Goal: Task Accomplishment & Management: Manage account settings

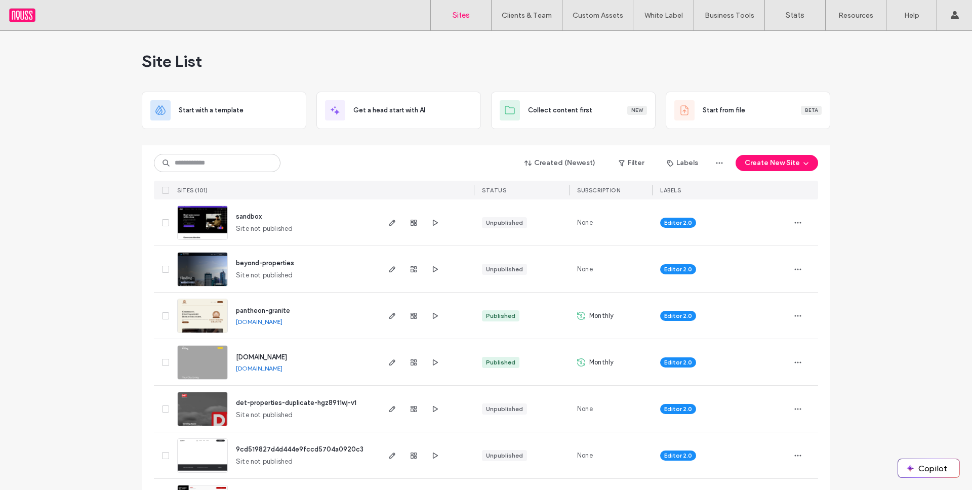
click at [247, 158] on input at bounding box center [217, 163] width 127 height 18
type input "*****"
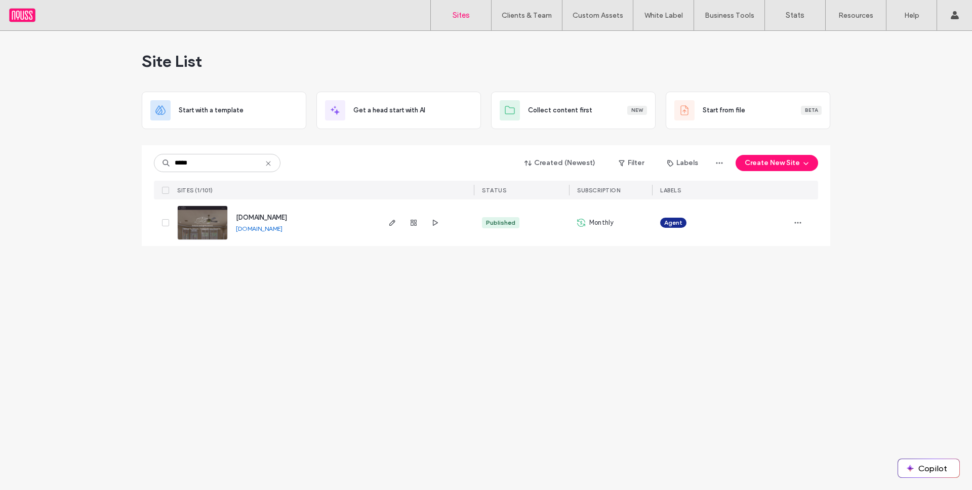
click at [273, 219] on span "[DOMAIN_NAME]" at bounding box center [261, 218] width 51 height 8
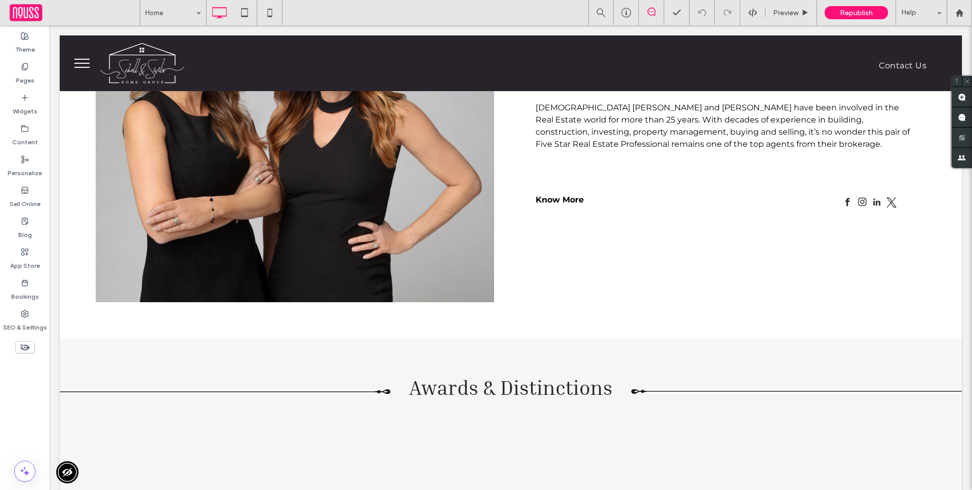
scroll to position [1038, 0]
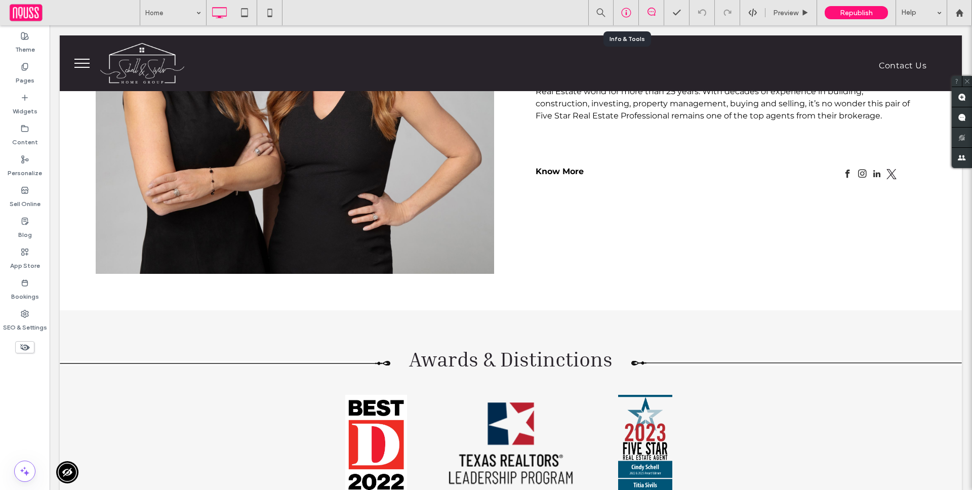
click at [619, 11] on div at bounding box center [625, 13] width 25 height 10
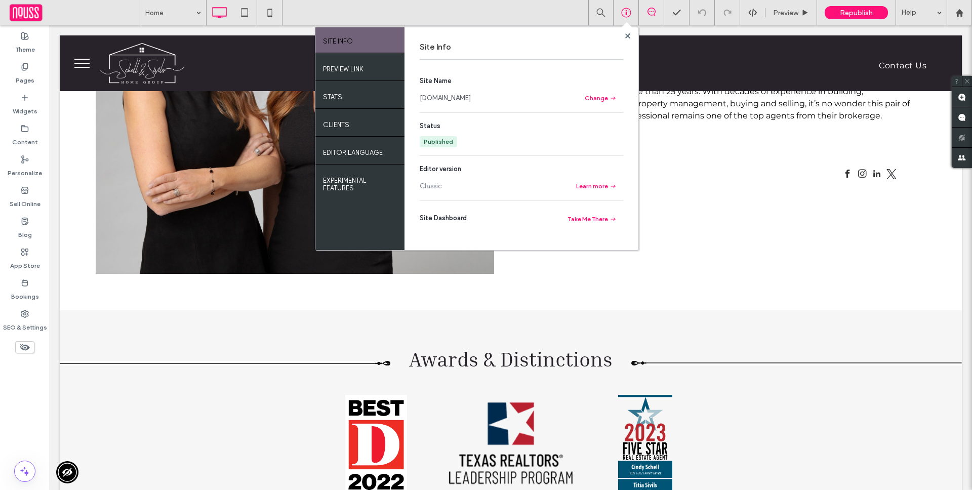
click at [449, 90] on section "Site Name www.schellandsivils.com Change" at bounding box center [521, 90] width 203 height 28
click at [449, 93] on link "[DOMAIN_NAME]" at bounding box center [445, 98] width 51 height 10
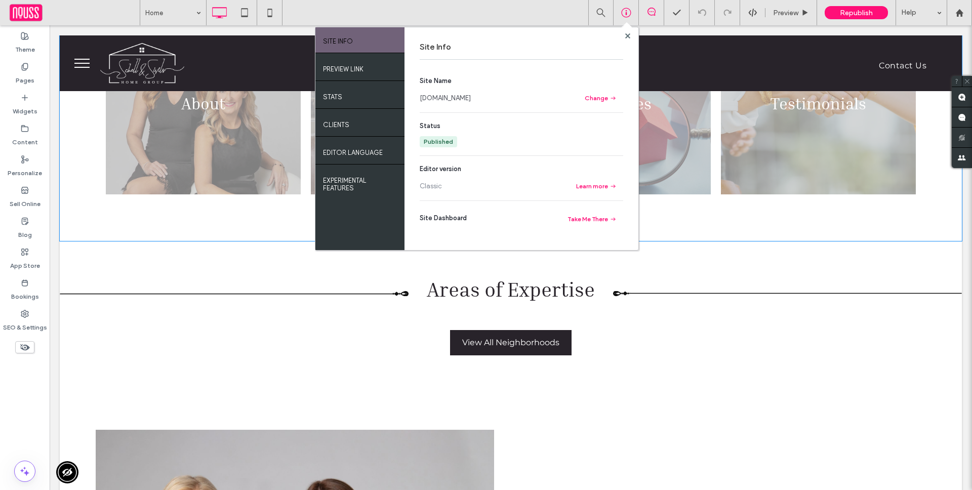
scroll to position [435, 0]
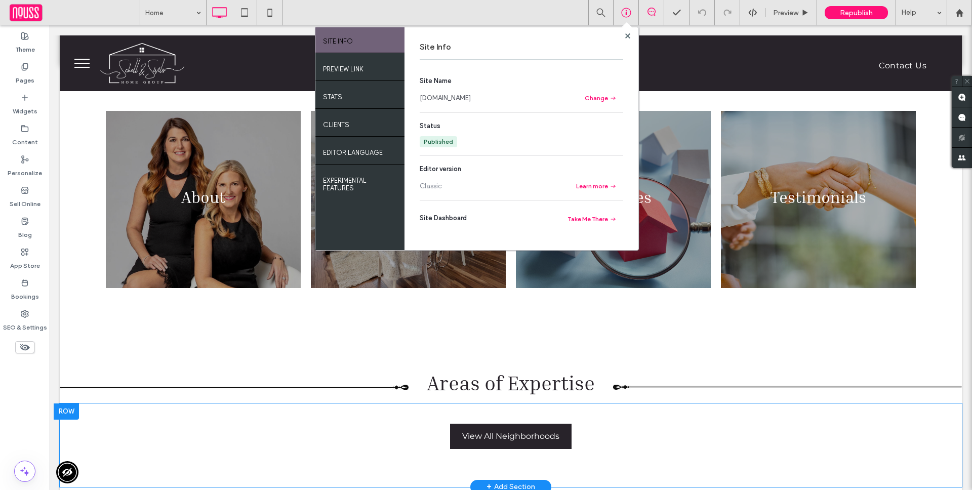
click at [424, 407] on div "Plano Explore the charm of this scenic city, where historic landmarks await. Fr…" at bounding box center [511, 445] width 902 height 84
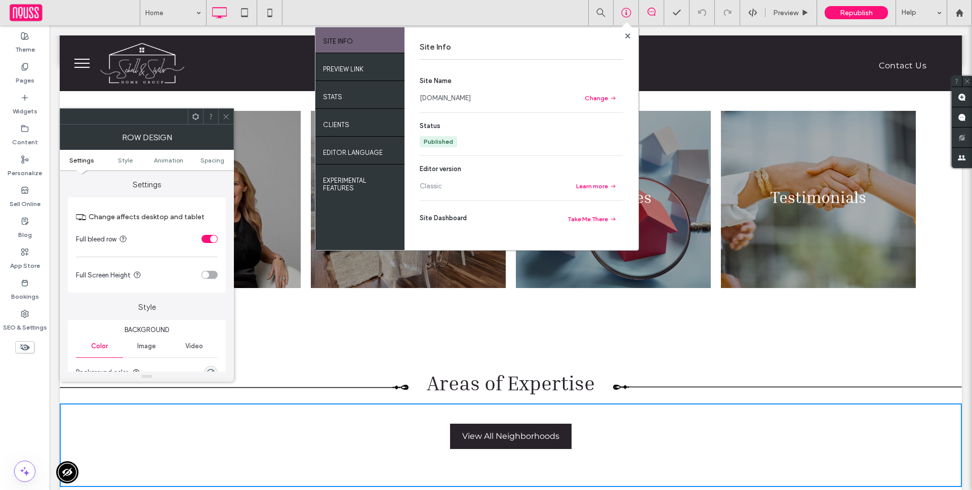
click at [503, 419] on div "Plano Explore the charm of this scenic city, where historic landmarks await. Fr…" at bounding box center [511, 436] width 902 height 35
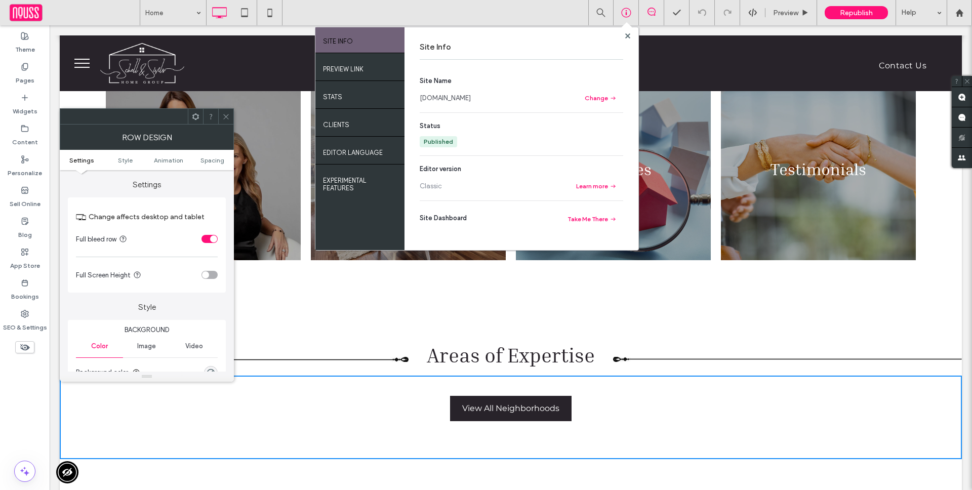
scroll to position [503, 0]
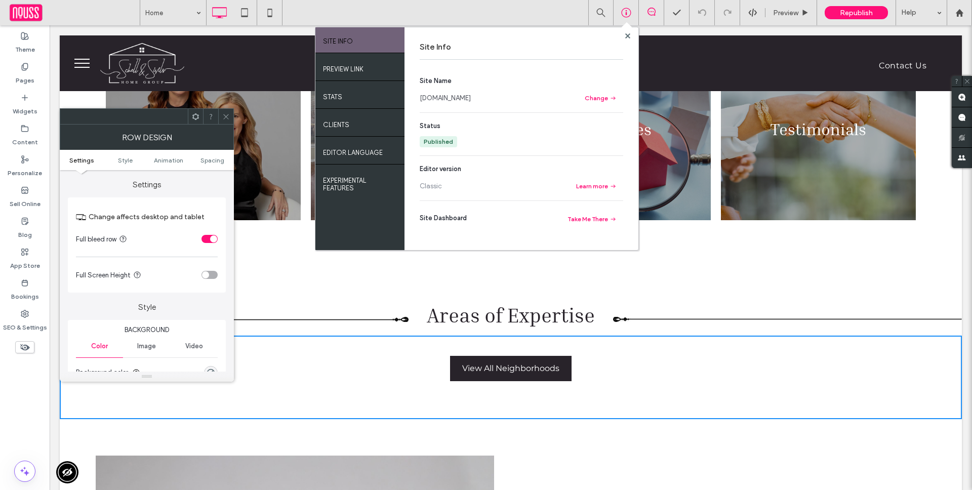
click at [355, 372] on div "Plano Explore the charm of this scenic city, where historic landmarks await. Fr…" at bounding box center [511, 368] width 902 height 35
click at [39, 103] on div "Widgets" at bounding box center [25, 104] width 50 height 31
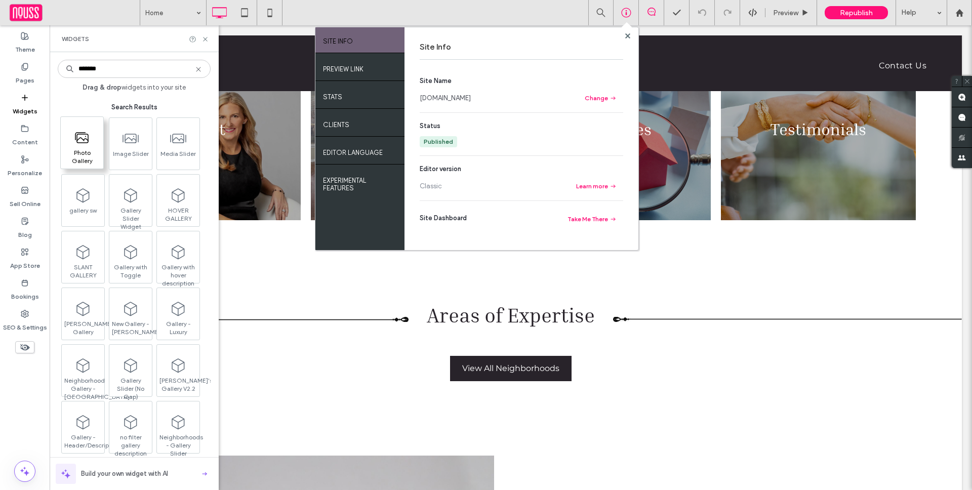
type input "*******"
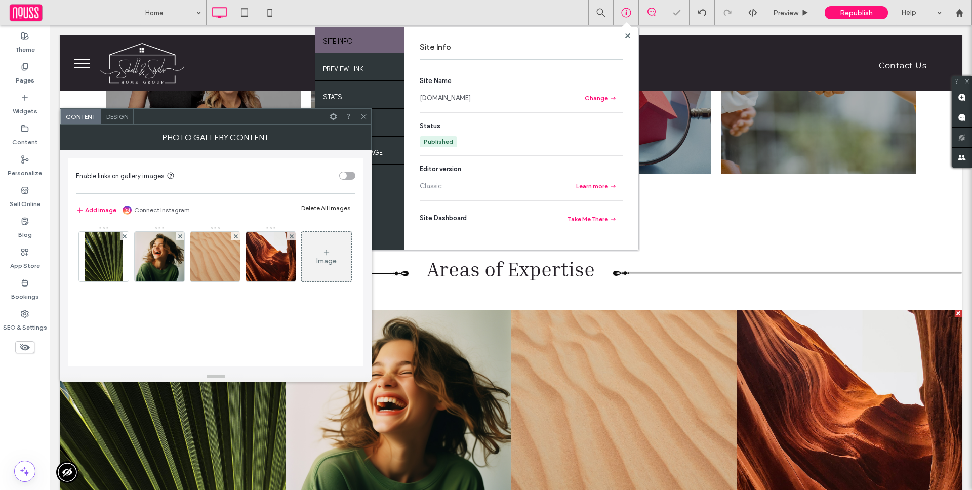
scroll to position [594, 0]
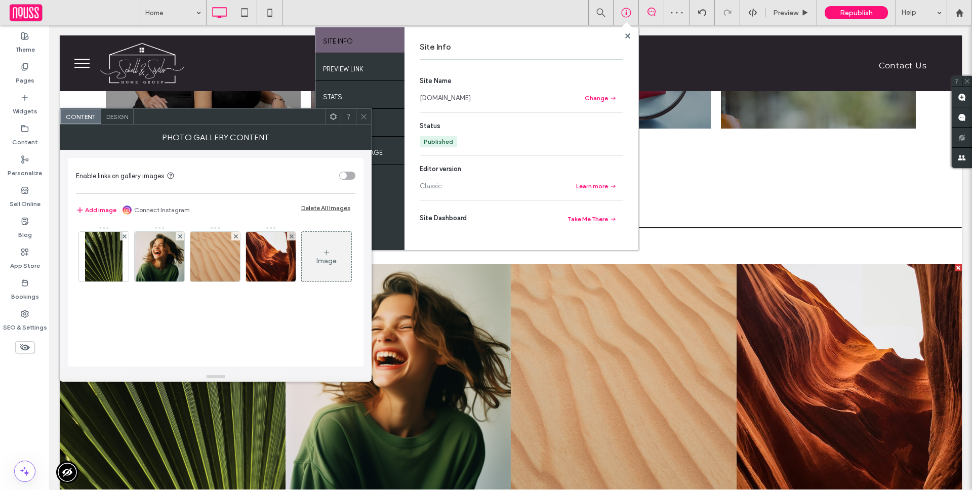
click at [364, 113] on icon at bounding box center [364, 117] width 8 height 8
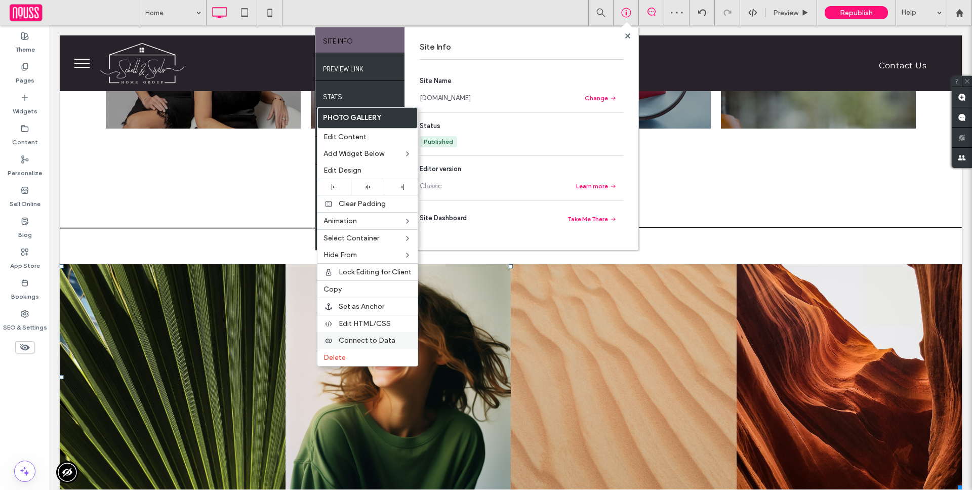
click at [363, 339] on span "Connect to Data" at bounding box center [367, 340] width 57 height 9
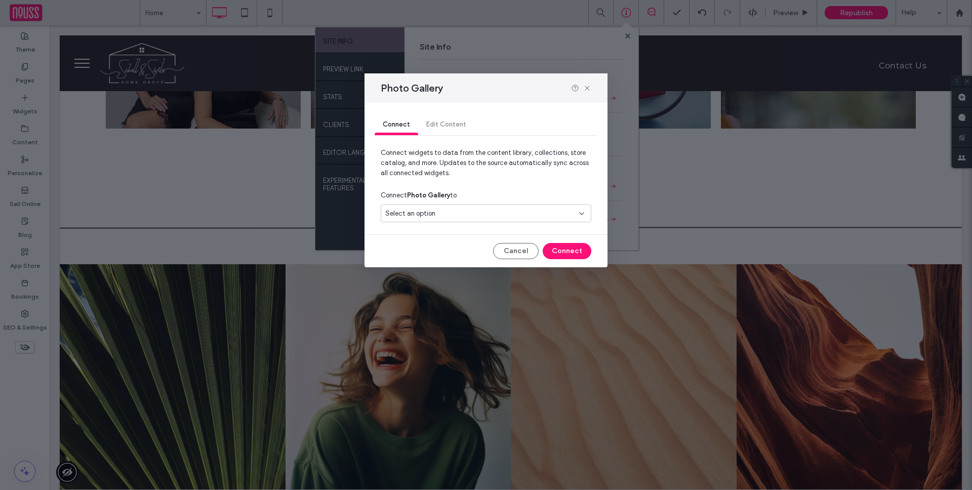
click at [446, 206] on div "Select an option" at bounding box center [486, 213] width 211 height 18
click at [445, 247] on span "Home Page Neighborhoods" at bounding box center [443, 249] width 80 height 10
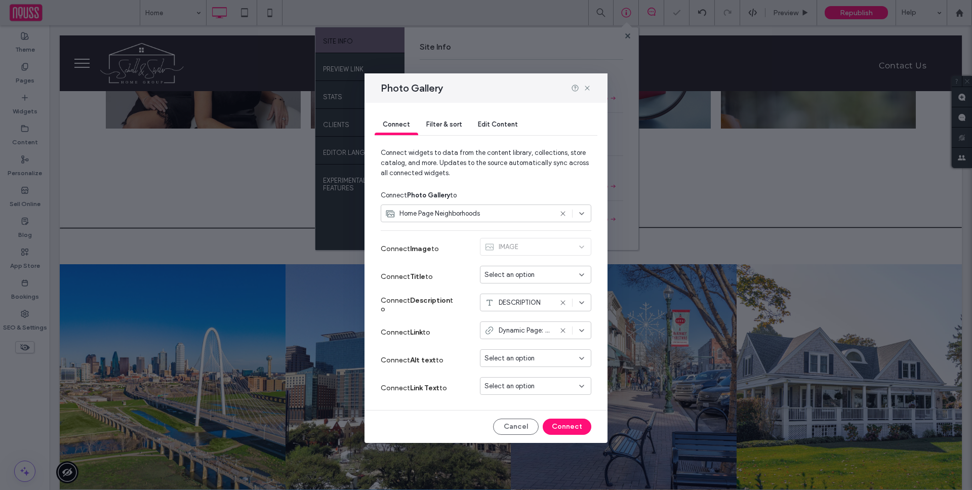
click at [540, 274] on div "Select an option" at bounding box center [529, 275] width 90 height 10
click at [505, 308] on span "PLACE" at bounding box center [512, 310] width 19 height 10
click at [563, 302] on use at bounding box center [562, 302] width 5 height 5
click at [568, 426] on button "Connect" at bounding box center [567, 427] width 49 height 16
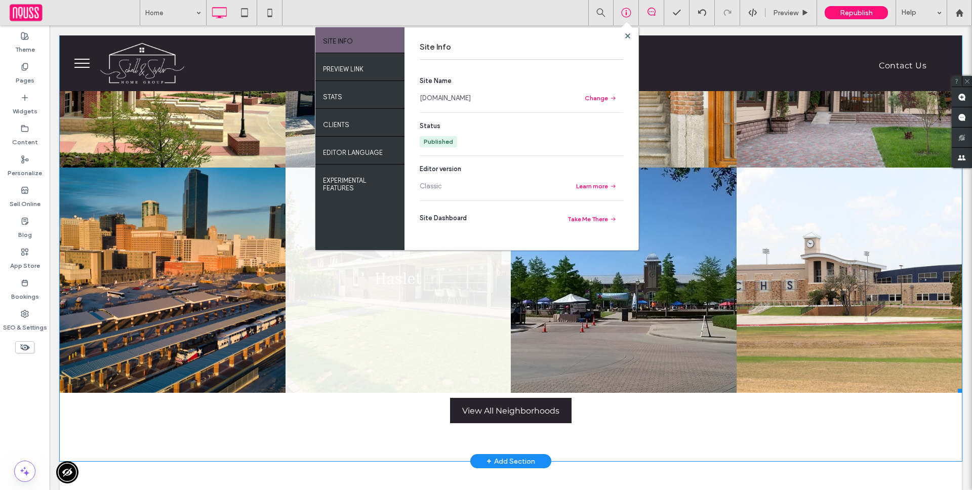
scroll to position [1049, 0]
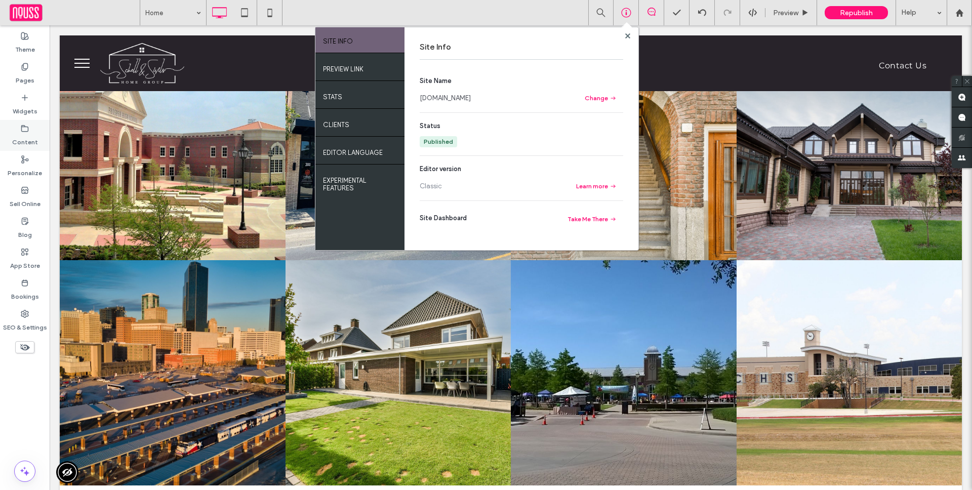
click at [33, 142] on label "Content" at bounding box center [25, 140] width 26 height 14
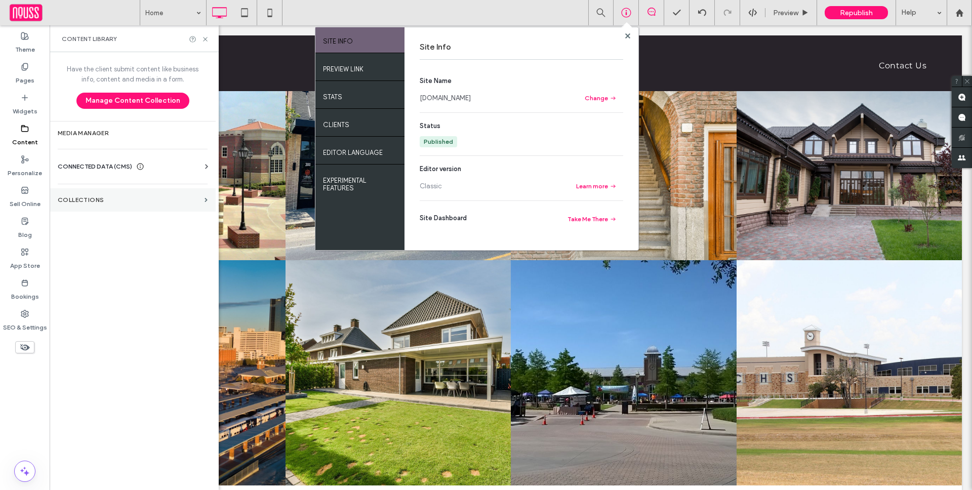
click at [102, 211] on section "Collections" at bounding box center [133, 199] width 166 height 23
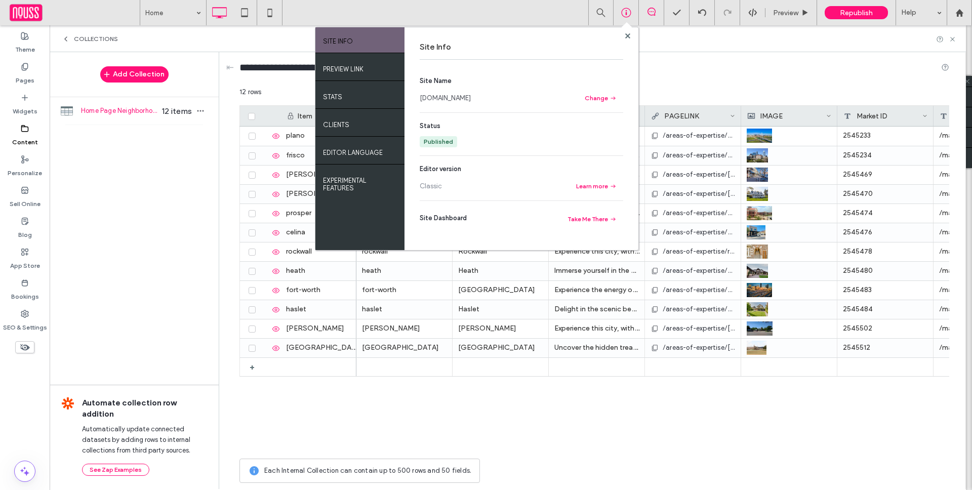
click at [627, 34] on icon at bounding box center [627, 35] width 5 height 5
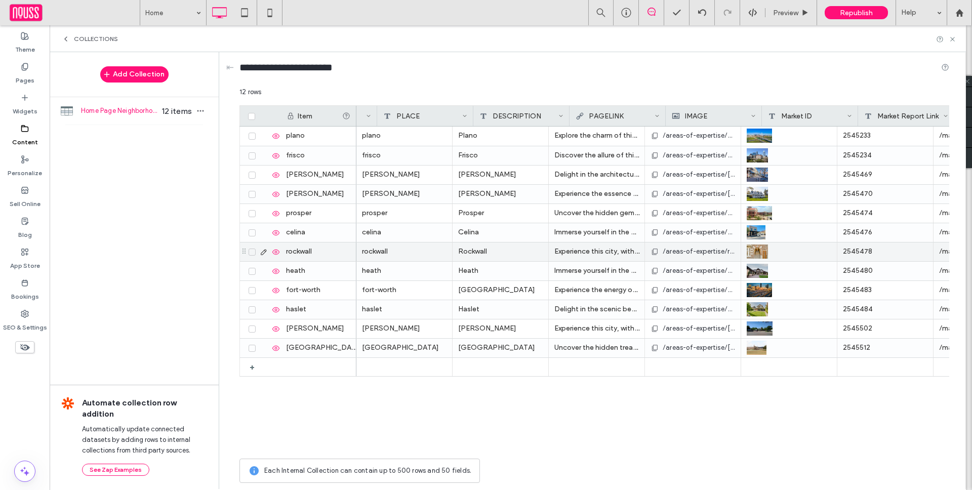
scroll to position [0, 116]
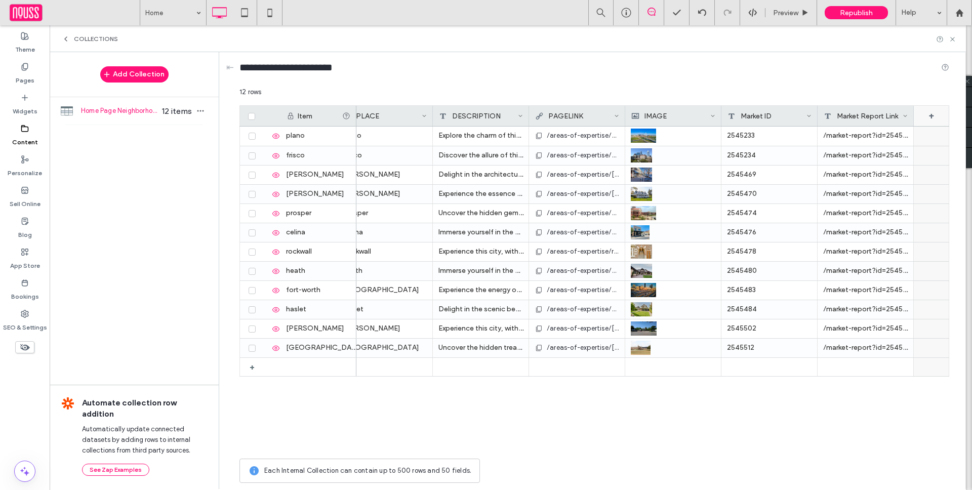
click at [924, 120] on div "+" at bounding box center [930, 116] width 35 height 20
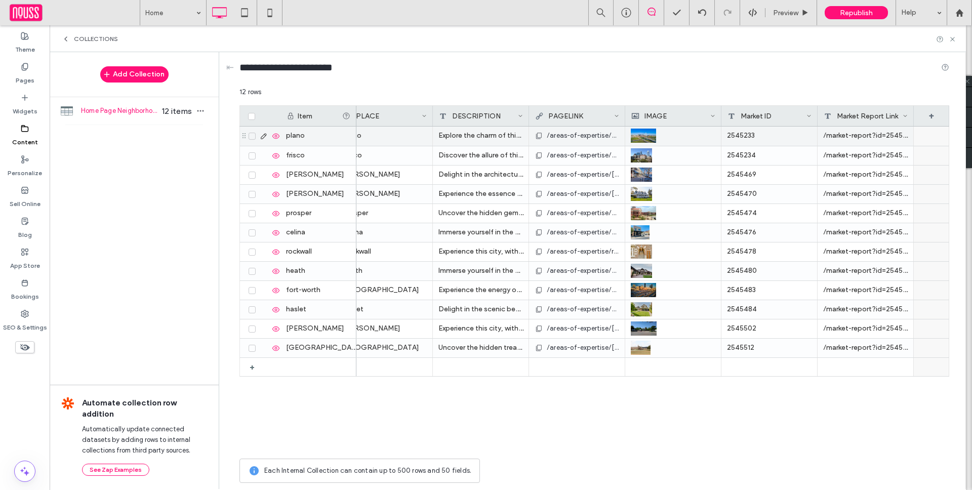
scroll to position [0, 212]
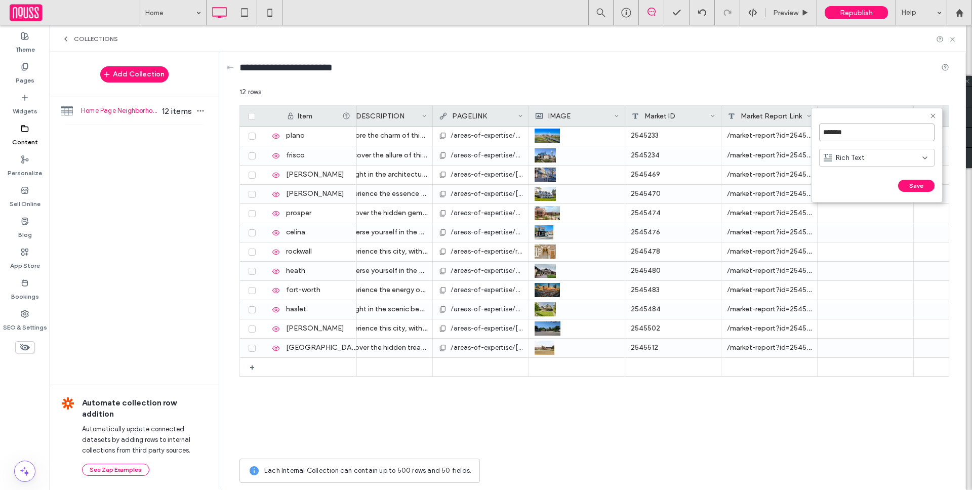
click at [885, 131] on input "*******" at bounding box center [876, 132] width 115 height 18
type input "********"
click at [916, 180] on button "Save" at bounding box center [916, 186] width 36 height 12
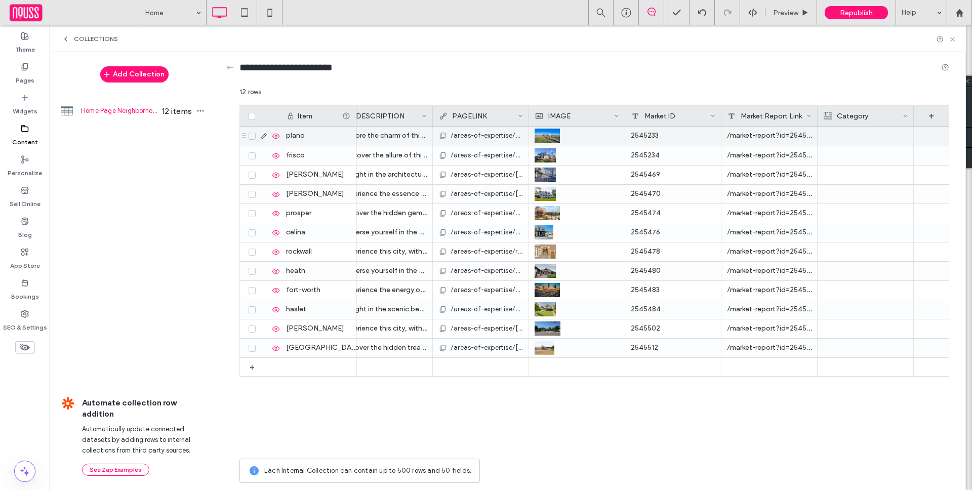
click at [863, 132] on div at bounding box center [865, 136] width 85 height 19
click at [863, 133] on div at bounding box center [865, 136] width 84 height 18
click at [858, 134] on div at bounding box center [865, 136] width 84 height 18
click at [856, 131] on div "Rich Text Editor" at bounding box center [872, 127] width 107 height 7
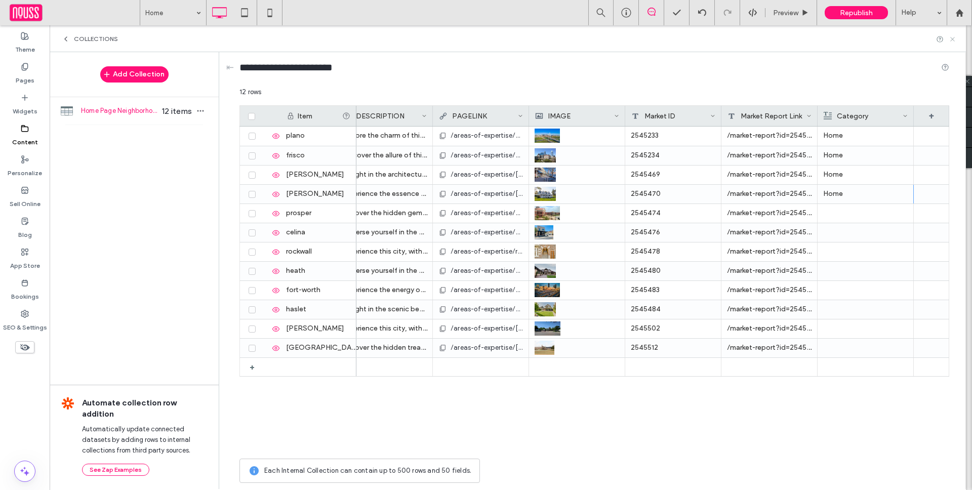
drag, startPoint x: 951, startPoint y: 38, endPoint x: 744, endPoint y: 104, distance: 217.3
click at [951, 38] on use at bounding box center [952, 39] width 4 height 4
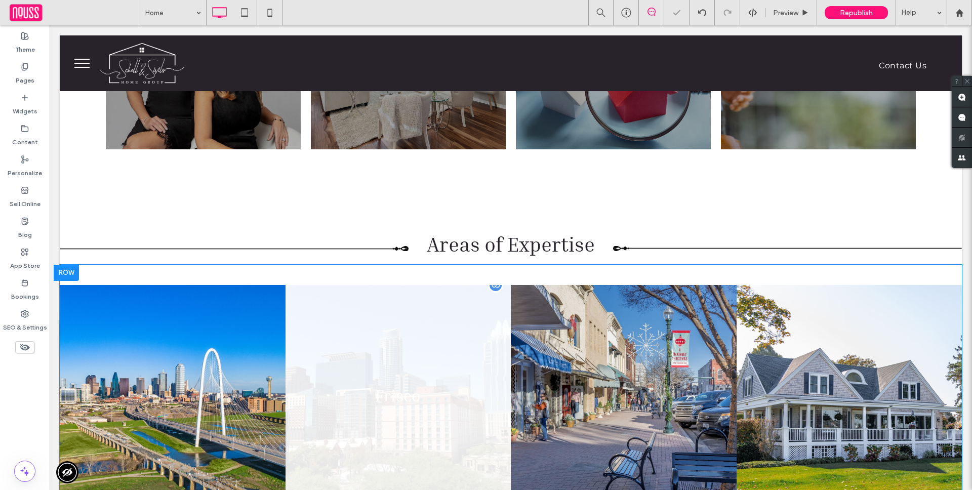
scroll to position [770, 0]
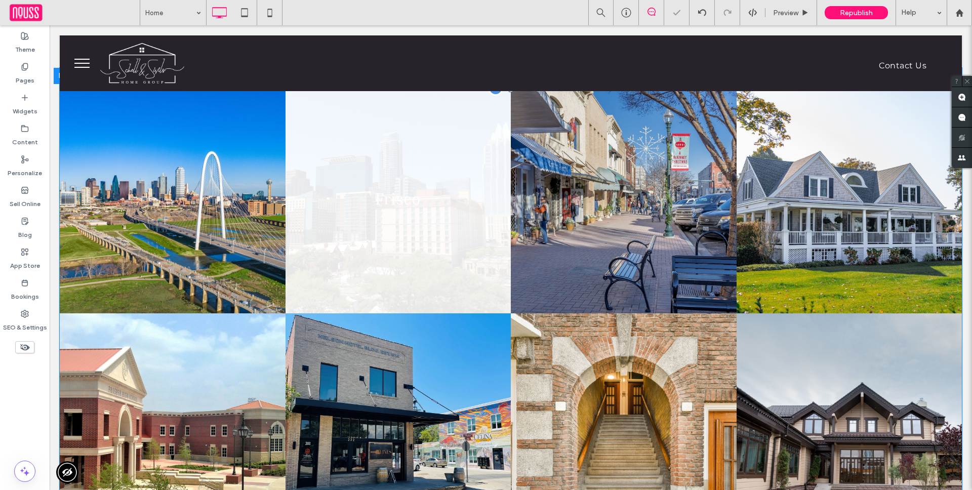
click at [453, 243] on link at bounding box center [398, 201] width 226 height 226
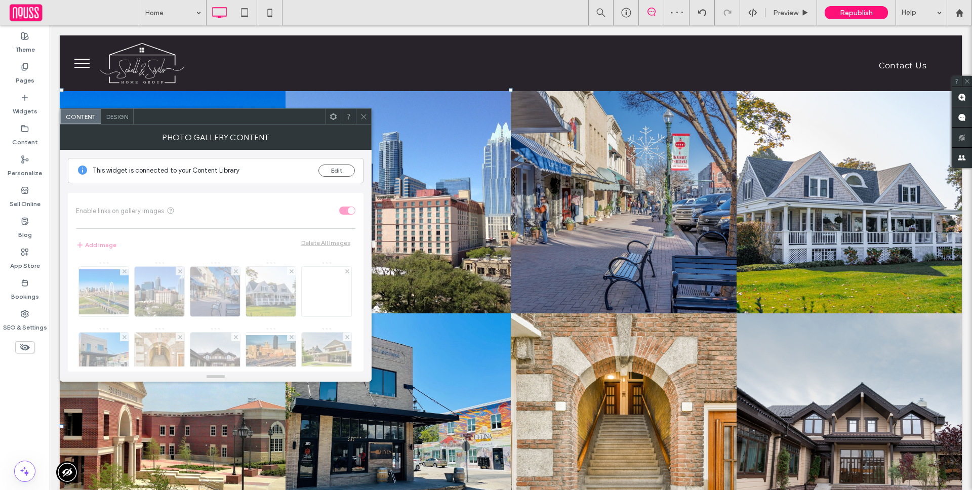
click at [365, 113] on icon at bounding box center [364, 117] width 8 height 8
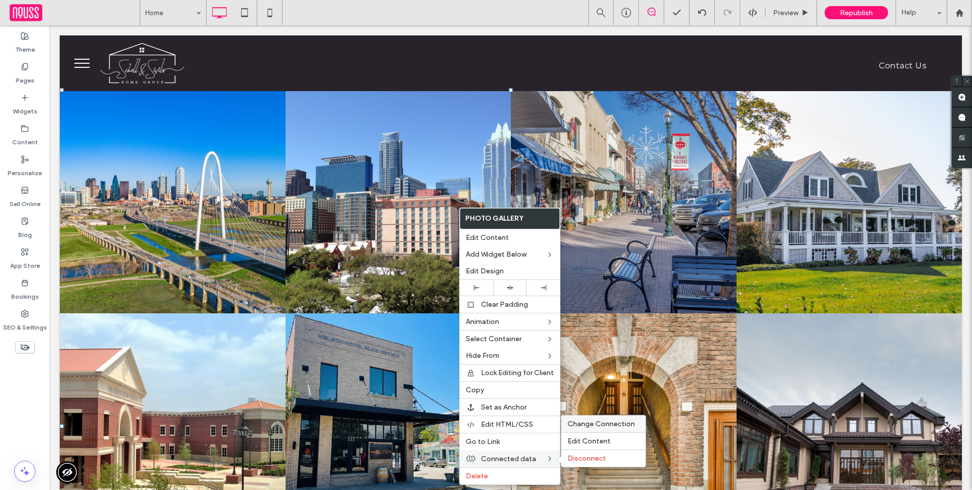
click at [591, 423] on span "Change Connection" at bounding box center [600, 424] width 67 height 9
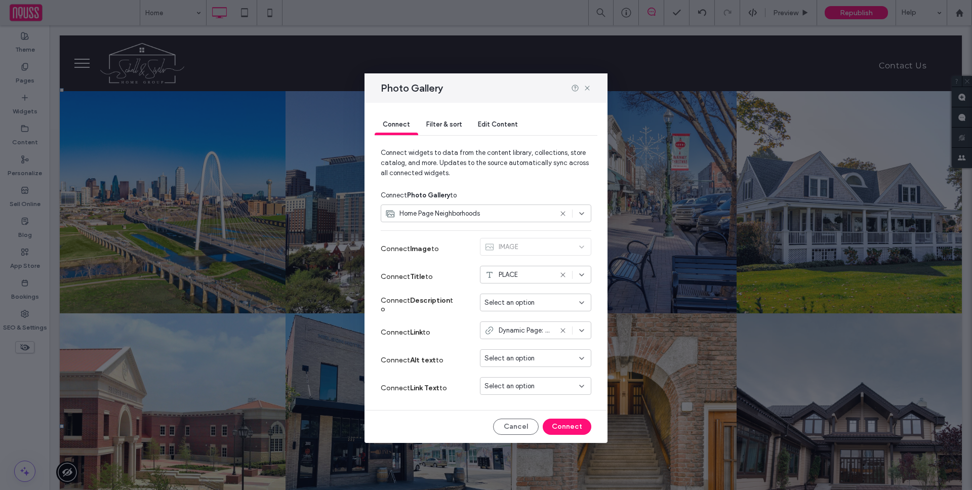
click at [453, 140] on div "Connect Filter & sort Edit Content" at bounding box center [486, 125] width 223 height 45
click at [455, 131] on div "Filter & sort" at bounding box center [444, 125] width 52 height 20
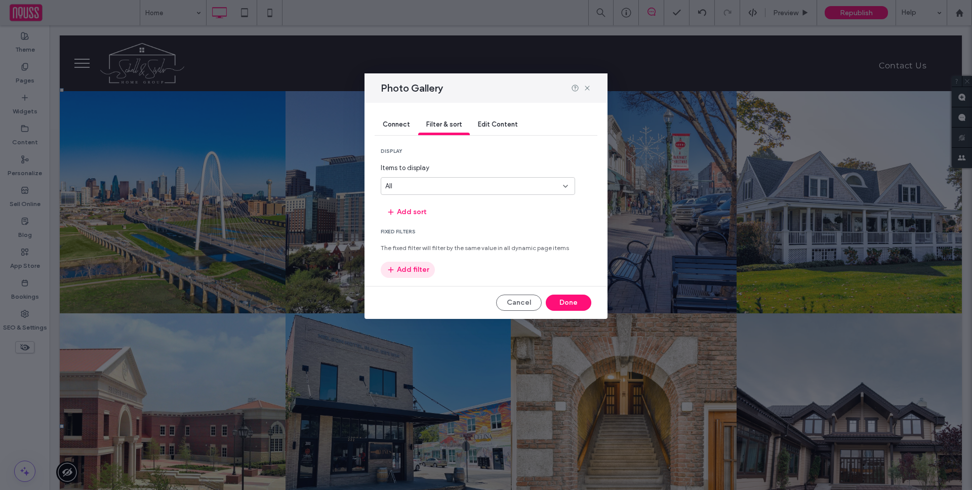
click at [412, 271] on button "Add filter" at bounding box center [408, 270] width 54 height 16
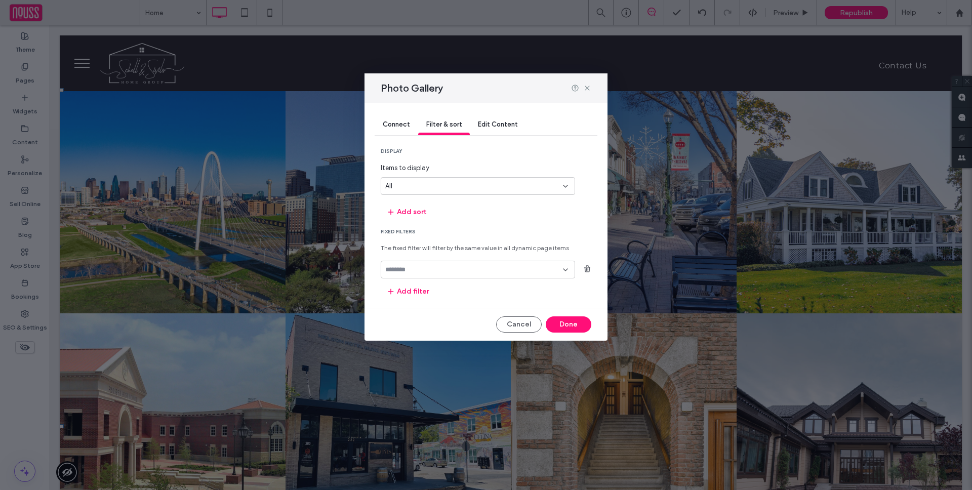
click at [506, 273] on input "fields-dropdown" at bounding box center [474, 270] width 178 height 8
type input "**"
click at [567, 269] on icon at bounding box center [565, 270] width 8 height 8
click at [566, 269] on use at bounding box center [565, 270] width 4 height 2
click at [564, 270] on use at bounding box center [565, 270] width 4 height 2
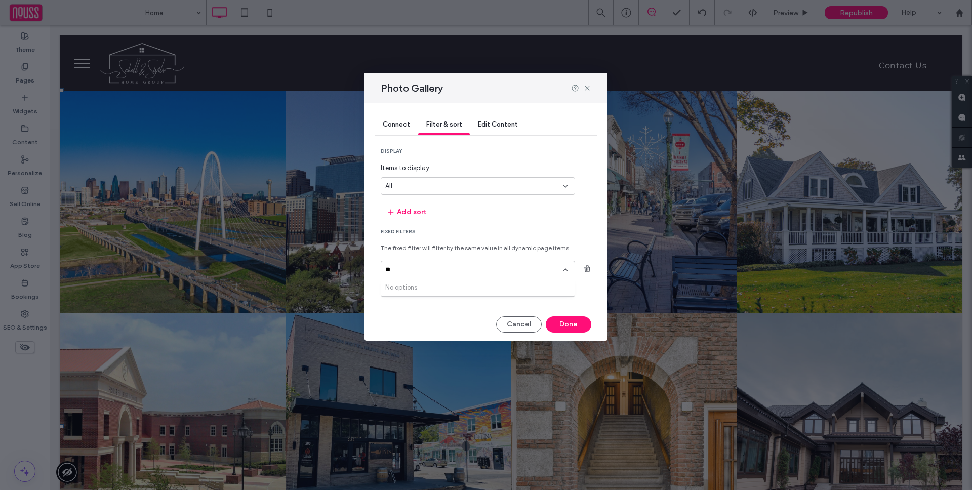
drag, startPoint x: 591, startPoint y: 270, endPoint x: 583, endPoint y: 271, distance: 7.6
click at [591, 270] on icon "button" at bounding box center [587, 269] width 8 height 8
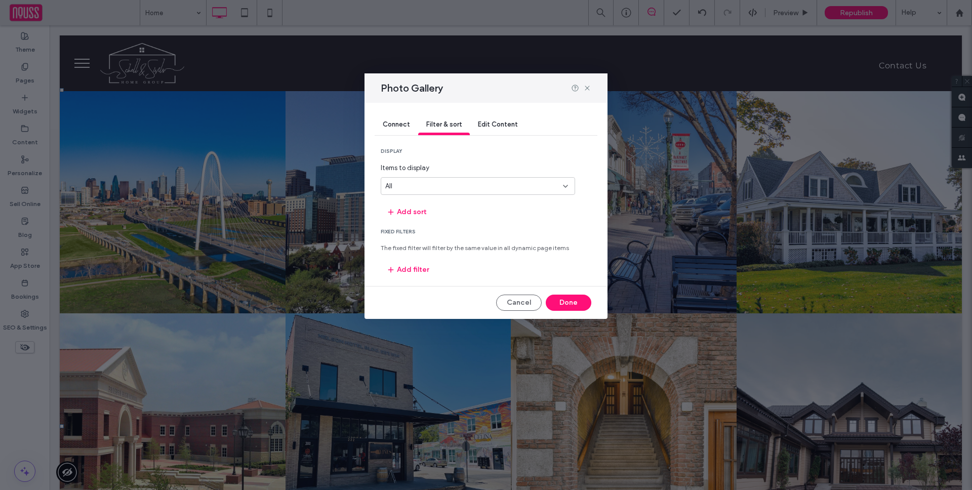
click at [557, 269] on section "Fixed Filters The fixed filter will filter by the same value in all dynamic pag…" at bounding box center [486, 253] width 211 height 50
click at [378, 267] on div "Connect Filter & sort Edit Content display Items to display All Add sort Fixed …" at bounding box center [485, 211] width 243 height 216
click at [392, 267] on icon "button" at bounding box center [391, 270] width 8 height 8
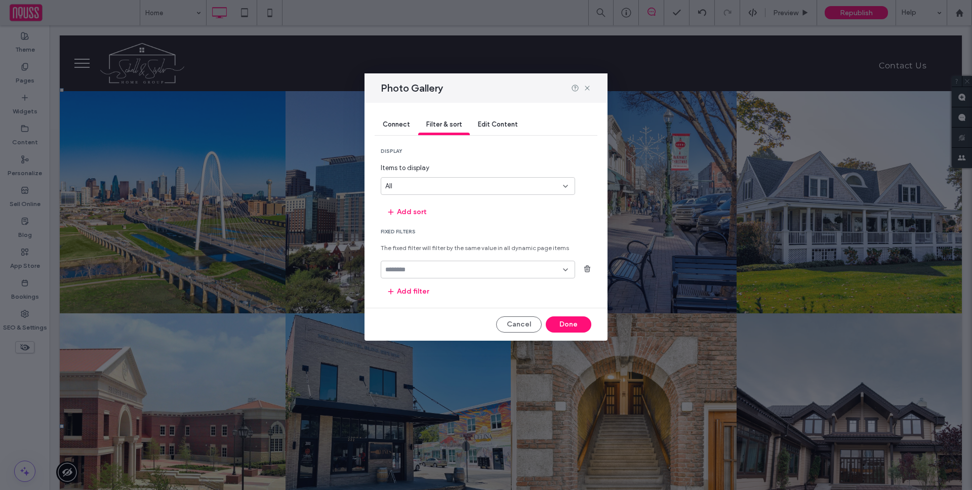
click at [466, 277] on div at bounding box center [478, 270] width 194 height 18
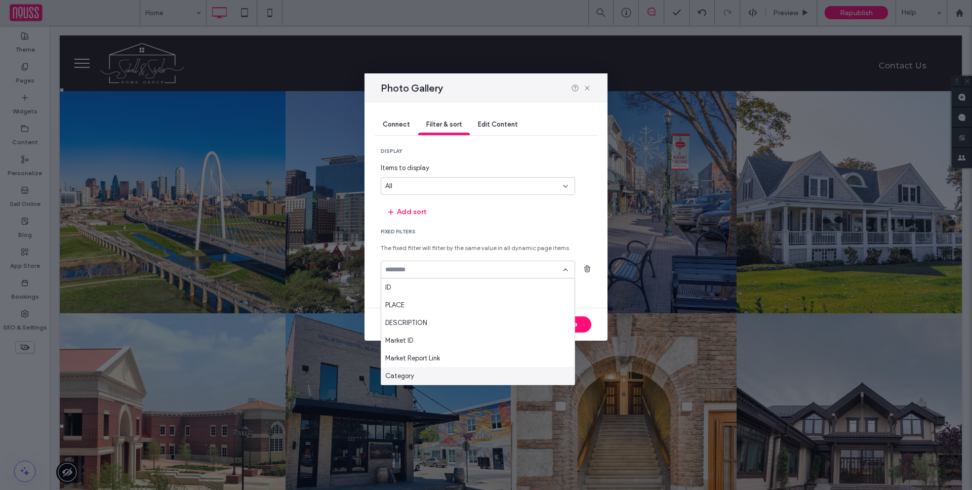
click at [425, 369] on div "Category" at bounding box center [477, 376] width 193 height 18
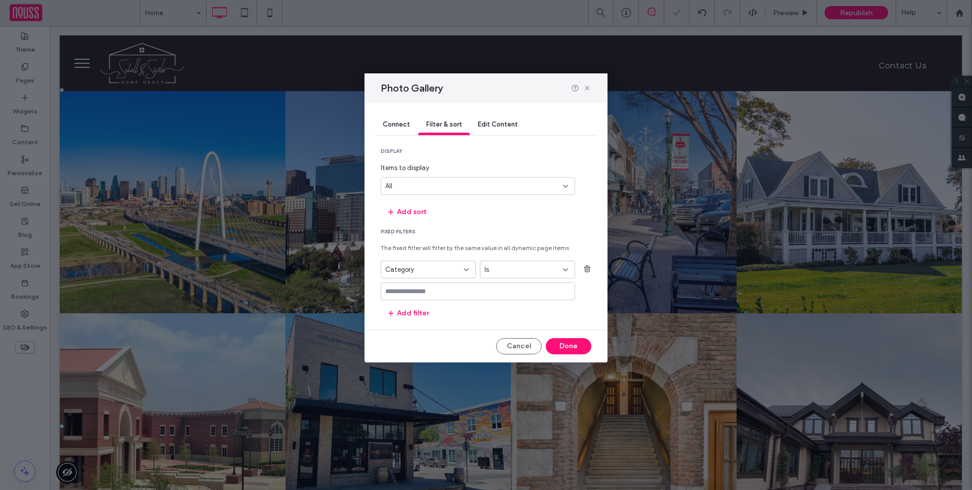
click at [464, 288] on input "values-textbox" at bounding box center [474, 291] width 178 height 8
type input "****"
click at [478, 311] on div "Home (Click enter to add)" at bounding box center [477, 307] width 193 height 15
click at [547, 305] on div "Home (Click enter to add)" at bounding box center [478, 308] width 184 height 8
click at [571, 343] on button "Done" at bounding box center [569, 346] width 46 height 16
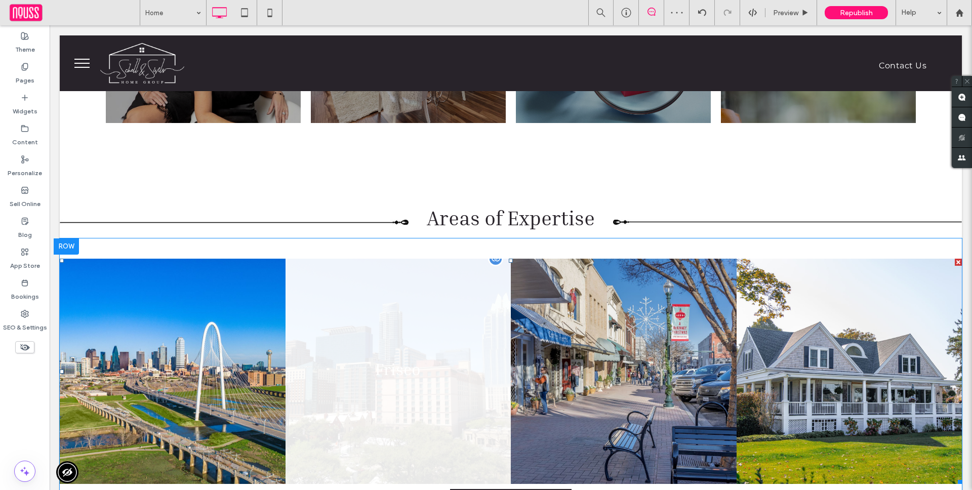
scroll to position [667, 0]
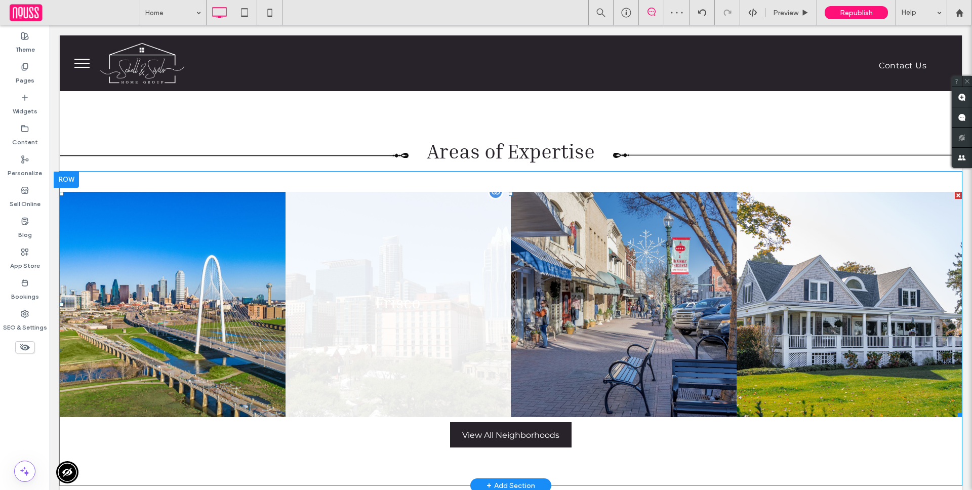
click at [462, 256] on link at bounding box center [398, 305] width 226 height 226
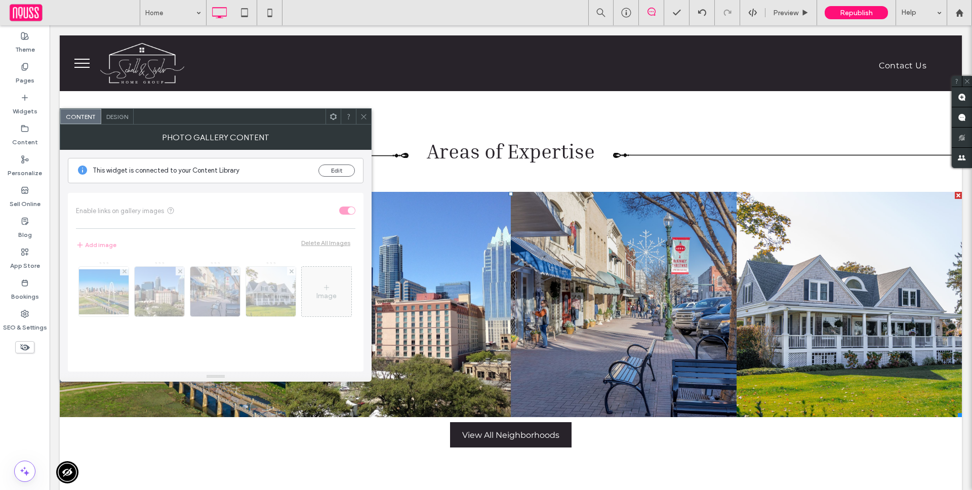
click at [115, 114] on span "Design" at bounding box center [117, 117] width 22 height 8
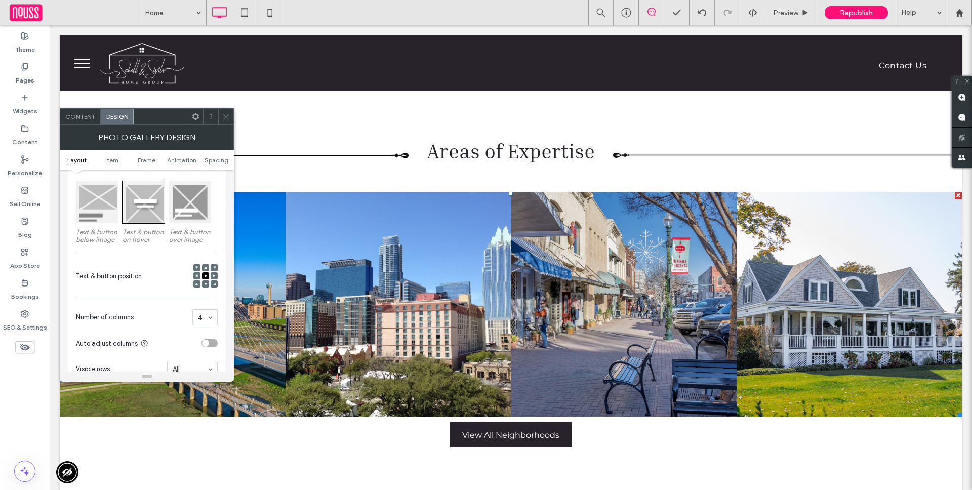
scroll to position [50, 0]
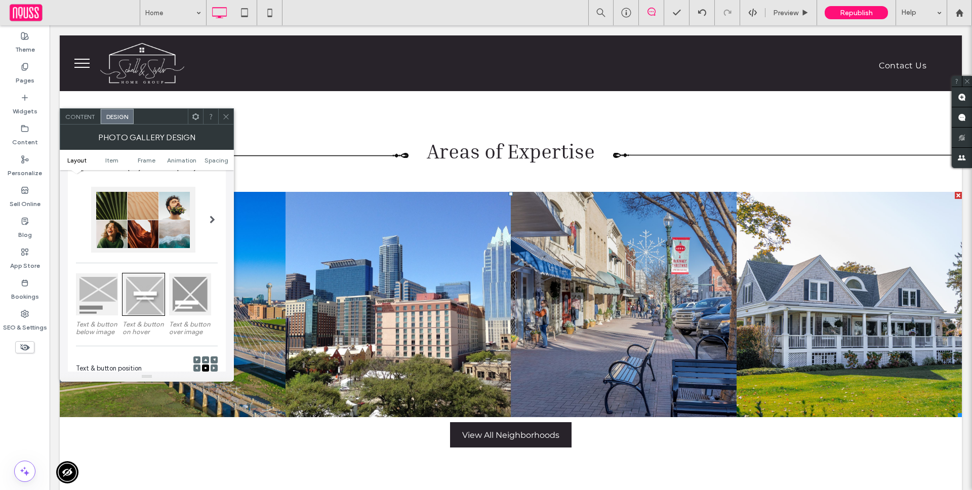
click at [199, 311] on div at bounding box center [190, 294] width 42 height 42
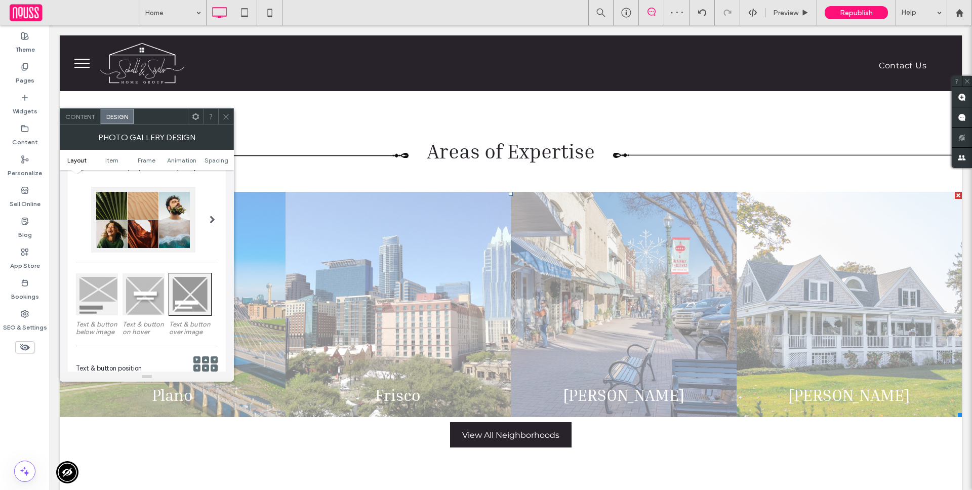
click at [204, 366] on icon at bounding box center [205, 367] width 3 height 3
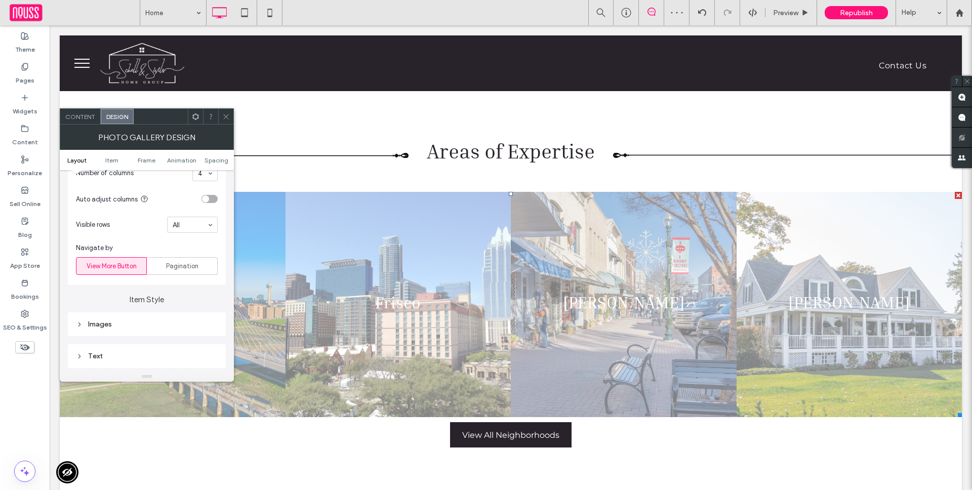
scroll to position [337, 0]
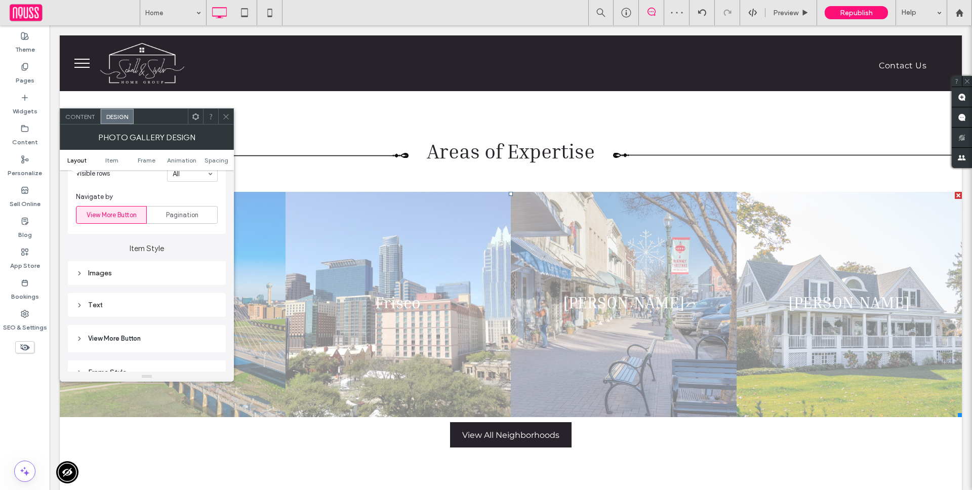
click at [183, 283] on div "Images" at bounding box center [147, 273] width 158 height 24
click at [188, 276] on div "Images" at bounding box center [147, 273] width 142 height 9
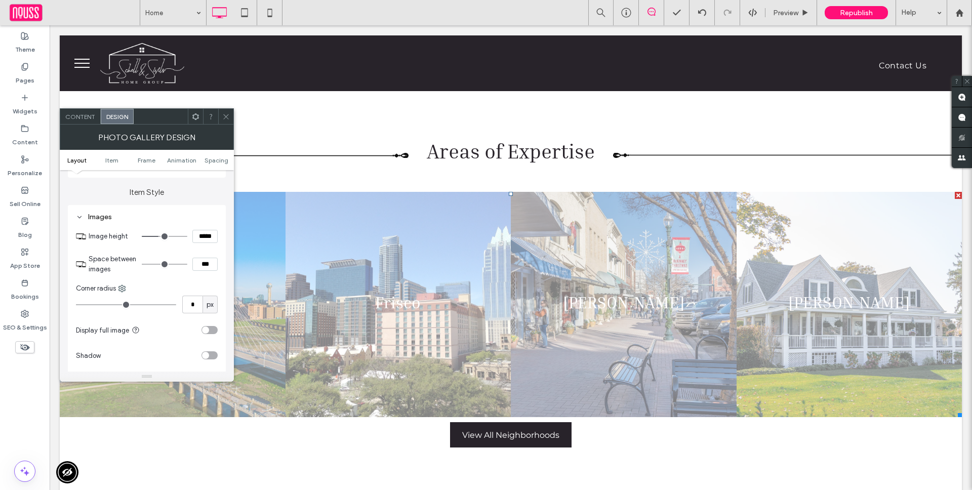
scroll to position [481, 0]
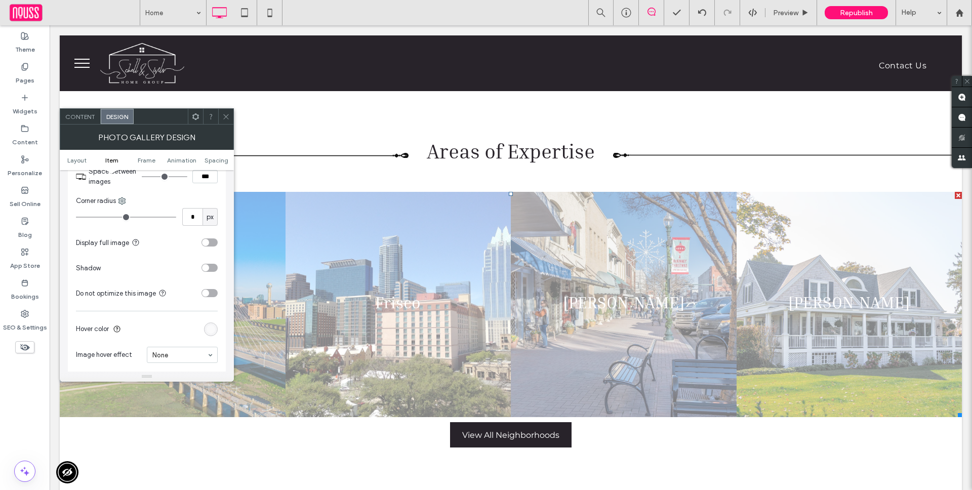
click at [205, 325] on div "rgba(255, 255, 255, 0.5)" at bounding box center [211, 329] width 14 height 14
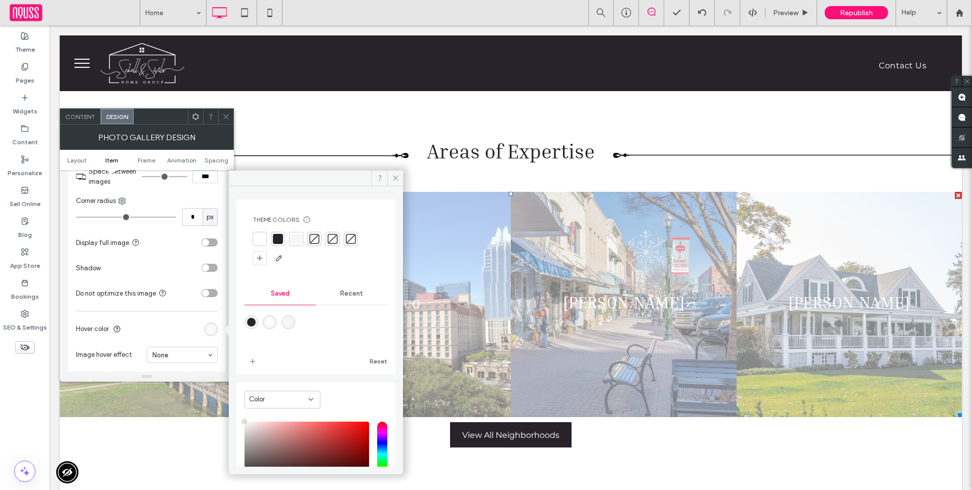
click at [206, 327] on div "rgba(255, 255, 255, 0.5)" at bounding box center [210, 329] width 9 height 9
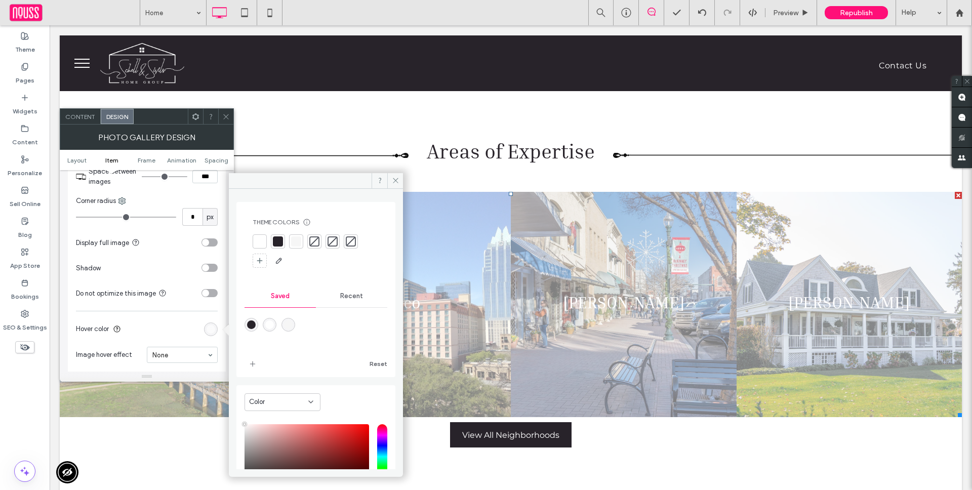
click at [206, 327] on div "rgba(255, 255, 255, 0.5)" at bounding box center [210, 329] width 9 height 9
click at [239, 322] on div "Theme Colors Save time with Theme Colors Create a color palette to instantly ad…" at bounding box center [315, 289] width 159 height 175
click at [244, 322] on div at bounding box center [251, 325] width 14 height 14
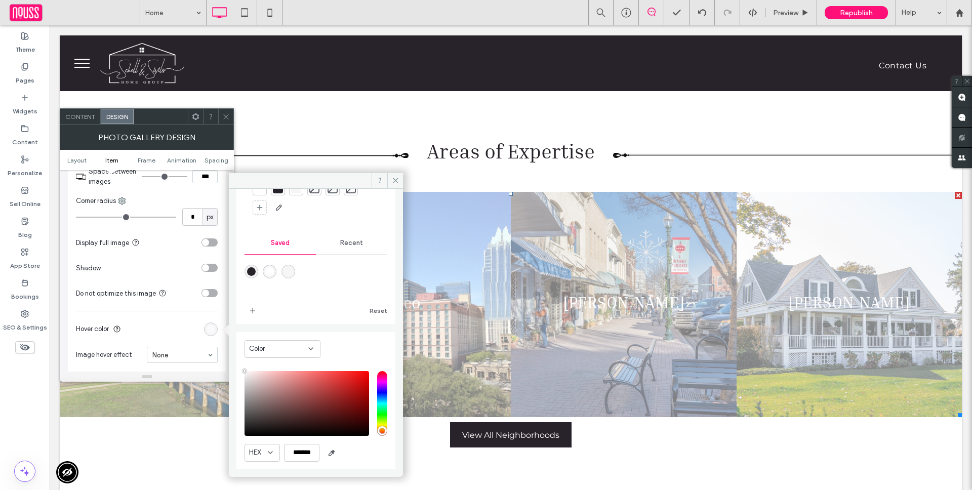
click at [253, 271] on div "rgba(40,35,42,1)" at bounding box center [251, 271] width 9 height 9
type input "*******"
type input "***"
type input "****"
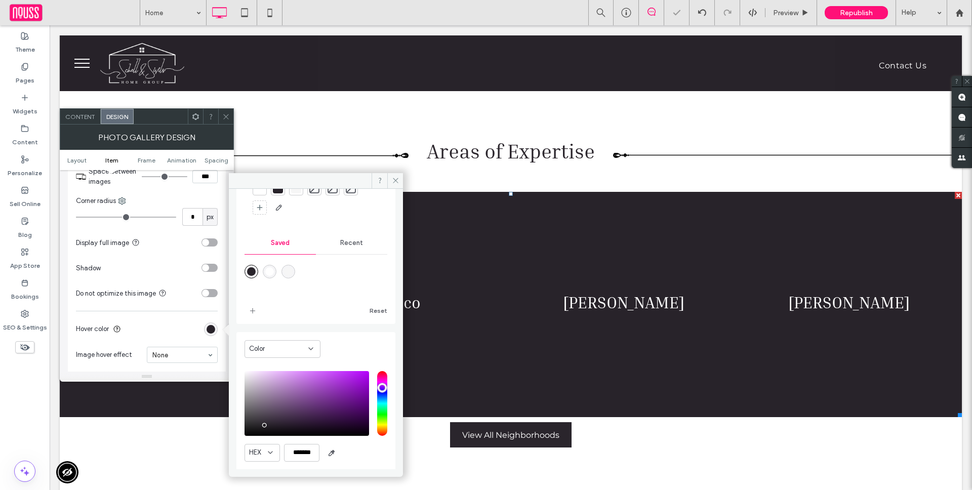
scroll to position [84, 0]
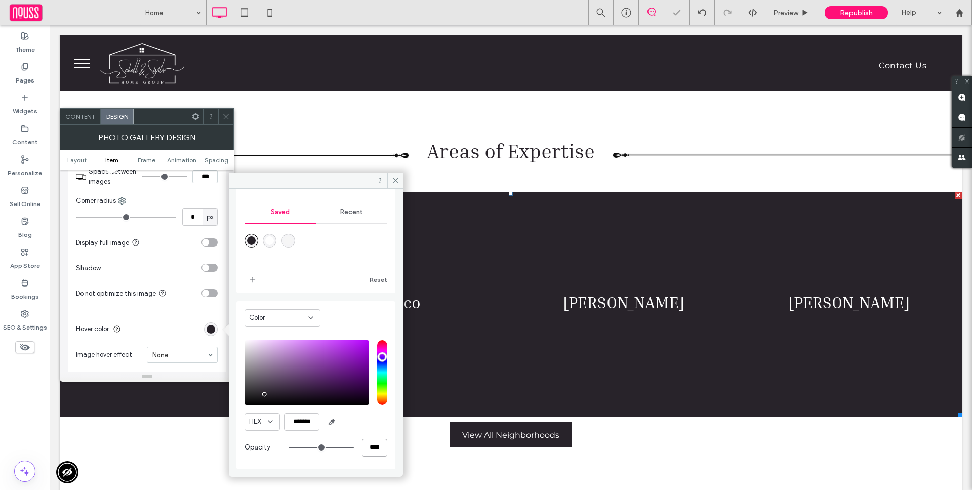
click at [362, 449] on input "****" at bounding box center [374, 448] width 25 height 18
type input "*"
type input "**"
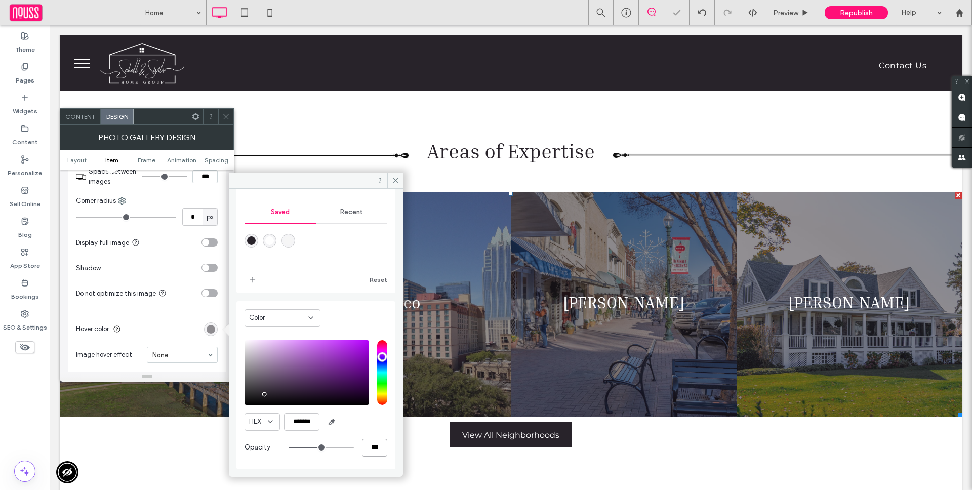
type input "***"
click at [368, 417] on div "HEX *******" at bounding box center [315, 422] width 143 height 18
click at [221, 116] on div at bounding box center [225, 116] width 15 height 15
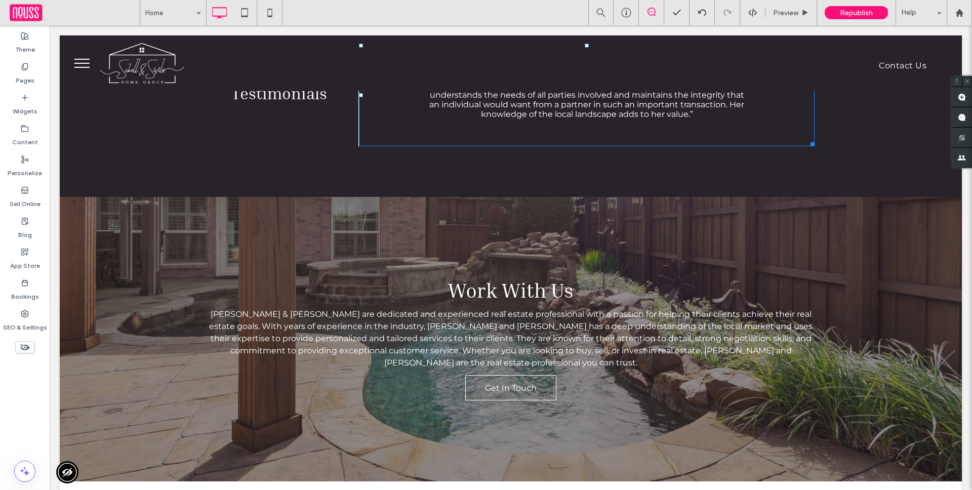
scroll to position [2287, 0]
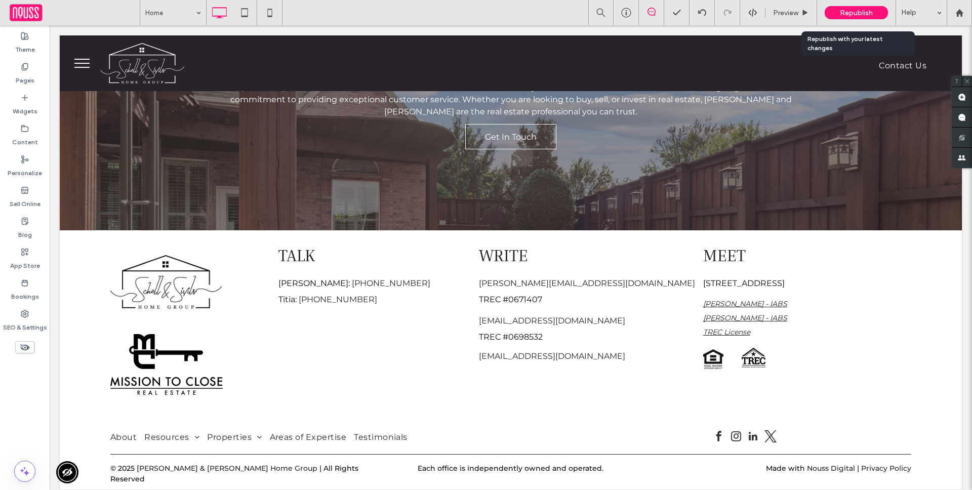
click at [845, 15] on span "Republish" at bounding box center [856, 13] width 33 height 9
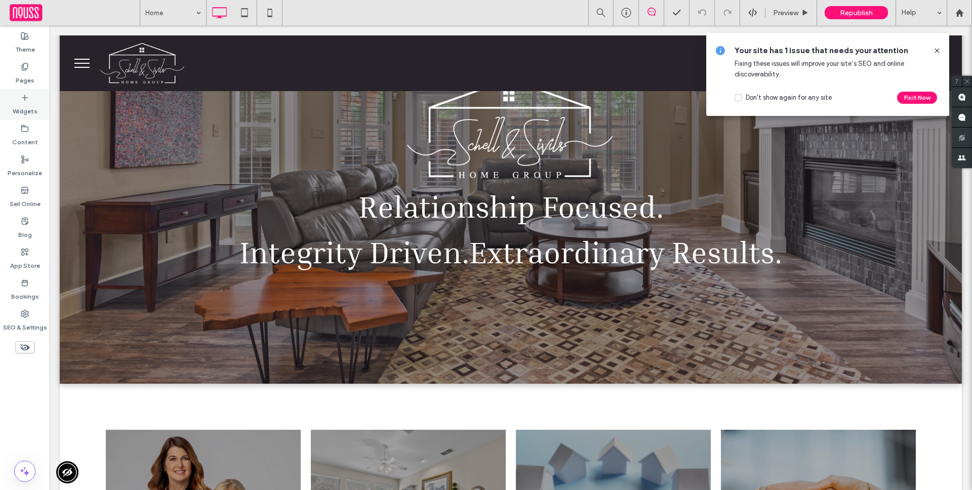
scroll to position [55, 0]
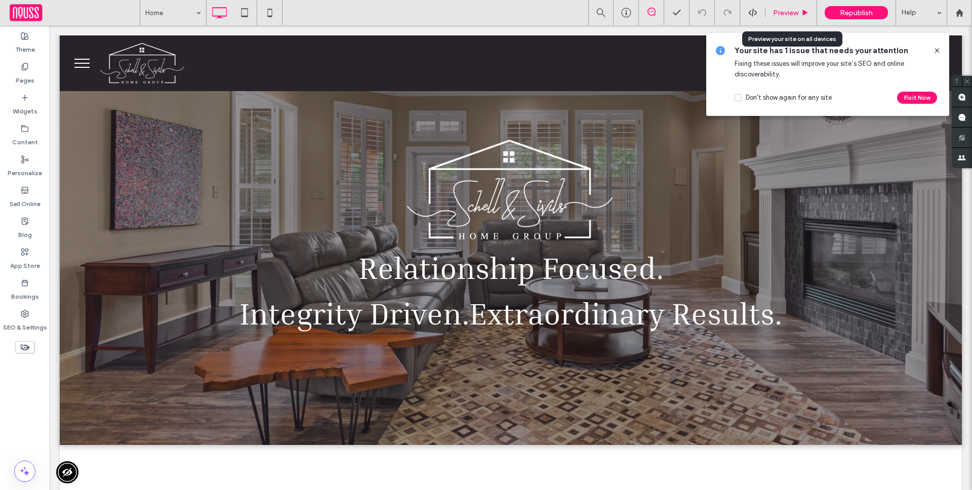
click at [794, 11] on span "Preview" at bounding box center [785, 13] width 25 height 9
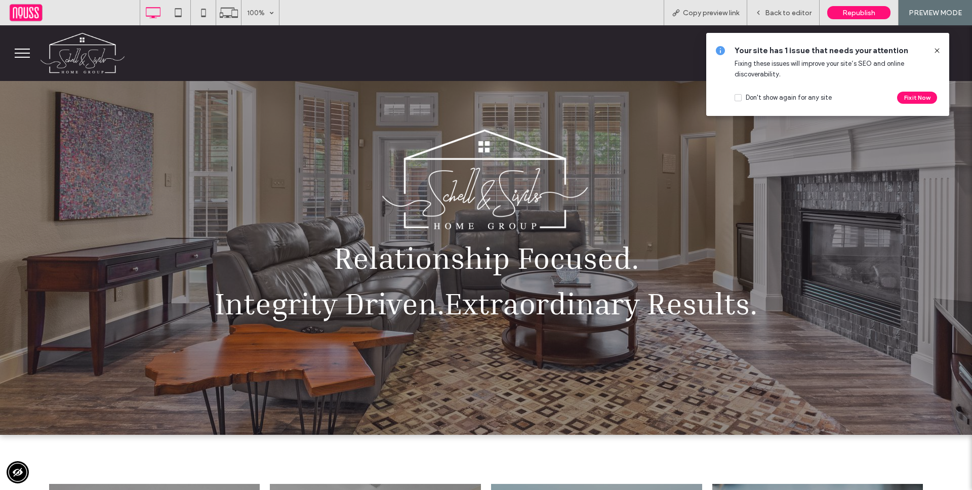
click at [28, 54] on button "menu" at bounding box center [22, 53] width 26 height 26
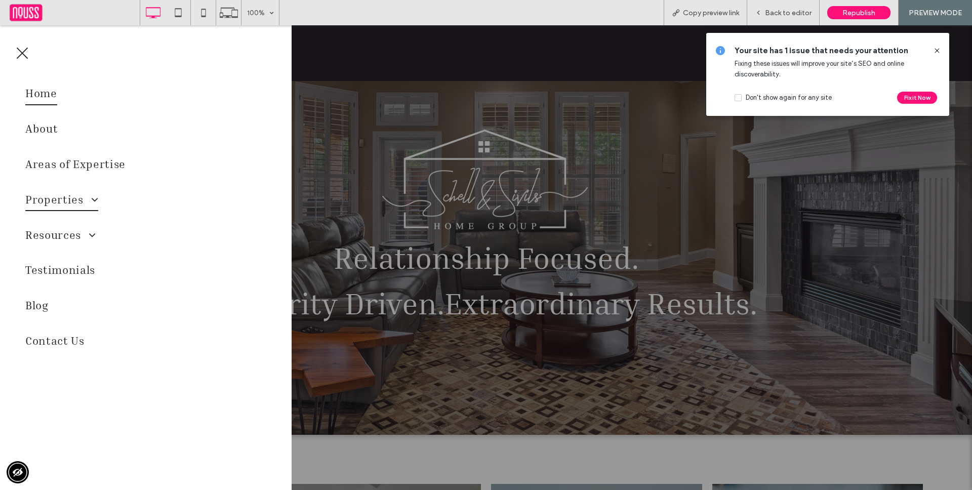
click at [89, 198] on span at bounding box center [91, 199] width 15 height 11
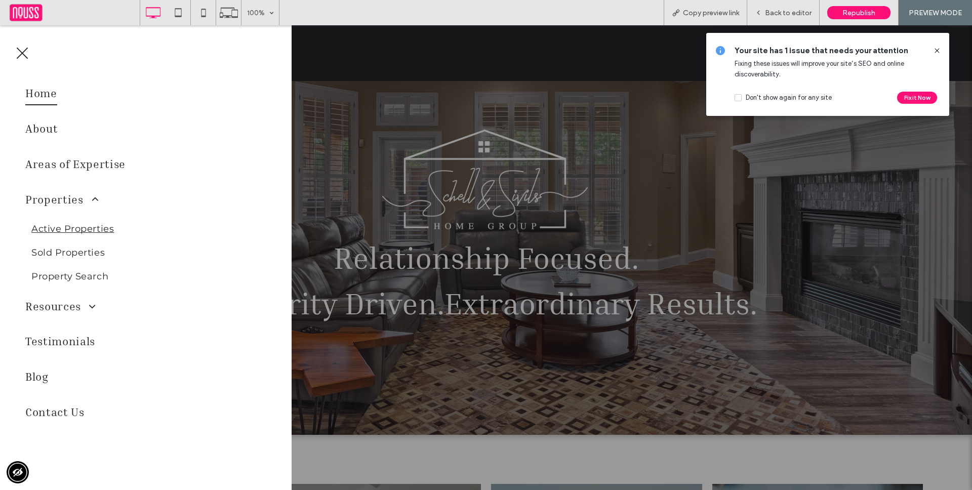
drag, startPoint x: 91, startPoint y: 225, endPoint x: 88, endPoint y: 247, distance: 22.4
click at [91, 225] on span "Active Properties" at bounding box center [72, 229] width 82 height 14
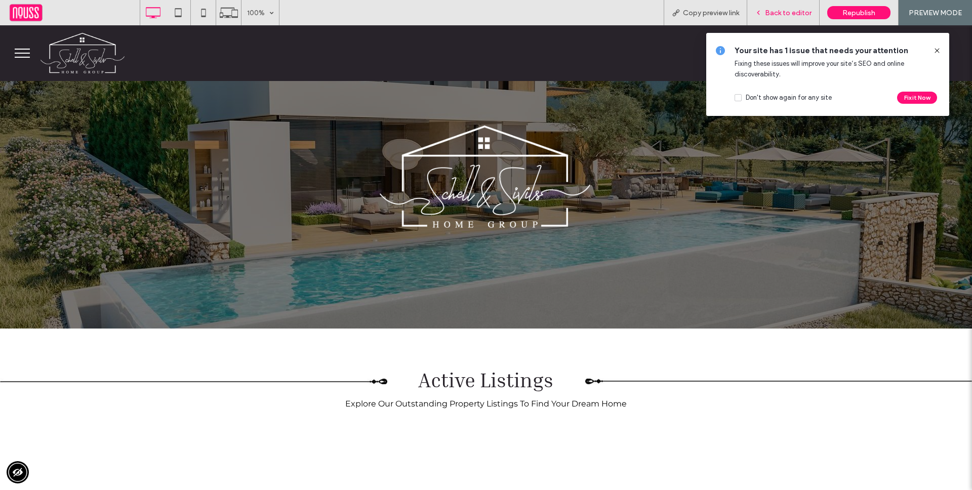
scroll to position [194, 0]
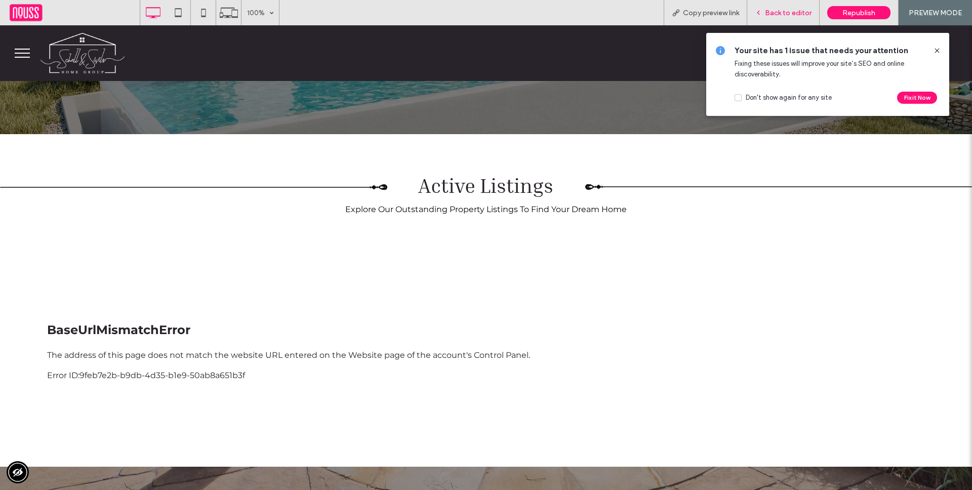
click at [793, 14] on span "Back to editor" at bounding box center [788, 13] width 47 height 9
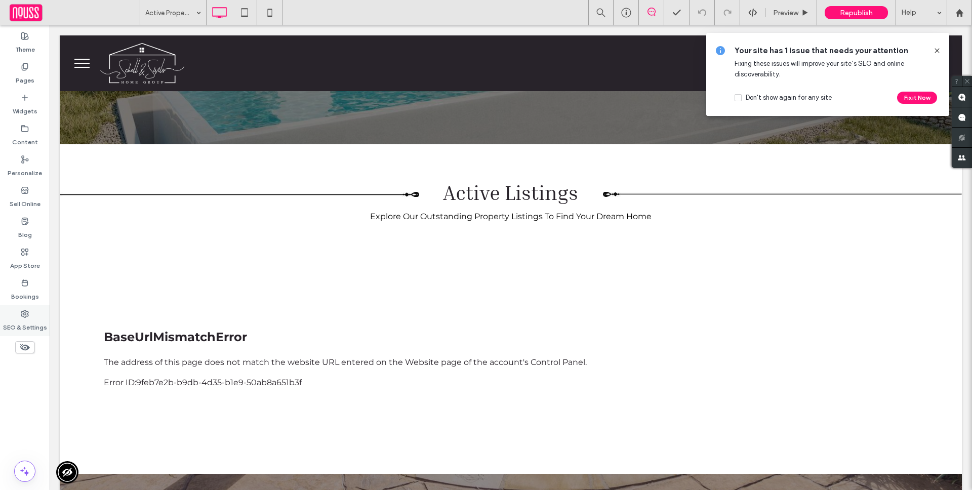
click at [34, 322] on label "SEO & Settings" at bounding box center [25, 325] width 44 height 14
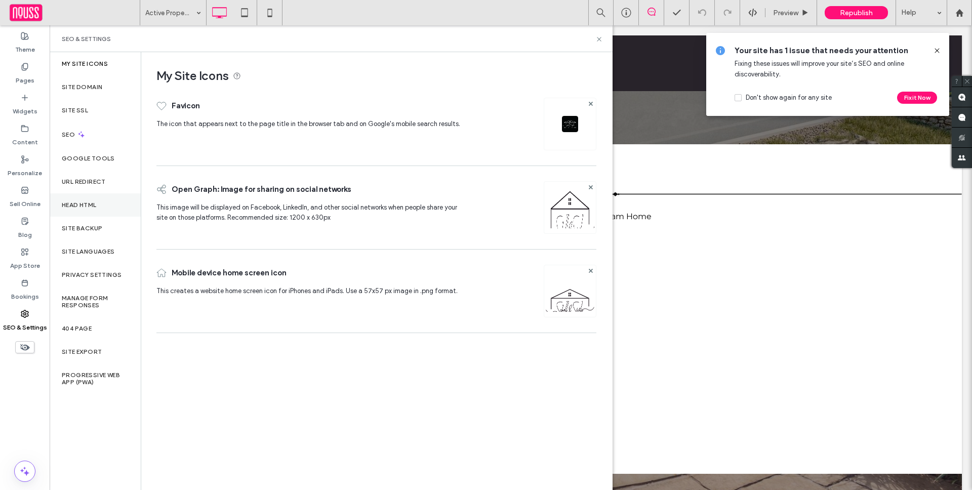
click at [92, 203] on label "Head HTML" at bounding box center [79, 204] width 35 height 7
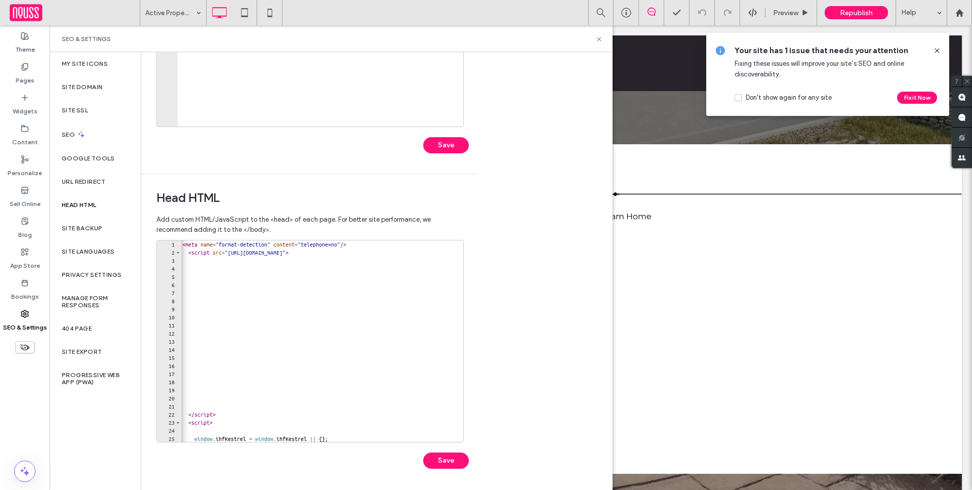
scroll to position [0, 1]
click at [183, 247] on div "< meta name = "format-detection" content = "telephone=no" /> < script src = "ht…" at bounding box center [377, 349] width 394 height 218
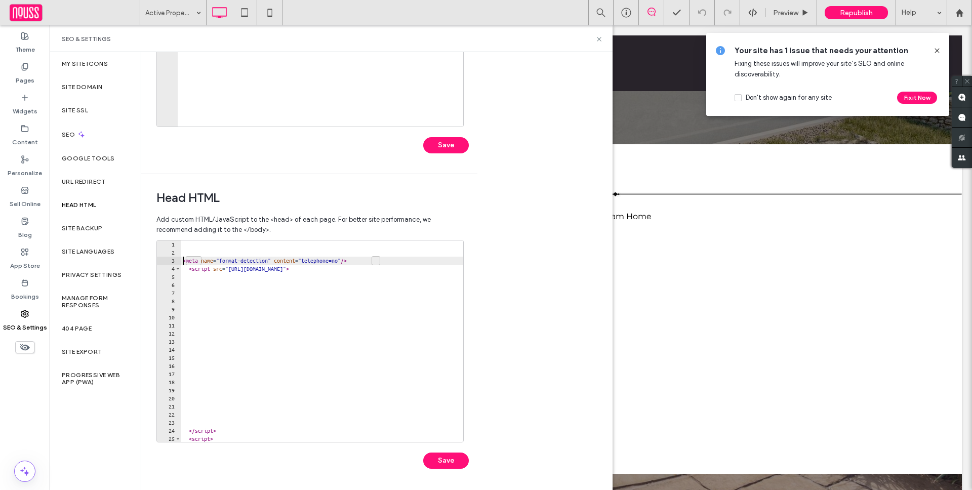
type textarea "**********"
paste textarea "**********"
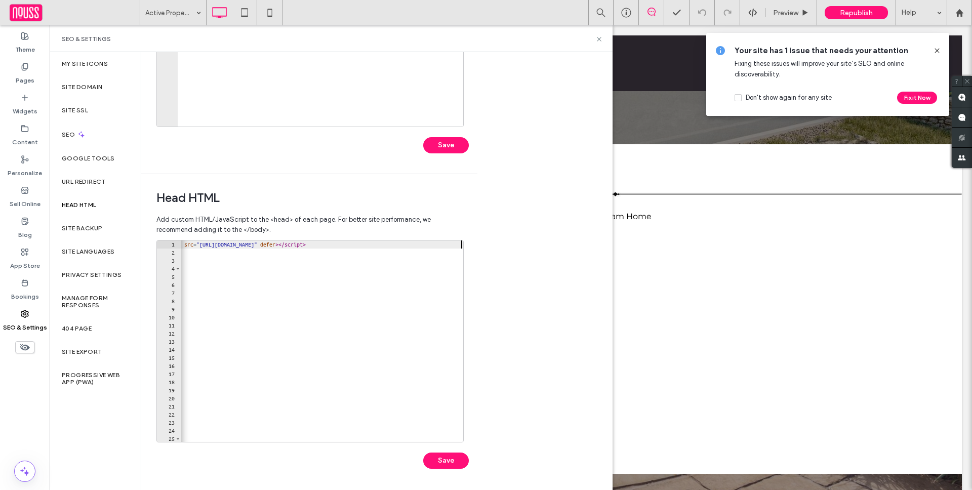
scroll to position [0, 618]
type textarea "**********"
click at [449, 456] on button "Save" at bounding box center [446, 460] width 46 height 16
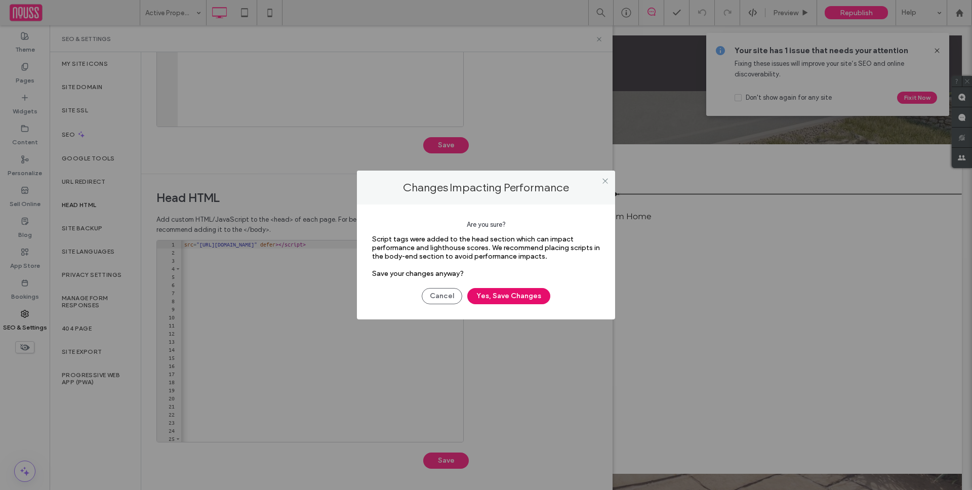
click at [500, 292] on button "Yes, Save Changes" at bounding box center [508, 296] width 83 height 16
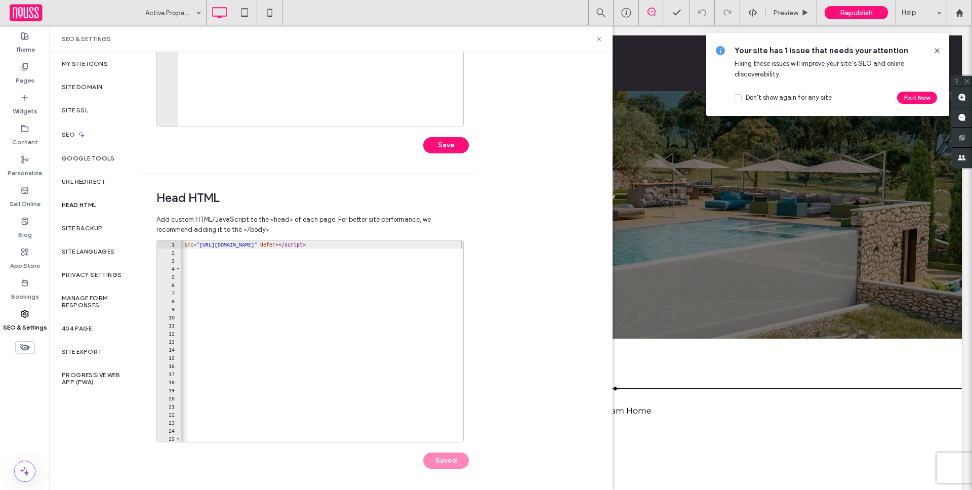
scroll to position [0, 0]
click at [599, 38] on icon at bounding box center [599, 39] width 8 height 8
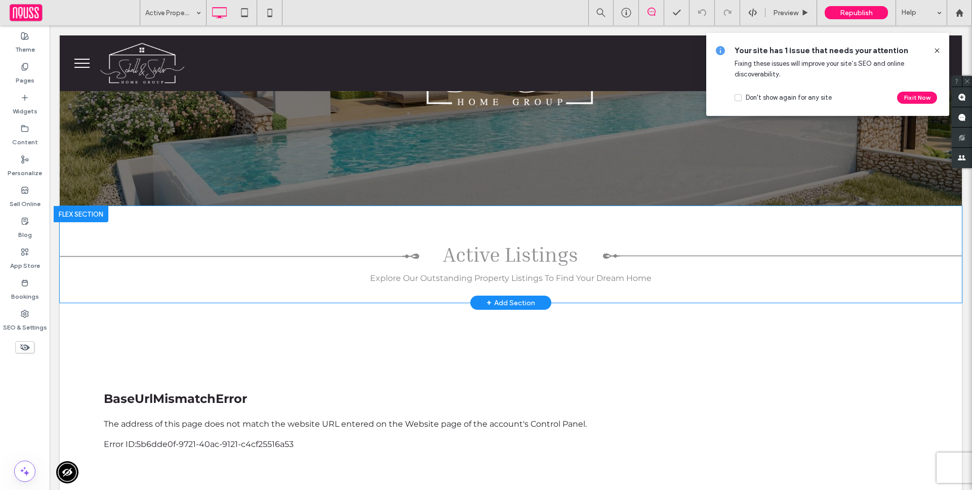
scroll to position [340, 0]
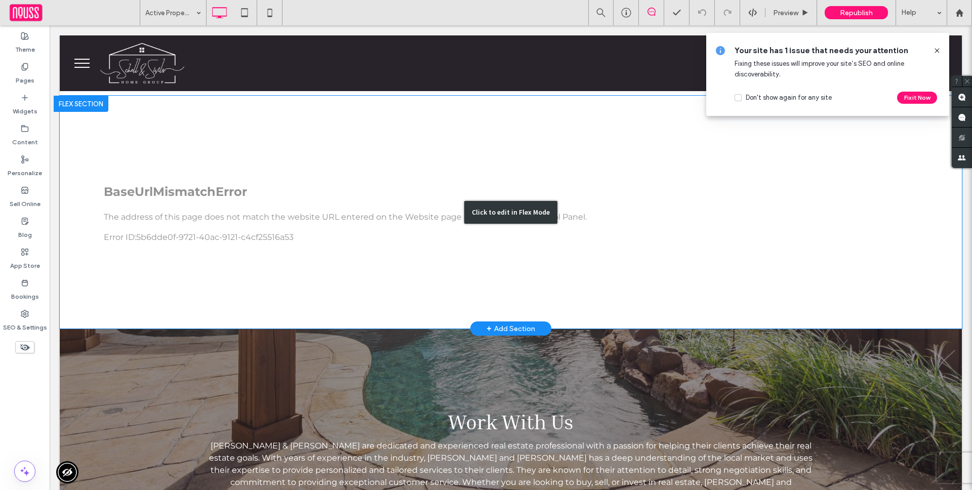
click at [419, 257] on div "Click to edit in Flex Mode" at bounding box center [511, 212] width 902 height 233
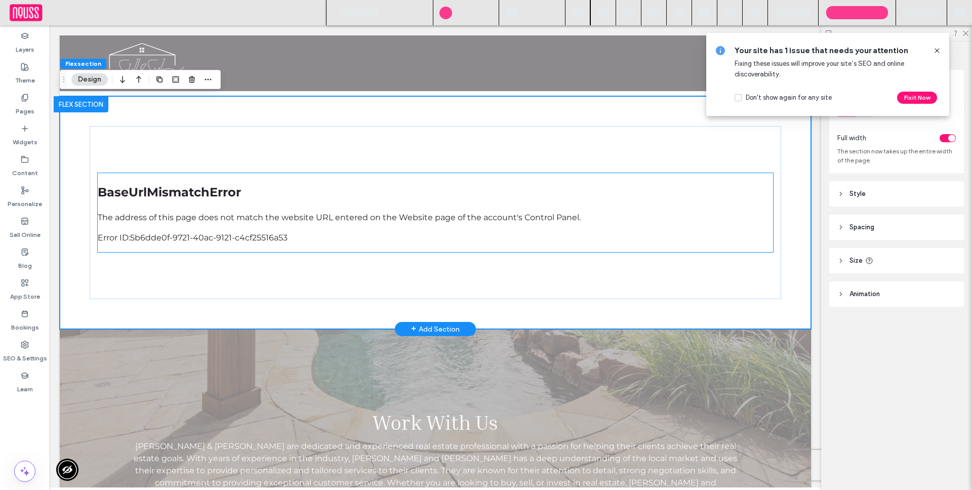
scroll to position [331, 0]
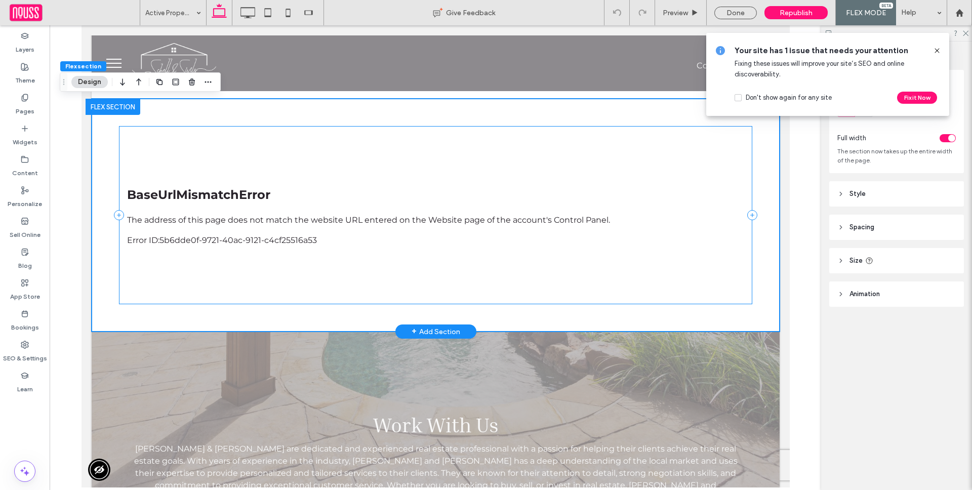
click at [449, 149] on div at bounding box center [434, 215] width 633 height 178
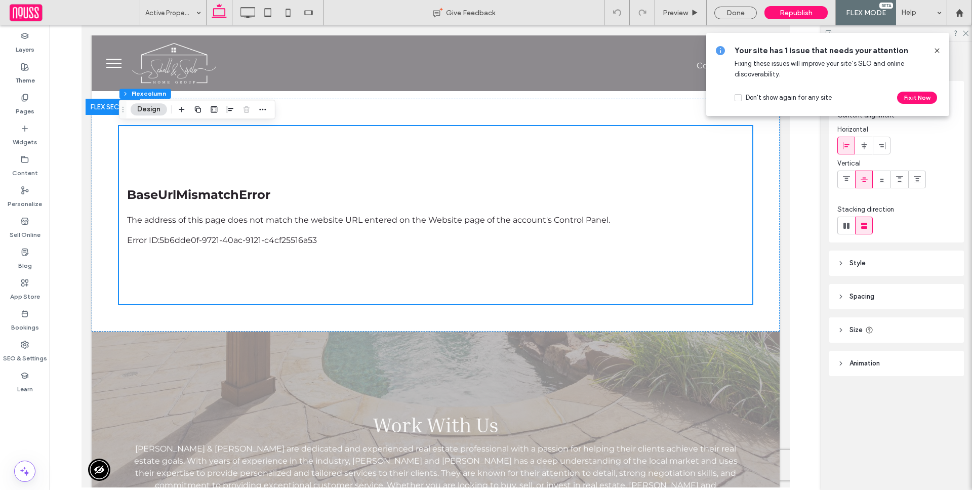
click at [896, 260] on header "Style" at bounding box center [896, 263] width 135 height 25
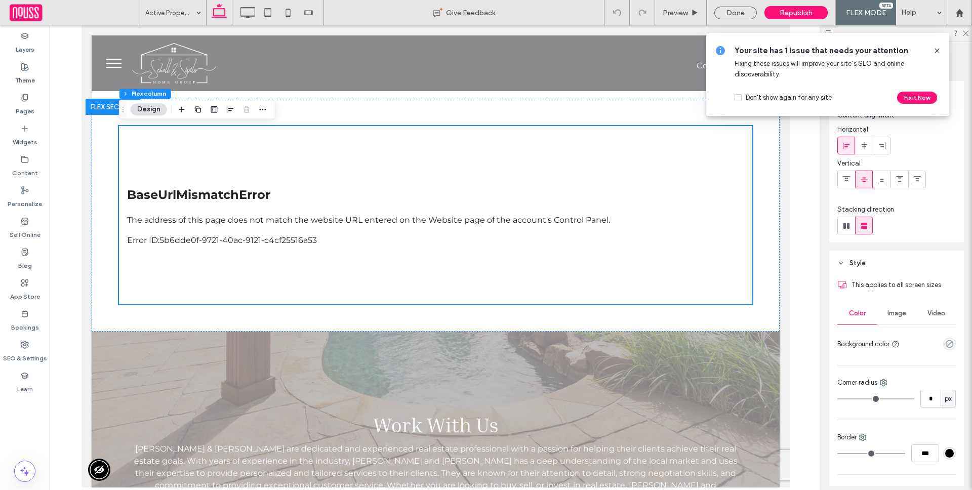
scroll to position [168, 0]
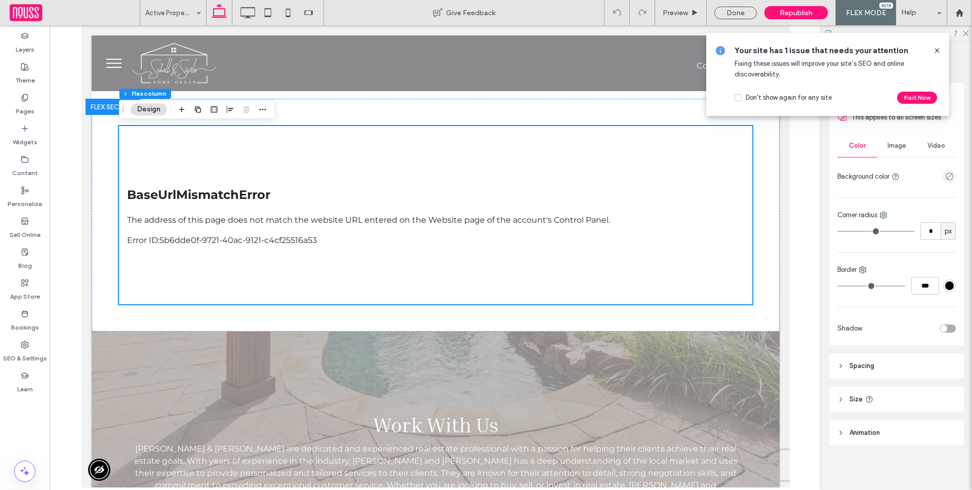
click at [910, 369] on header "Spacing" at bounding box center [896, 365] width 135 height 25
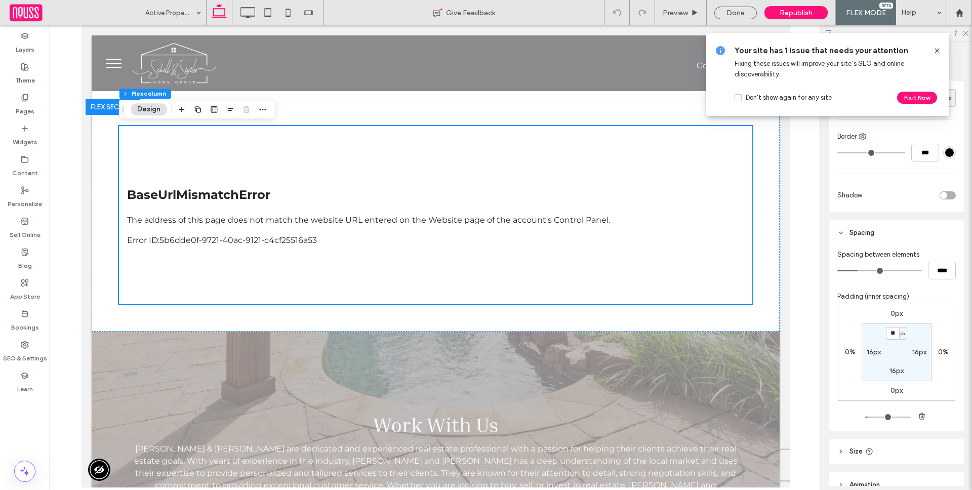
scroll to position [316, 0]
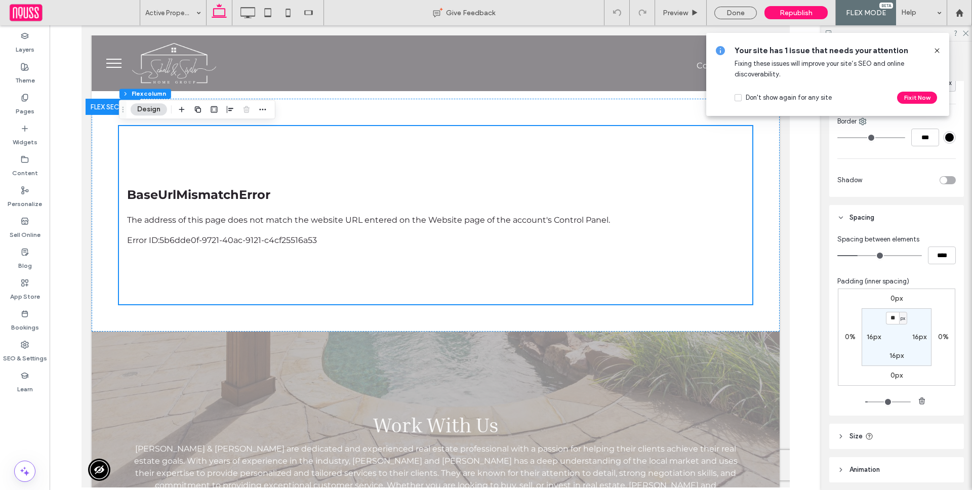
click at [899, 316] on div "px" at bounding box center [903, 318] width 8 height 13
click at [896, 316] on span "px" at bounding box center [899, 318] width 7 height 10
click at [890, 316] on input "**" at bounding box center [892, 318] width 13 height 13
type input "*"
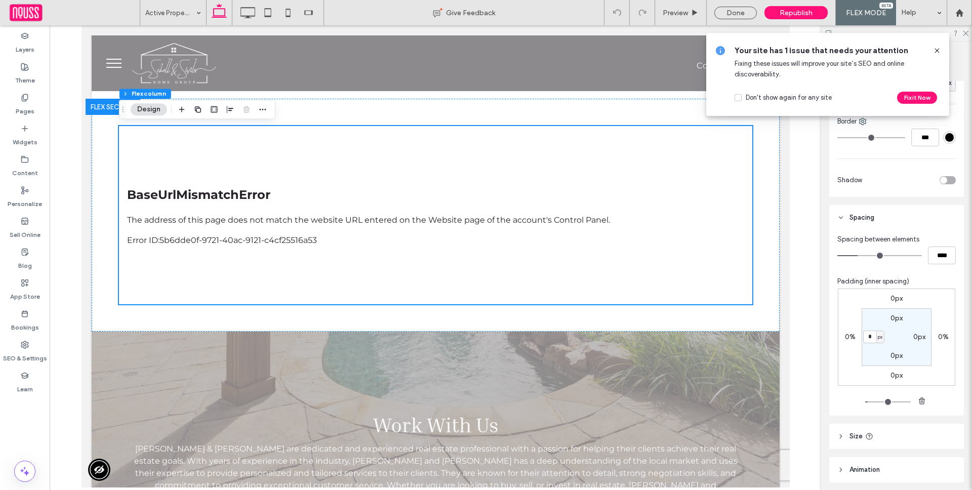
type input "*"
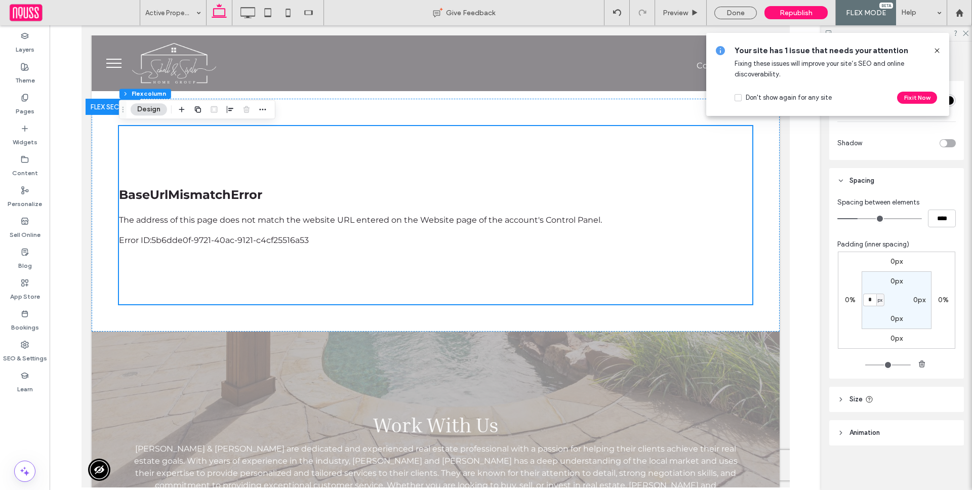
click at [896, 399] on header "Size" at bounding box center [896, 399] width 135 height 25
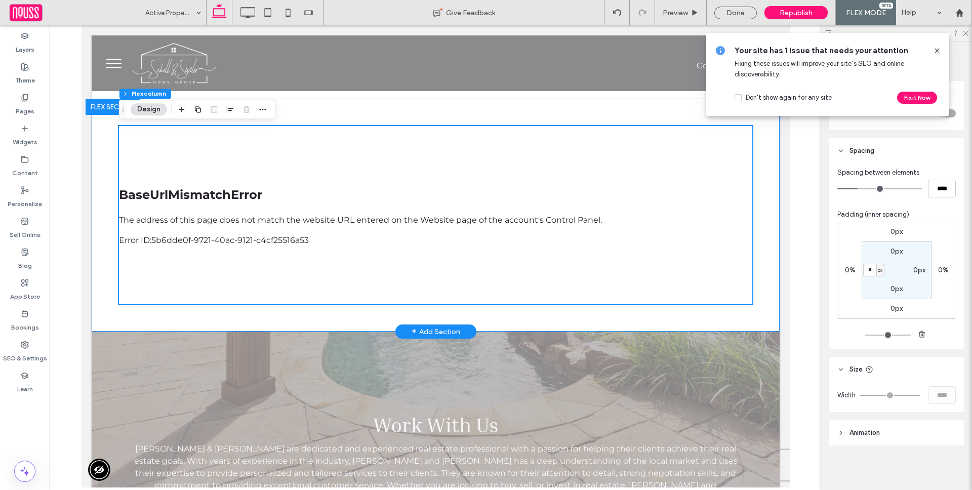
click at [765, 225] on div at bounding box center [435, 215] width 688 height 233
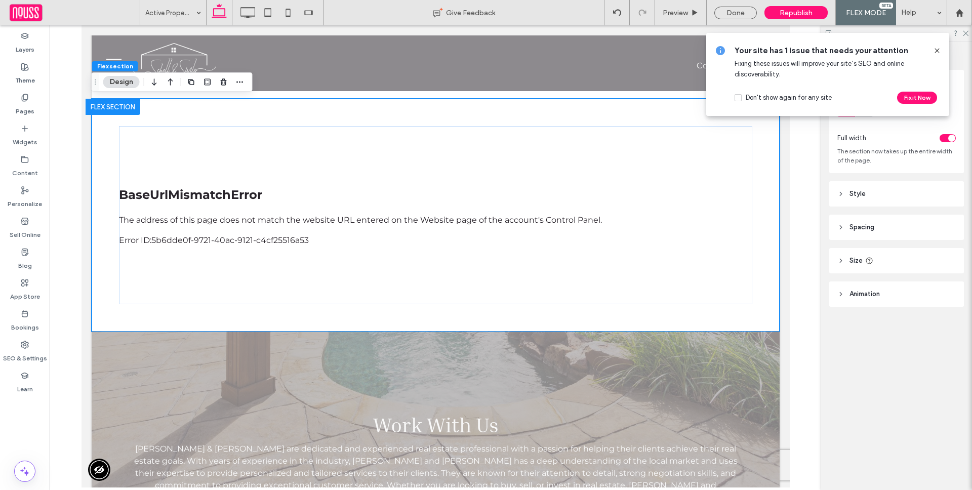
click at [922, 257] on header "Size" at bounding box center [896, 260] width 135 height 25
click at [931, 284] on input "***" at bounding box center [930, 286] width 20 height 18
type input "**"
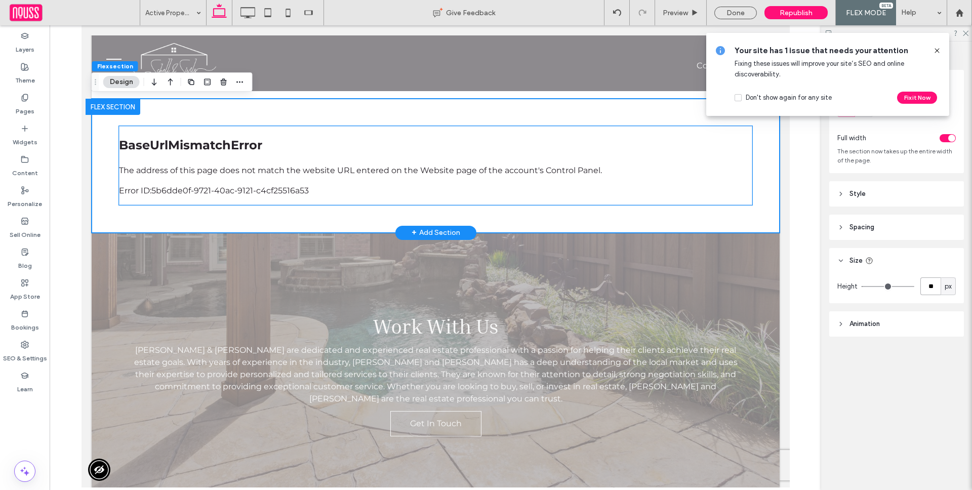
click at [450, 175] on p "The address of this page does not match the website URL entered on the Website …" at bounding box center [434, 170] width 633 height 12
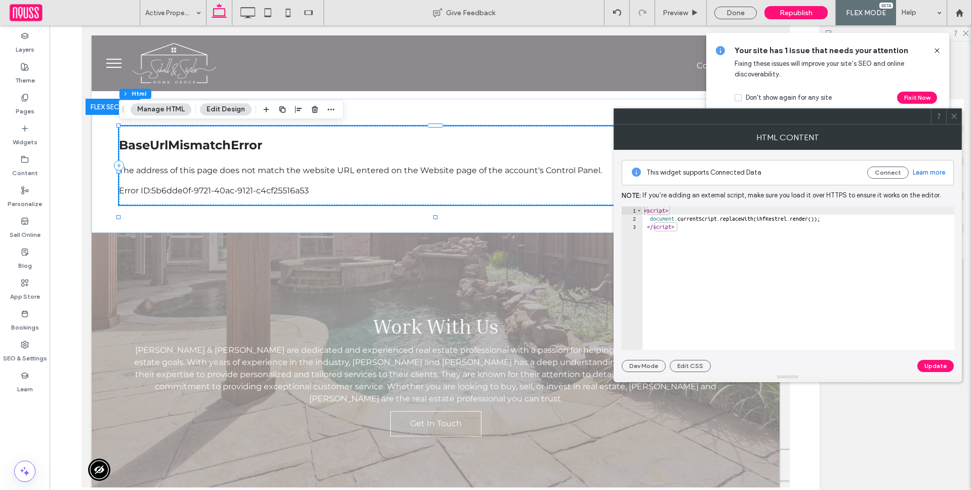
click at [705, 288] on div "< script > document . currentScript . replaceWith ( ihfKestrel . render ( )) ; …" at bounding box center [798, 285] width 312 height 159
paste textarea "**********"
type textarea "**********"
click at [932, 368] on button "Update" at bounding box center [935, 366] width 36 height 12
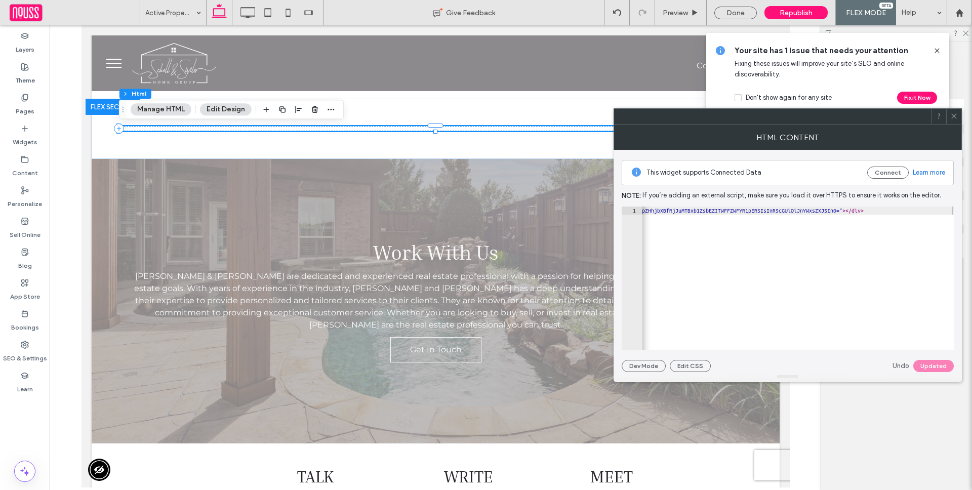
click at [954, 115] on use at bounding box center [953, 116] width 5 height 5
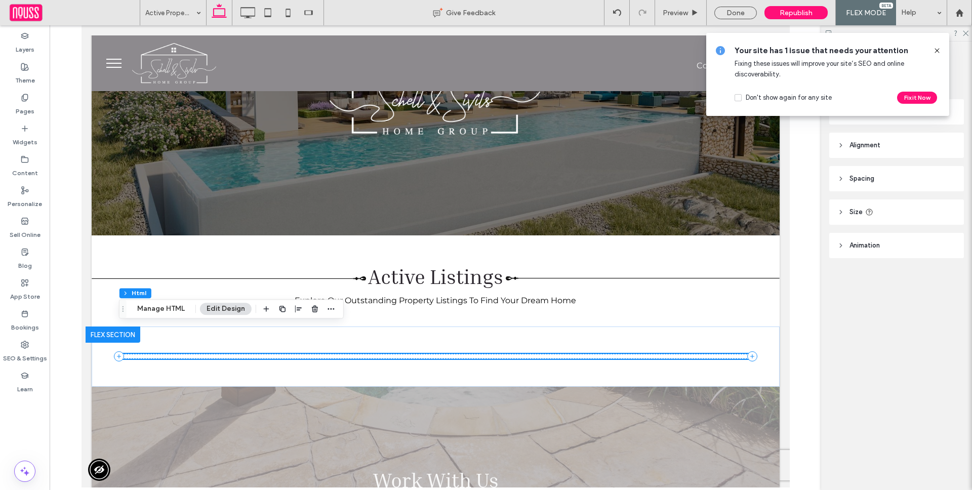
scroll to position [70, 0]
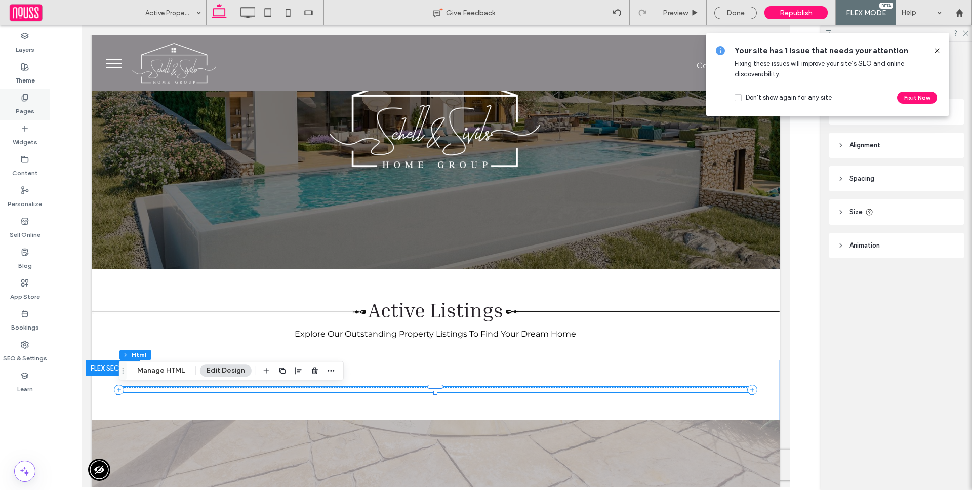
click at [30, 105] on label "Pages" at bounding box center [25, 109] width 19 height 14
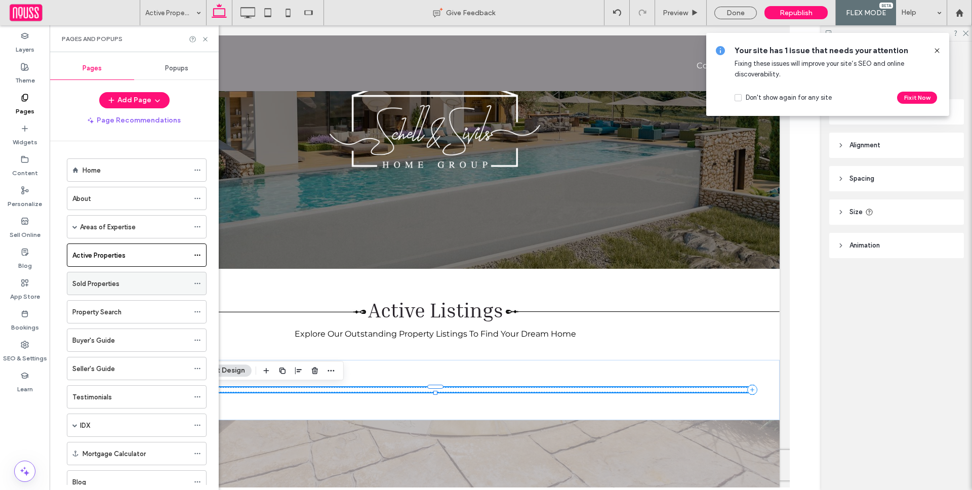
click at [129, 284] on div "Sold Properties" at bounding box center [130, 283] width 116 height 11
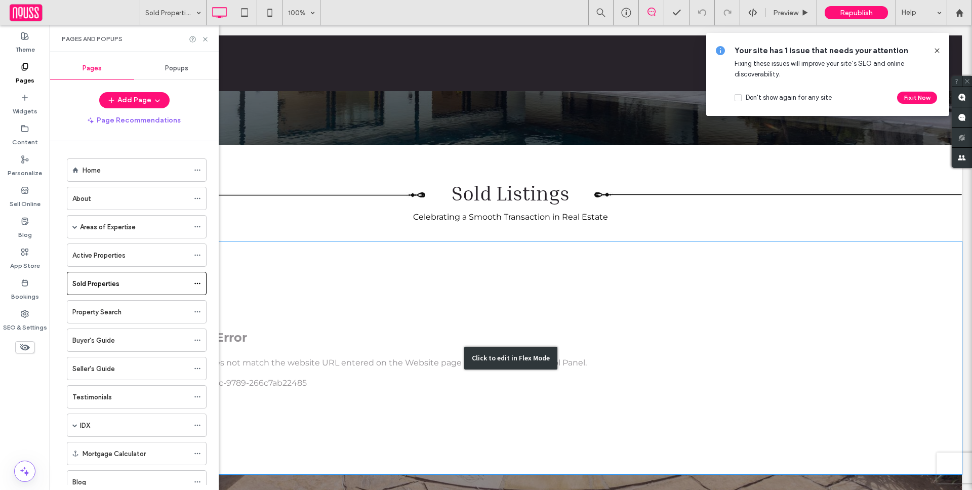
scroll to position [222, 0]
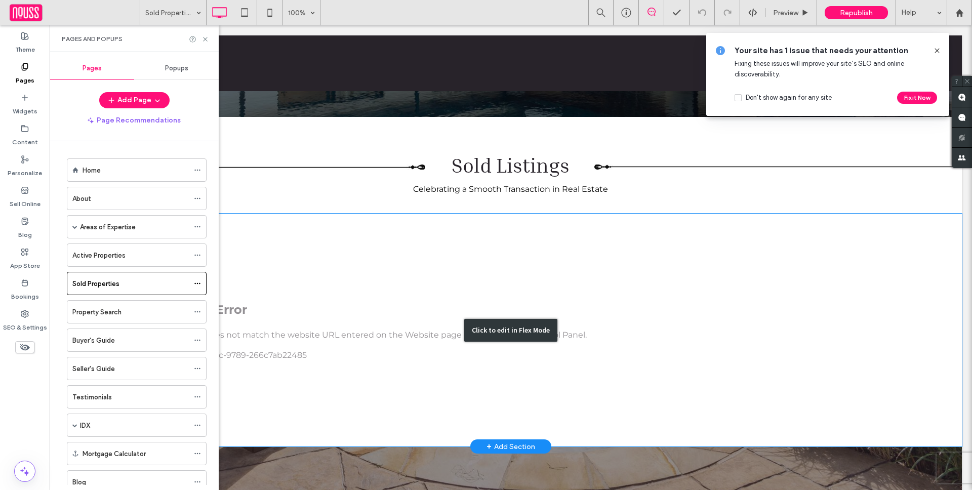
click at [445, 295] on div "Click to edit in Flex Mode" at bounding box center [511, 330] width 902 height 233
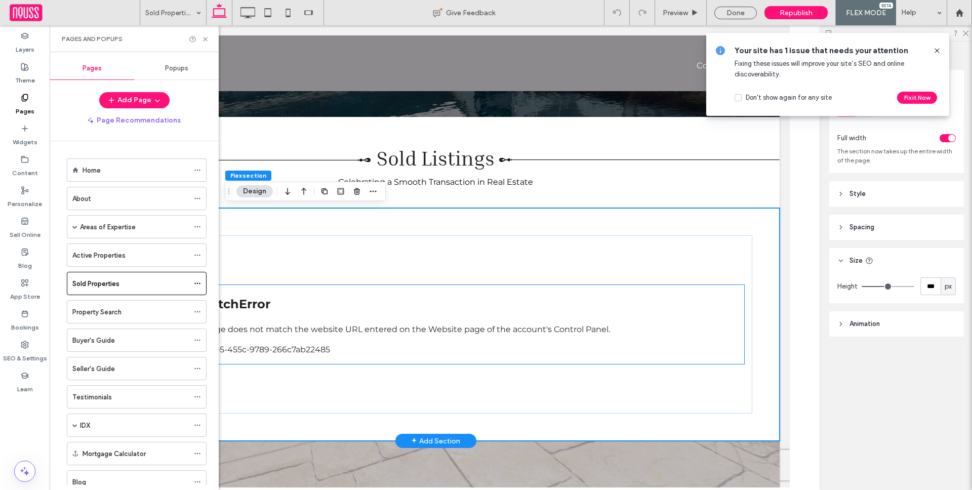
click at [388, 323] on div "The address of this page does not match the website URL entered on the Website …" at bounding box center [435, 339] width 616 height 32
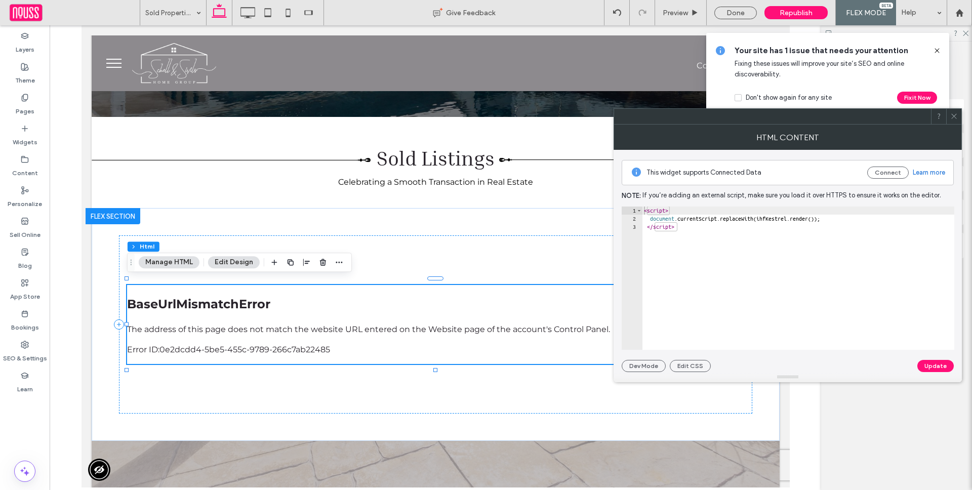
click at [731, 252] on div "< script > document . currentScript . replaceWith ( ihfKestrel . render ( )) ; …" at bounding box center [798, 285] width 312 height 159
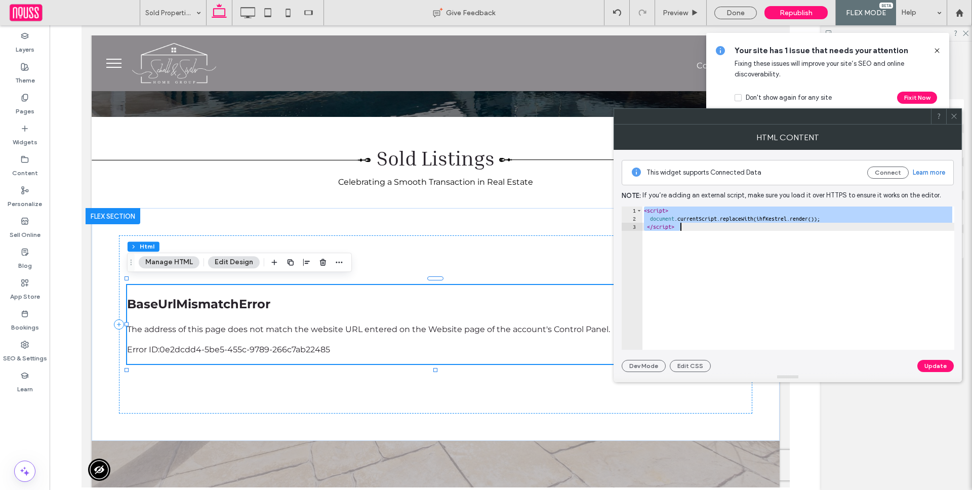
paste textarea "**********"
type textarea "**********"
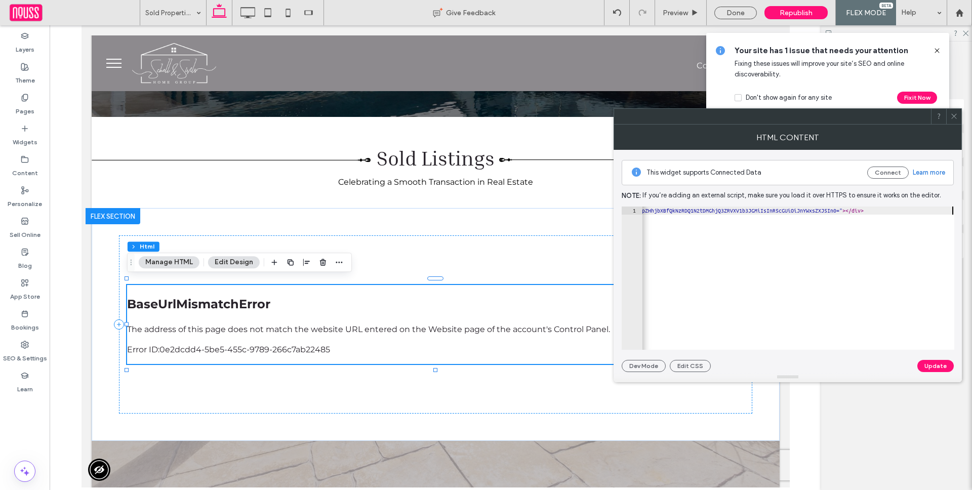
scroll to position [0, 224]
click at [933, 372] on div at bounding box center [787, 377] width 348 height 10
click at [937, 366] on button "Update" at bounding box center [935, 366] width 36 height 12
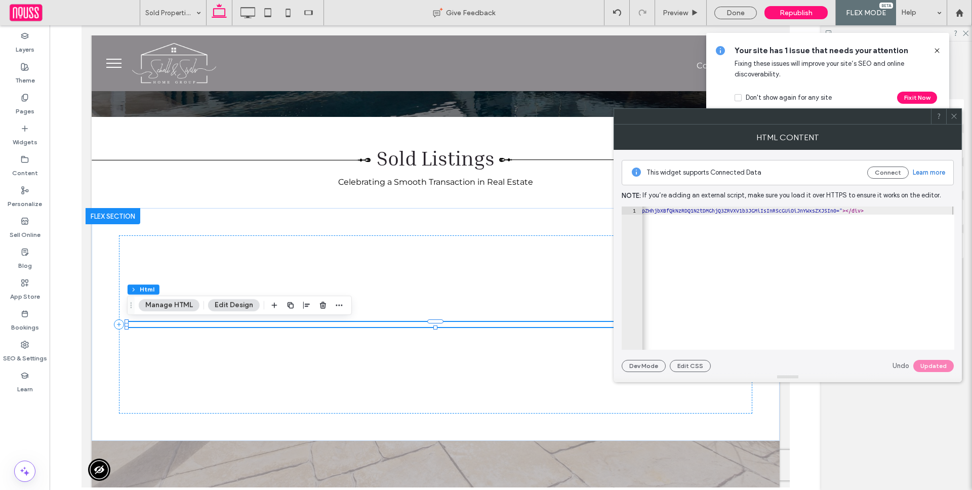
click at [945, 119] on div at bounding box center [938, 116] width 15 height 15
click at [953, 119] on icon at bounding box center [954, 116] width 8 height 8
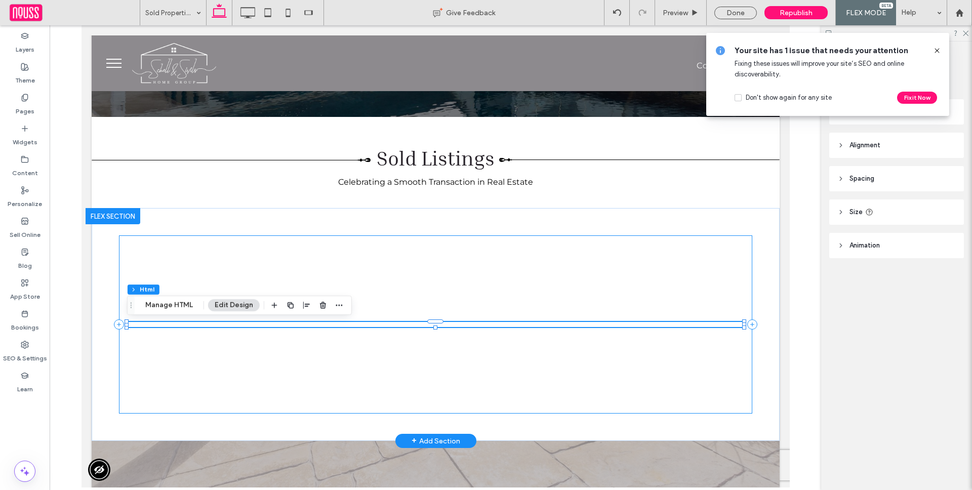
click at [675, 250] on div at bounding box center [434, 324] width 633 height 178
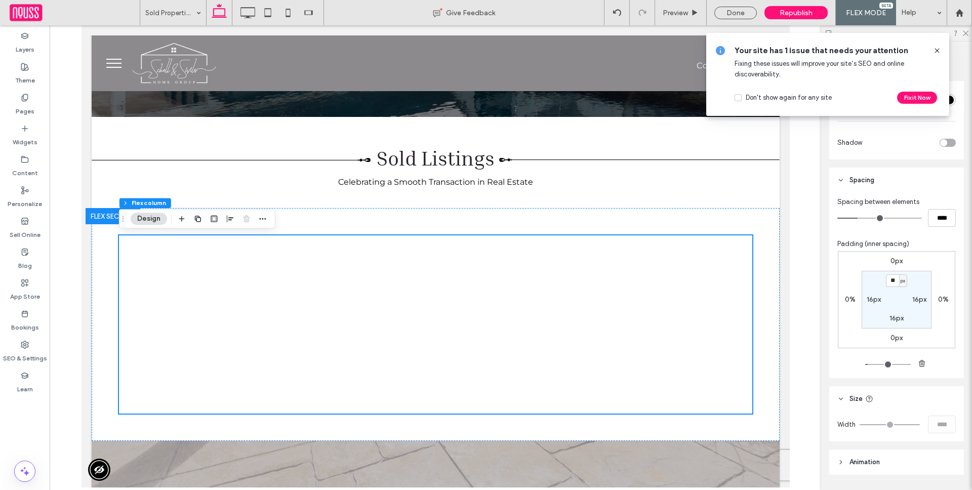
scroll to position [383, 0]
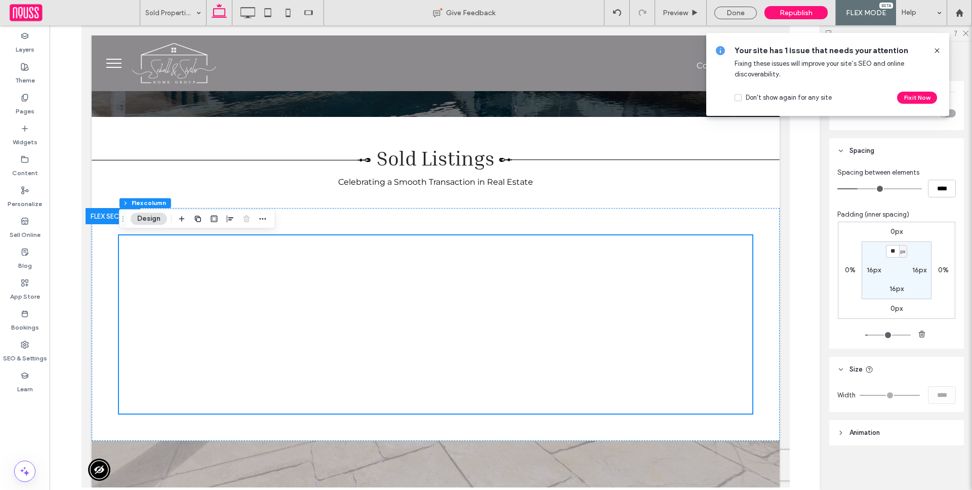
click at [896, 283] on section "** px 16px 16px 16px" at bounding box center [896, 270] width 70 height 58
click at [896, 284] on label "16px" at bounding box center [896, 288] width 14 height 9
type input "*"
click at [750, 263] on div at bounding box center [434, 324] width 633 height 178
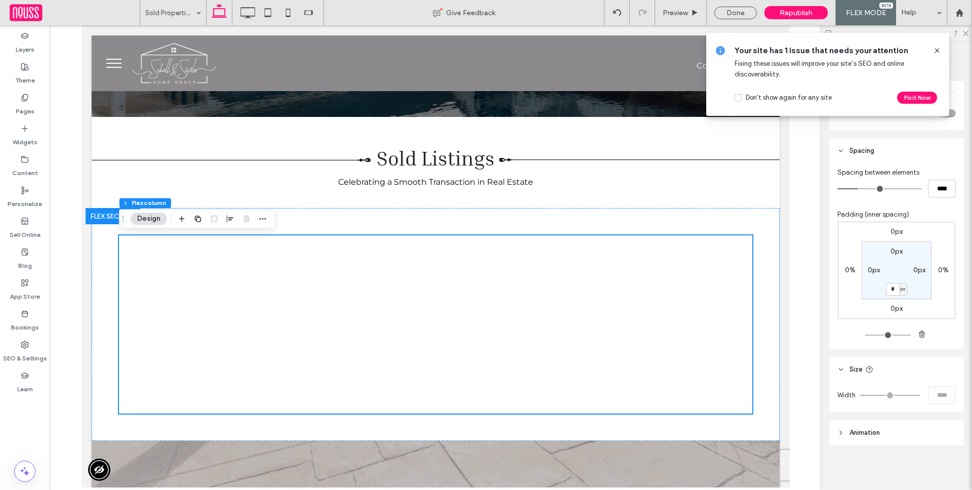
click at [786, 268] on body "Click To Paste Click To Paste Row Home About Areas of Expertise Properties Acti…" at bounding box center [435, 414] width 708 height 1221
click at [773, 278] on div at bounding box center [435, 324] width 688 height 233
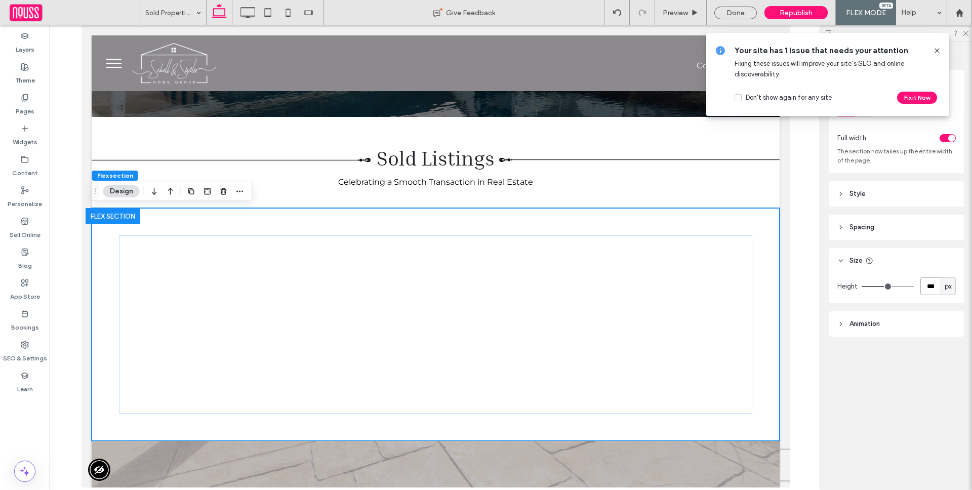
click at [930, 285] on input "***" at bounding box center [930, 286] width 20 height 18
type input "**"
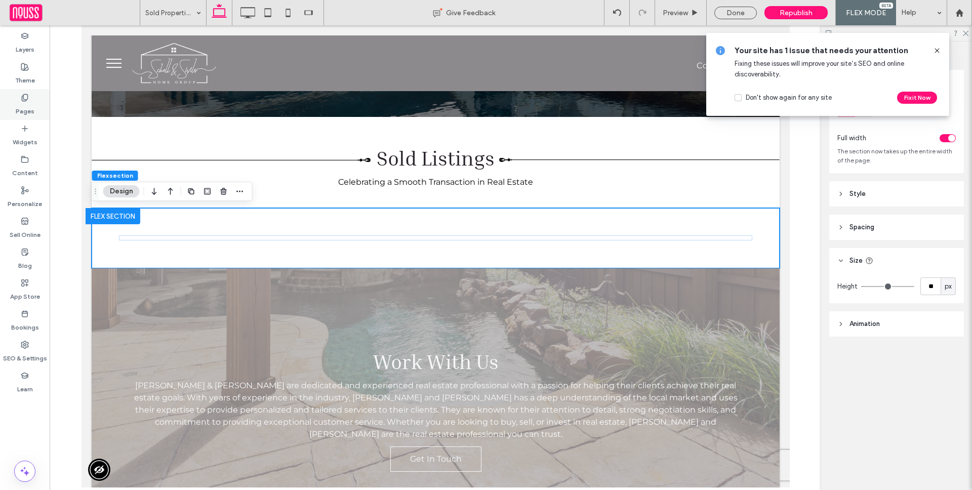
click at [31, 107] on label "Pages" at bounding box center [25, 109] width 19 height 14
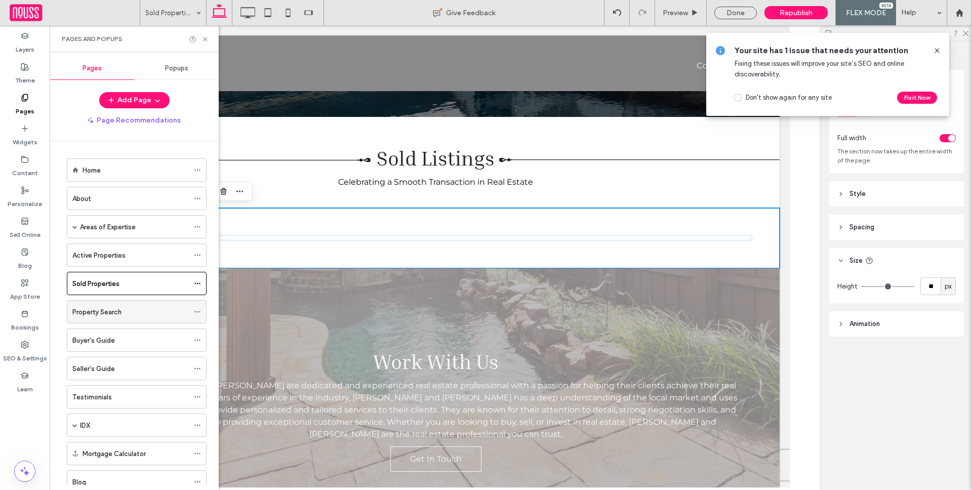
click at [102, 304] on div "Property Search" at bounding box center [130, 312] width 116 height 22
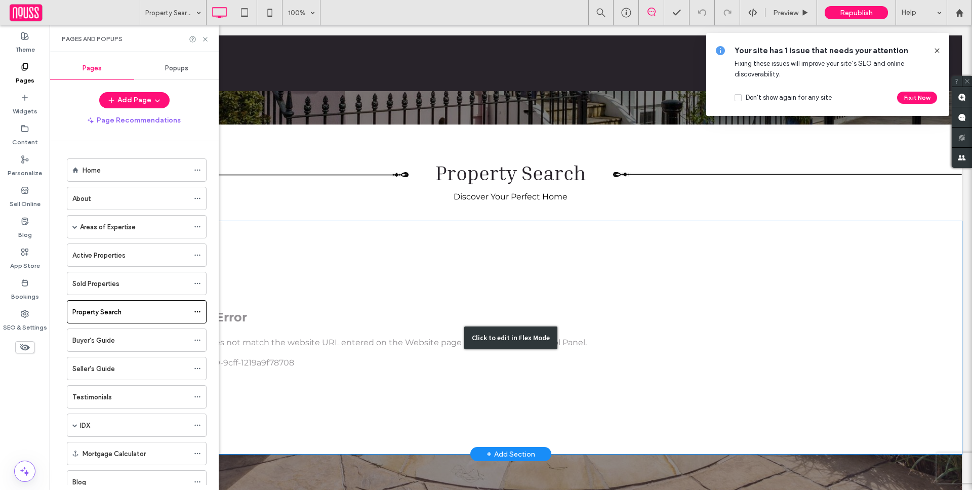
scroll to position [230, 0]
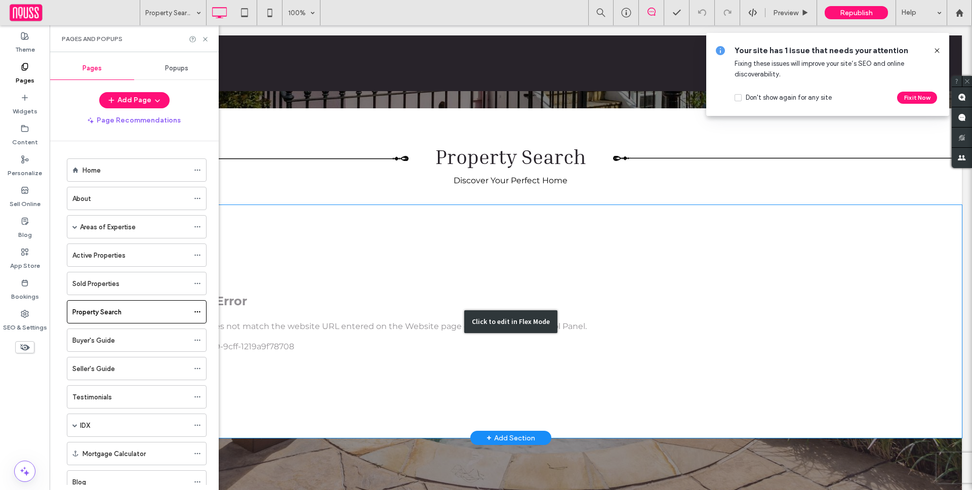
click at [404, 254] on div "Click to edit in Flex Mode" at bounding box center [511, 321] width 902 height 233
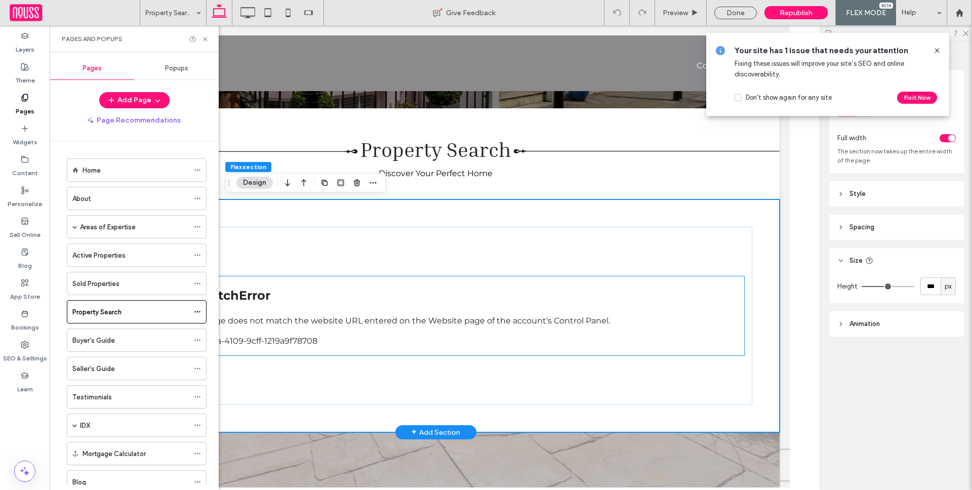
click at [347, 315] on div "The address of this page does not match the website URL entered on the Website …" at bounding box center [435, 331] width 616 height 32
click at [347, 314] on div at bounding box center [435, 315] width 616 height 79
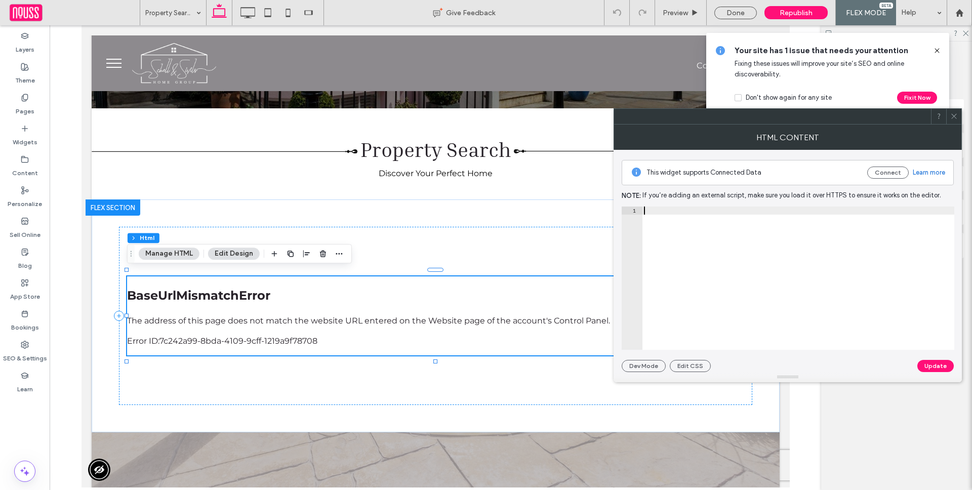
click at [803, 295] on div at bounding box center [798, 285] width 312 height 159
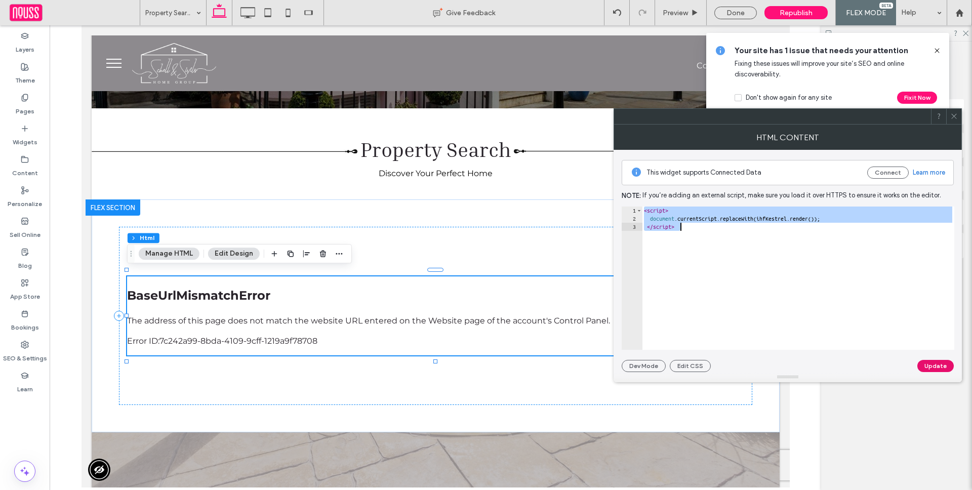
paste textarea "**********"
type textarea "**********"
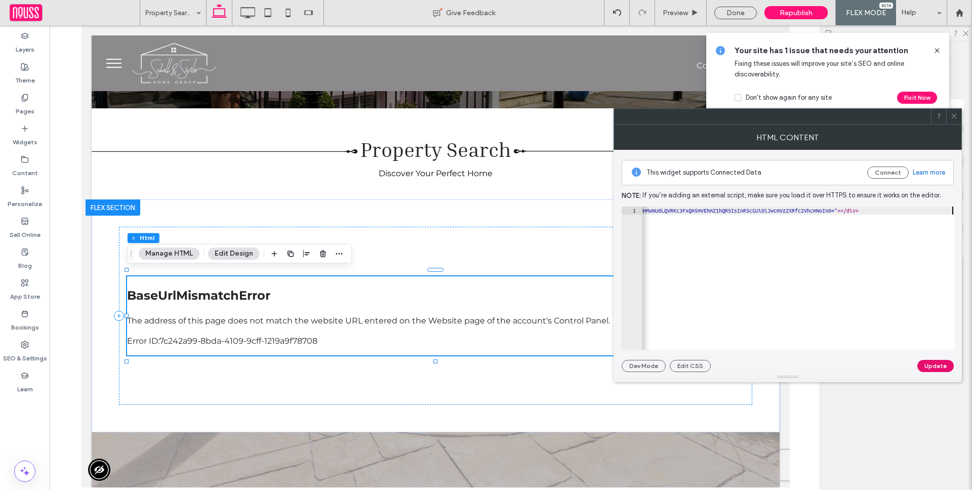
click at [934, 371] on button "Update" at bounding box center [935, 366] width 36 height 12
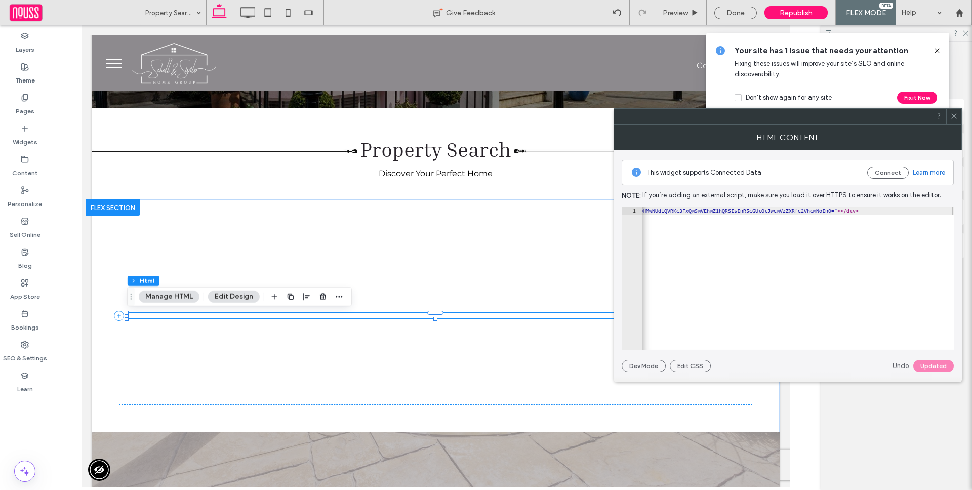
click at [953, 114] on icon at bounding box center [954, 116] width 8 height 8
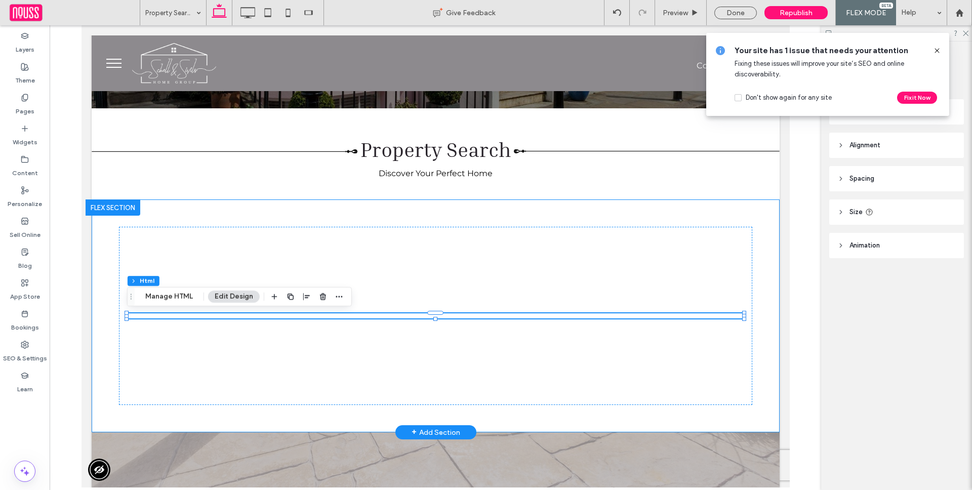
click at [745, 250] on div at bounding box center [434, 316] width 633 height 178
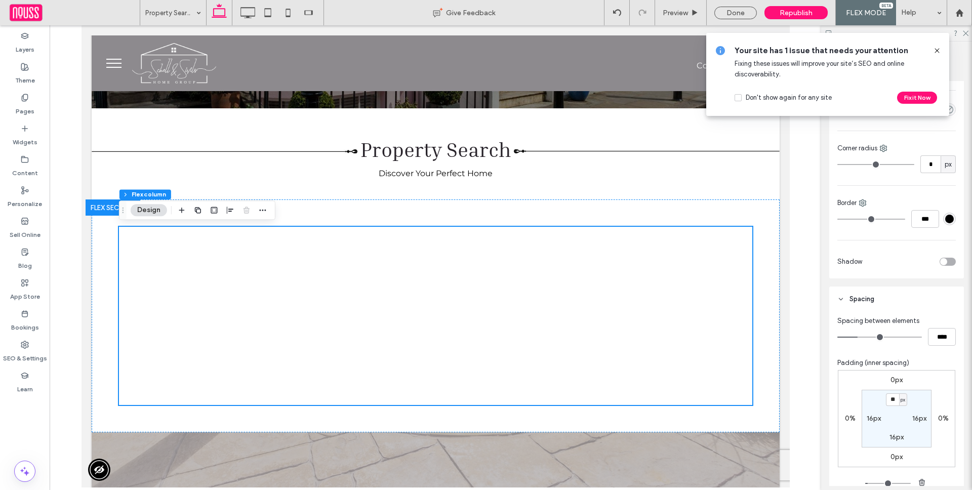
scroll to position [251, 0]
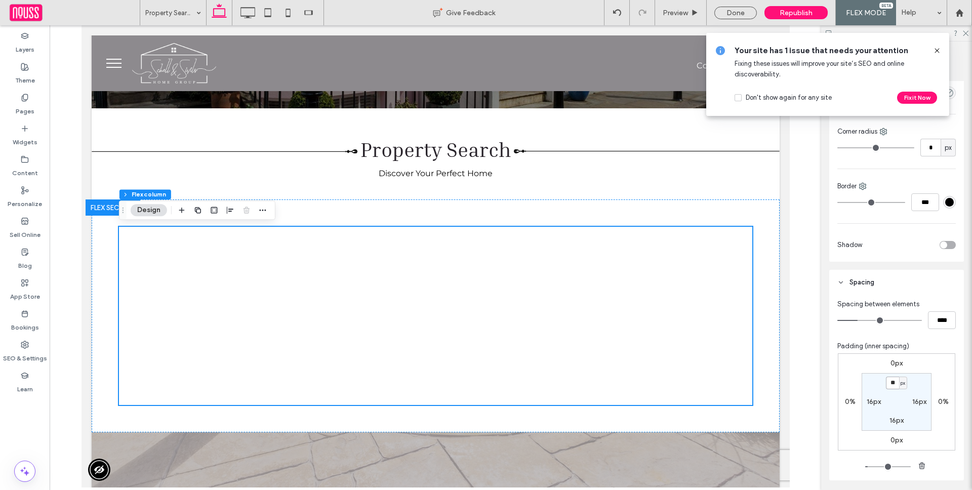
click at [889, 379] on input "**" at bounding box center [892, 383] width 13 height 13
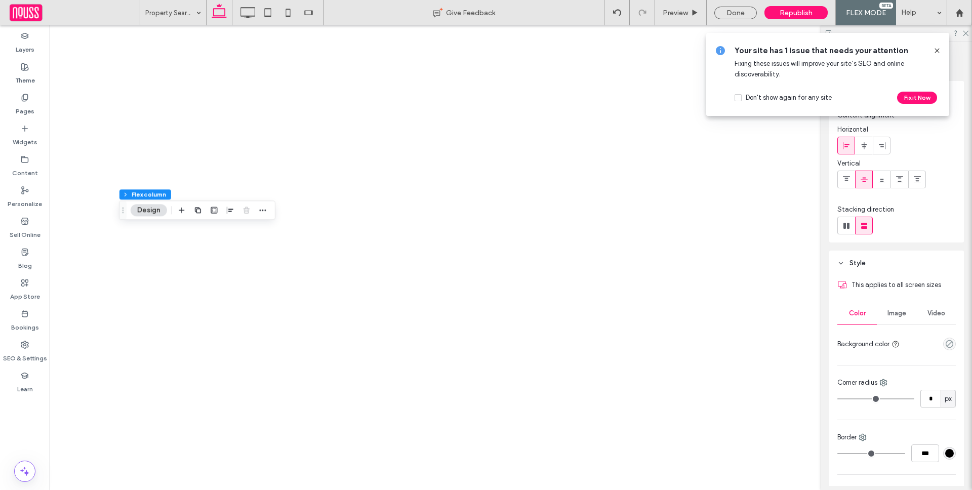
type input "*"
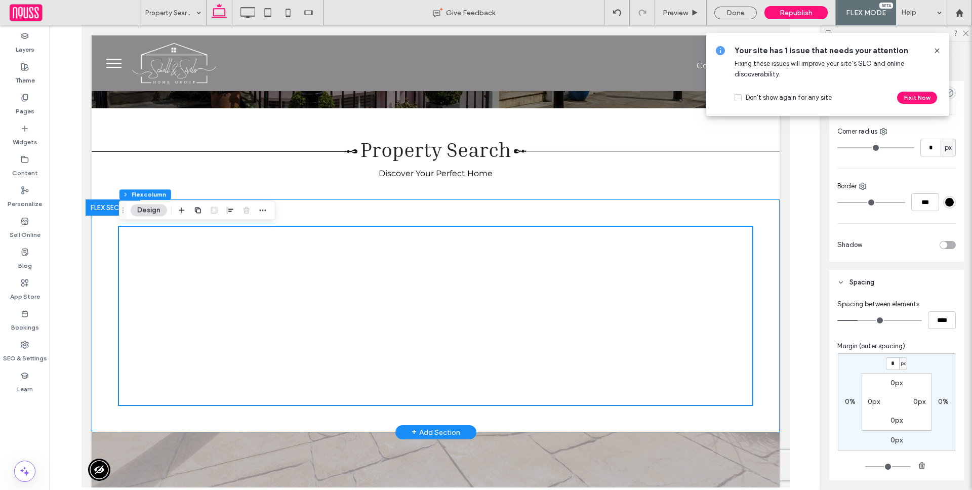
click at [774, 264] on div at bounding box center [435, 315] width 688 height 233
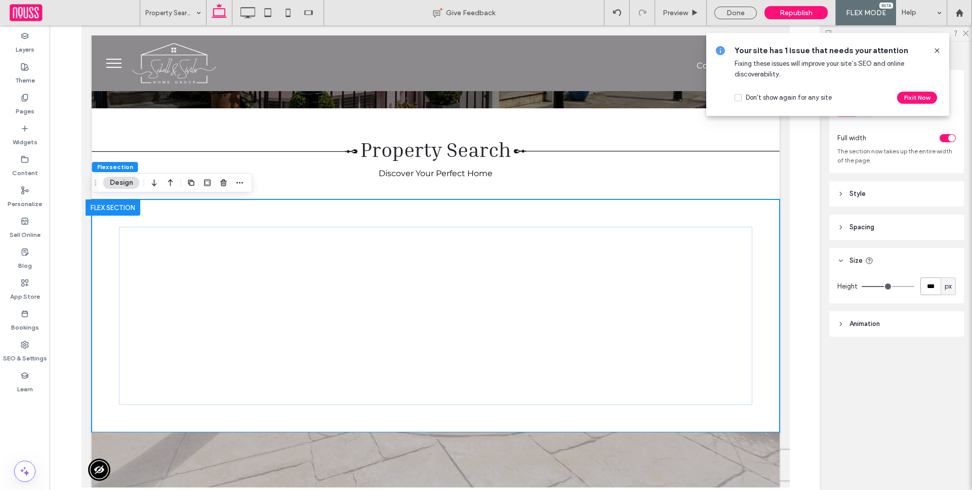
click at [927, 282] on input "***" at bounding box center [930, 286] width 20 height 18
type input "**"
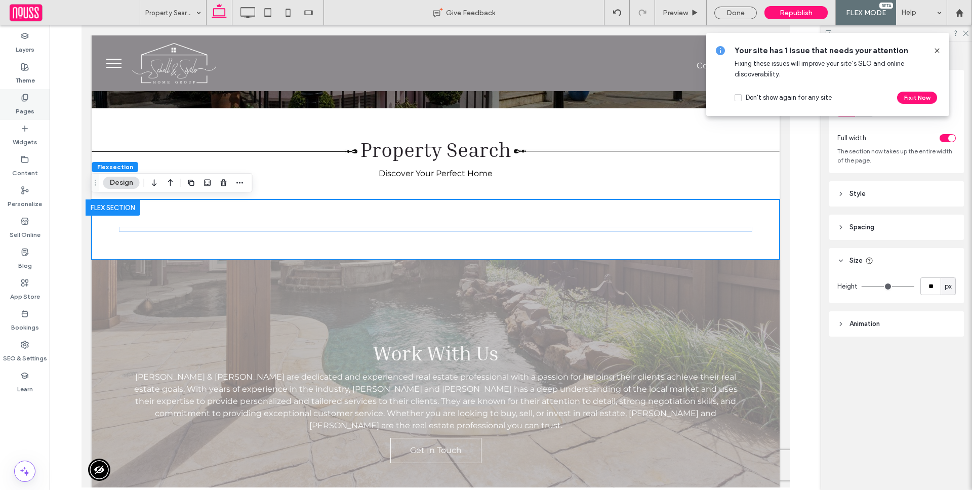
click at [33, 100] on div "Pages" at bounding box center [25, 104] width 50 height 31
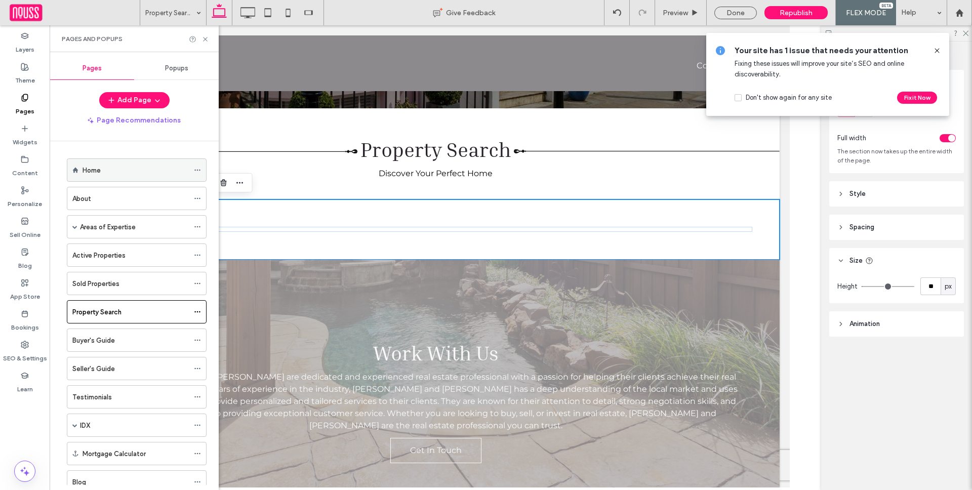
click at [108, 158] on div "Home" at bounding box center [137, 169] width 140 height 23
click at [108, 161] on div "Home" at bounding box center [135, 170] width 106 height 22
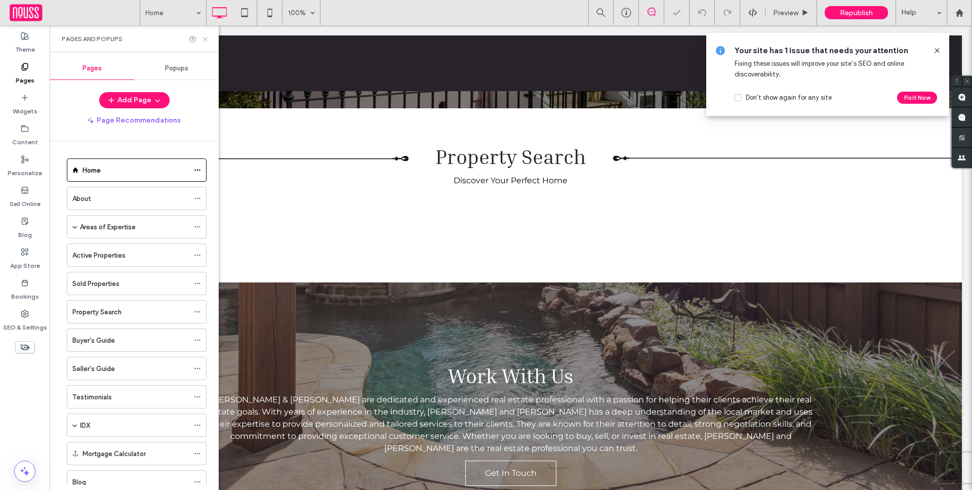
click at [206, 41] on icon at bounding box center [205, 39] width 8 height 8
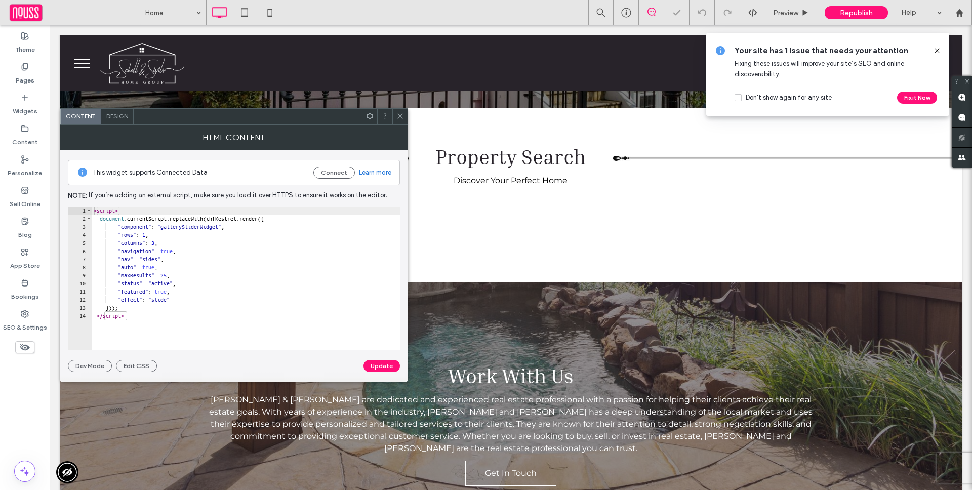
click at [275, 295] on div "< script > document . currentScript . replaceWith ( ihfKestrel . render ({ "com…" at bounding box center [246, 285] width 309 height 159
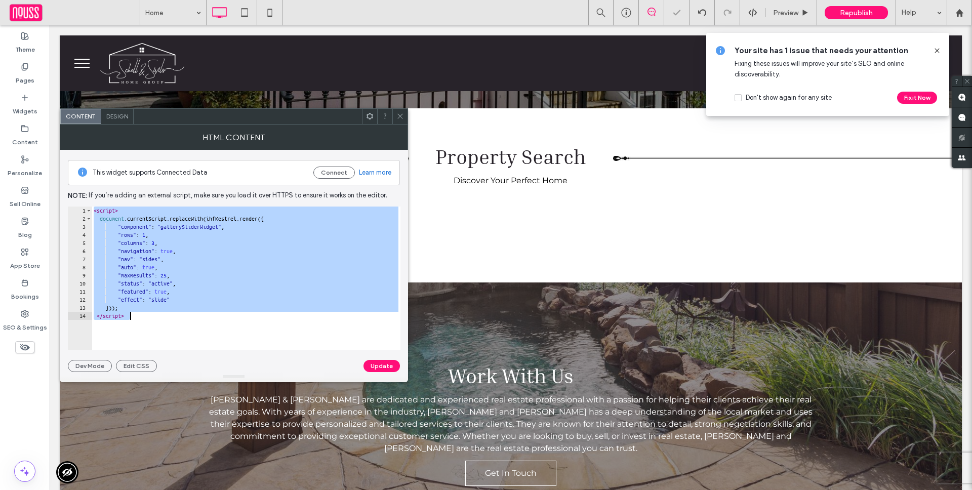
paste textarea "**********"
type textarea "**********"
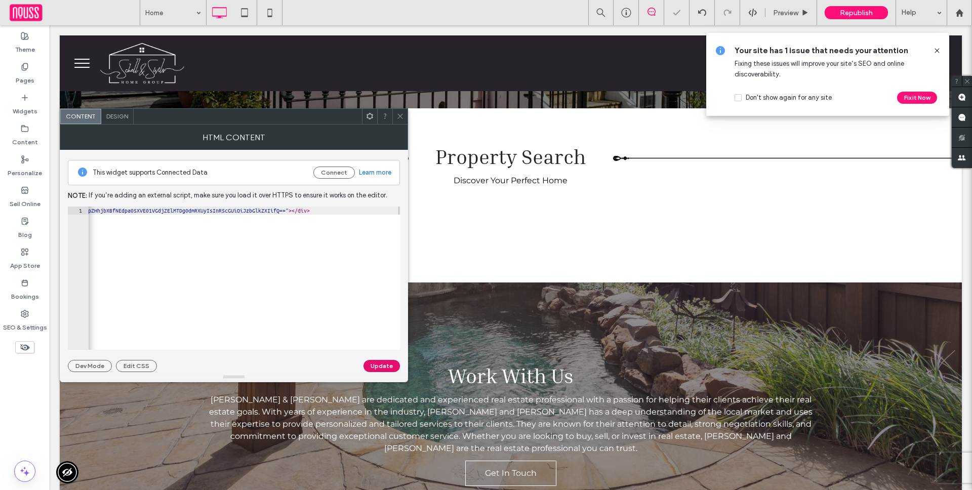
click at [388, 365] on button "Update" at bounding box center [381, 366] width 36 height 12
click at [400, 110] on span at bounding box center [400, 116] width 8 height 15
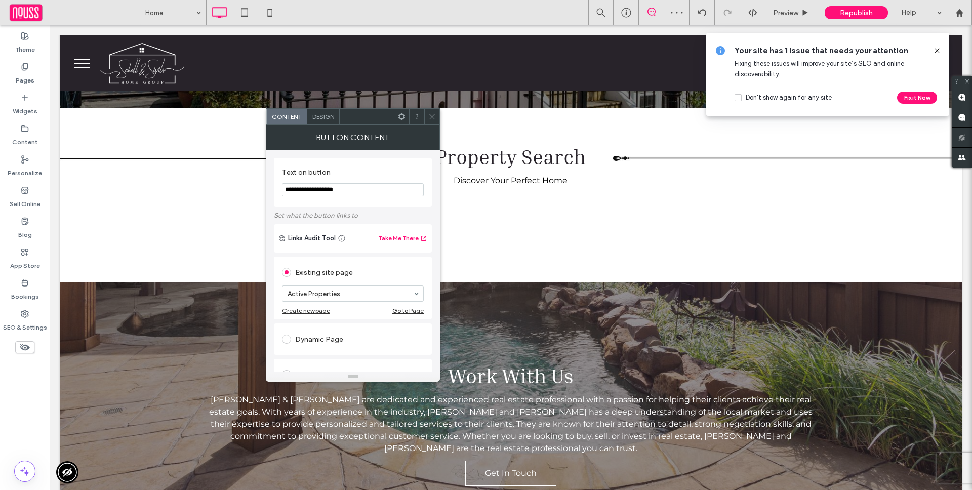
click at [431, 113] on icon at bounding box center [432, 117] width 8 height 8
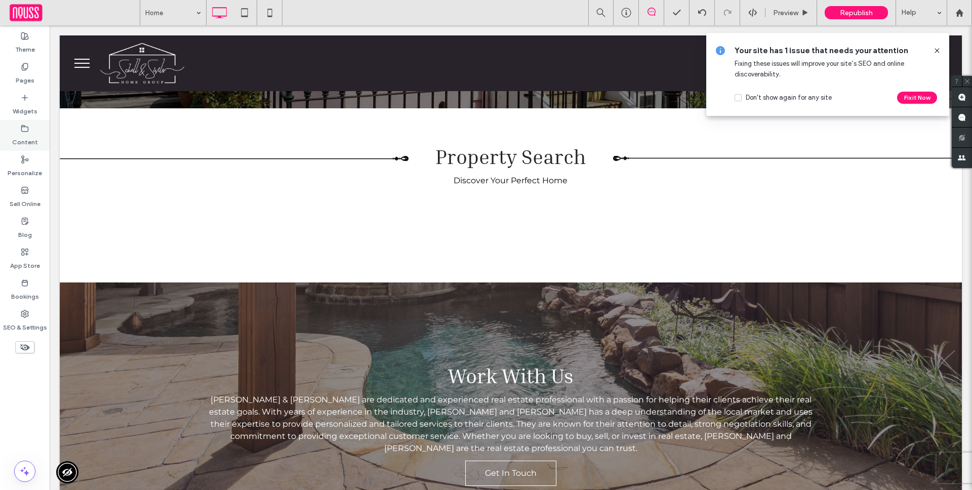
click at [37, 136] on div "Content" at bounding box center [25, 135] width 50 height 31
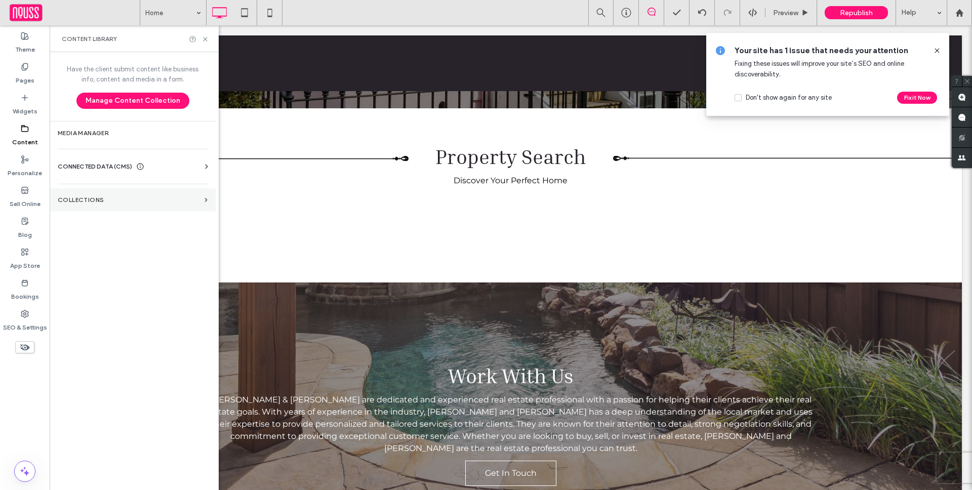
click at [121, 211] on section "Collections" at bounding box center [133, 199] width 166 height 23
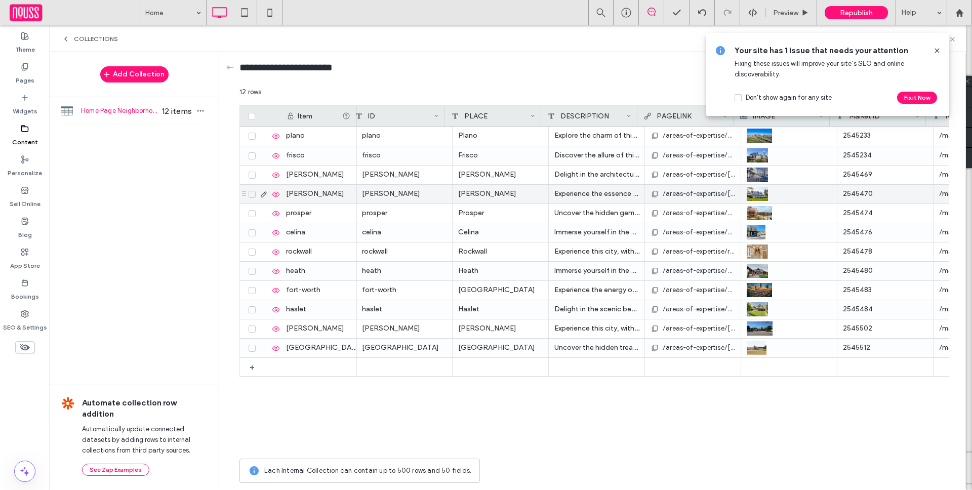
scroll to position [0, 212]
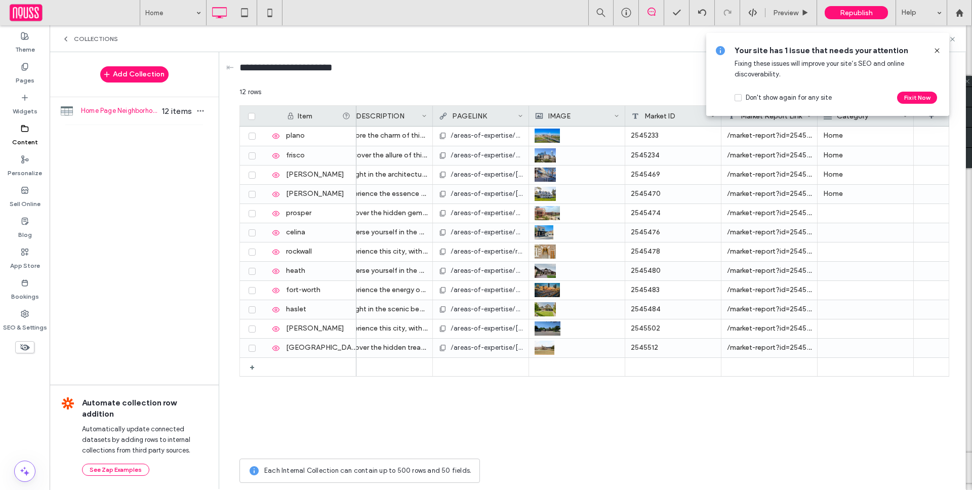
click at [938, 50] on icon at bounding box center [937, 51] width 8 height 8
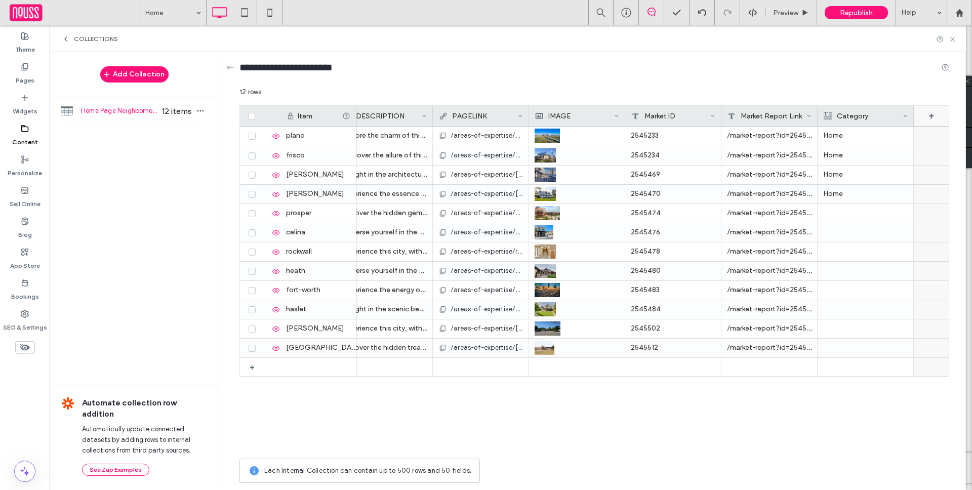
click at [935, 110] on div "+" at bounding box center [930, 116] width 35 height 20
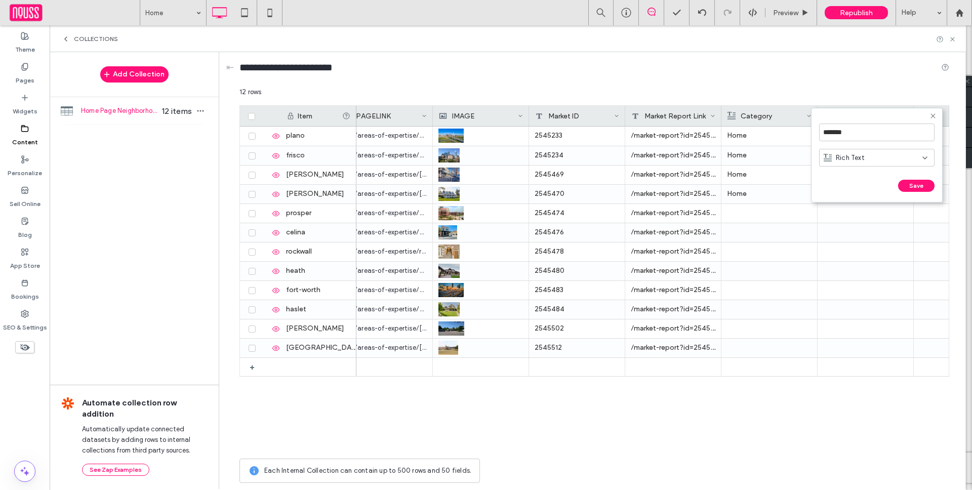
click at [934, 112] on icon at bounding box center [933, 116] width 8 height 8
click at [933, 116] on div "+" at bounding box center [930, 116] width 35 height 20
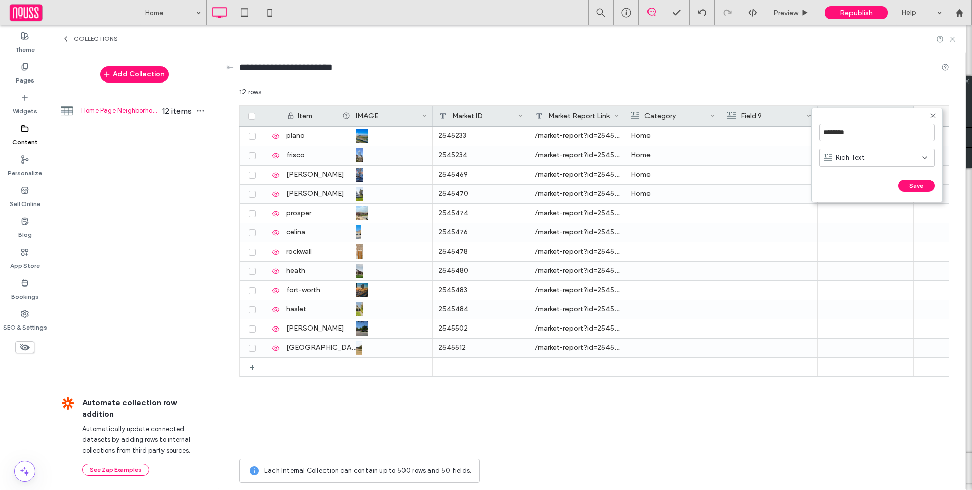
click at [931, 115] on icon at bounding box center [933, 116] width 8 height 8
click at [936, 115] on div "+" at bounding box center [930, 116] width 35 height 20
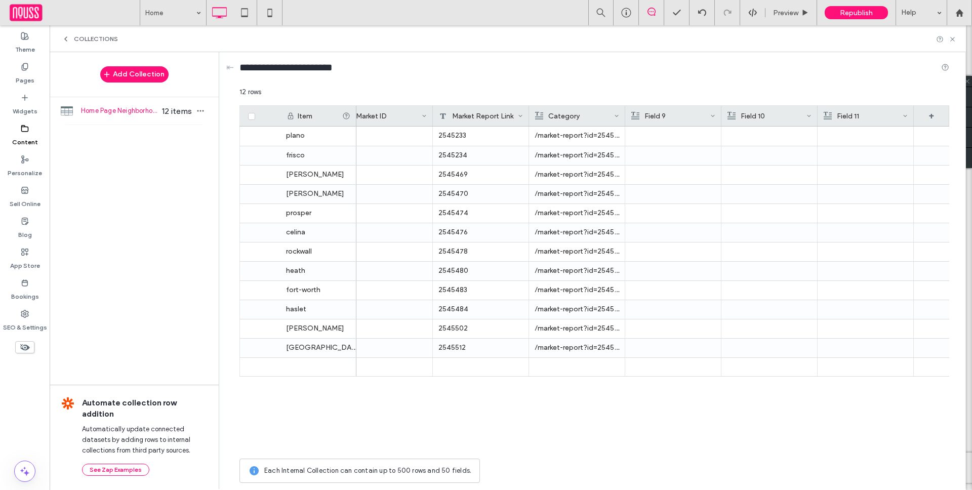
scroll to position [0, 501]
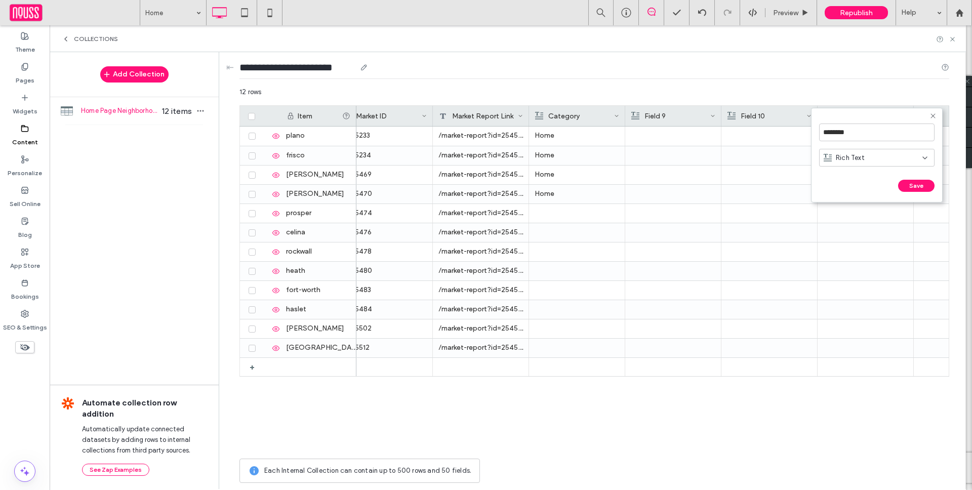
click at [716, 76] on div "**********" at bounding box center [594, 69] width 710 height 19
click at [679, 116] on div "Field 9" at bounding box center [670, 116] width 79 height 20
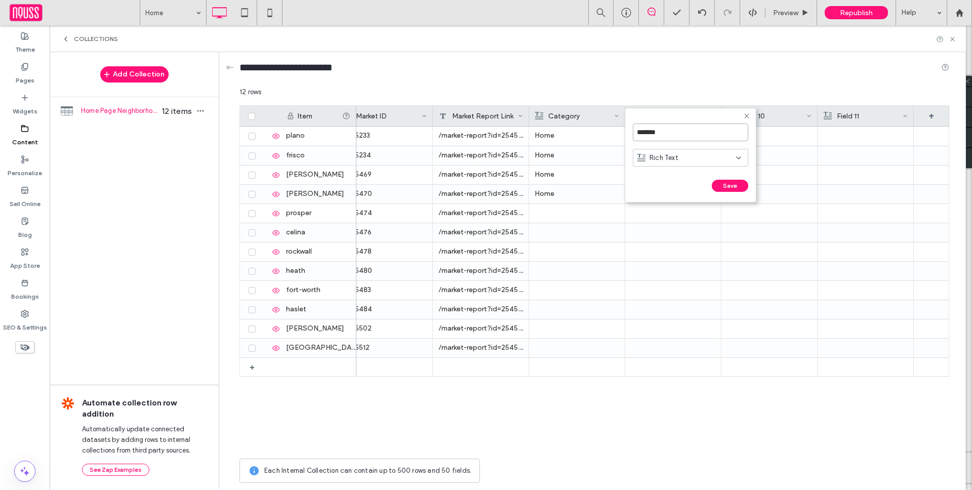
click at [688, 140] on input "*******" at bounding box center [690, 132] width 115 height 18
type input "**********"
click input "******" at bounding box center [644, 196] width 22 height 9
click at [771, 116] on div "Field 10" at bounding box center [766, 116] width 79 height 20
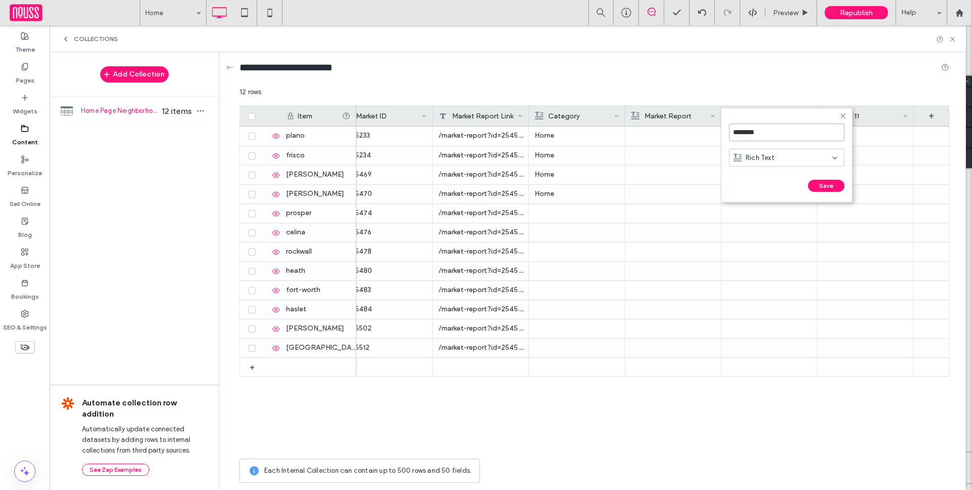
click at [774, 136] on input "********" at bounding box center [786, 132] width 115 height 18
type input "**********"
click input "******" at bounding box center [740, 196] width 22 height 9
click at [865, 111] on div "Field 11" at bounding box center [862, 116] width 79 height 20
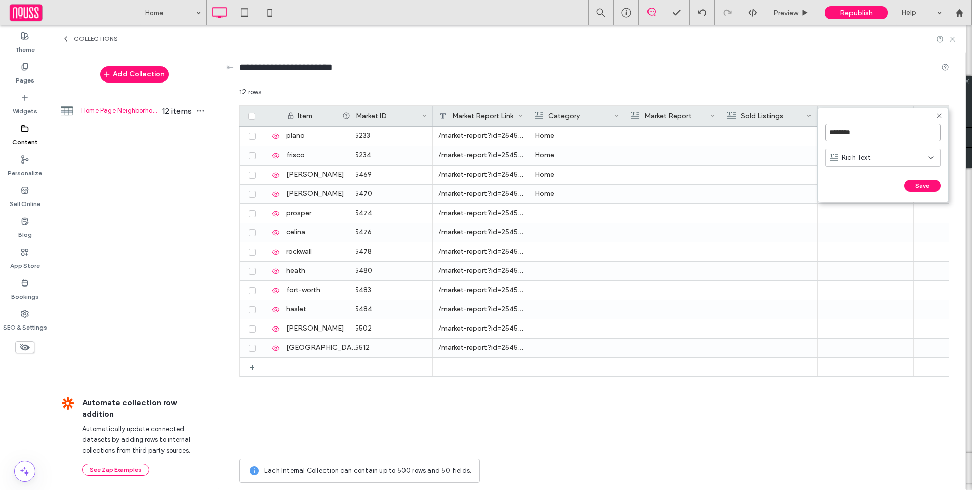
click at [846, 140] on input "********" at bounding box center [882, 132] width 115 height 18
type input "**********"
click input "******" at bounding box center [836, 196] width 22 height 9
click at [29, 63] on div "Pages" at bounding box center [25, 73] width 50 height 31
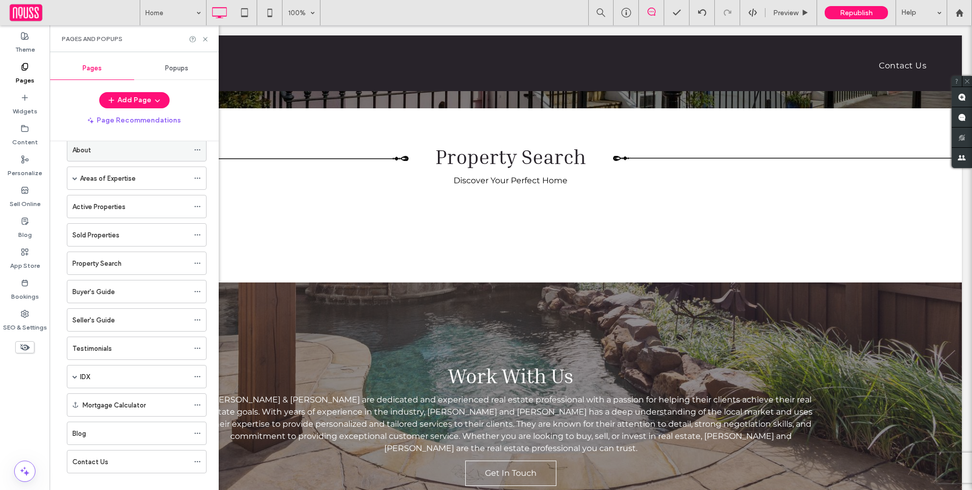
scroll to position [62, 0]
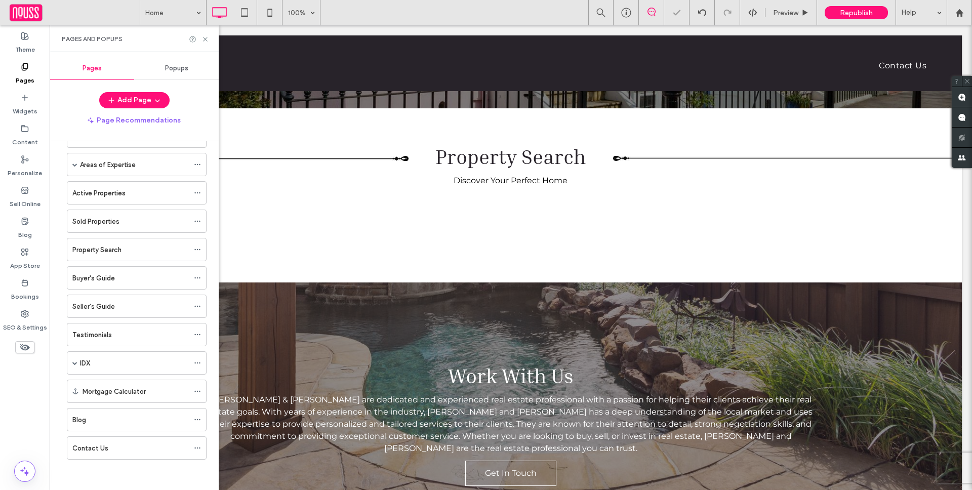
click at [28, 138] on label "Content" at bounding box center [25, 140] width 26 height 14
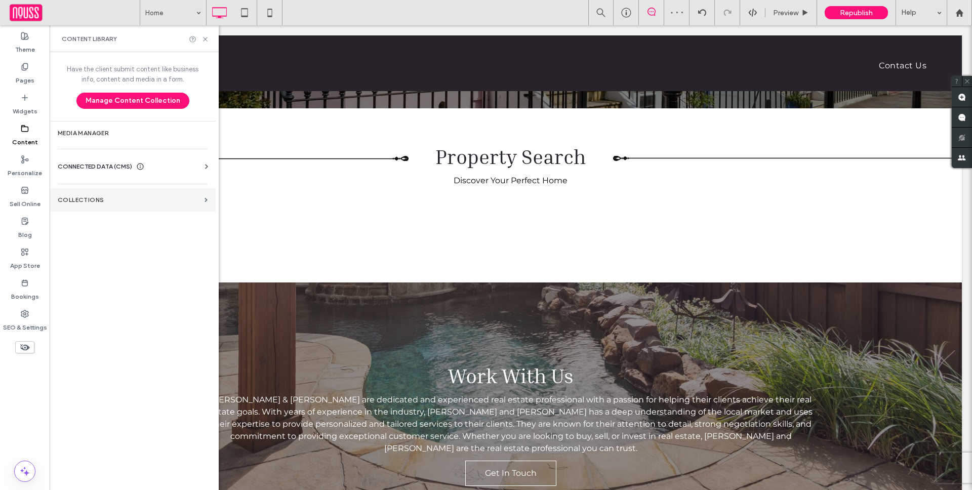
click at [97, 205] on section "Collections" at bounding box center [133, 199] width 166 height 23
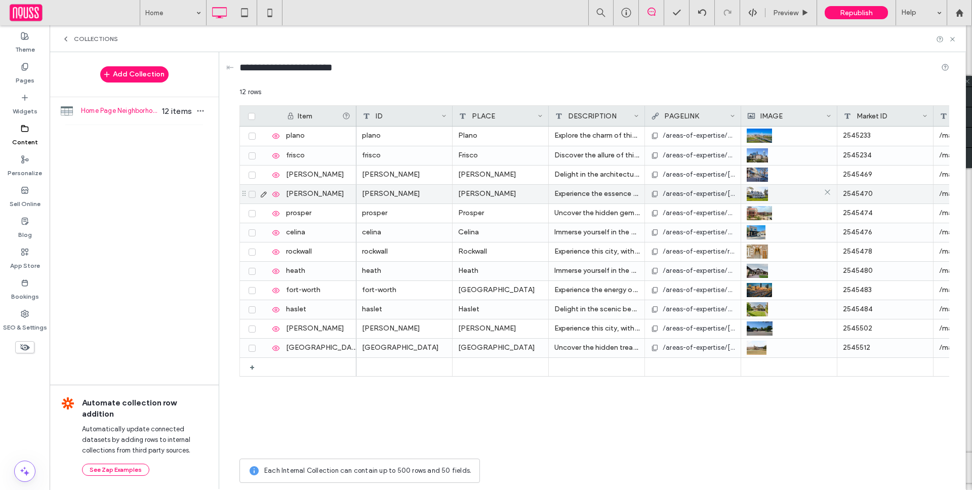
click at [808, 188] on div at bounding box center [788, 194] width 85 height 18
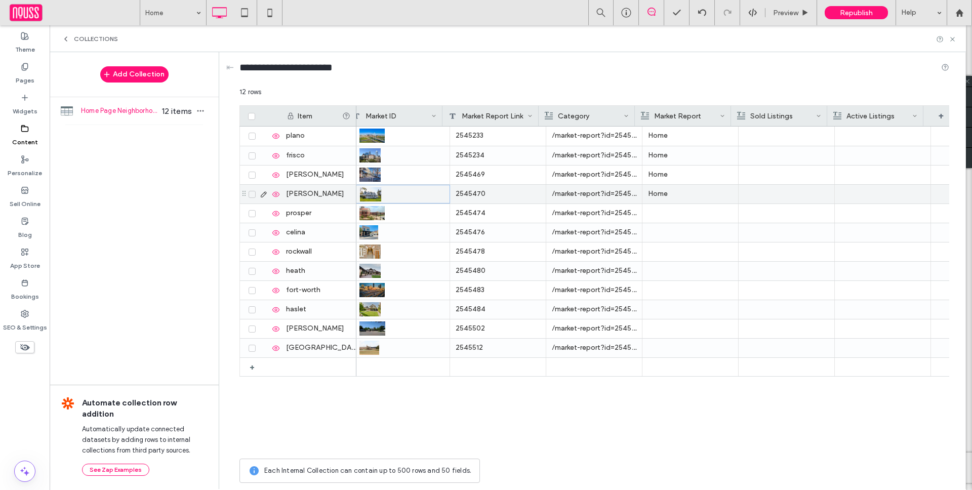
scroll to position [0, 501]
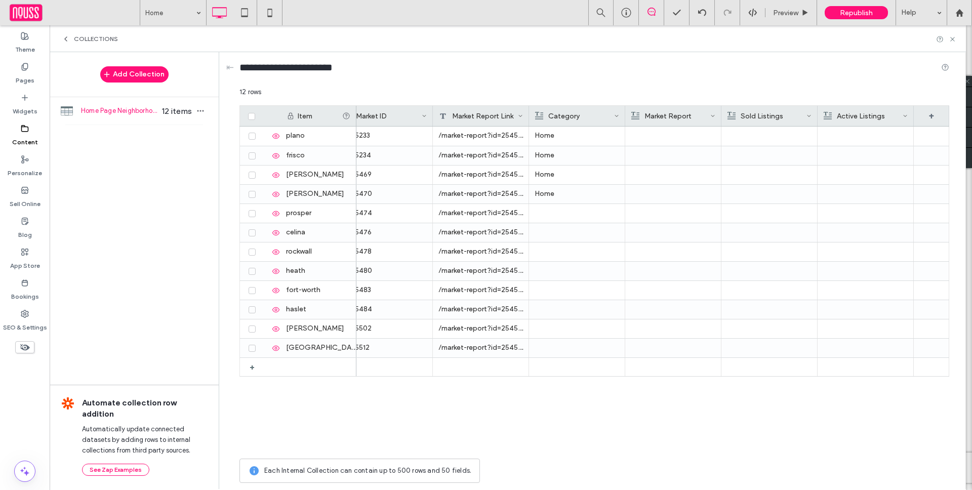
click at [680, 131] on div at bounding box center [673, 136] width 85 height 19
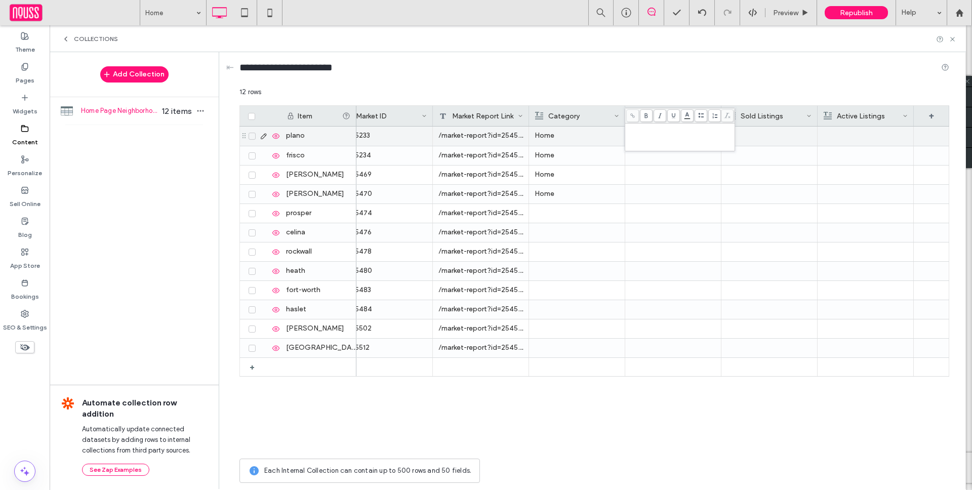
click at [674, 134] on div "Rich Text Editor" at bounding box center [680, 136] width 107 height 25
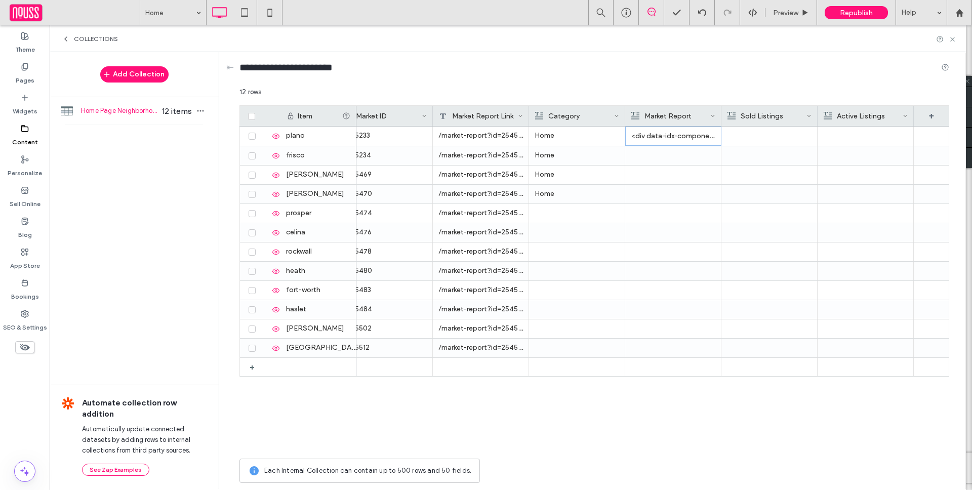
click at [651, 147] on div at bounding box center [673, 155] width 85 height 19
click at [651, 147] on div "Rich Text Editor" at bounding box center [680, 147] width 107 height 7
click at [666, 161] on p "[web4realty-idx-component sid="idxcmp_8StWPgjWTrcEpTmfgEkX46" type="market_repo…" at bounding box center [673, 156] width 84 height 18
click at [667, 161] on p "[web4realty-idx-component sid="idxcmp_8StWPgjWTrcEpTmfgEkX46" type="market_repo…" at bounding box center [673, 156] width 84 height 18
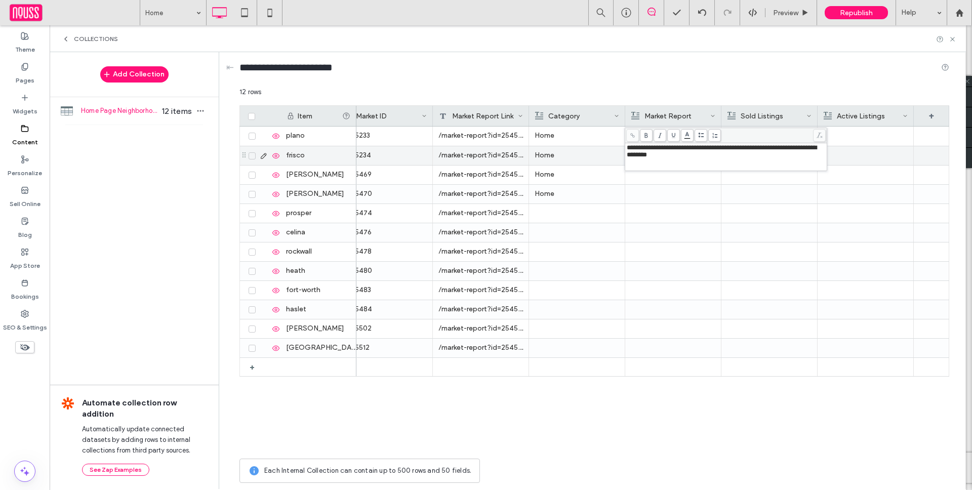
click at [678, 154] on span "**********" at bounding box center [722, 151] width 190 height 14
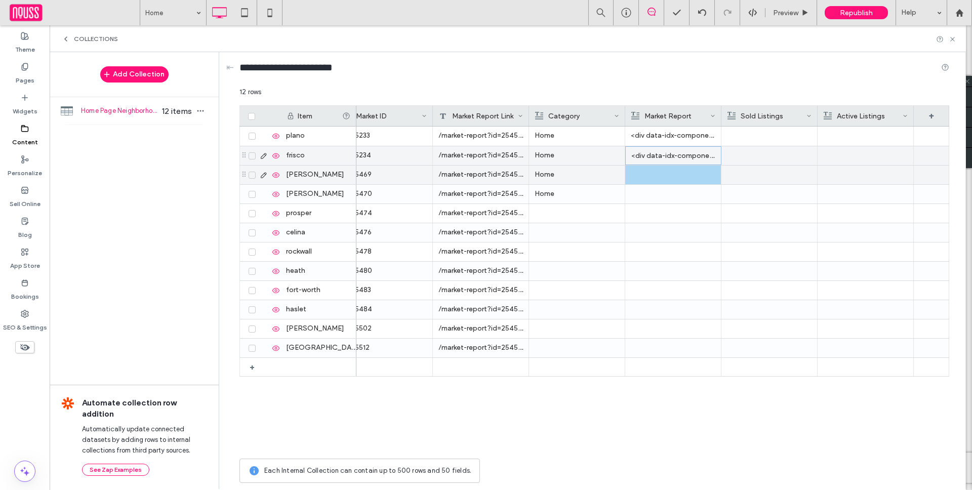
click at [668, 175] on div at bounding box center [673, 174] width 85 height 19
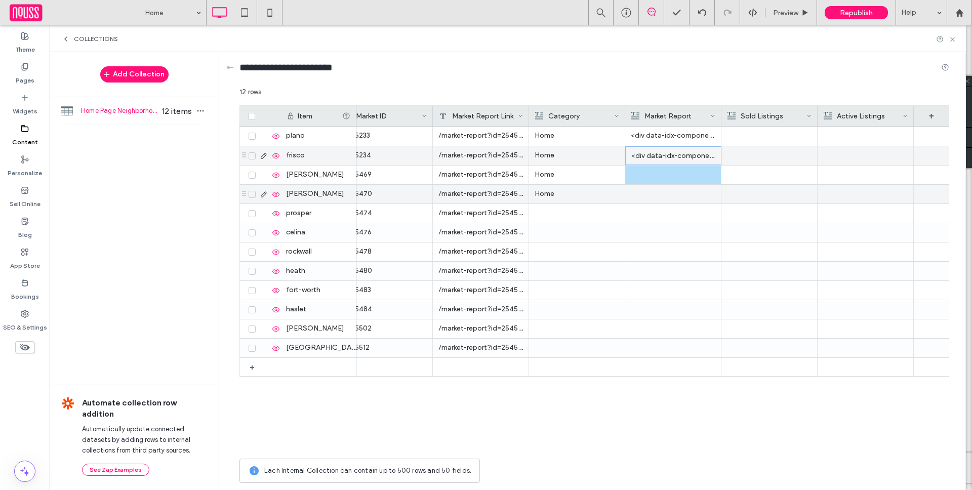
click at [665, 178] on div at bounding box center [673, 174] width 85 height 19
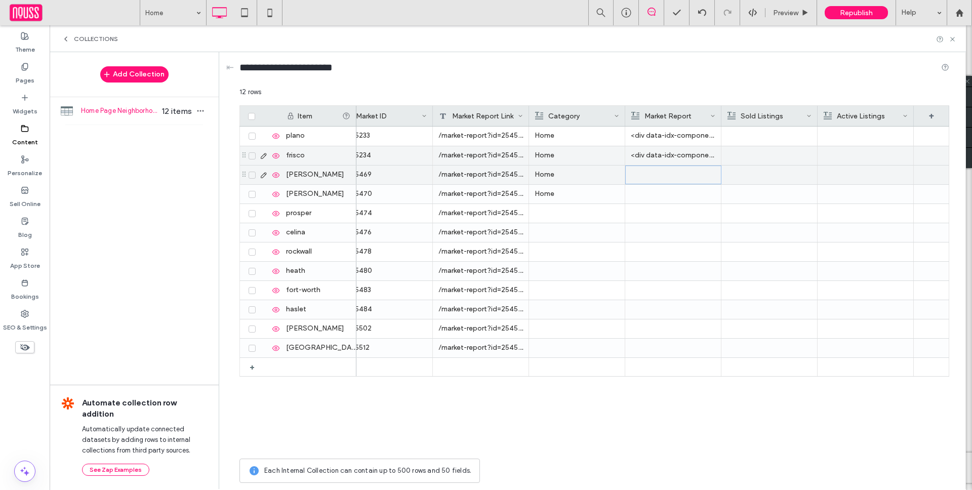
click at [665, 178] on div at bounding box center [673, 175] width 84 height 18
click at [663, 173] on div "Rich Text Editor" at bounding box center [680, 175] width 107 height 25
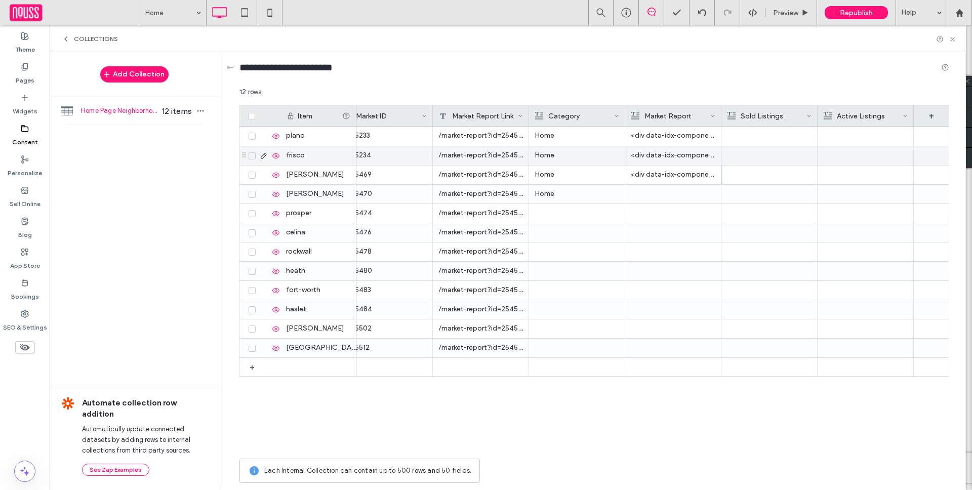
click at [641, 196] on div at bounding box center [673, 194] width 85 height 19
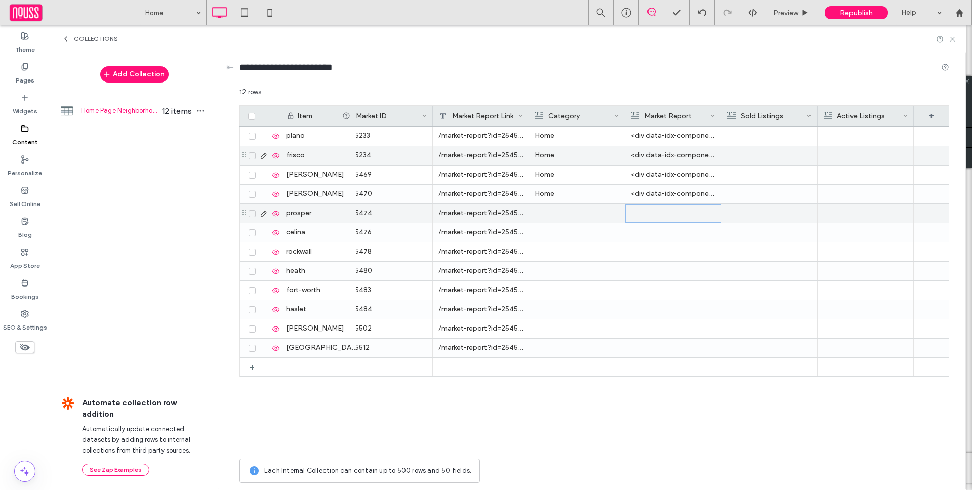
click at [656, 211] on div at bounding box center [673, 213] width 84 height 18
click at [657, 211] on div at bounding box center [673, 213] width 84 height 18
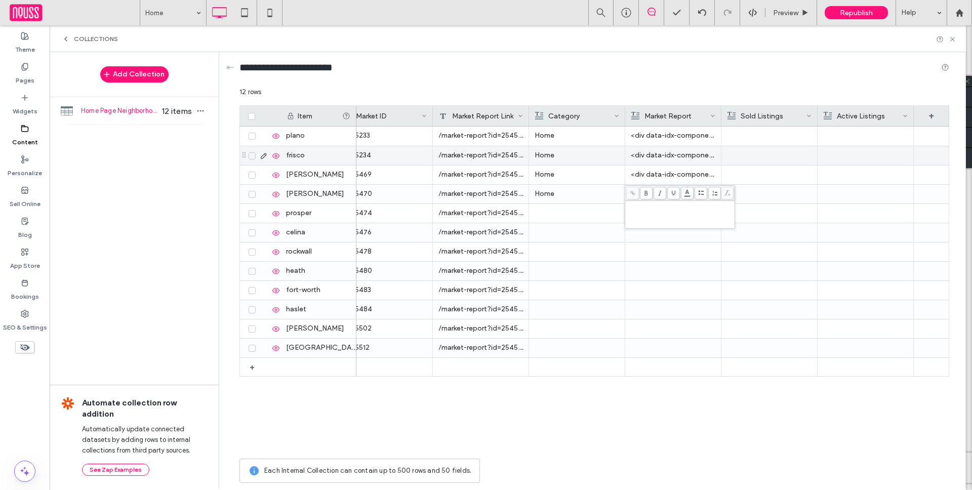
click at [665, 205] on div "Rich Text Editor" at bounding box center [680, 205] width 107 height 7
click at [667, 211] on span "**********" at bounding box center [722, 209] width 190 height 14
click at [646, 232] on div at bounding box center [673, 233] width 84 height 18
click at [647, 225] on div at bounding box center [673, 232] width 85 height 19
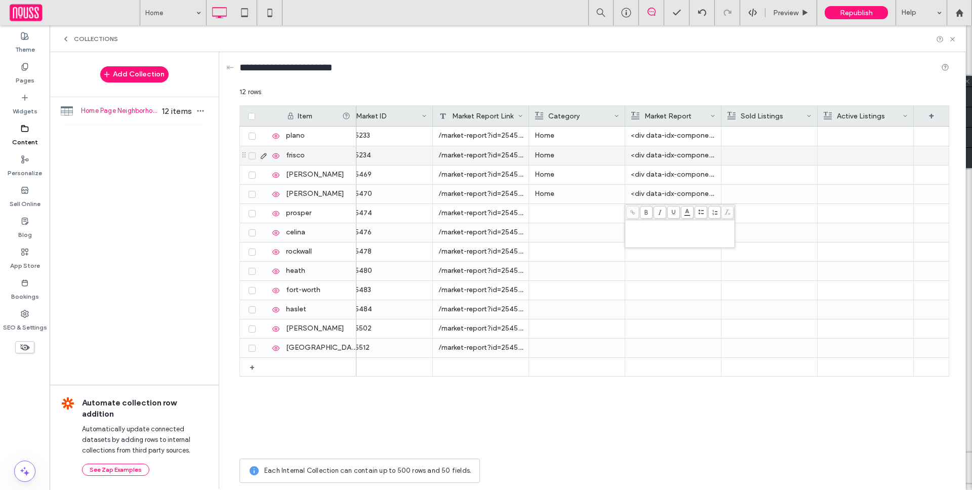
click at [644, 228] on div "Rich Text Editor" at bounding box center [680, 224] width 107 height 7
click at [668, 247] on div at bounding box center [673, 251] width 85 height 19
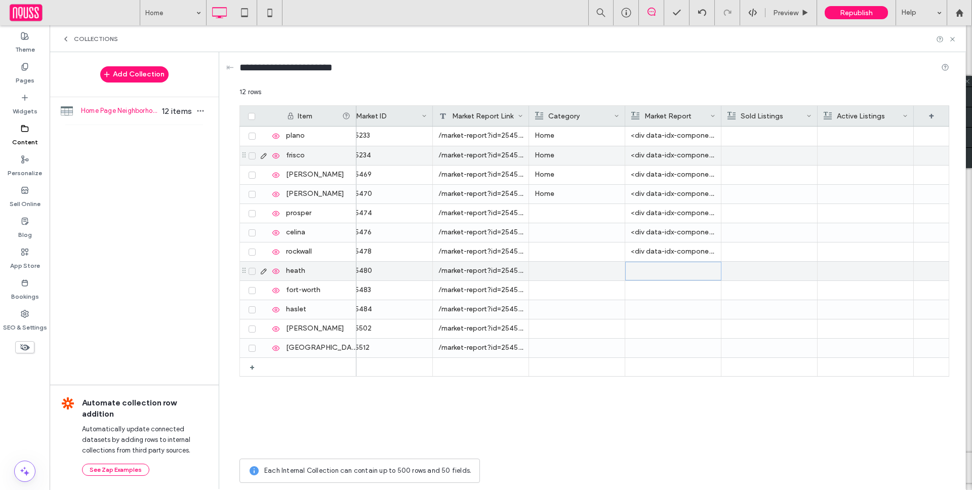
click at [696, 269] on div at bounding box center [673, 271] width 84 height 18
click at [688, 267] on div at bounding box center [673, 271] width 84 height 18
click at [679, 260] on div "Rich Text Editor" at bounding box center [680, 263] width 107 height 7
click at [702, 269] on span "**********" at bounding box center [722, 267] width 190 height 14
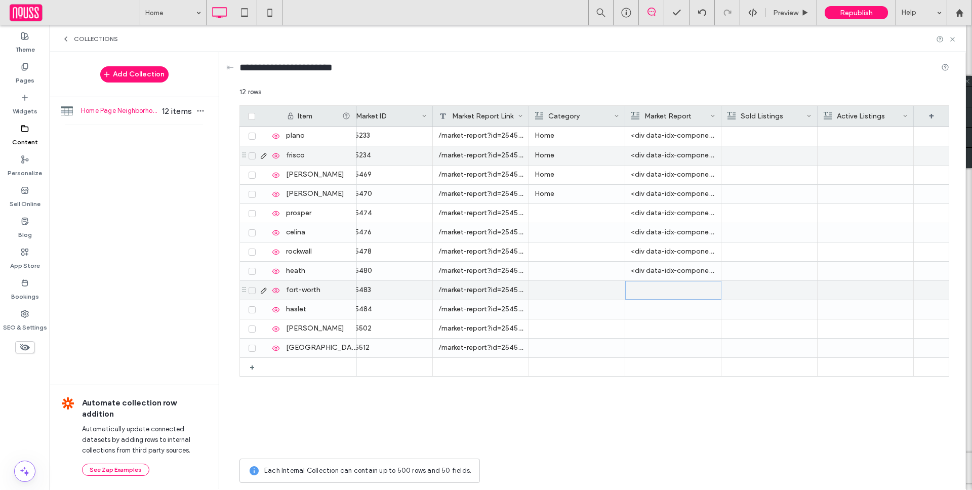
click at [677, 289] on div at bounding box center [673, 290] width 84 height 18
click at [674, 286] on div at bounding box center [673, 290] width 84 height 18
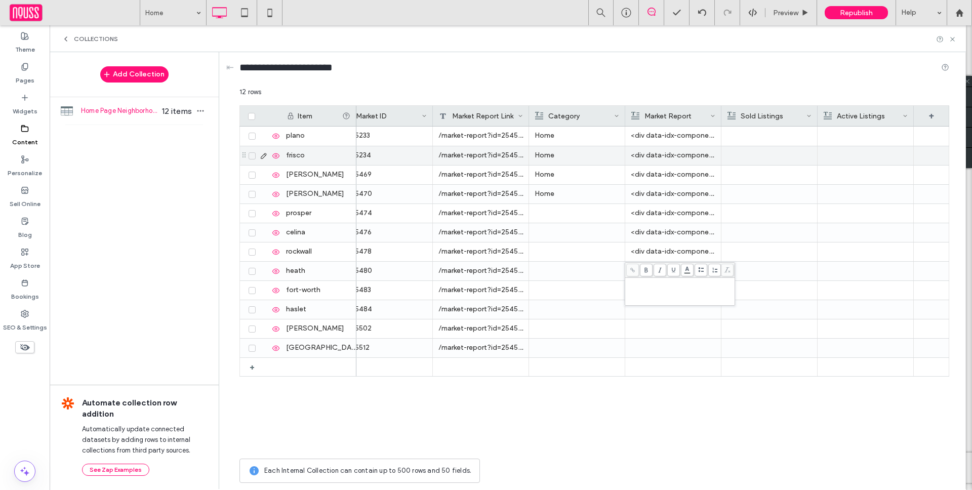
click at [667, 281] on div "Rich Text Editor" at bounding box center [680, 282] width 107 height 7
click at [682, 313] on div at bounding box center [673, 309] width 85 height 19
click at [676, 303] on div "Rich Text Editor" at bounding box center [680, 301] width 107 height 7
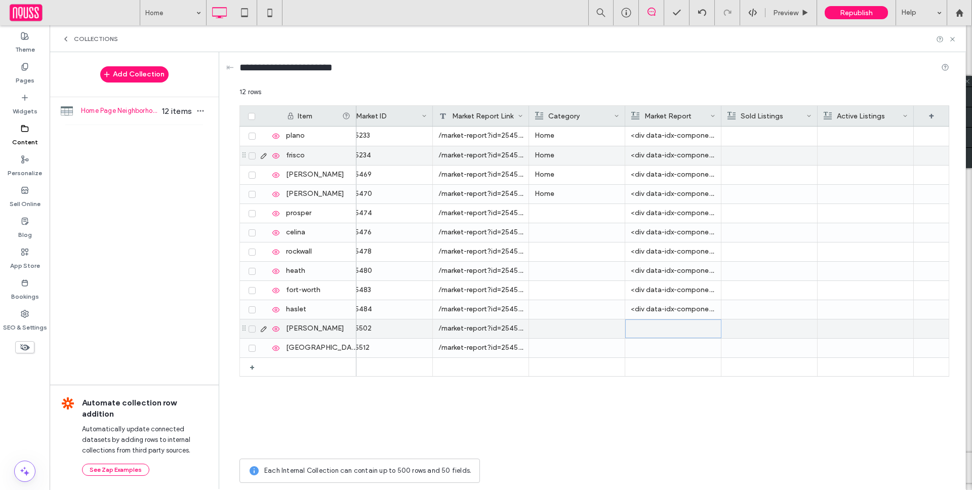
click at [644, 331] on div at bounding box center [673, 329] width 84 height 18
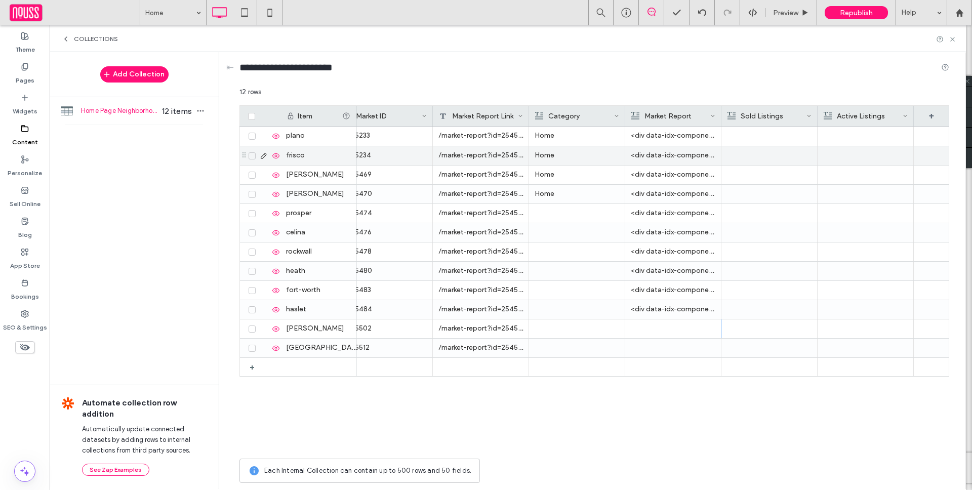
click at [704, 333] on div at bounding box center [673, 328] width 85 height 19
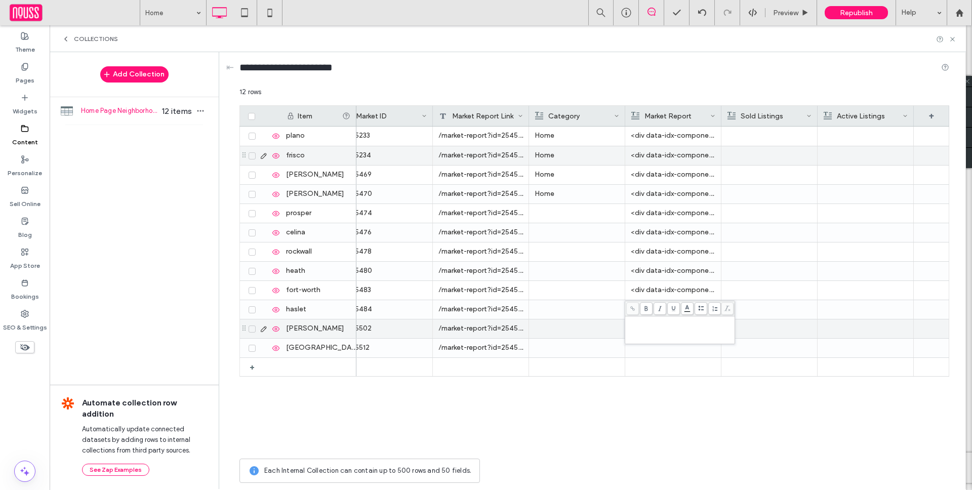
click at [669, 324] on div "Rich Text Editor" at bounding box center [680, 320] width 107 height 7
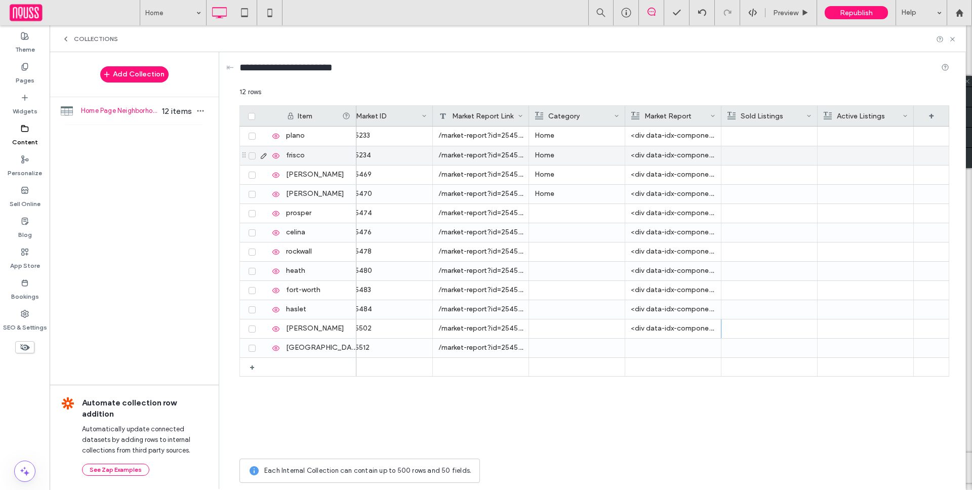
click at [678, 349] on div at bounding box center [673, 348] width 85 height 19
click at [684, 345] on div "Rich Text Editor" at bounding box center [680, 349] width 107 height 25
click at [863, 138] on div at bounding box center [865, 136] width 85 height 19
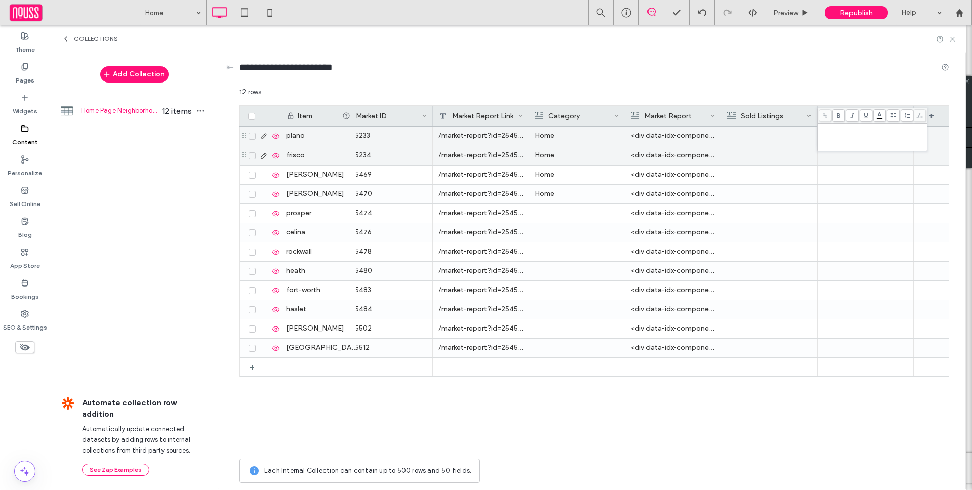
click at [859, 138] on div "Rich Text Editor" at bounding box center [872, 136] width 107 height 25
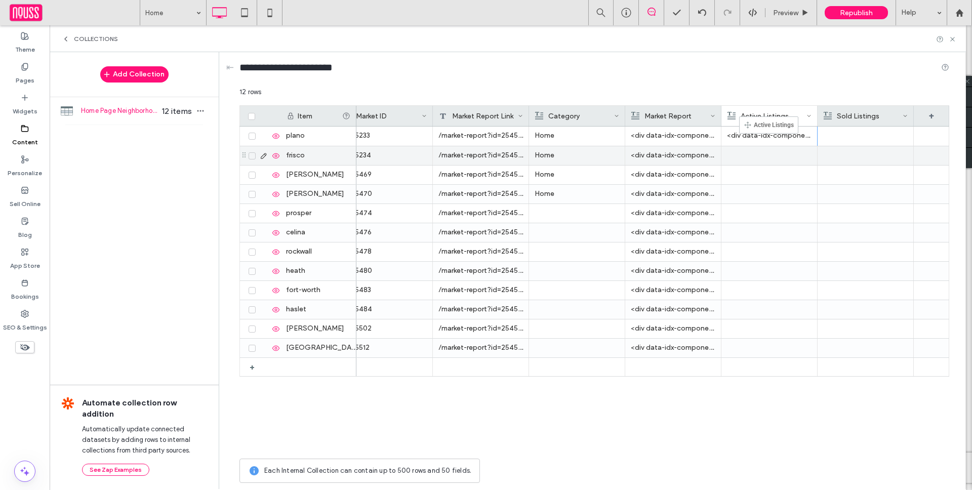
drag, startPoint x: 864, startPoint y: 113, endPoint x: 754, endPoint y: 121, distance: 110.1
click at [785, 160] on div at bounding box center [769, 155] width 85 height 19
click at [785, 161] on div at bounding box center [769, 155] width 85 height 19
click div "Rich Text Editor"
click at [773, 181] on div at bounding box center [769, 174] width 85 height 19
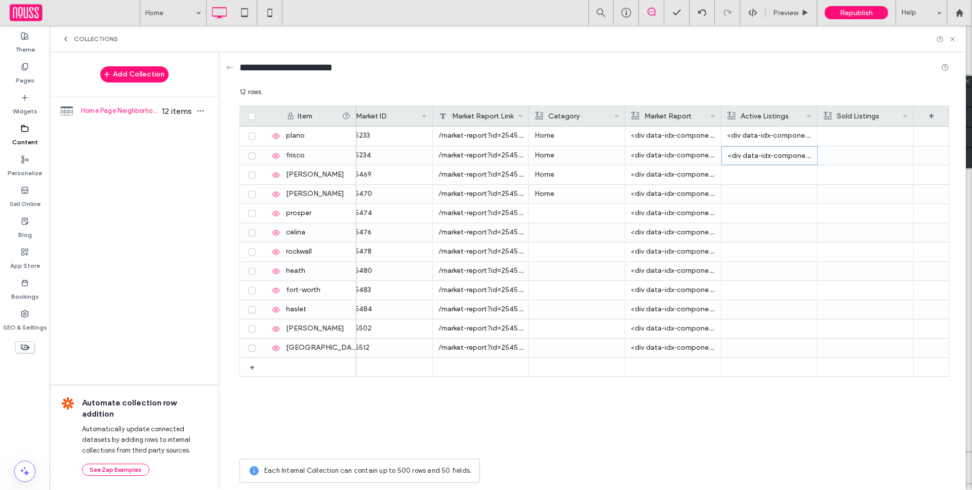
click at [773, 181] on div at bounding box center [769, 174] width 85 height 19
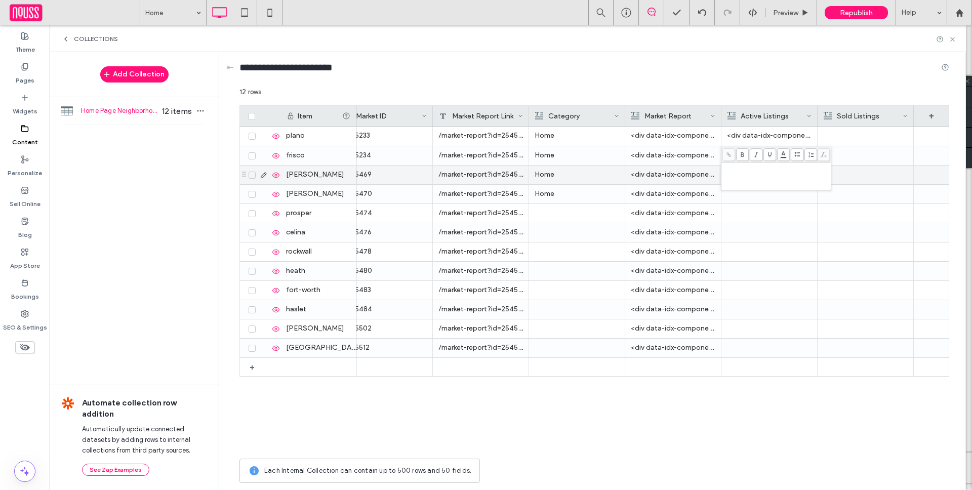
click at [768, 174] on div "Rich Text Editor" at bounding box center [776, 175] width 107 height 25
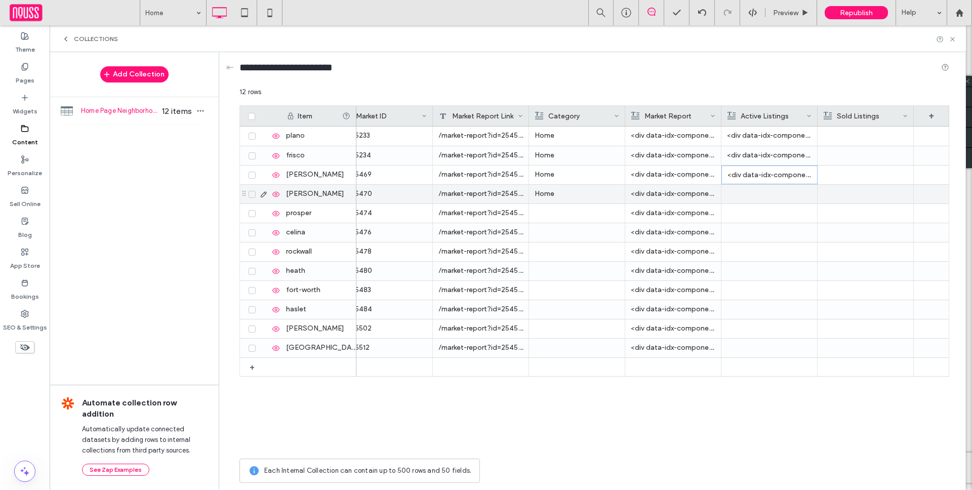
click at [757, 186] on div at bounding box center [769, 194] width 85 height 19
click at [760, 191] on div at bounding box center [769, 194] width 84 height 18
click at [761, 191] on div at bounding box center [769, 194] width 84 height 18
click at [760, 190] on div "Rich Text Editor" at bounding box center [776, 195] width 107 height 25
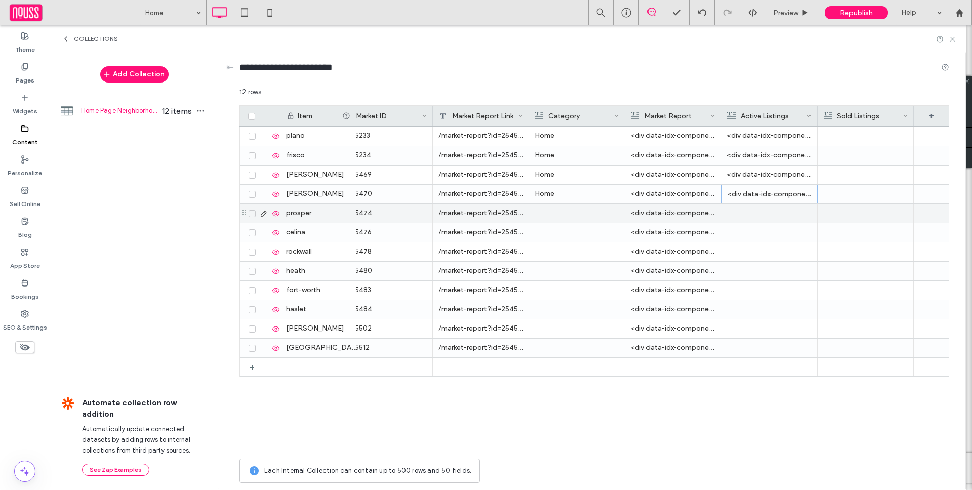
click at [747, 212] on div at bounding box center [769, 213] width 85 height 19
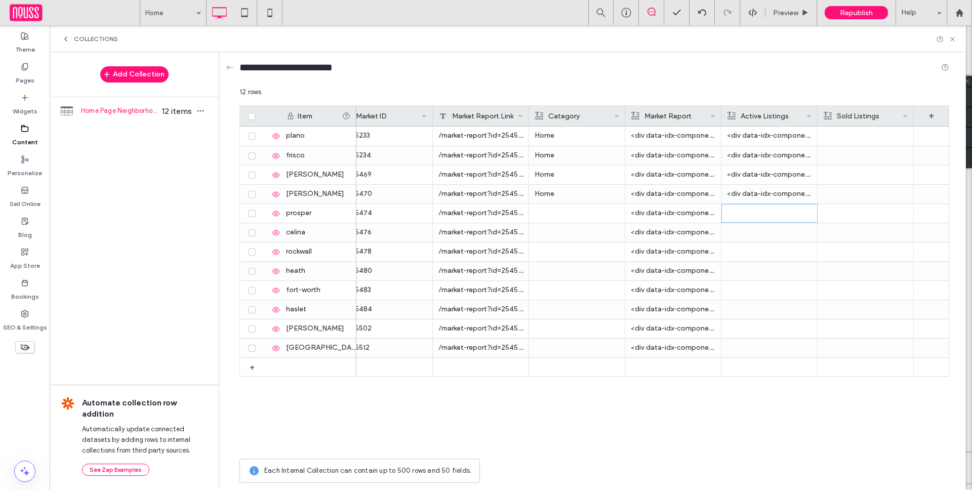
click at [781, 214] on div at bounding box center [769, 213] width 84 height 18
click at [771, 212] on div "Rich Text Editor" at bounding box center [776, 214] width 107 height 25
click at [746, 235] on div at bounding box center [769, 232] width 85 height 19
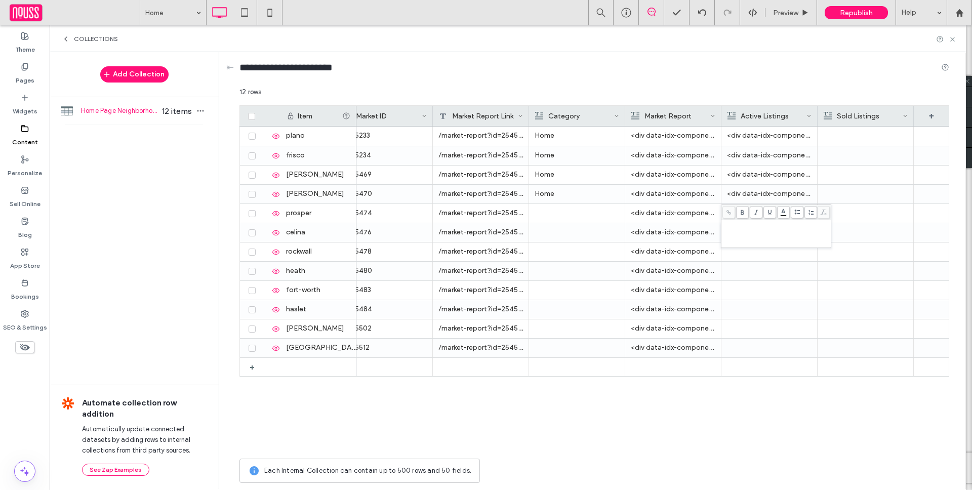
click at [755, 226] on div "Rich Text Editor" at bounding box center [776, 224] width 107 height 7
click at [744, 253] on div at bounding box center [769, 251] width 85 height 19
click at [745, 272] on div at bounding box center [769, 271] width 85 height 19
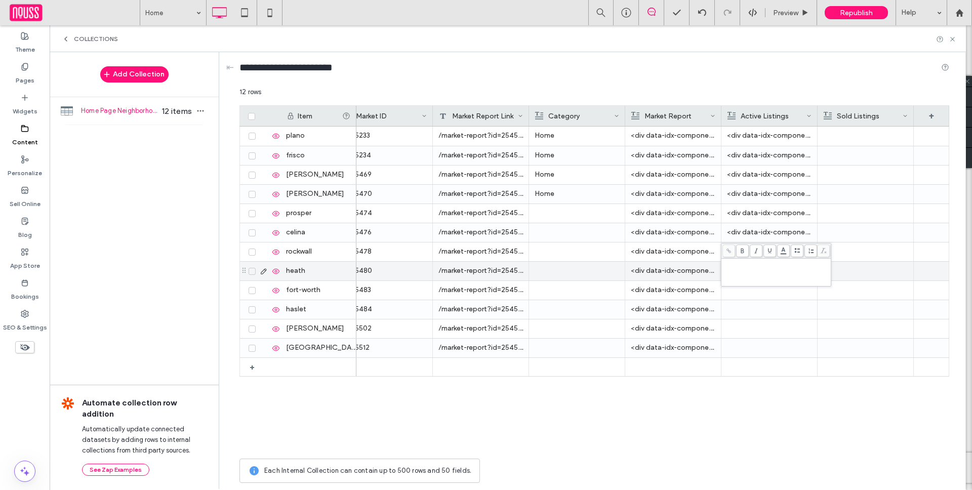
click at [746, 269] on div "Rich Text Editor" at bounding box center [776, 272] width 107 height 25
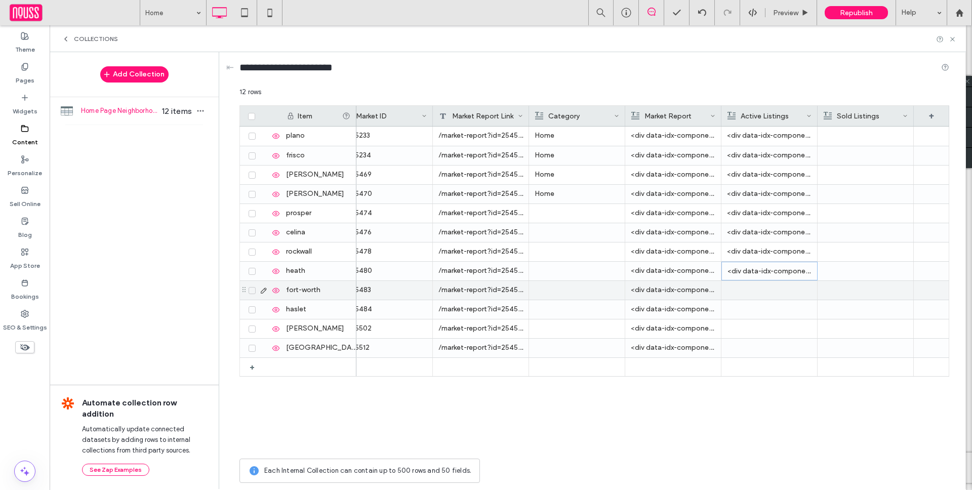
click at [766, 291] on div at bounding box center [769, 290] width 85 height 19
click at [766, 292] on div at bounding box center [769, 290] width 85 height 19
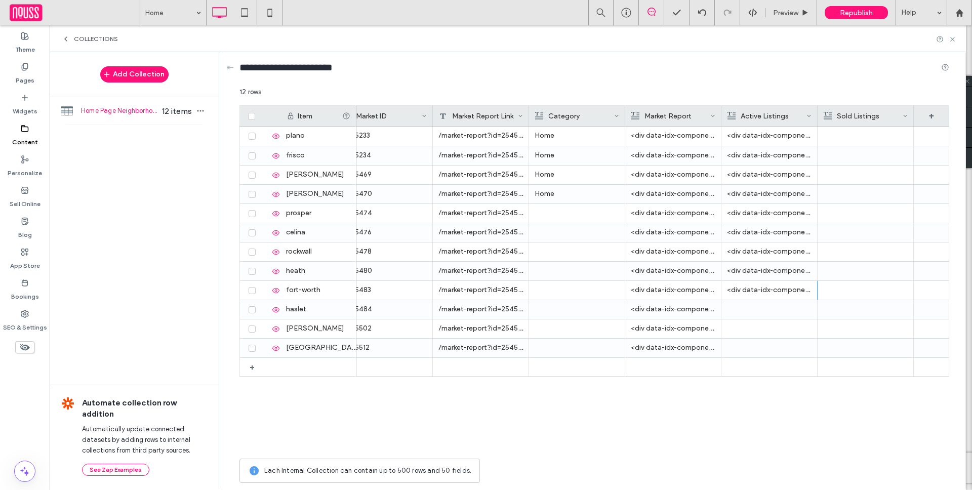
click at [754, 314] on div at bounding box center [769, 309] width 85 height 19
click at [751, 331] on div at bounding box center [769, 328] width 85 height 19
click at [749, 348] on div at bounding box center [769, 348] width 85 height 19
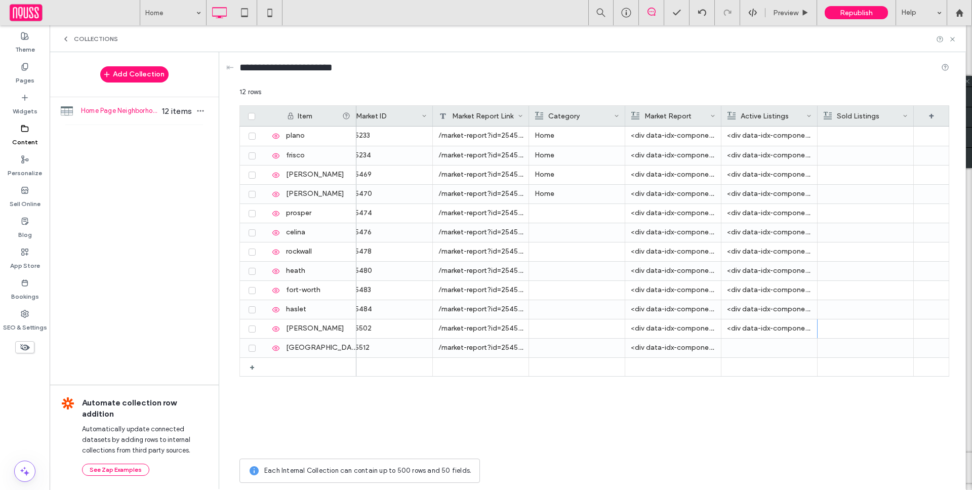
click at [750, 348] on div at bounding box center [769, 348] width 85 height 19
click at [755, 342] on div "Rich Text Editor" at bounding box center [776, 340] width 107 height 7
click at [861, 123] on div "Sold Listings" at bounding box center [862, 116] width 79 height 20
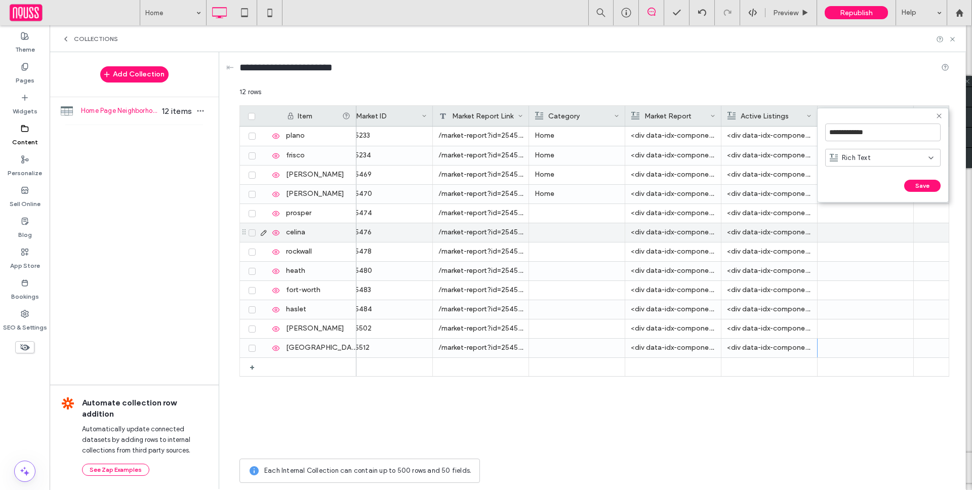
click at [849, 231] on div at bounding box center [865, 232] width 85 height 19
click at [847, 136] on div at bounding box center [865, 136] width 85 height 19
click at [848, 136] on div at bounding box center [865, 136] width 85 height 19
click at [848, 137] on div "Rich Text Editor" at bounding box center [872, 136] width 107 height 25
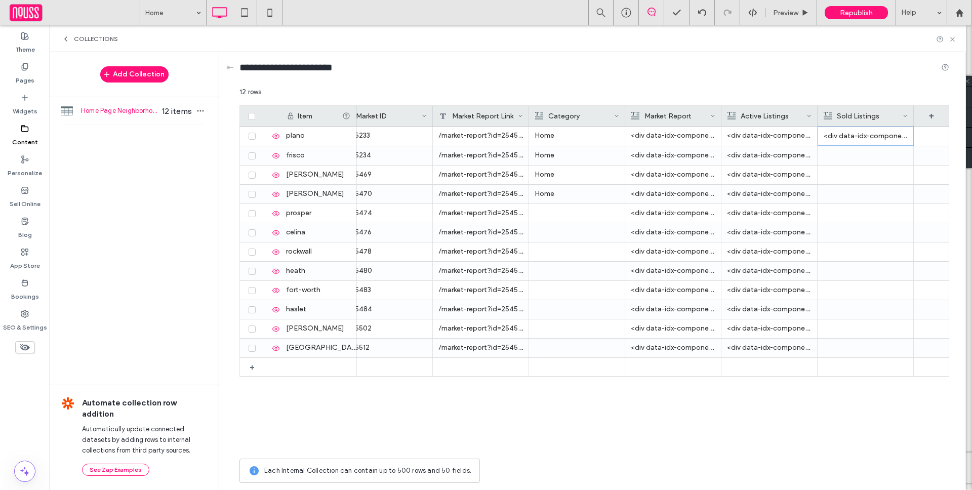
click at [876, 161] on div at bounding box center [865, 155] width 85 height 19
click at [870, 154] on div "Rich Text Editor" at bounding box center [872, 156] width 107 height 25
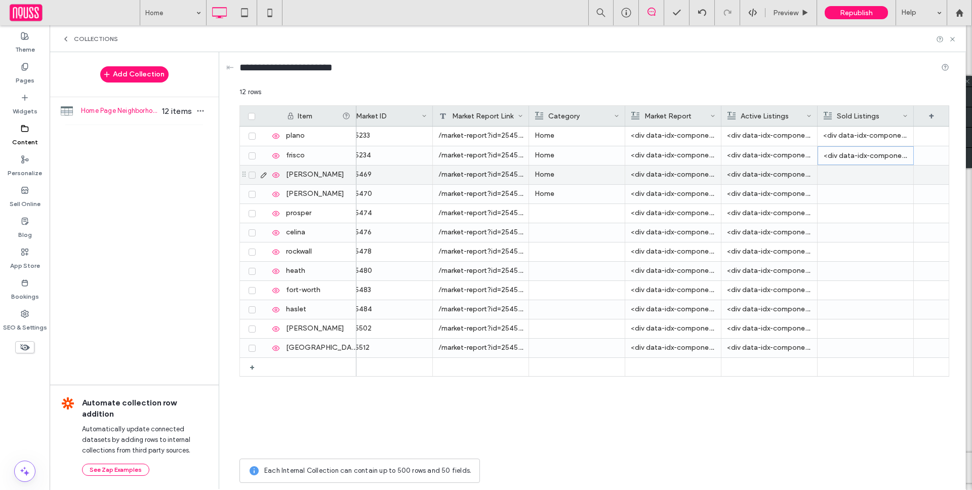
click at [859, 169] on div at bounding box center [865, 174] width 85 height 19
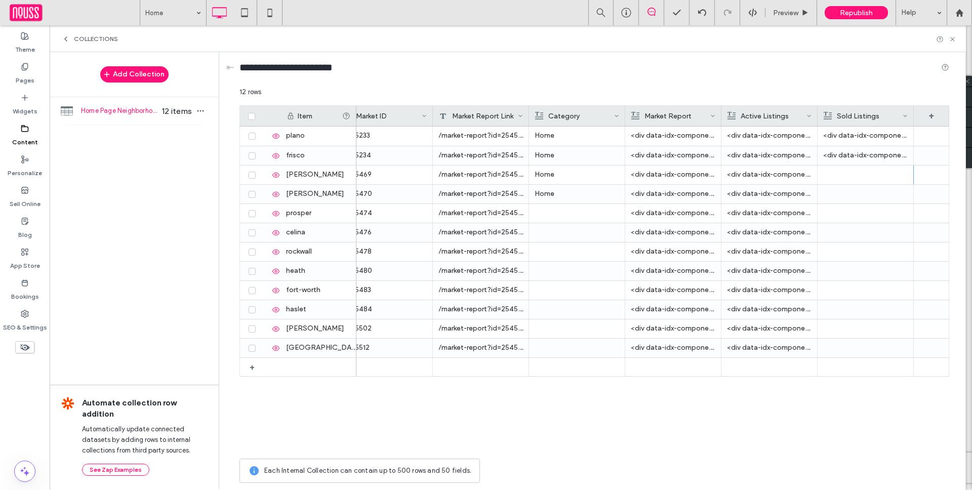
click at [870, 175] on div at bounding box center [865, 174] width 85 height 19
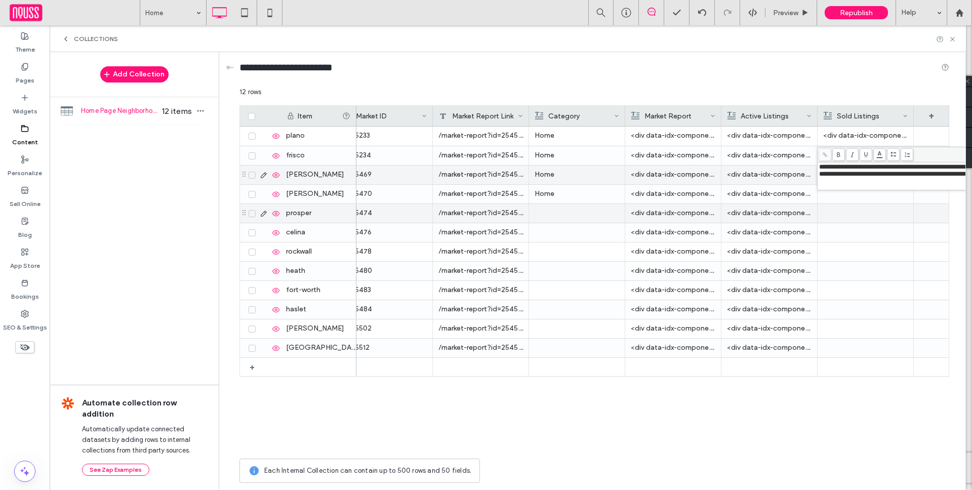
click at [860, 205] on div at bounding box center [865, 213] width 85 height 19
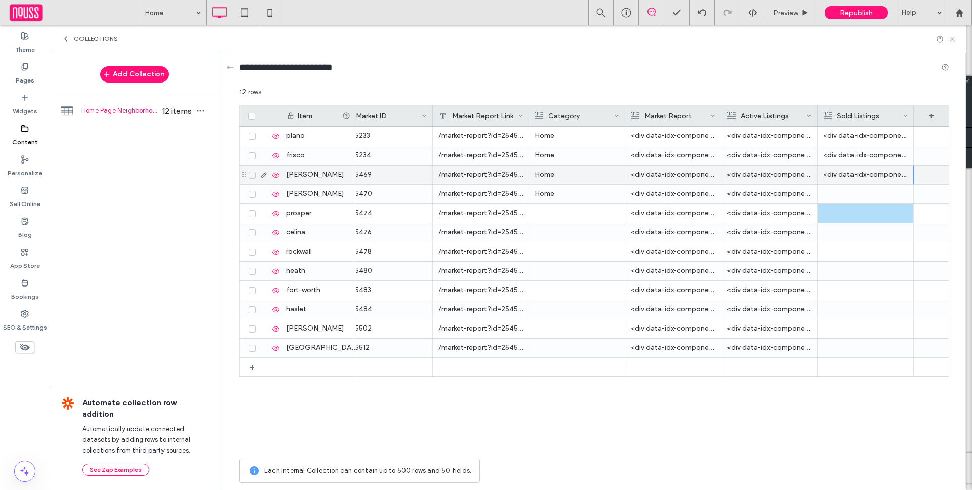
click at [883, 198] on div at bounding box center [865, 194] width 85 height 19
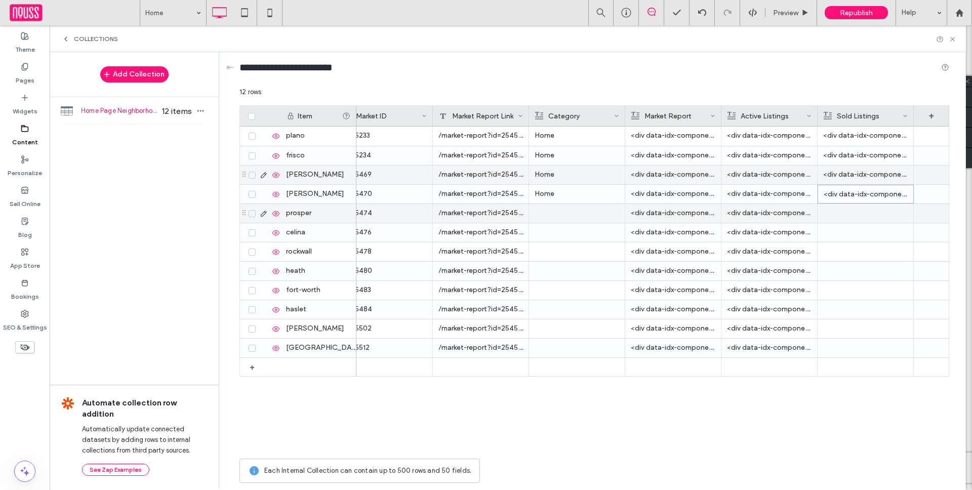
click at [880, 214] on div at bounding box center [865, 213] width 85 height 19
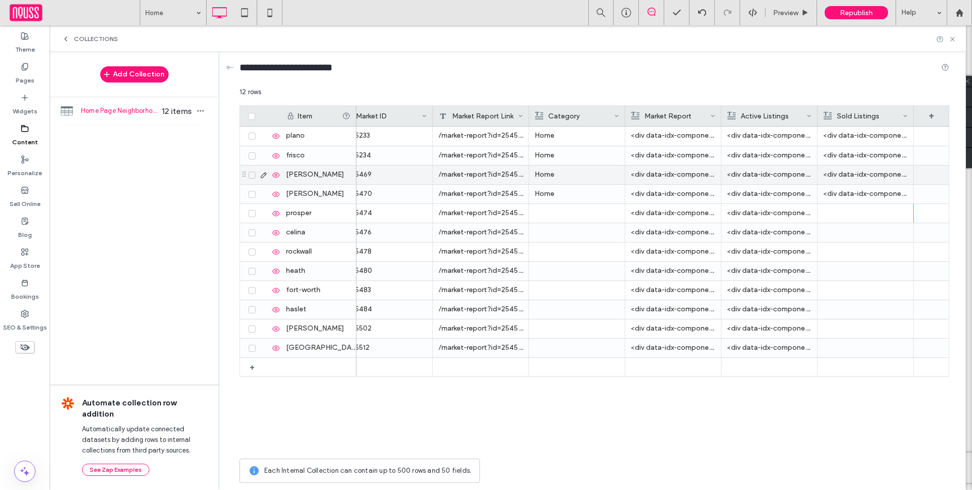
click at [870, 208] on div at bounding box center [865, 213] width 85 height 19
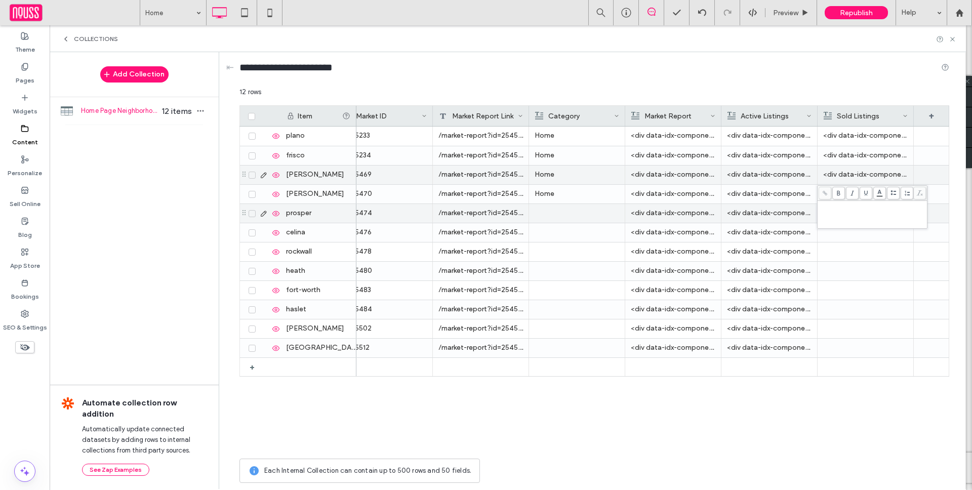
click at [870, 208] on div "Rich Text Editor" at bounding box center [872, 205] width 107 height 7
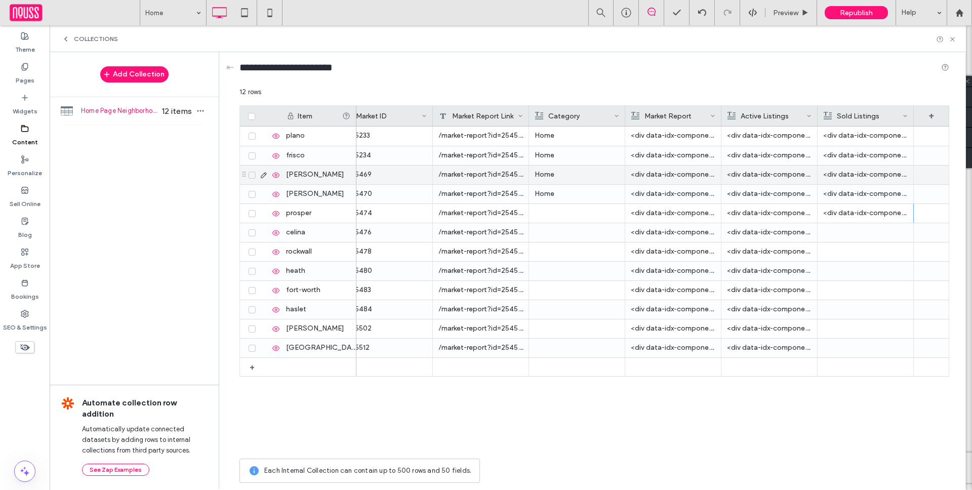
click at [845, 239] on div at bounding box center [865, 232] width 85 height 19
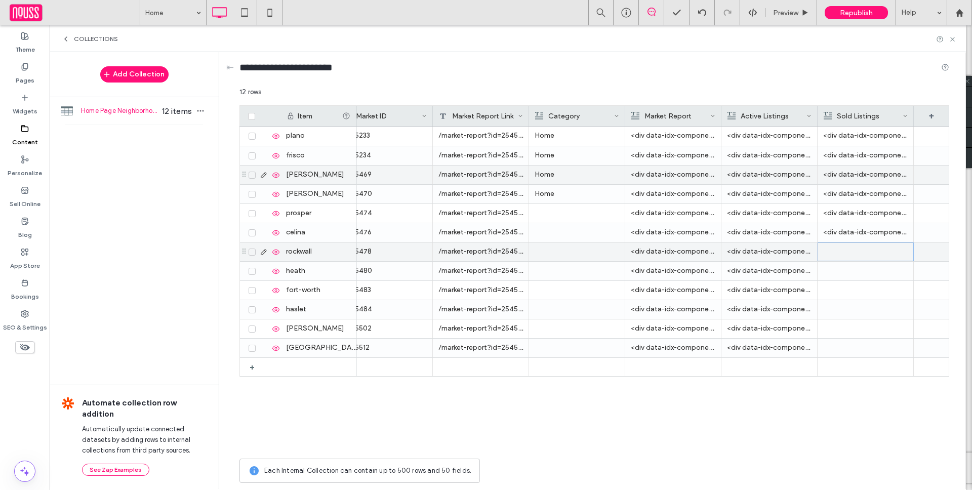
click at [840, 249] on div at bounding box center [865, 252] width 84 height 18
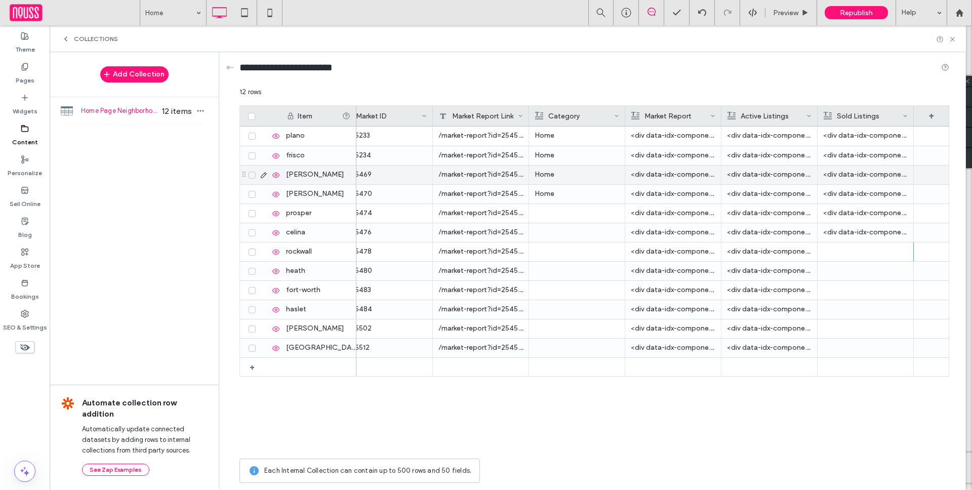
click at [865, 251] on div at bounding box center [865, 251] width 85 height 19
click at [861, 249] on div "Rich Text Editor" at bounding box center [872, 252] width 107 height 25
click at [839, 268] on div at bounding box center [865, 271] width 84 height 18
click at [851, 268] on div at bounding box center [865, 271] width 84 height 18
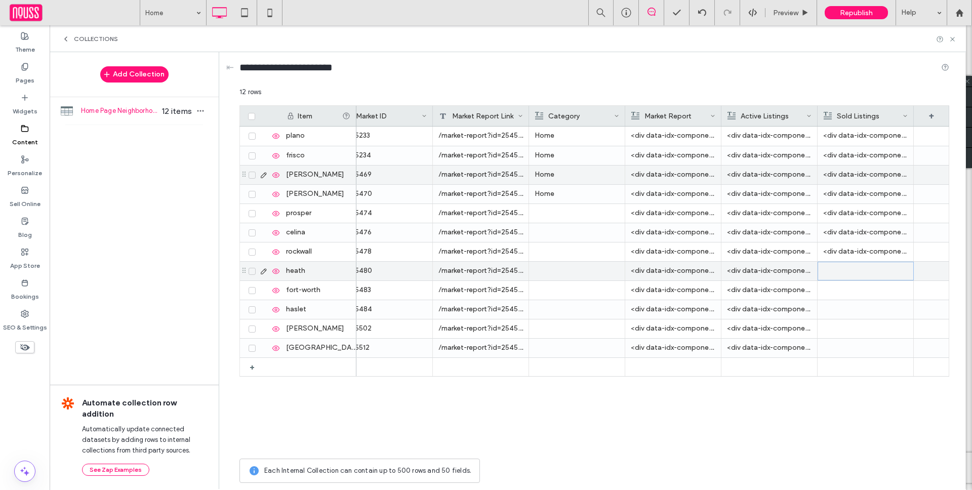
click at [851, 268] on div at bounding box center [865, 271] width 84 height 18
click at [828, 266] on div "Rich Text Editor" at bounding box center [872, 263] width 107 height 7
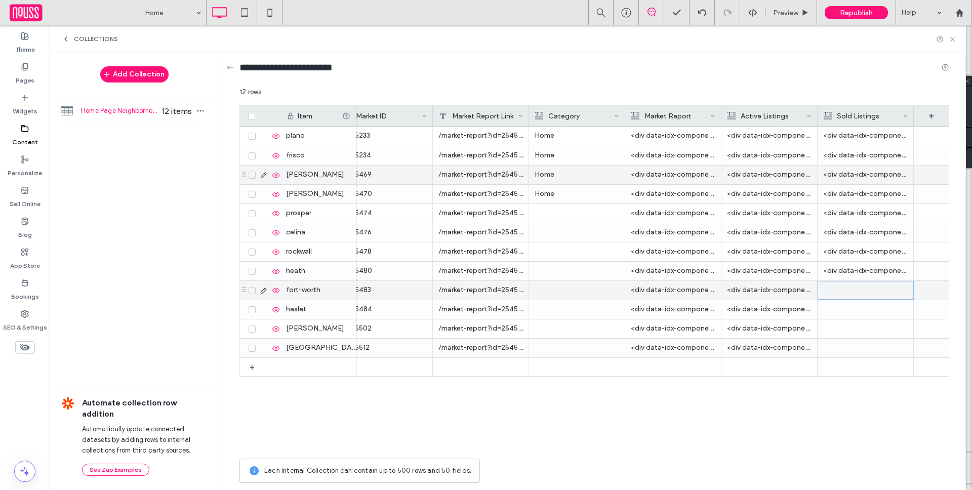
click at [844, 290] on div at bounding box center [865, 290] width 84 height 18
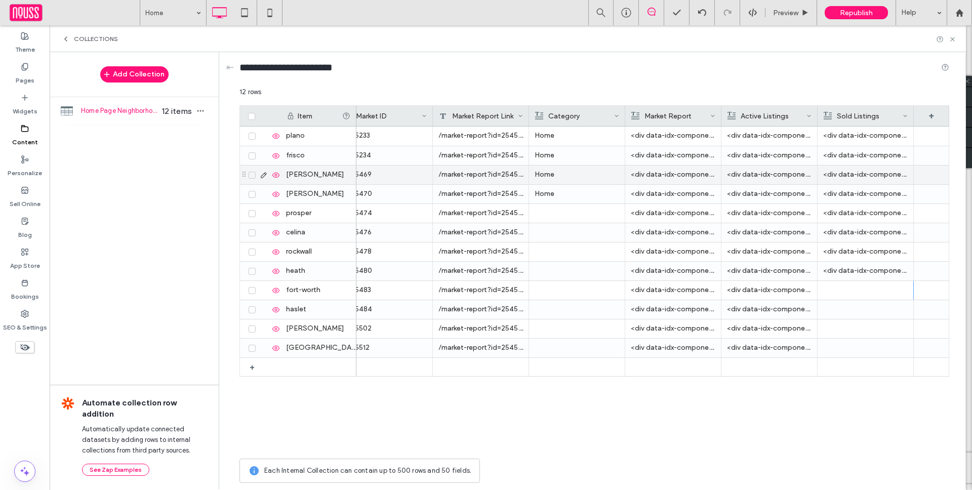
click at [853, 284] on div at bounding box center [865, 290] width 85 height 19
click at [852, 285] on div "Rich Text Editor" at bounding box center [872, 282] width 107 height 7
click at [845, 307] on div at bounding box center [865, 309] width 85 height 19
click at [845, 308] on div at bounding box center [865, 309] width 85 height 19
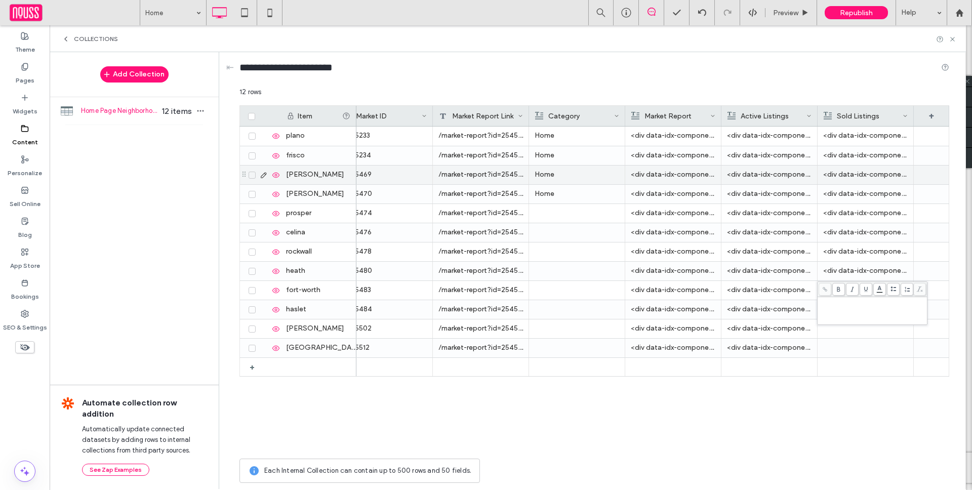
click at [846, 306] on div "Rich Text Editor" at bounding box center [872, 310] width 107 height 25
click at [837, 328] on div at bounding box center [865, 328] width 85 height 19
click at [843, 324] on div "Rich Text Editor" at bounding box center [872, 320] width 107 height 7
click at [835, 352] on div at bounding box center [865, 348] width 85 height 19
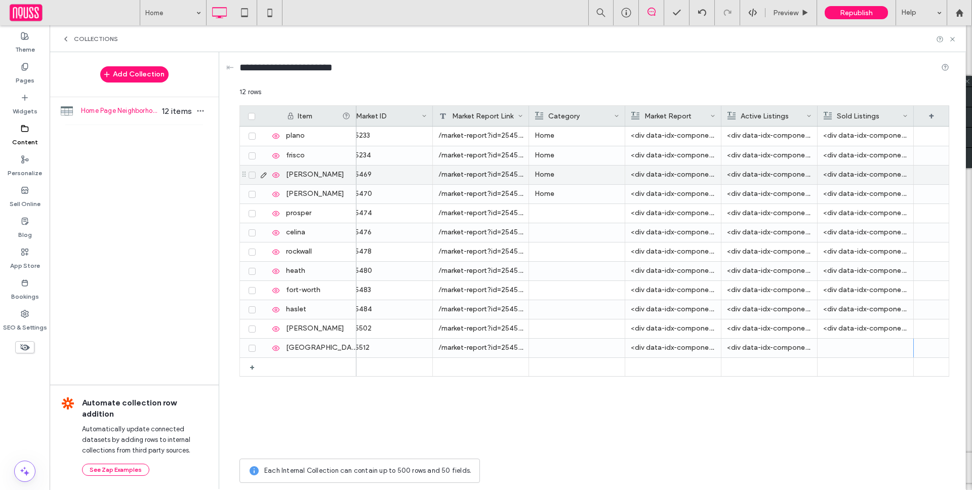
click at [892, 349] on div at bounding box center [865, 348] width 85 height 19
click at [880, 337] on div "Rich Text Editor" at bounding box center [872, 340] width 107 height 7
click at [862, 400] on div "2545233 /market-report?id=2545233 Home <div data-idx-component="IDXComponent" d…" at bounding box center [652, 290] width 593 height 327
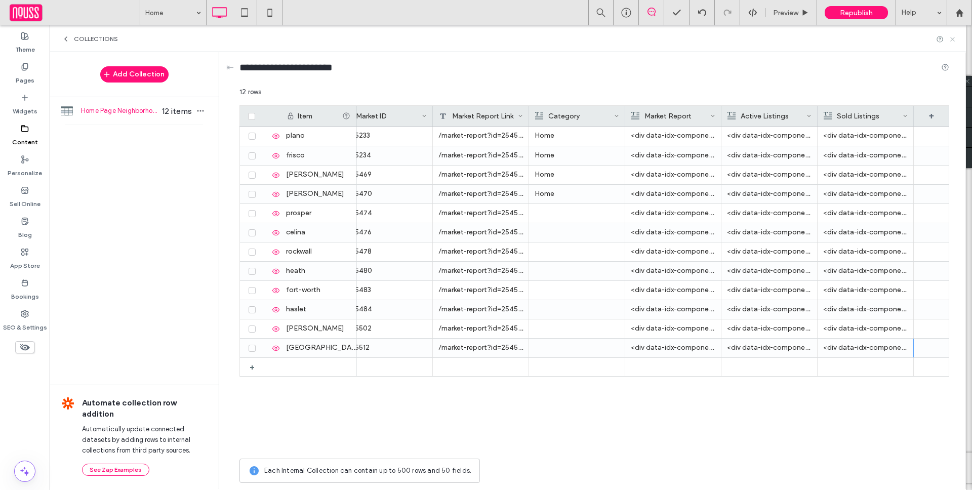
click at [953, 40] on use at bounding box center [952, 39] width 4 height 4
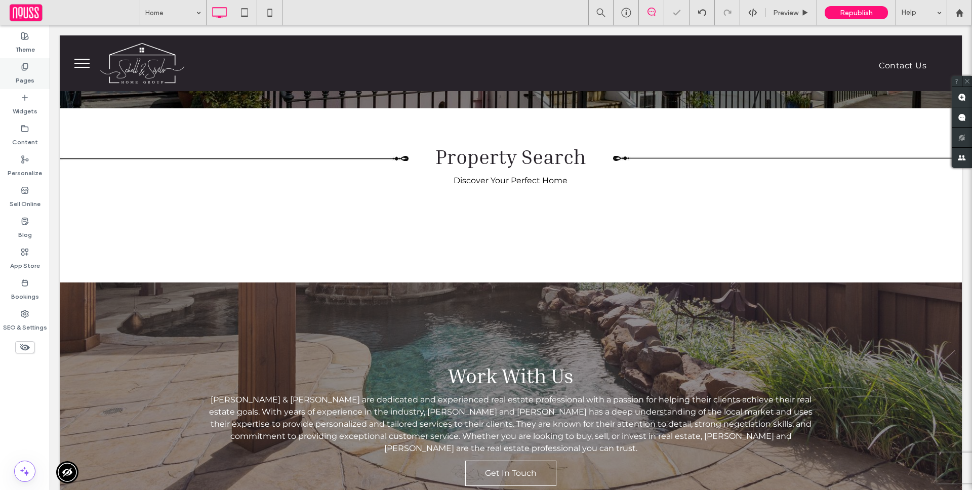
click at [34, 68] on div "Pages" at bounding box center [25, 73] width 50 height 31
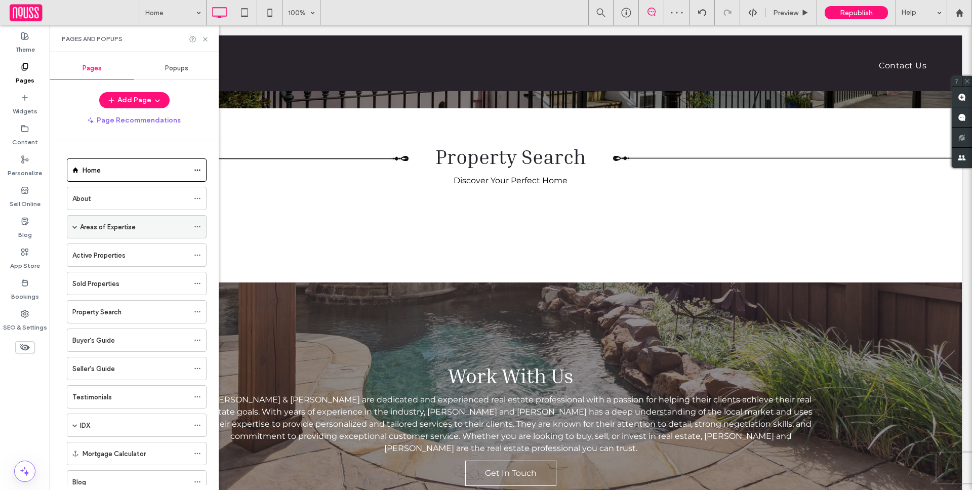
click at [76, 226] on span at bounding box center [74, 226] width 5 height 5
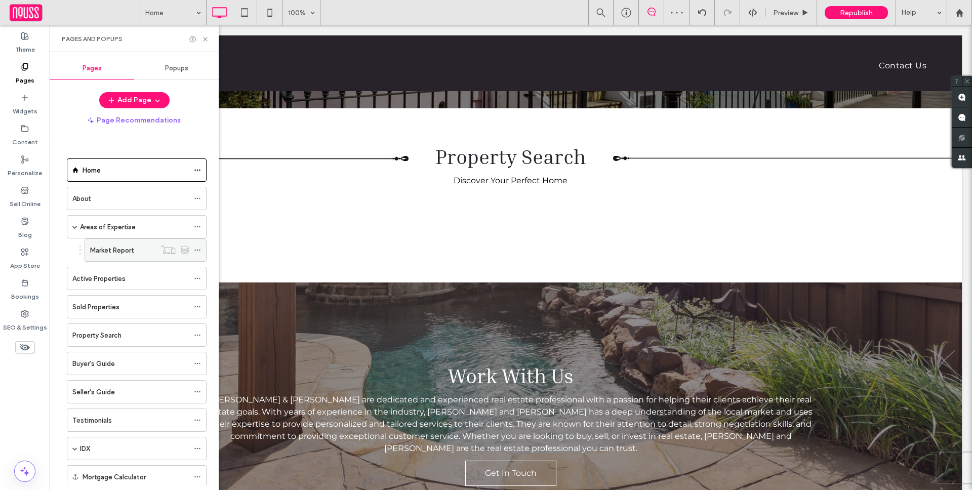
click at [134, 250] on div "Market Report" at bounding box center [123, 250] width 66 height 11
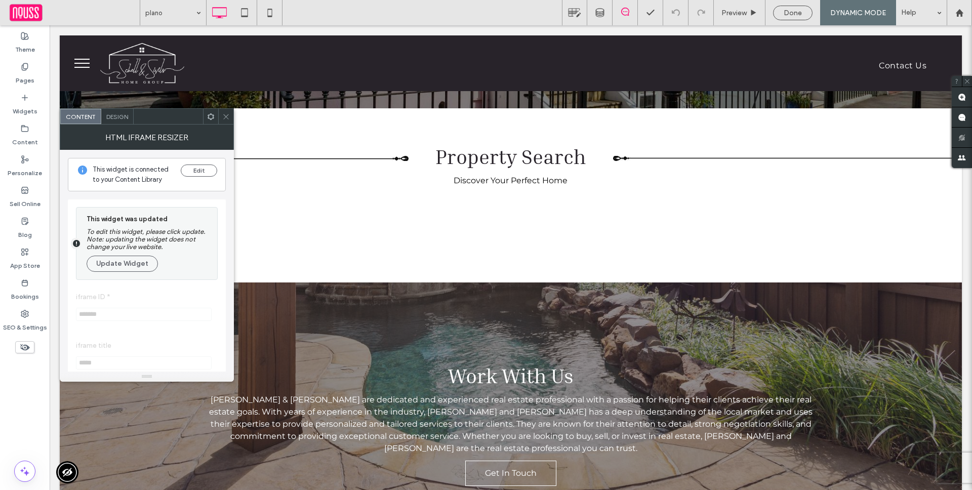
click at [228, 114] on icon at bounding box center [226, 117] width 8 height 8
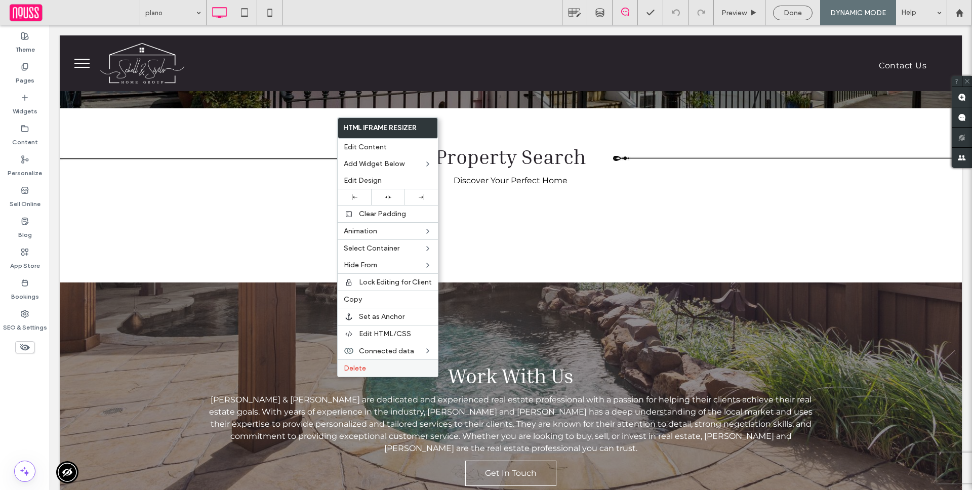
click at [359, 365] on span "Delete" at bounding box center [355, 368] width 22 height 9
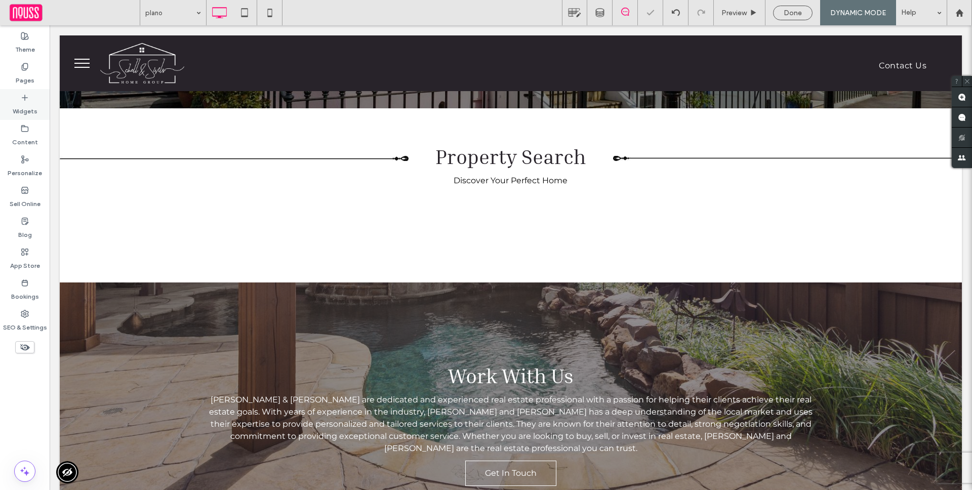
click at [38, 100] on div "Widgets" at bounding box center [25, 104] width 50 height 31
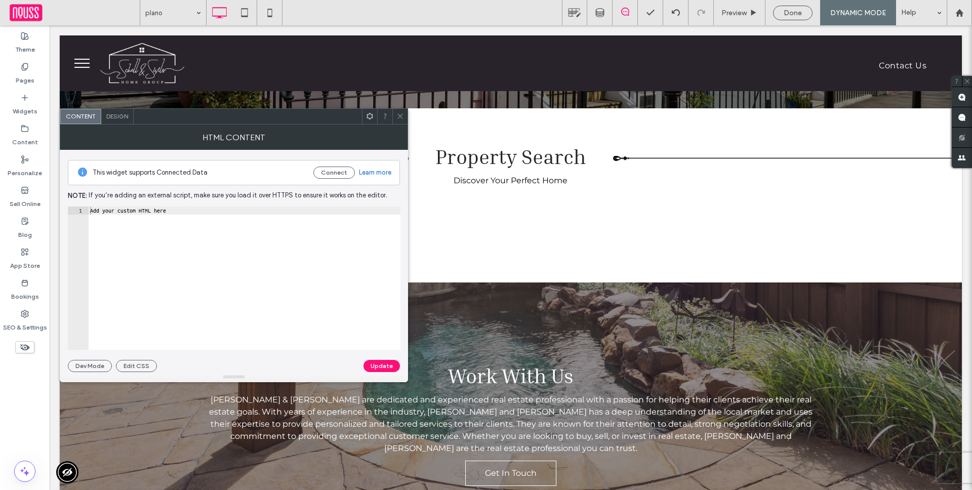
type textarea "**********"
click at [268, 226] on div "Add your custom HTML here" at bounding box center [244, 285] width 312 height 159
click at [321, 164] on div "This widget supports Connected Data Connect Learn more" at bounding box center [234, 172] width 332 height 25
click at [323, 174] on button "Connect" at bounding box center [333, 173] width 41 height 12
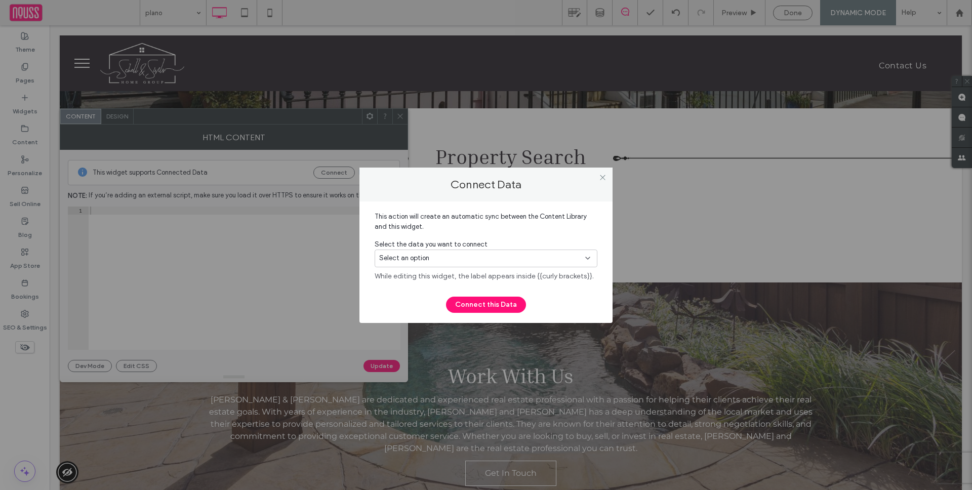
click at [438, 258] on div "Select an option" at bounding box center [479, 258] width 201 height 10
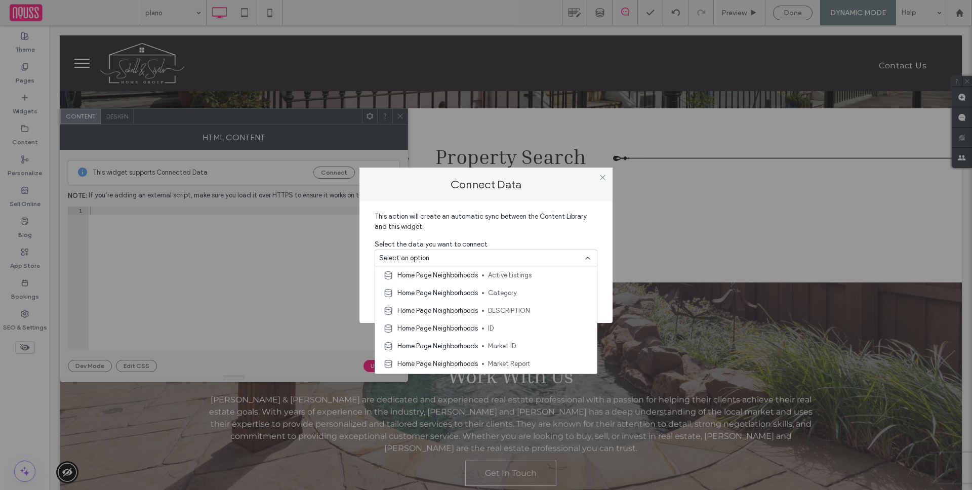
scroll to position [301, 0]
click at [463, 279] on span "Home Page Neighborhoods" at bounding box center [437, 276] width 80 height 10
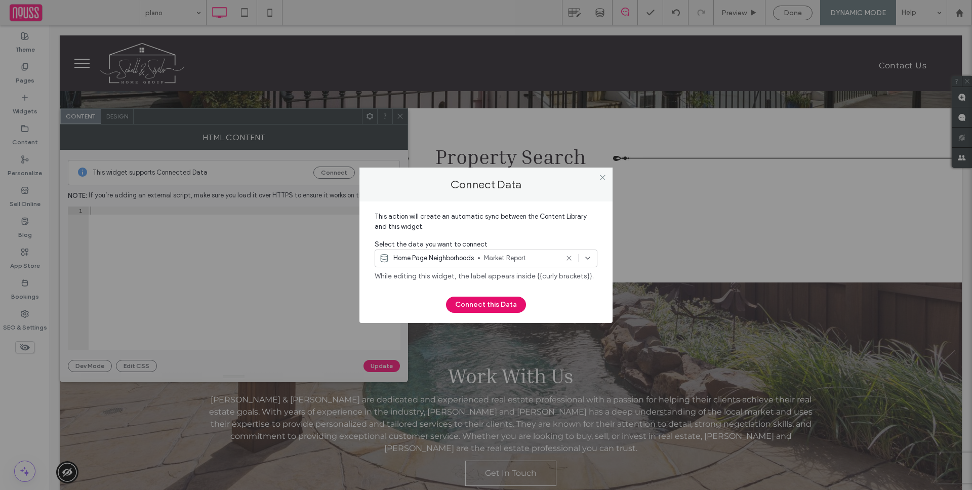
click at [479, 303] on button "Connect this Data" at bounding box center [486, 305] width 80 height 16
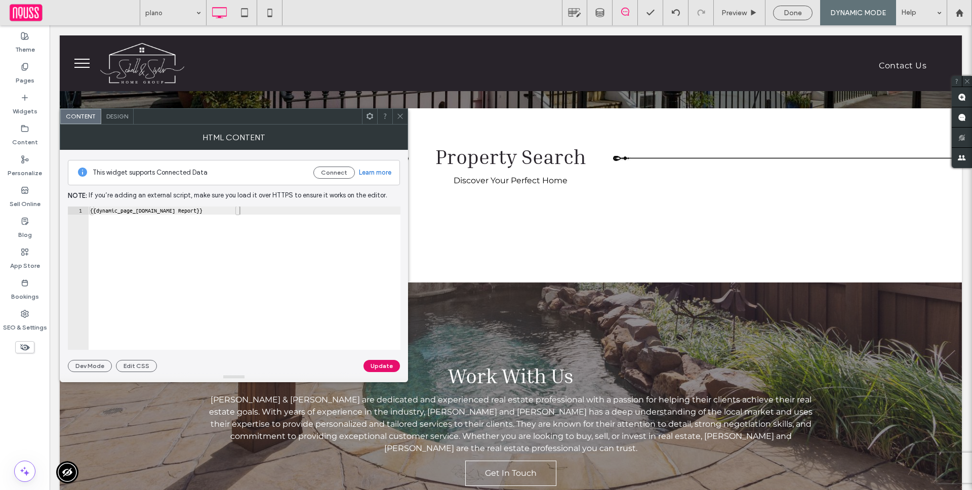
click at [382, 371] on button "Update" at bounding box center [381, 366] width 36 height 12
click at [403, 121] on span at bounding box center [400, 116] width 8 height 15
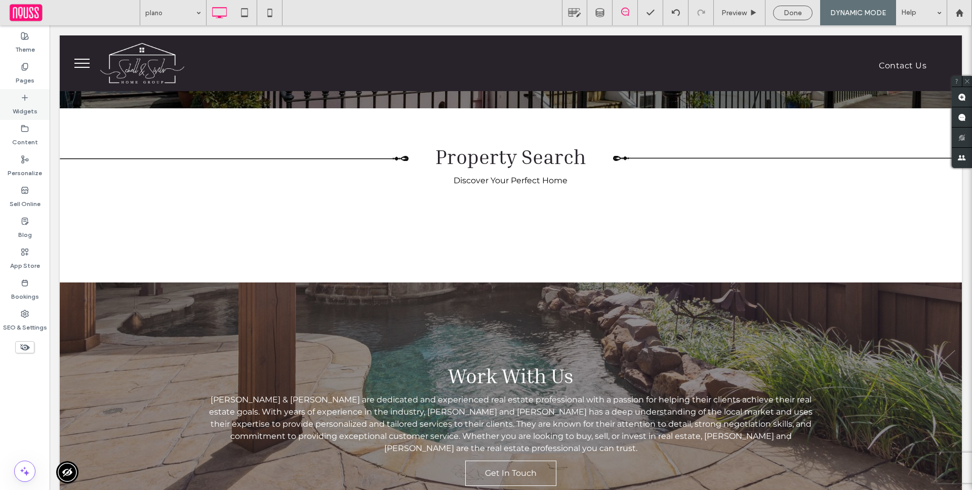
click at [37, 109] on div "Widgets" at bounding box center [25, 104] width 50 height 31
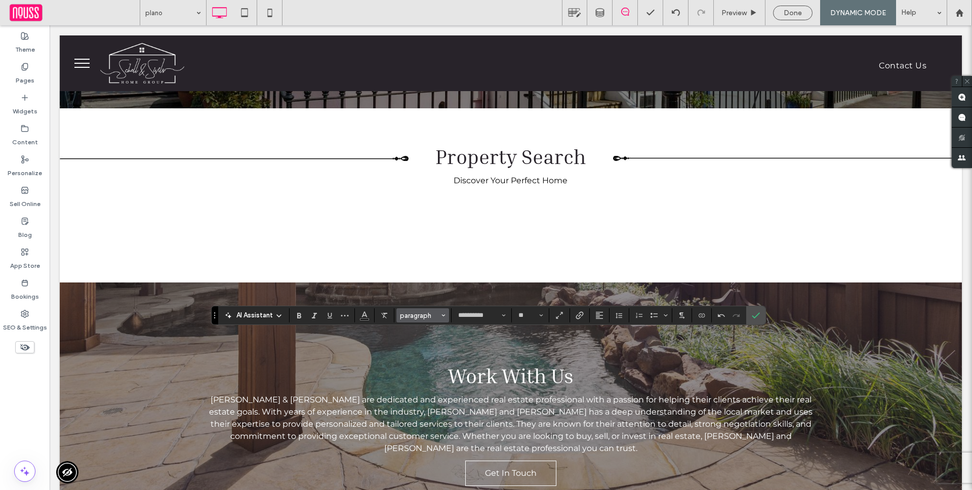
click at [425, 320] on button "paragraph" at bounding box center [422, 315] width 53 height 14
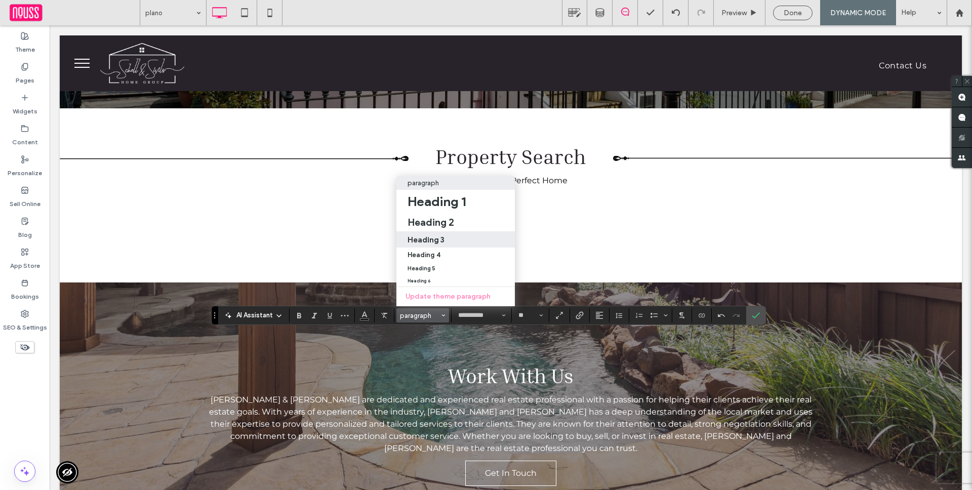
click at [442, 247] on label "Heading 3" at bounding box center [455, 239] width 118 height 16
type input "**********"
type input "**"
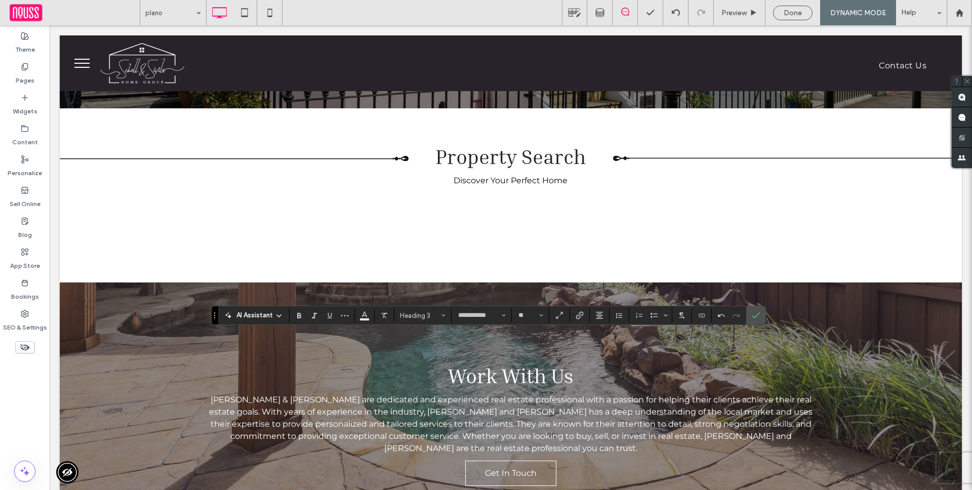
type input "**********"
type input "**"
click at [409, 313] on span "paragraph" at bounding box center [419, 316] width 39 height 8
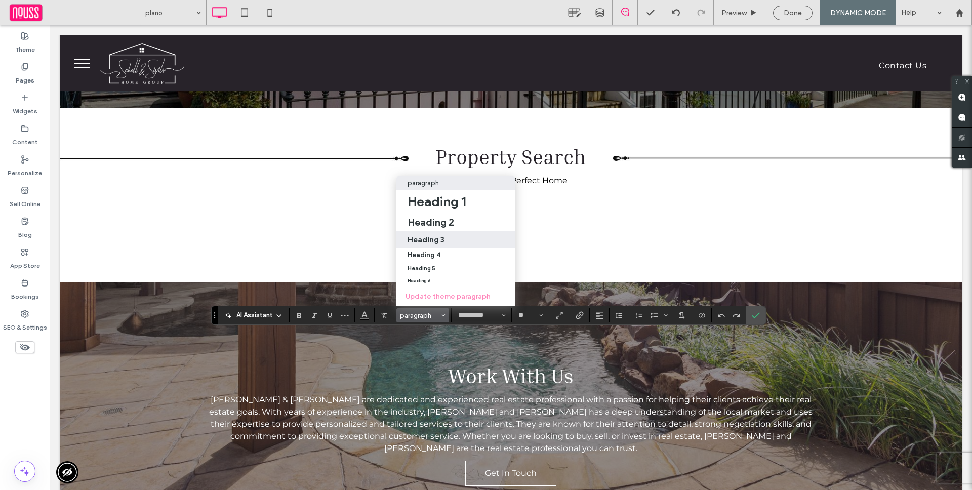
click at [444, 238] on div "Heading 3" at bounding box center [455, 240] width 96 height 10
type input "**********"
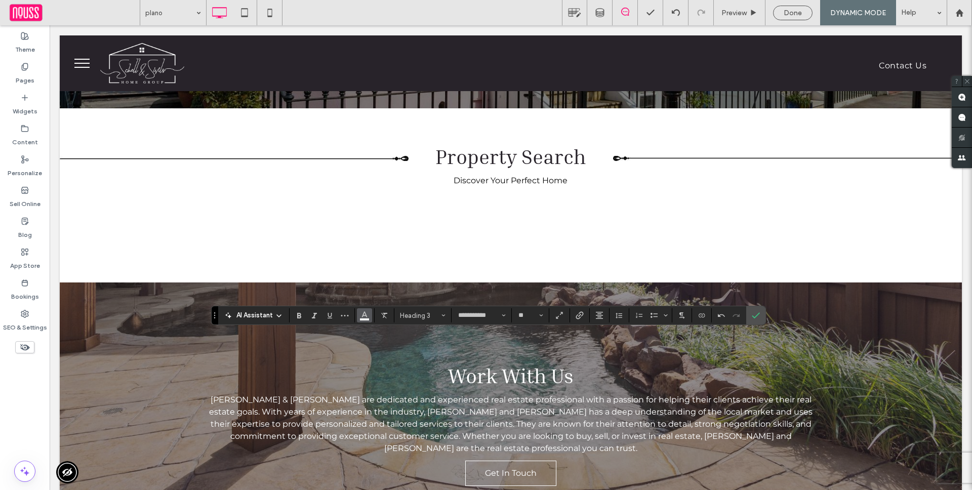
click at [367, 314] on icon "Color" at bounding box center [364, 314] width 8 height 8
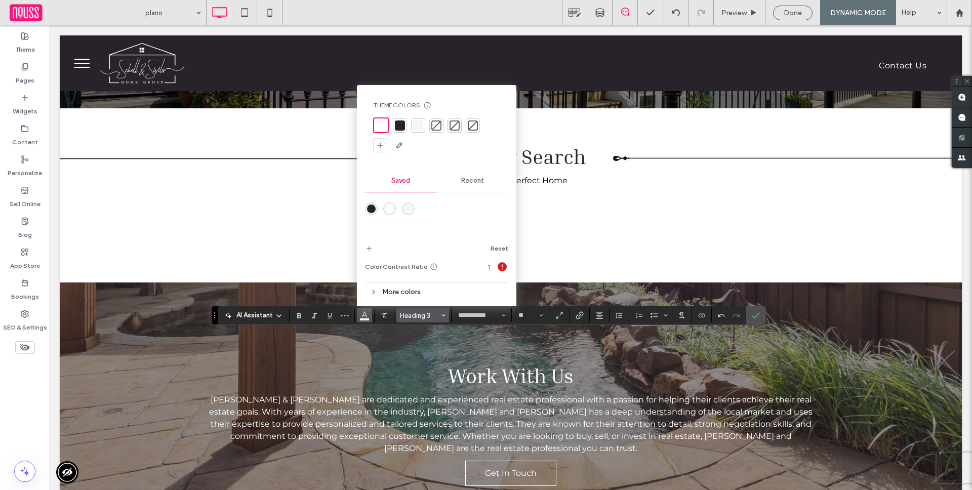
click at [401, 314] on span "Heading 3" at bounding box center [419, 316] width 39 height 8
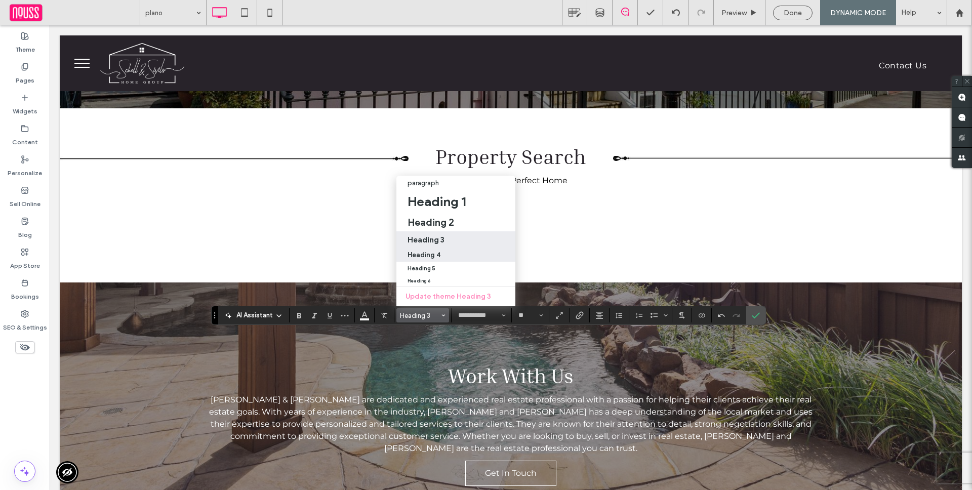
click at [433, 249] on label "Heading 4" at bounding box center [455, 254] width 119 height 14
type input "**"
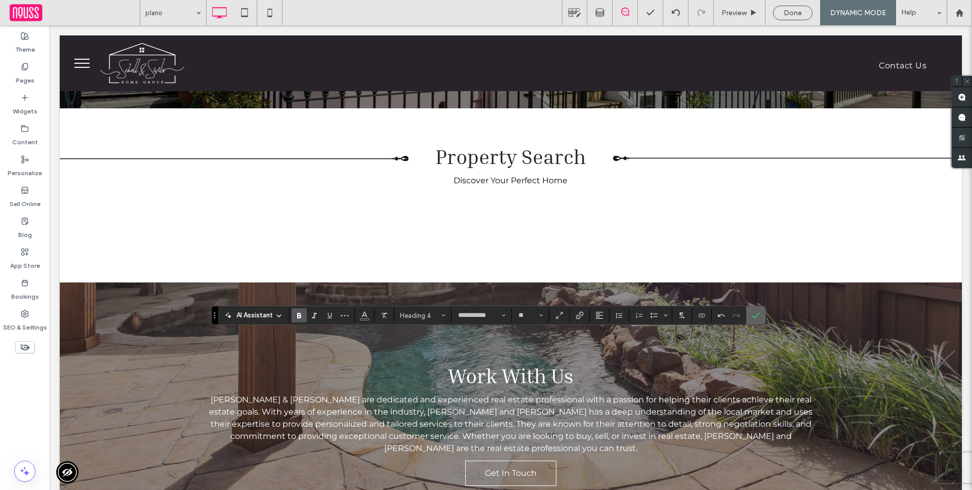
click at [756, 313] on icon "Confirm" at bounding box center [756, 315] width 8 height 8
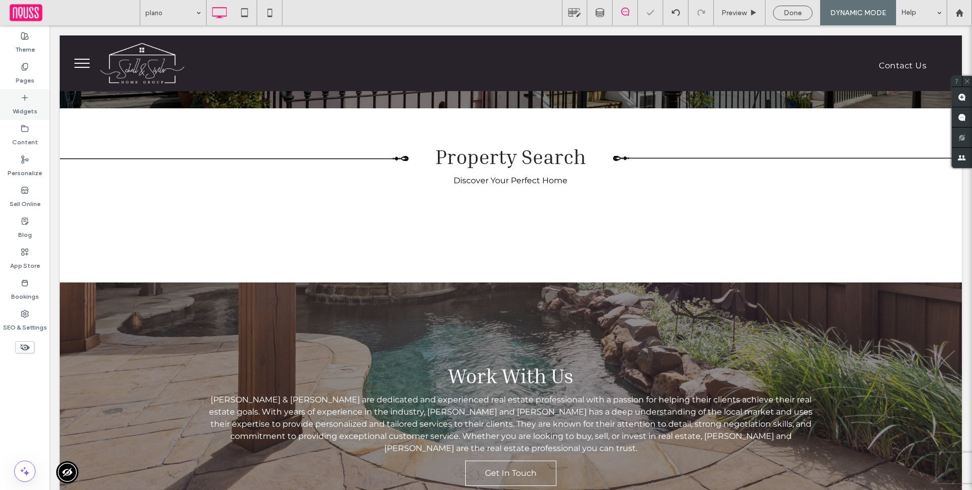
click at [17, 106] on label "Widgets" at bounding box center [25, 109] width 25 height 14
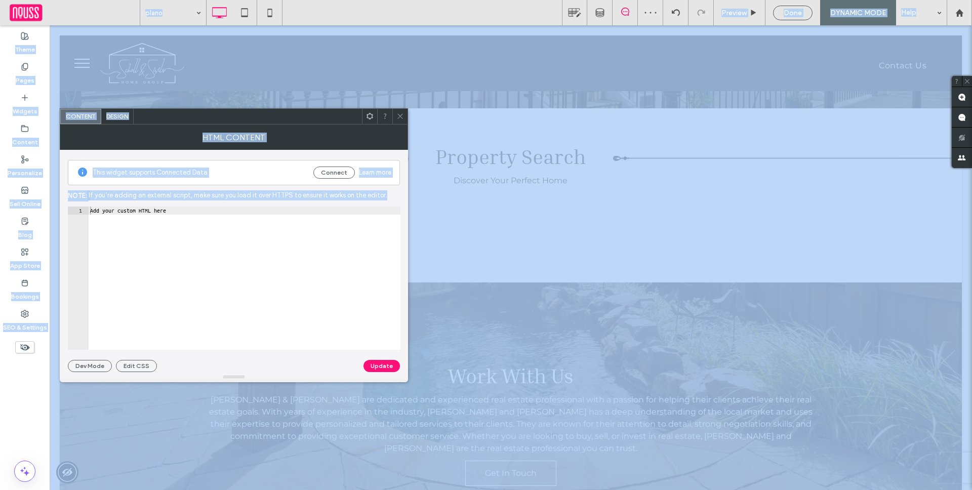
type textarea "**********"
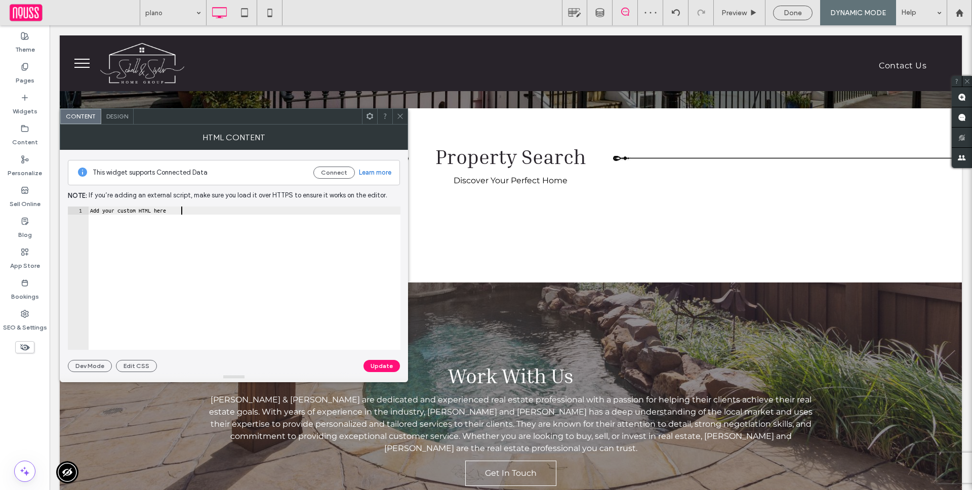
click at [304, 233] on div "Add your custom HTML here" at bounding box center [244, 285] width 312 height 159
click at [329, 165] on div "This widget supports Connected Data Connect Learn more" at bounding box center [234, 172] width 332 height 25
click at [331, 170] on button "Connect" at bounding box center [333, 173] width 41 height 12
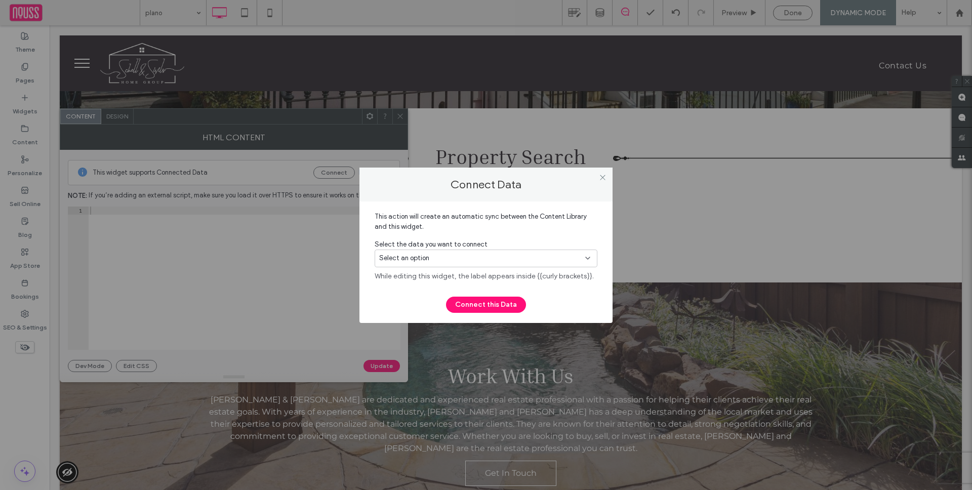
click at [422, 259] on span "Select an option" at bounding box center [404, 258] width 50 height 10
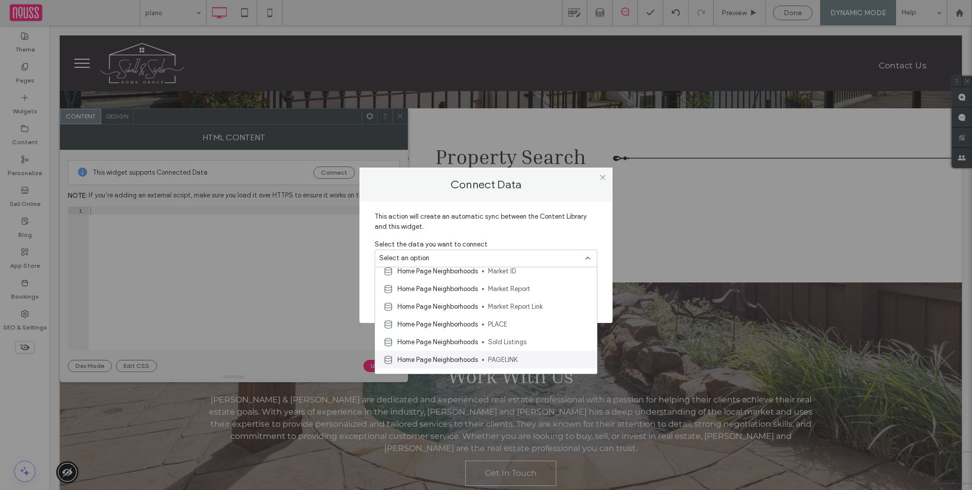
scroll to position [294, 0]
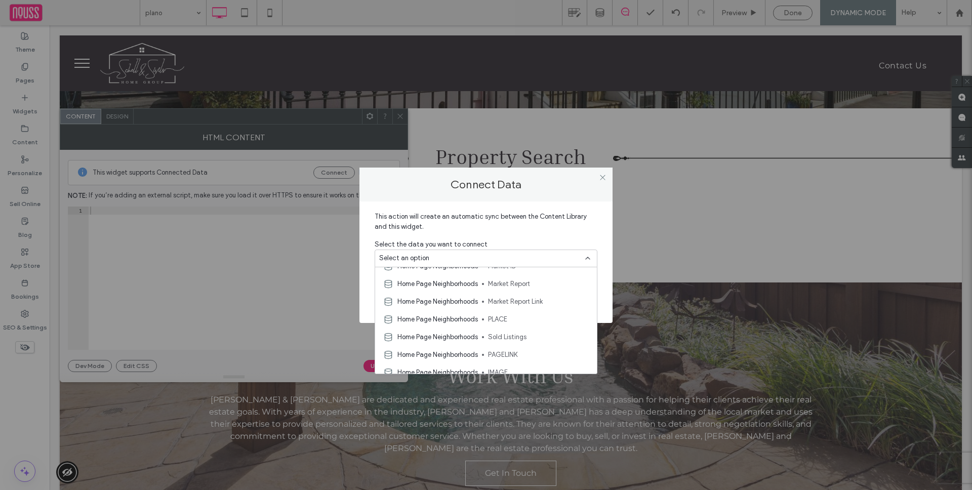
drag, startPoint x: 460, startPoint y: 335, endPoint x: 525, endPoint y: 343, distance: 66.3
click at [460, 336] on span "Home Page Neighborhoods" at bounding box center [437, 337] width 80 height 10
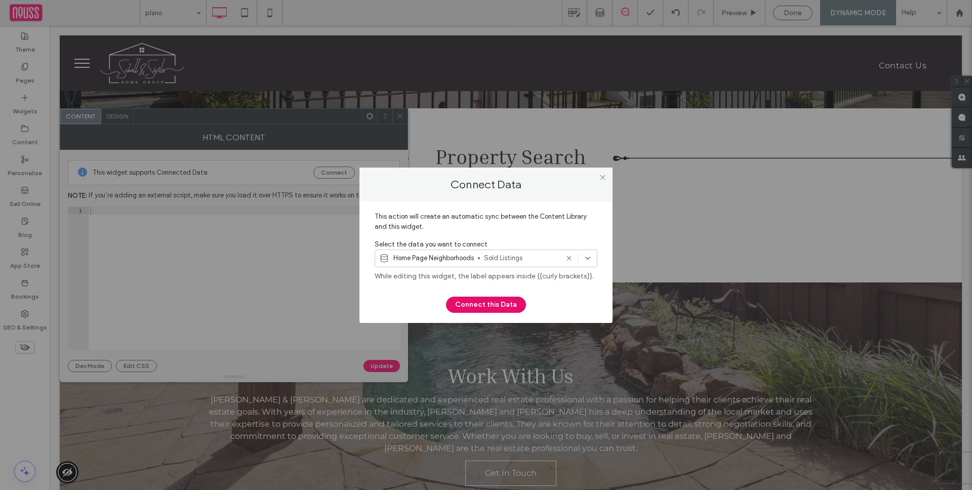
click at [508, 308] on button "Connect this Data" at bounding box center [486, 305] width 80 height 16
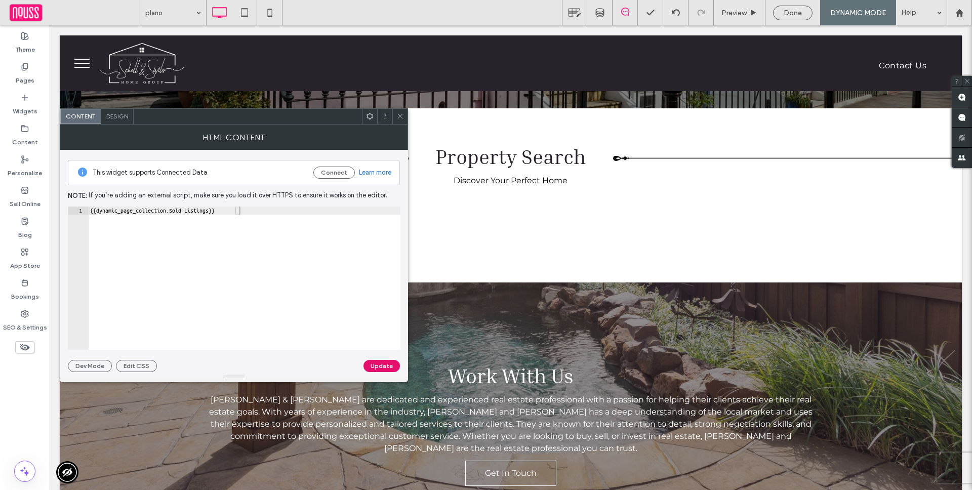
click at [383, 366] on button "Update" at bounding box center [381, 366] width 36 height 12
click at [398, 122] on span at bounding box center [400, 116] width 8 height 15
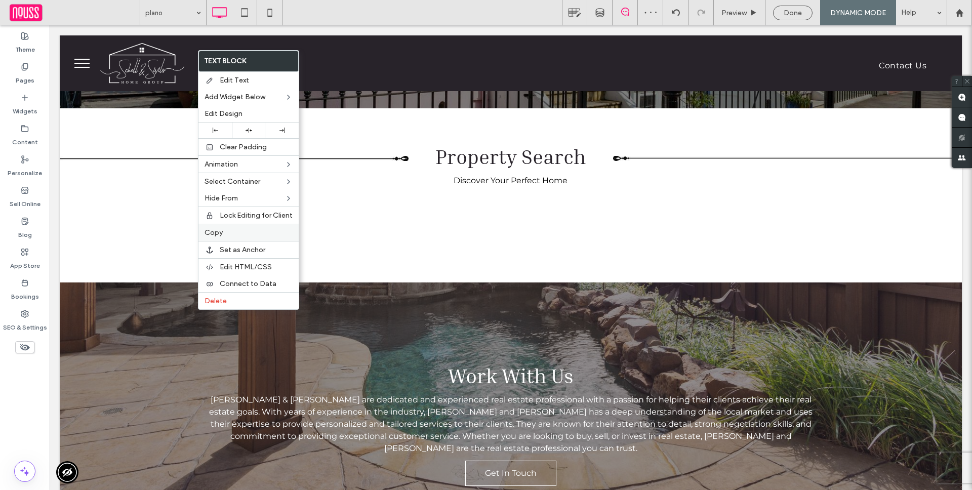
click at [231, 231] on label "Copy" at bounding box center [248, 232] width 88 height 9
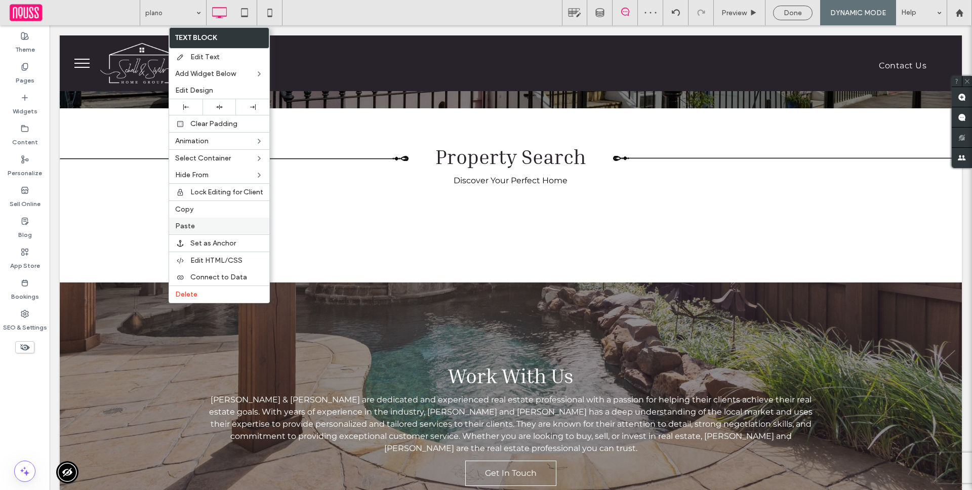
click at [191, 228] on span "Paste" at bounding box center [185, 226] width 20 height 9
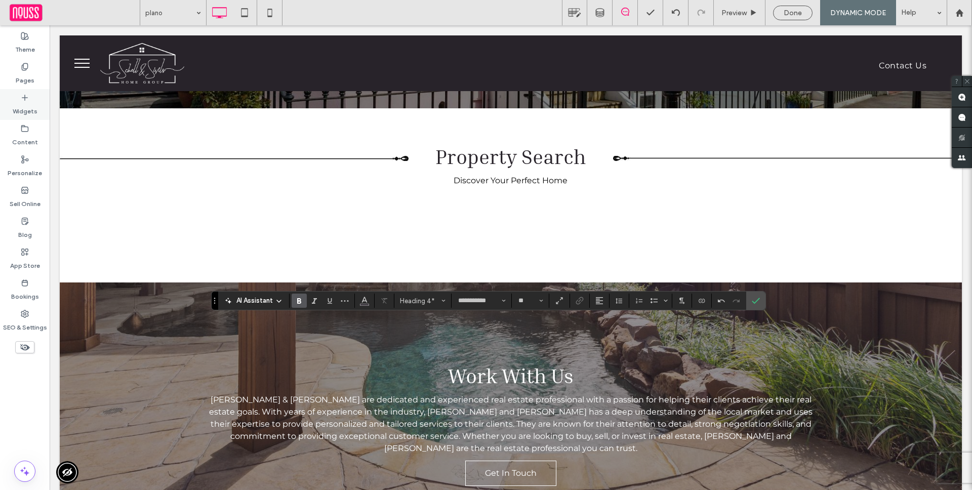
click at [24, 107] on label "Widgets" at bounding box center [25, 109] width 25 height 14
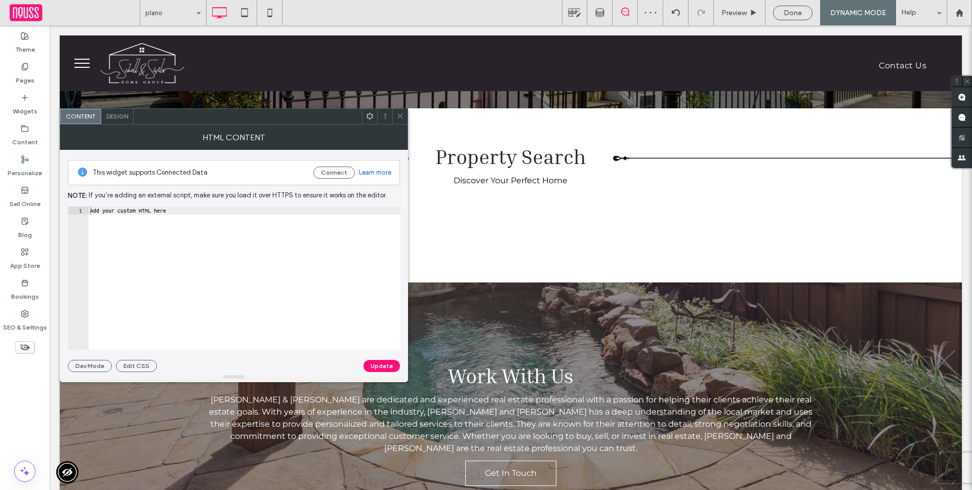
type textarea "**********"
click at [212, 265] on div "Add your custom HTML here" at bounding box center [244, 285] width 312 height 159
click at [328, 175] on button "Connect" at bounding box center [333, 173] width 41 height 12
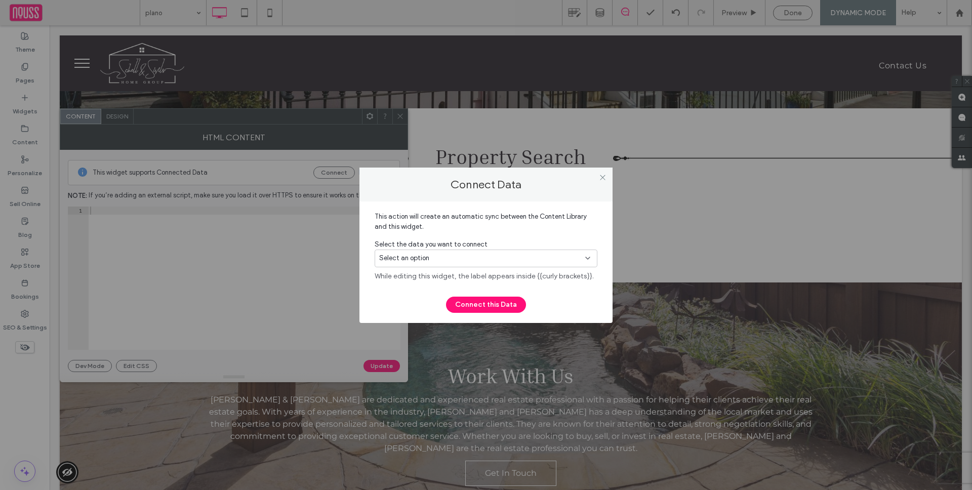
click at [525, 255] on div "Select an option" at bounding box center [479, 258] width 201 height 10
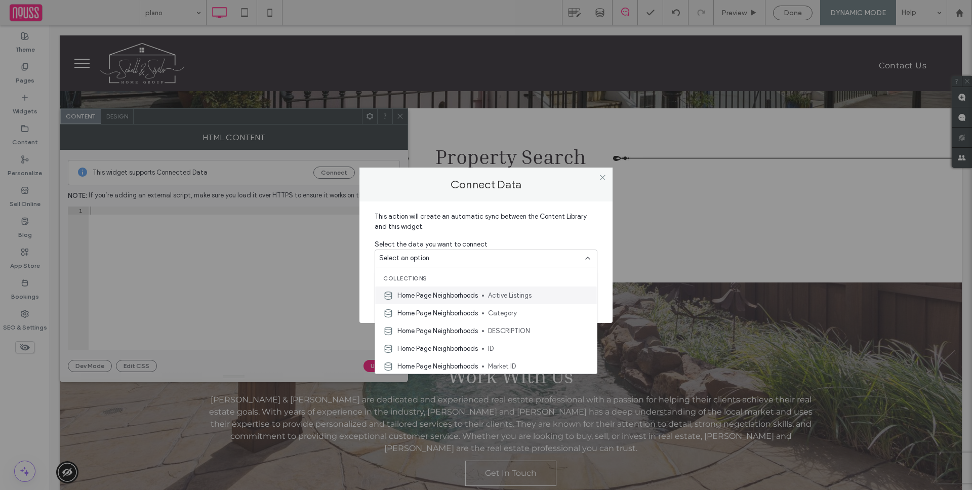
scroll to position [196, 0]
click at [467, 294] on span "Home Page Neighborhoods" at bounding box center [437, 292] width 80 height 10
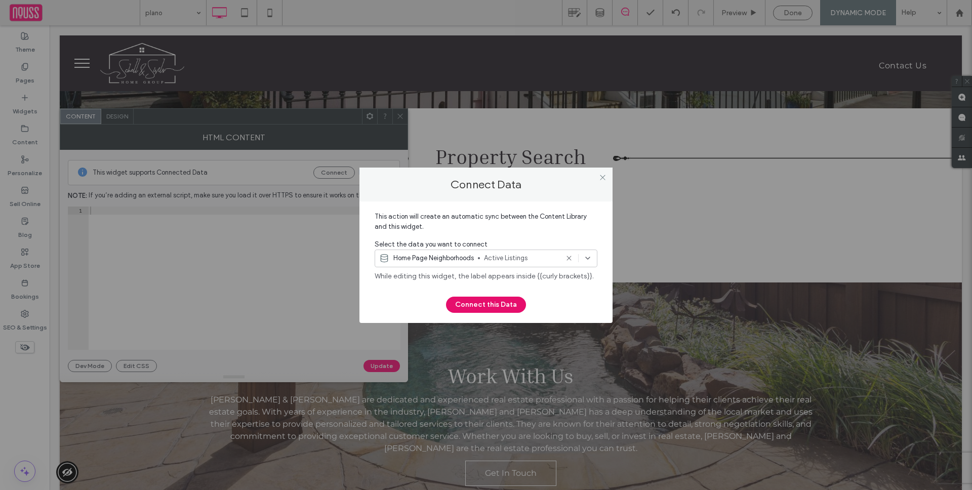
click at [495, 306] on button "Connect this Data" at bounding box center [486, 305] width 80 height 16
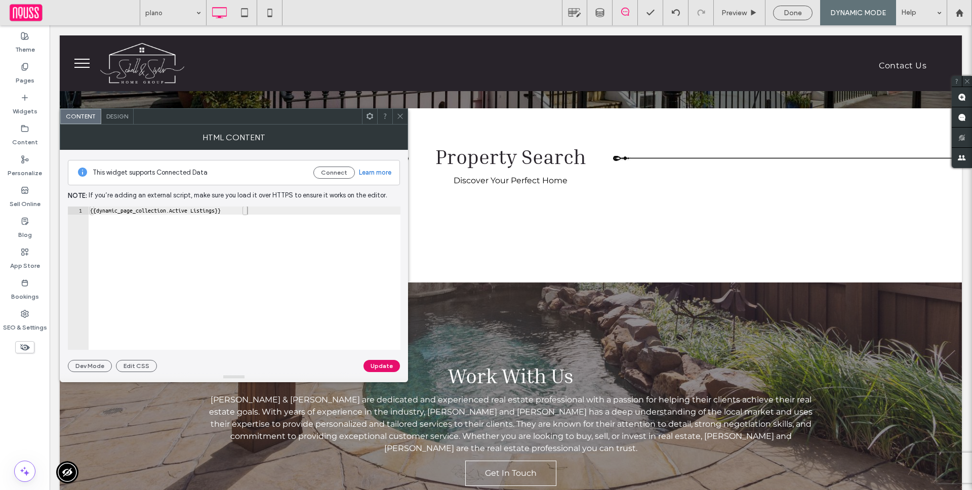
click at [378, 368] on button "Update" at bounding box center [381, 366] width 36 height 12
click at [399, 110] on span at bounding box center [400, 116] width 8 height 15
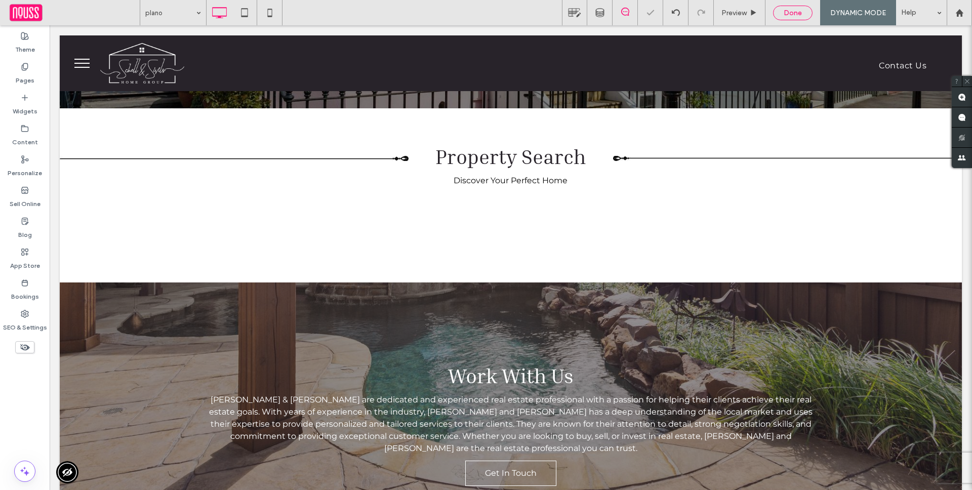
click at [794, 10] on span "Done" at bounding box center [792, 13] width 18 height 9
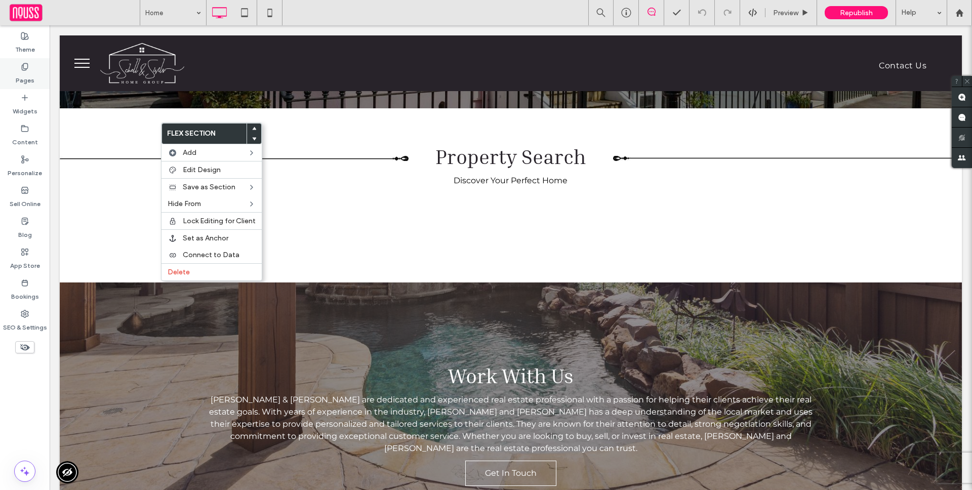
click at [45, 75] on div "Pages" at bounding box center [25, 73] width 50 height 31
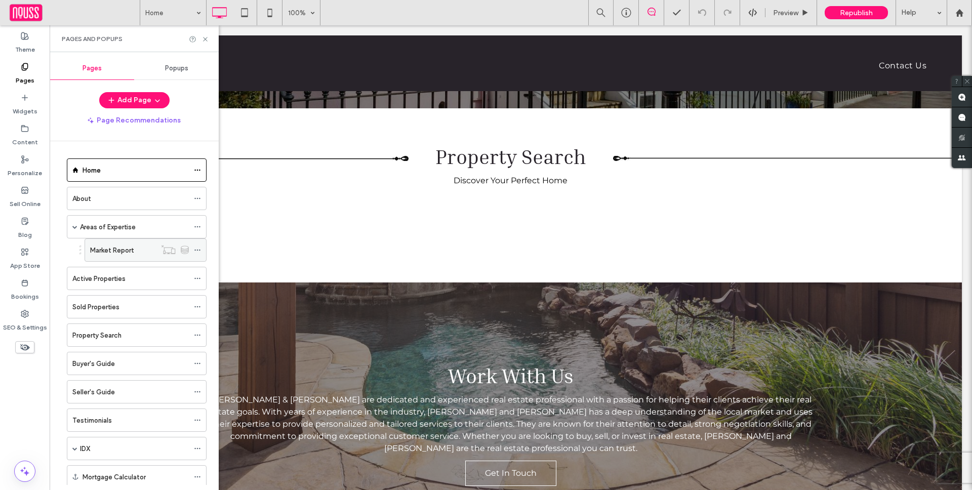
click at [116, 252] on label "Market Report" at bounding box center [112, 250] width 44 height 18
click at [206, 39] on icon at bounding box center [205, 39] width 8 height 8
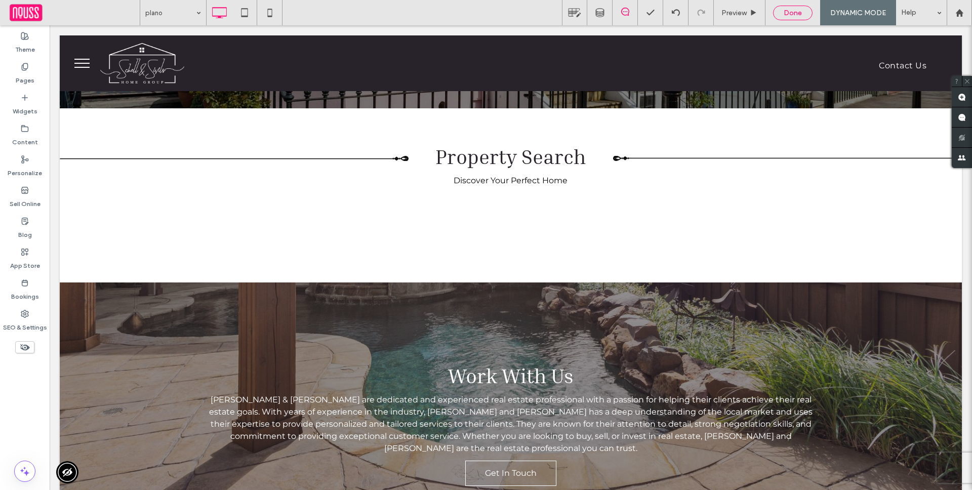
click at [792, 16] on span "Done" at bounding box center [792, 13] width 18 height 9
click at [868, 12] on span "Republish" at bounding box center [856, 13] width 33 height 9
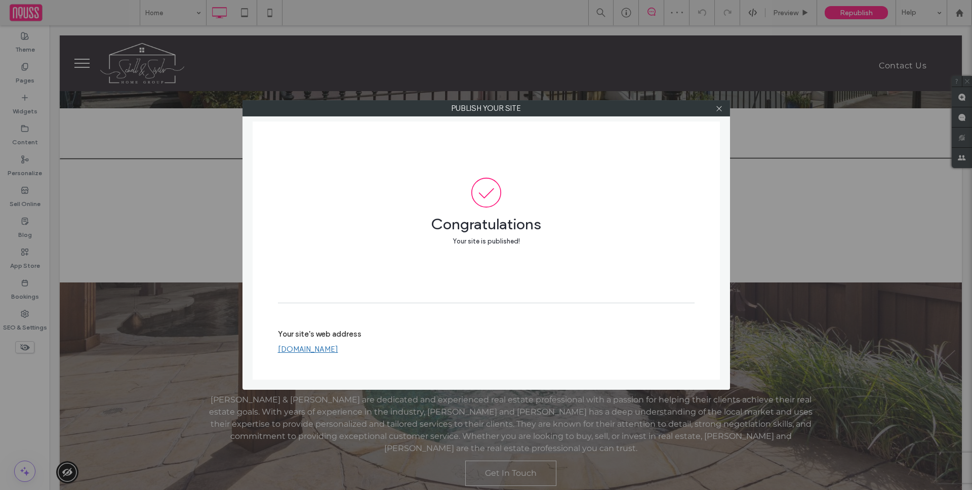
click at [320, 345] on label "Your site's web address" at bounding box center [320, 336] width 84 height 15
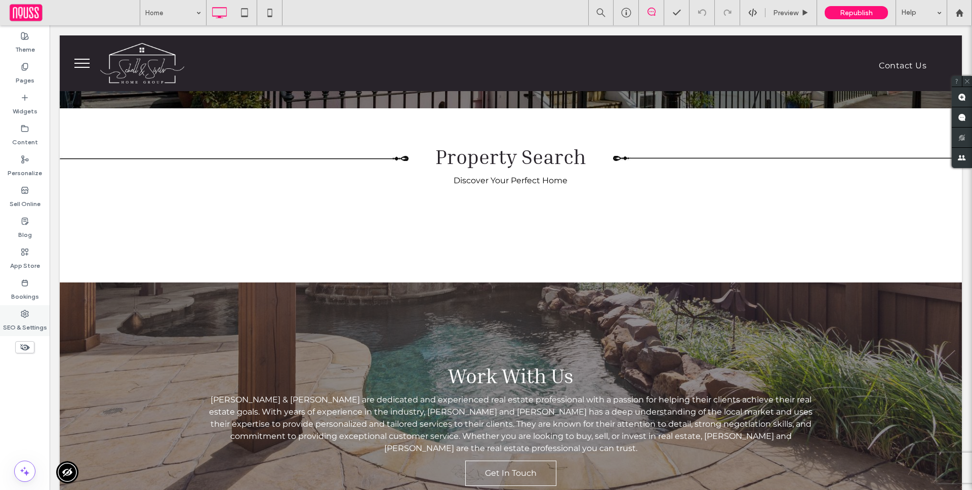
click at [25, 322] on label "SEO & Settings" at bounding box center [25, 325] width 44 height 14
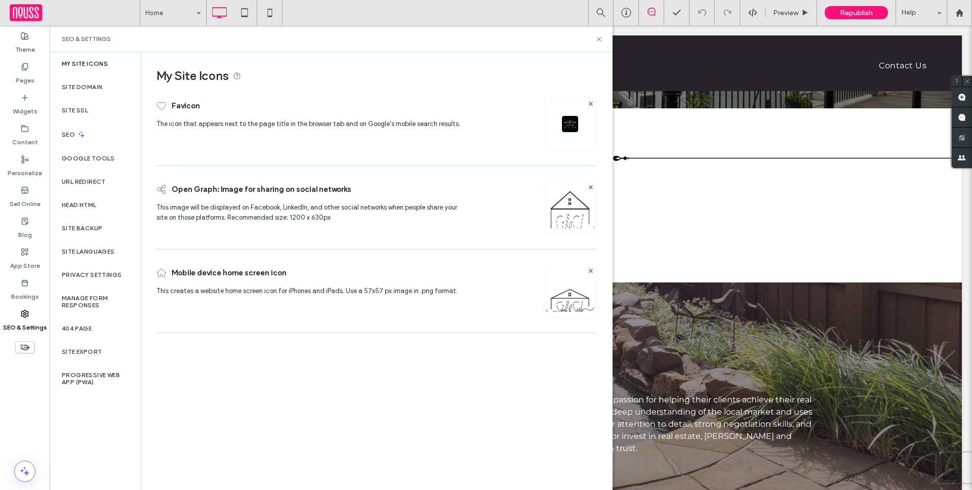
click at [25, 322] on label "SEO & Settings" at bounding box center [25, 325] width 44 height 14
click at [90, 210] on div "Head HTML" at bounding box center [95, 204] width 91 height 23
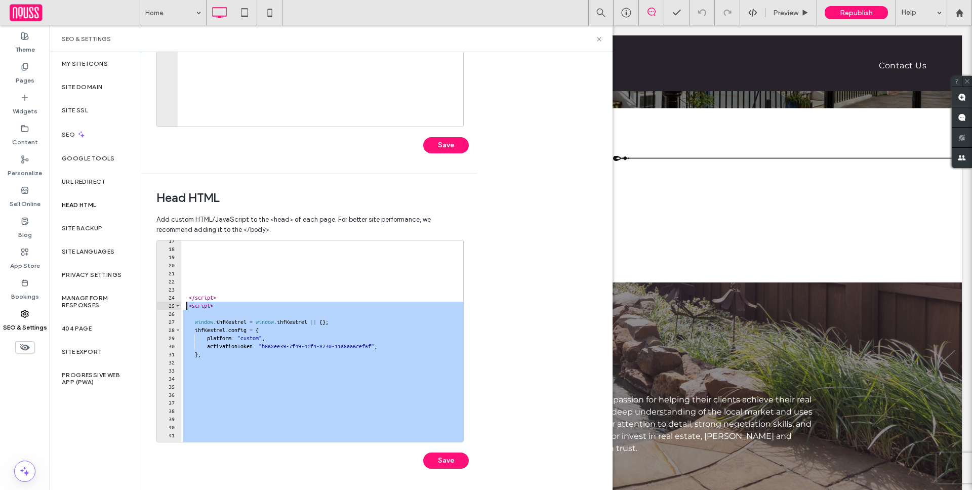
drag, startPoint x: 229, startPoint y: 429, endPoint x: 186, endPoint y: 308, distance: 128.9
click at [186, 308] on div "</ script > < script > window . ihfKestrel = window . ihfKestrel || { } ; ihfKe…" at bounding box center [631, 346] width 900 height 218
type textarea "********"
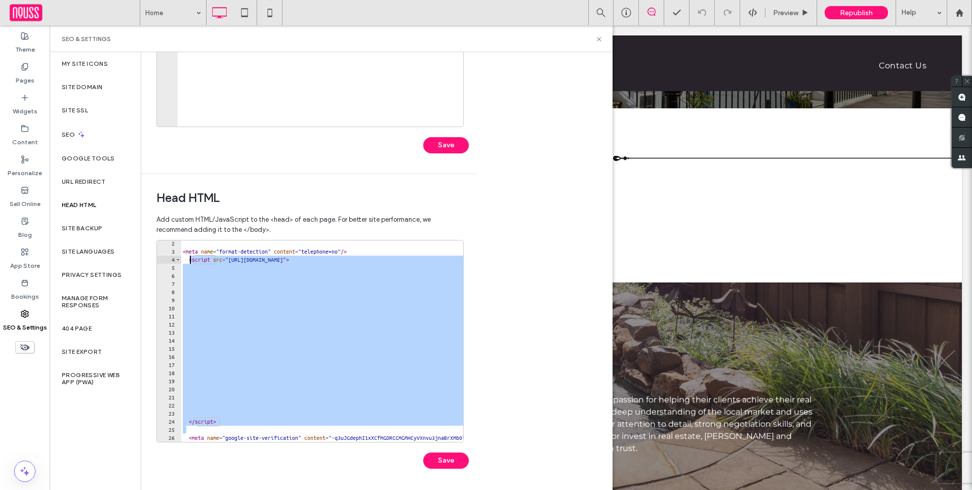
drag, startPoint x: 235, startPoint y: 427, endPoint x: 190, endPoint y: 261, distance: 172.5
click at [190, 261] on div "< meta name = "format-detection" content = "telephone=no" /> < script src = "ht…" at bounding box center [631, 348] width 900 height 218
type textarea "**********"
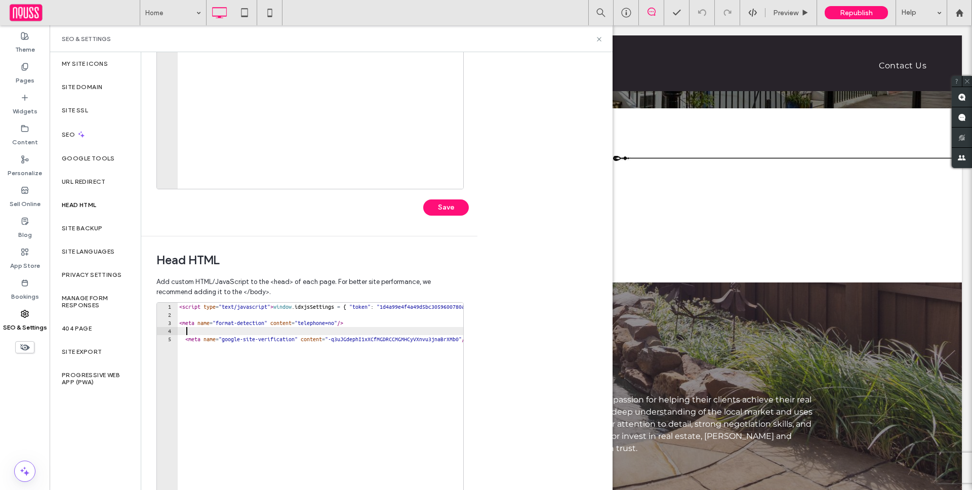
scroll to position [203, 0]
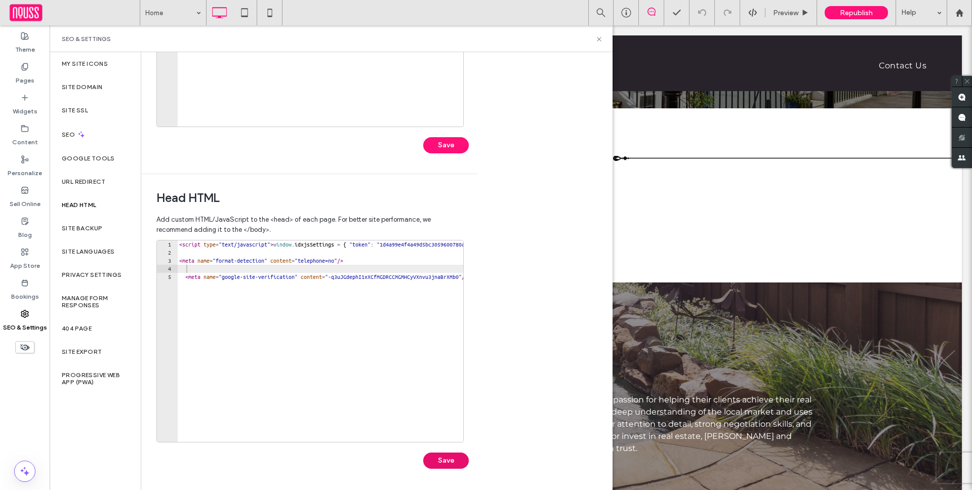
click at [444, 458] on button "Save" at bounding box center [446, 460] width 46 height 16
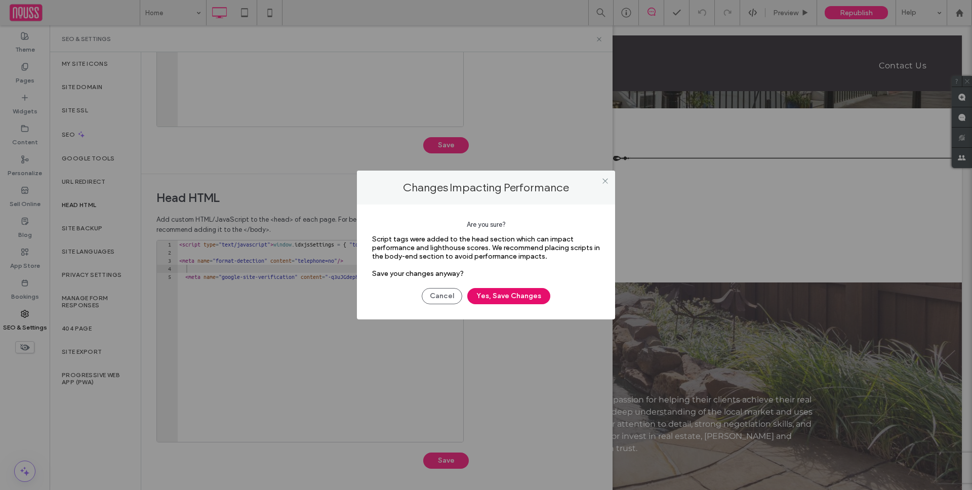
click at [508, 296] on button "Yes, Save Changes" at bounding box center [508, 296] width 83 height 16
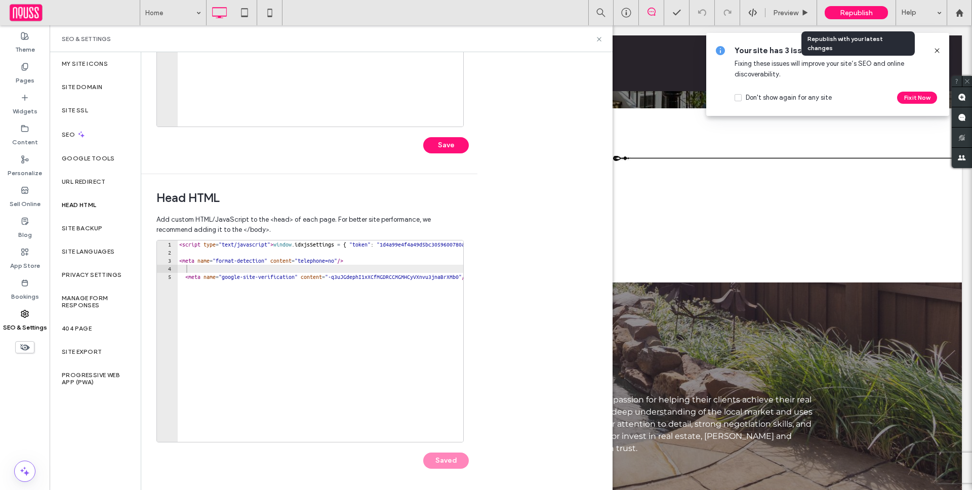
click at [848, 9] on span "Republish" at bounding box center [856, 13] width 33 height 9
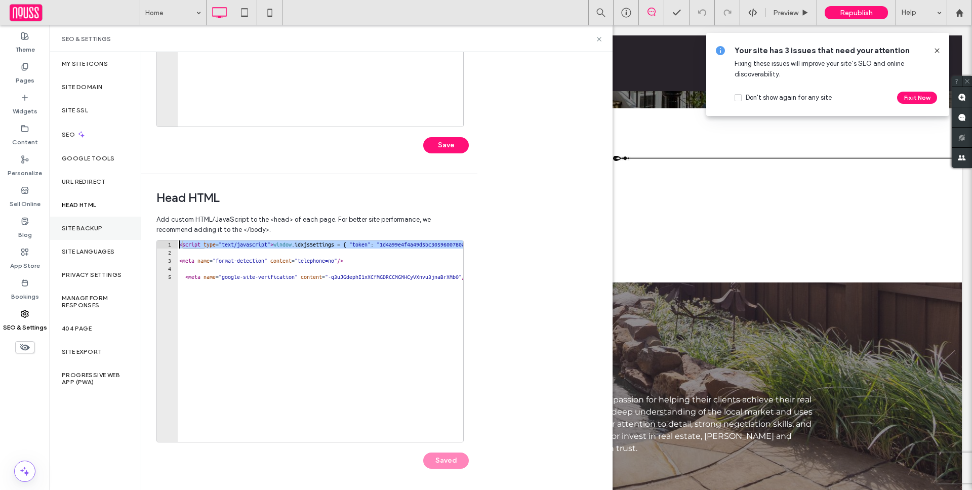
drag, startPoint x: 242, startPoint y: 254, endPoint x: 134, endPoint y: 226, distance: 111.5
click at [133, 225] on div "My Site Icons Site Domain Site SSL SEO Google Tools URL Redirect Head HTML Site…" at bounding box center [331, 271] width 563 height 438
paste textarea "Cursor at row 1"
type textarea "**********"
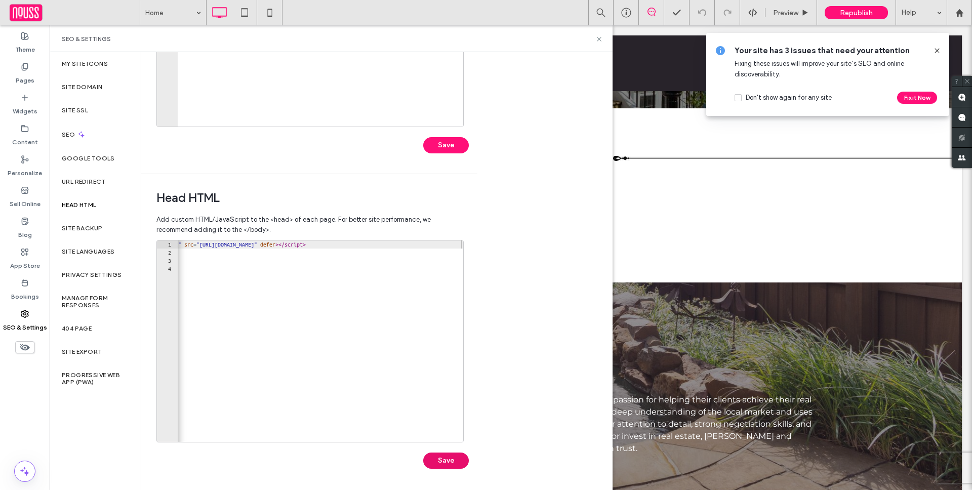
click at [443, 462] on button "Save" at bounding box center [446, 460] width 46 height 16
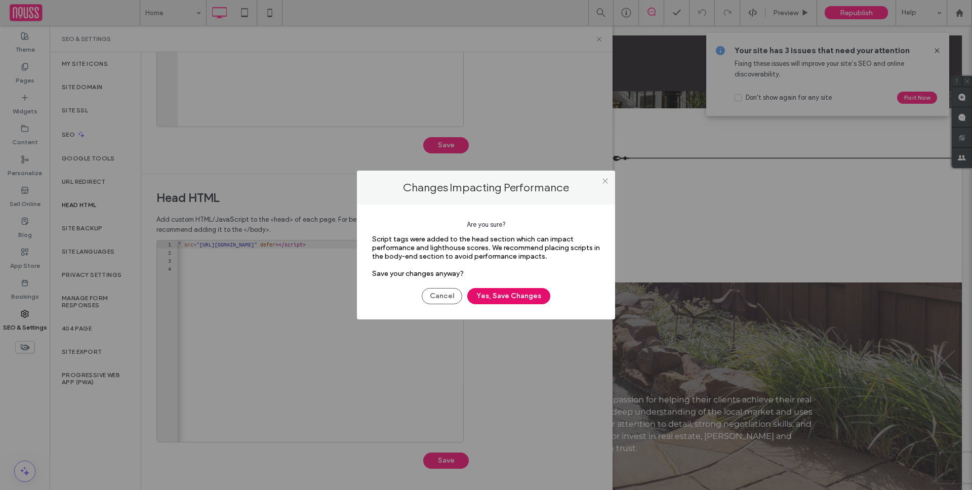
click at [541, 295] on button "Yes, Save Changes" at bounding box center [508, 296] width 83 height 16
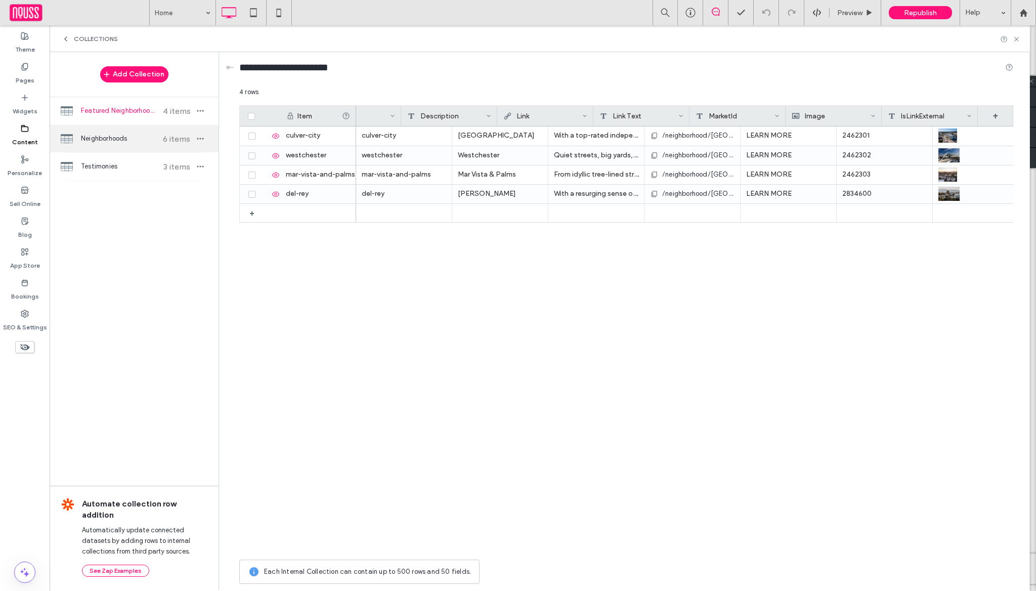
scroll to position [0, 147]
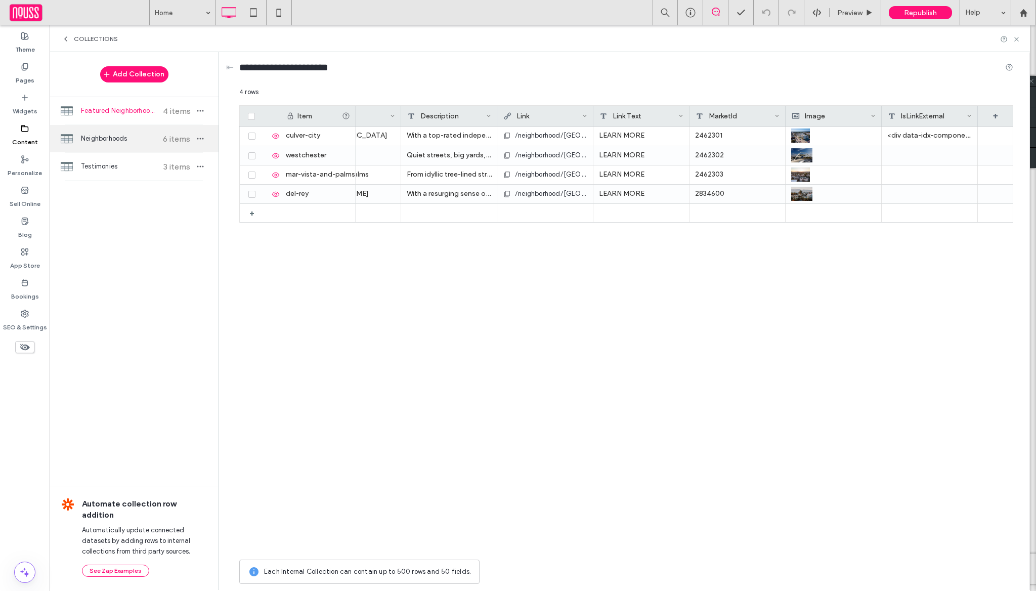
click at [154, 139] on span "Neighborhoods" at bounding box center [118, 139] width 75 height 10
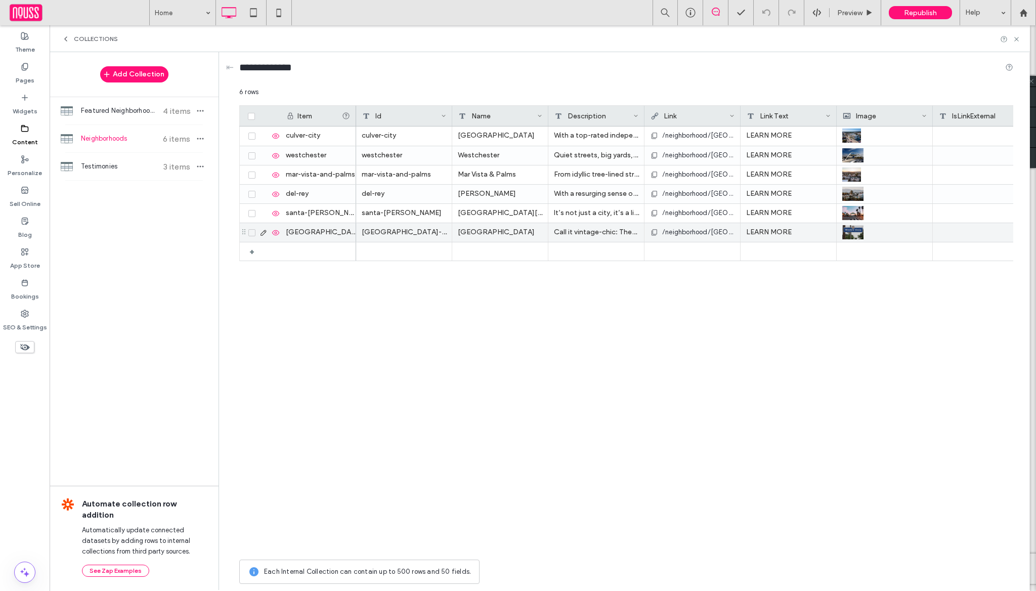
scroll to position [0, 149]
click at [112, 107] on span "Featured Neighborhoods" at bounding box center [118, 111] width 75 height 10
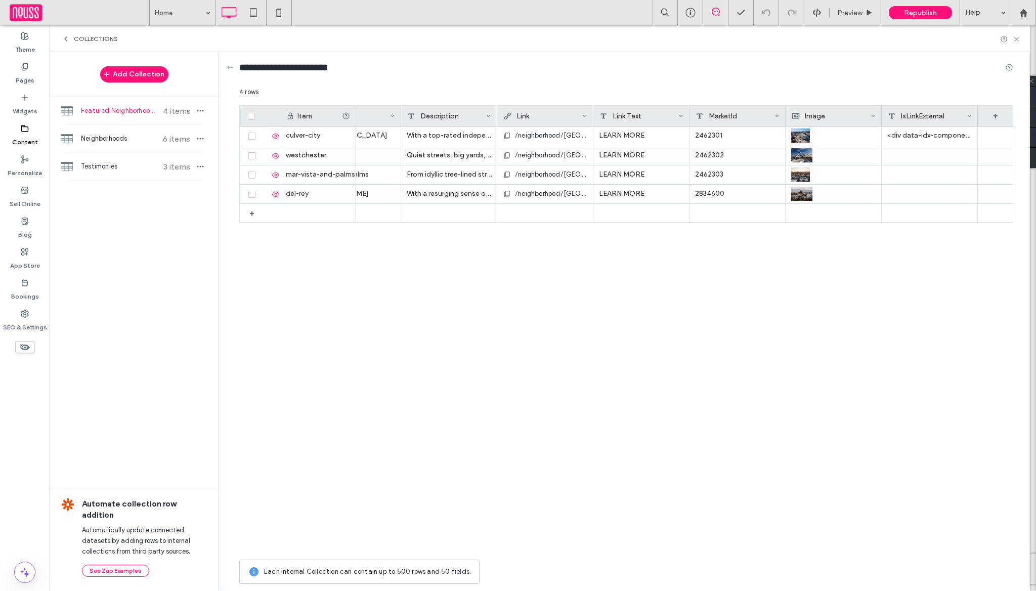
scroll to position [0, 299]
click at [126, 134] on span "Neighborhoods" at bounding box center [118, 139] width 75 height 10
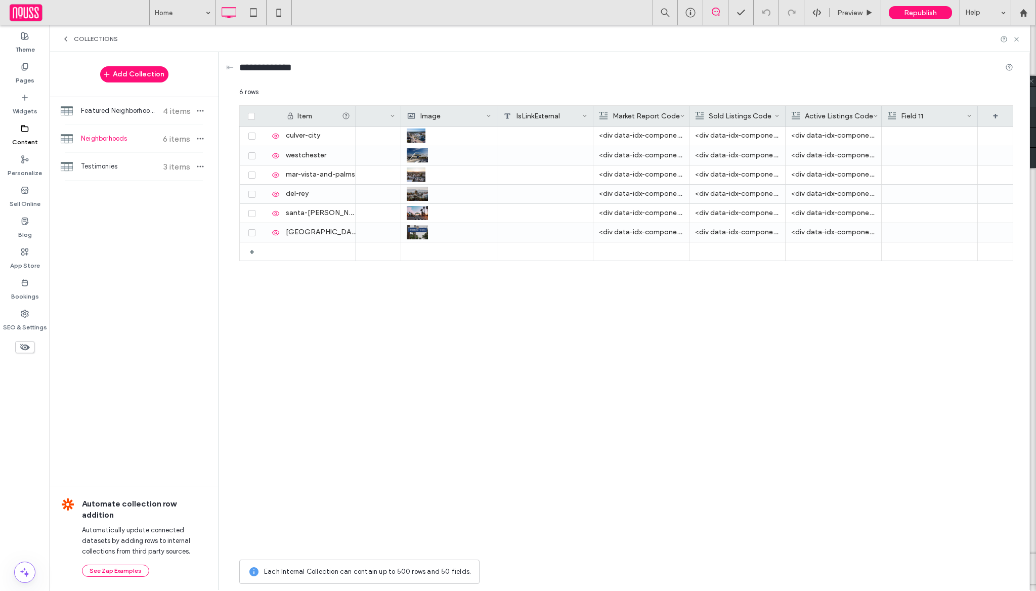
scroll to position [0, 1045]
click at [686, 9] on icon at bounding box center [691, 13] width 10 height 10
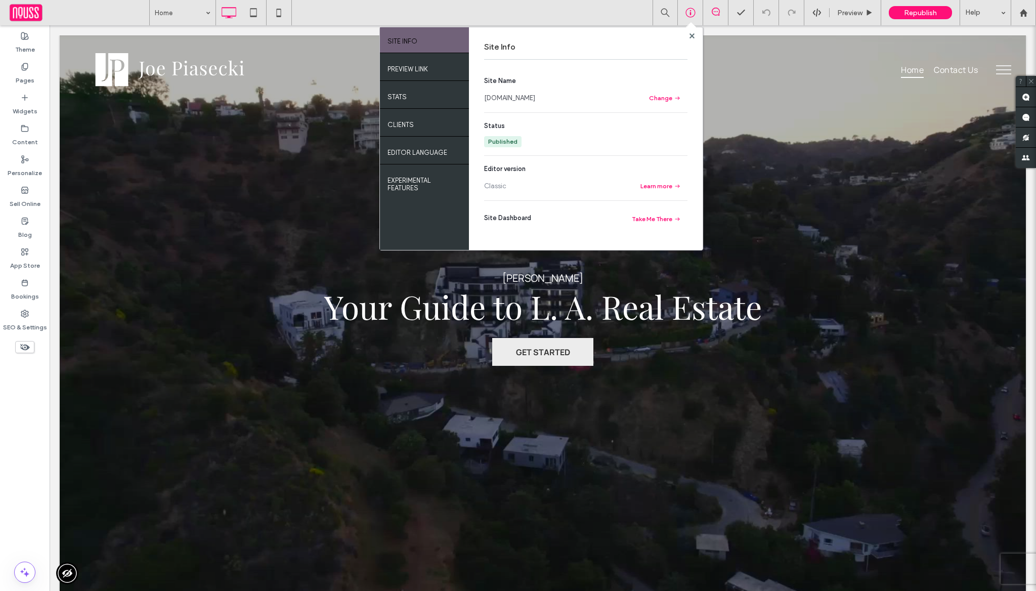
click at [537, 92] on section "Site Name www.joesellslosangeles.com Change" at bounding box center [585, 90] width 203 height 28
click at [535, 93] on link "www.joesellslosangeles.com" at bounding box center [509, 98] width 51 height 10
click at [32, 324] on label "SEO & Settings" at bounding box center [25, 325] width 44 height 14
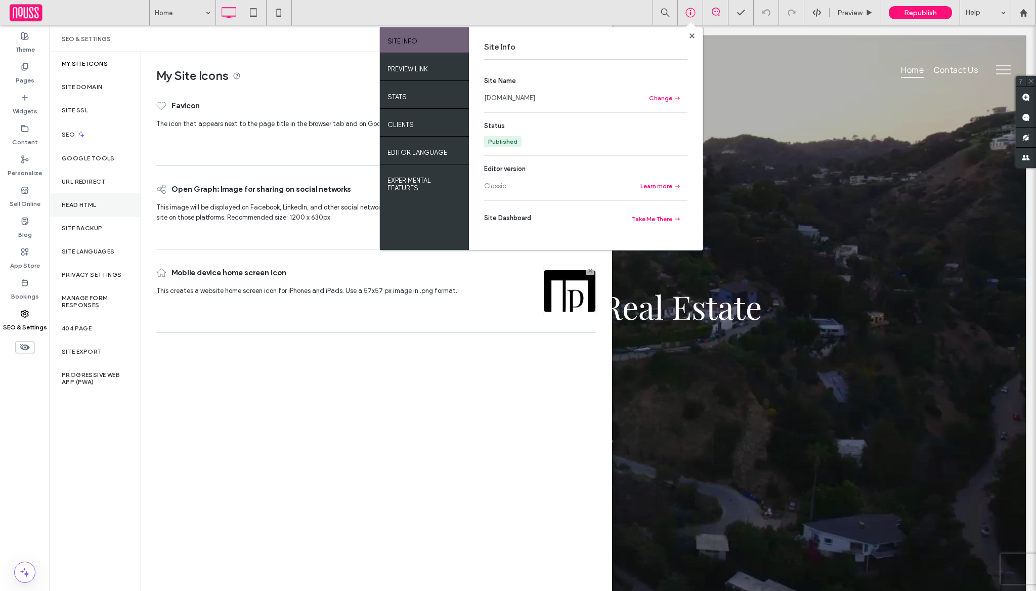
click at [115, 194] on div "Head HTML" at bounding box center [95, 204] width 91 height 23
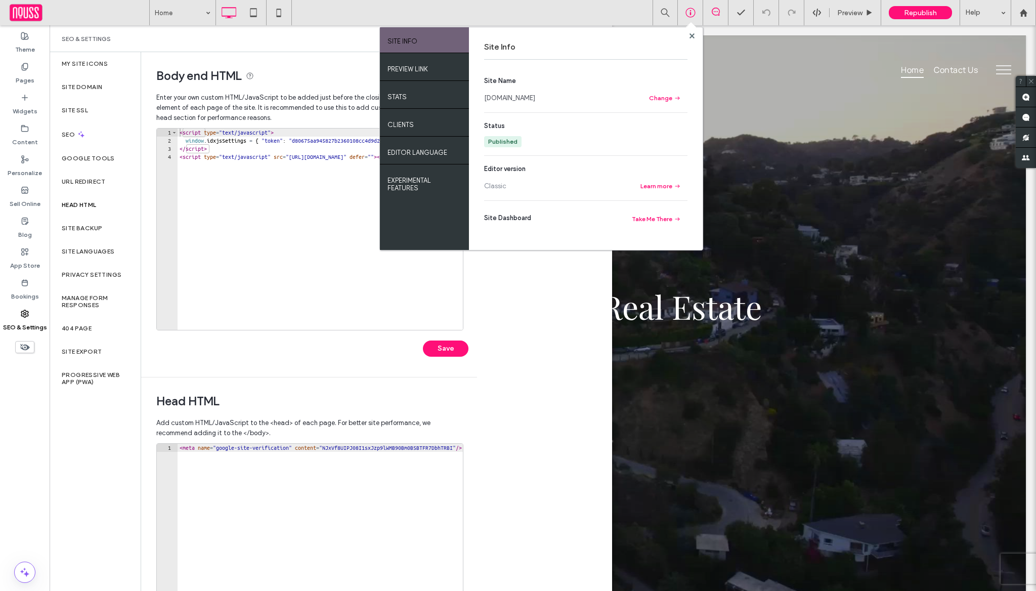
scroll to position [102, 0]
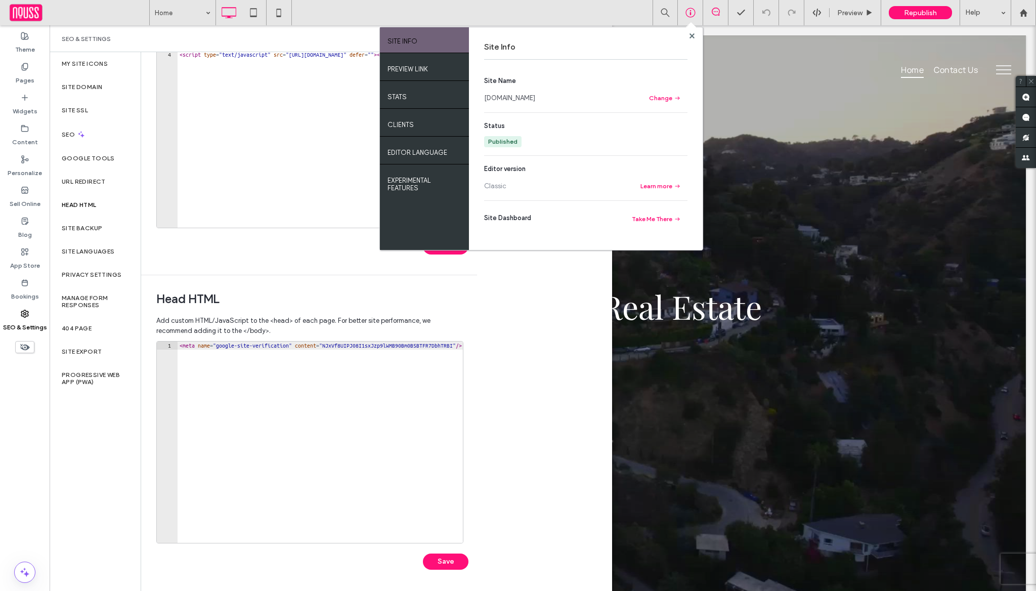
type textarea "**********"
click at [287, 401] on div "< meta name = "google-site-verification" content = "NJxVf8UIPJ08I1sxJzp9lWMB90B…" at bounding box center [349, 451] width 343 height 218
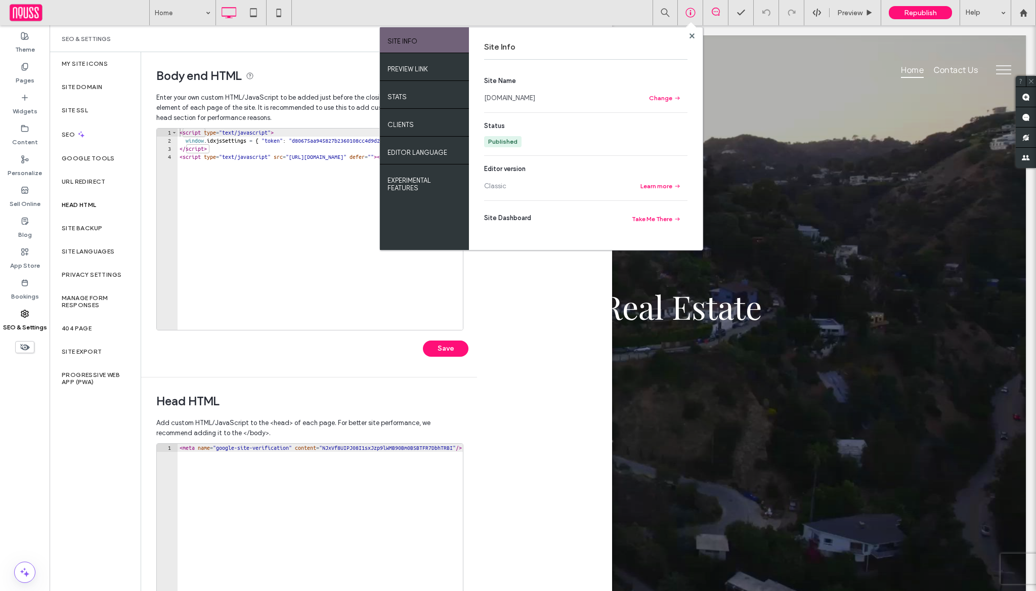
type textarea "**********"
click at [328, 185] on div "< script type = "text/javascript" > window . idxjsSettings = { "token" : "d8067…" at bounding box center [368, 238] width 456 height 218
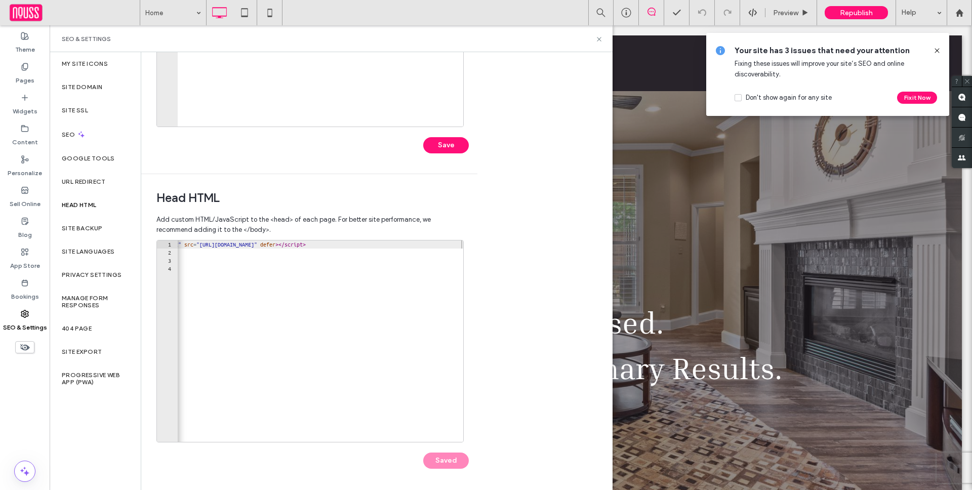
scroll to position [0, 2277]
click at [964, 15] on div at bounding box center [959, 13] width 24 height 9
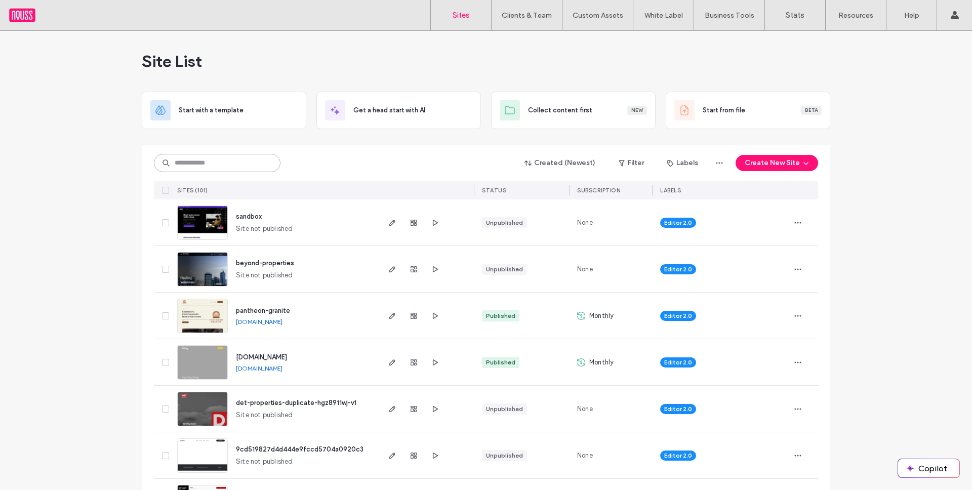
click at [231, 154] on input at bounding box center [217, 163] width 127 height 18
type input "*****"
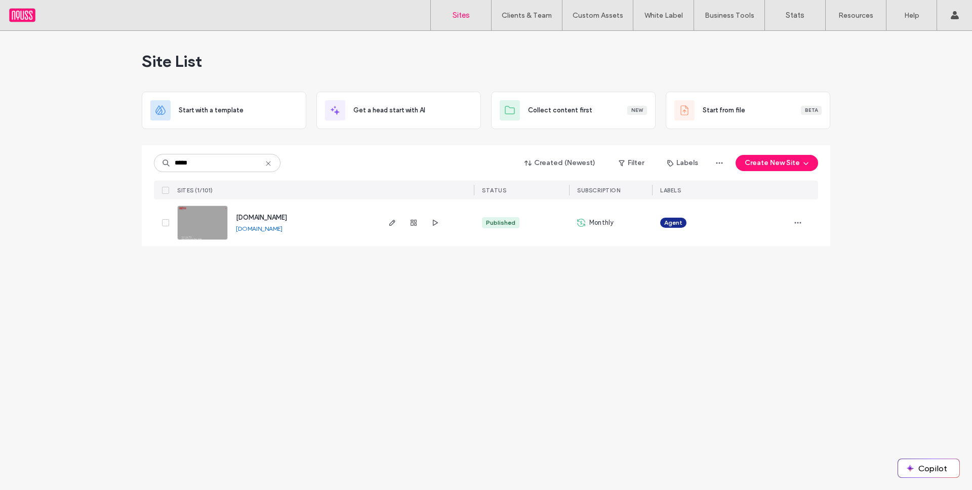
click at [261, 230] on link "www.kevinskipperbroker.com" at bounding box center [259, 229] width 47 height 8
click at [273, 214] on span "www.kevinskipperbroker.com" at bounding box center [261, 218] width 51 height 8
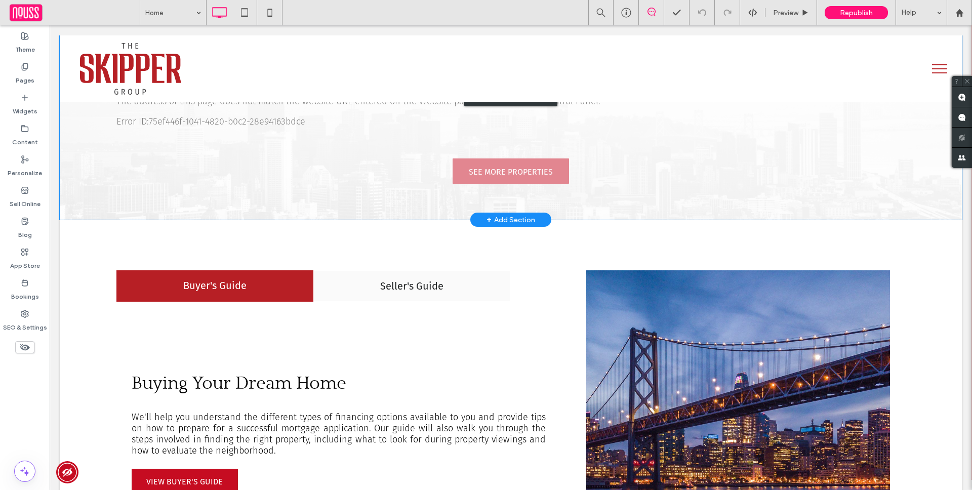
drag, startPoint x: 402, startPoint y: 165, endPoint x: 249, endPoint y: 222, distance: 163.5
click at [402, 165] on div "Click to edit in Flex Mode" at bounding box center [511, 95] width 902 height 248
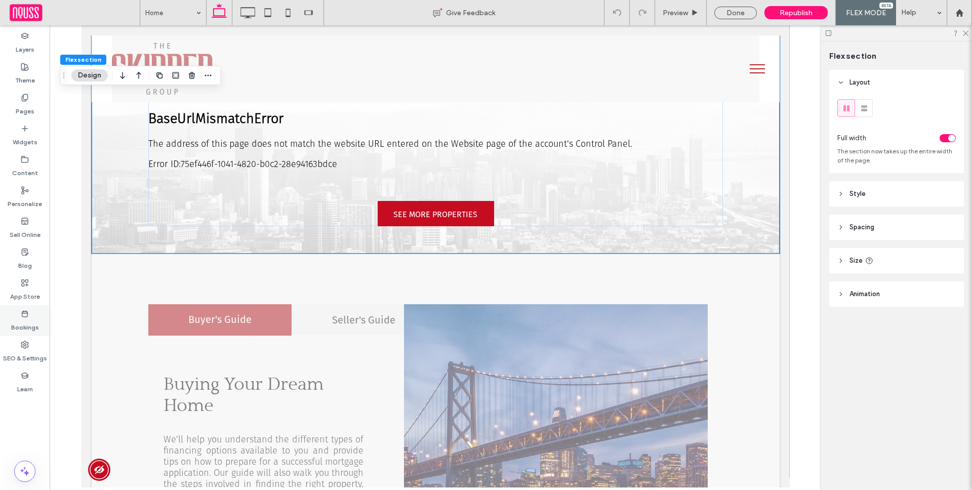
scroll to position [1728, 0]
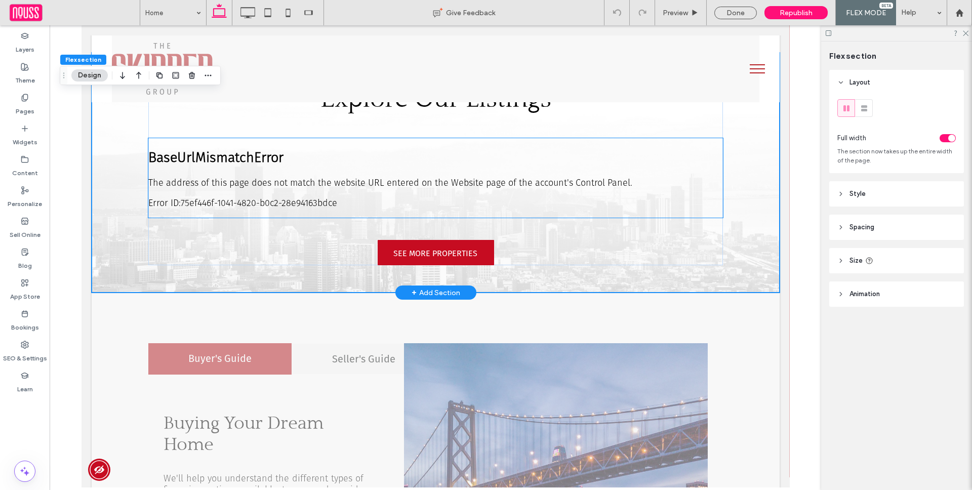
click at [291, 177] on div "The address of this page does not match the website URL entered on the Website …" at bounding box center [435, 192] width 574 height 31
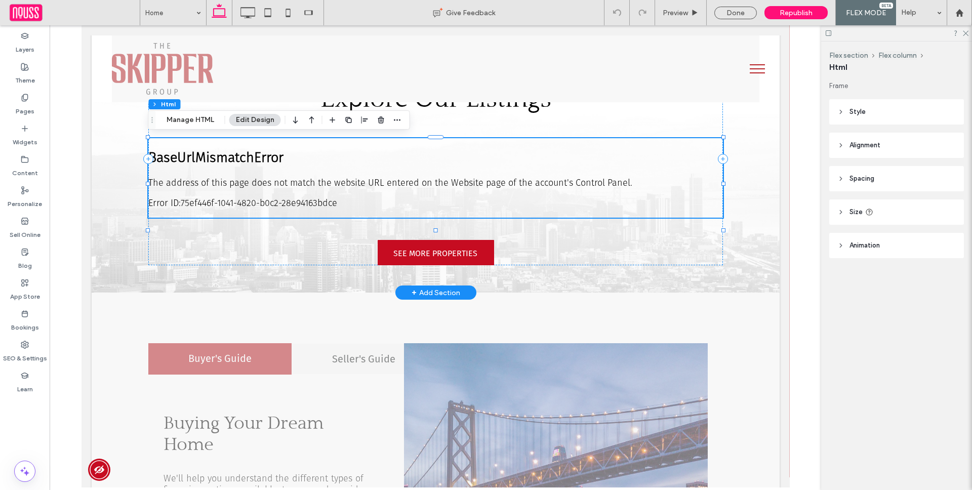
click at [291, 177] on div "The address of this page does not match the website URL entered on the Website …" at bounding box center [435, 192] width 574 height 31
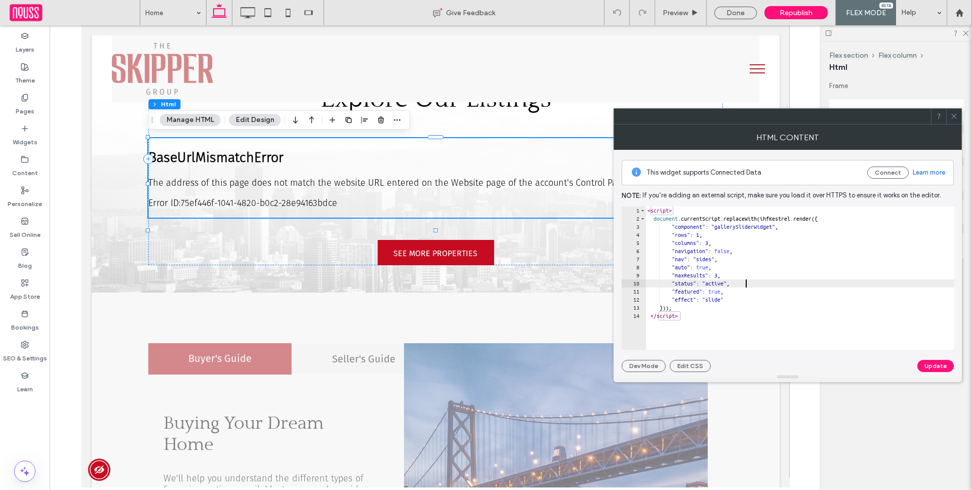
click at [796, 287] on div "< script > document . currentScript . replaceWith ( ihfKestrel . render ({ "com…" at bounding box center [799, 285] width 309 height 159
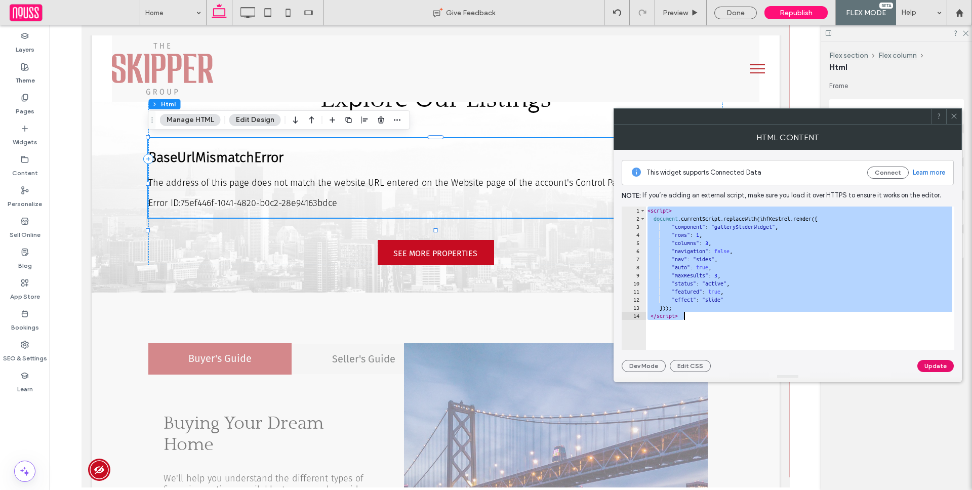
paste textarea "**********"
type textarea "**********"
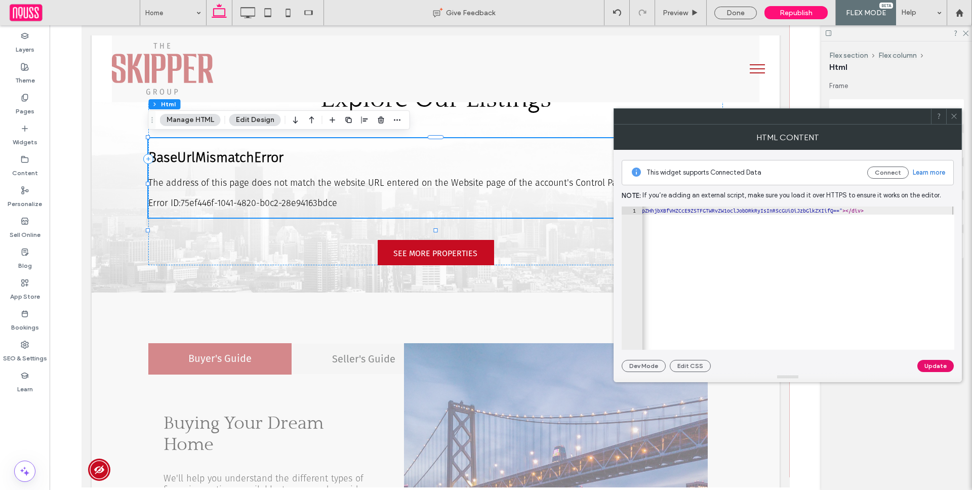
click at [952, 363] on div "Update" at bounding box center [935, 366] width 36 height 12
click at [950, 365] on button "Update" at bounding box center [935, 366] width 36 height 12
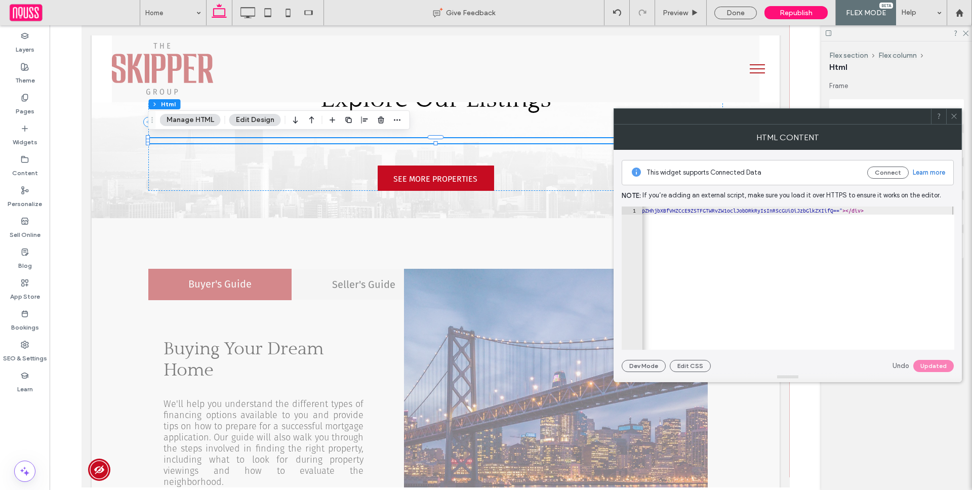
click at [955, 110] on span at bounding box center [954, 116] width 8 height 15
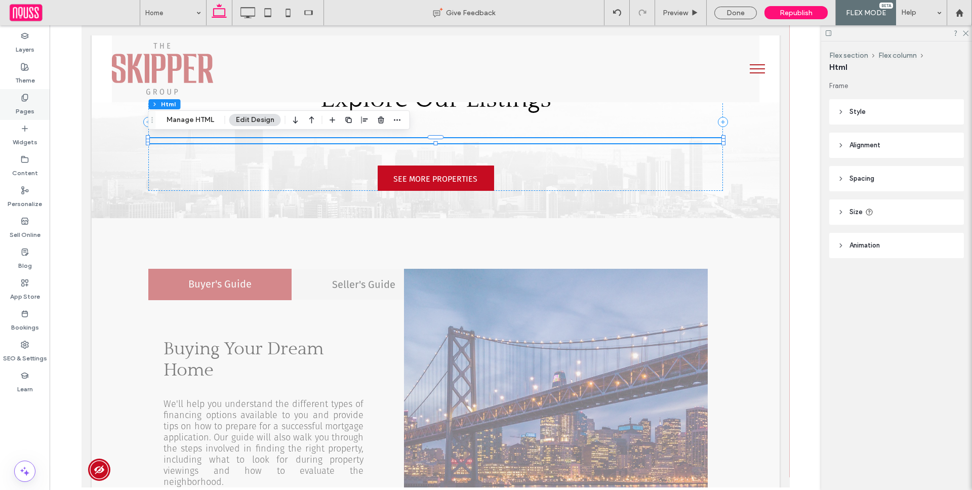
click at [25, 111] on label "Pages" at bounding box center [25, 109] width 19 height 14
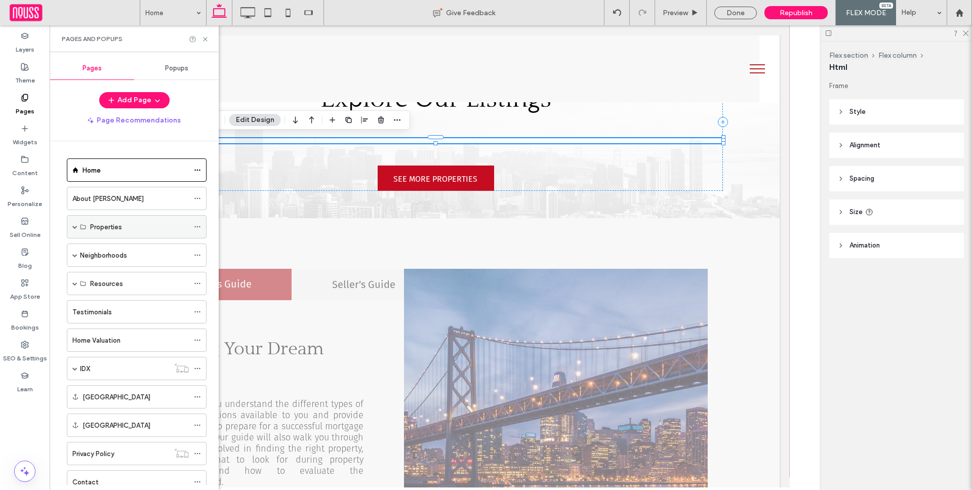
click at [74, 226] on span at bounding box center [74, 226] width 5 height 5
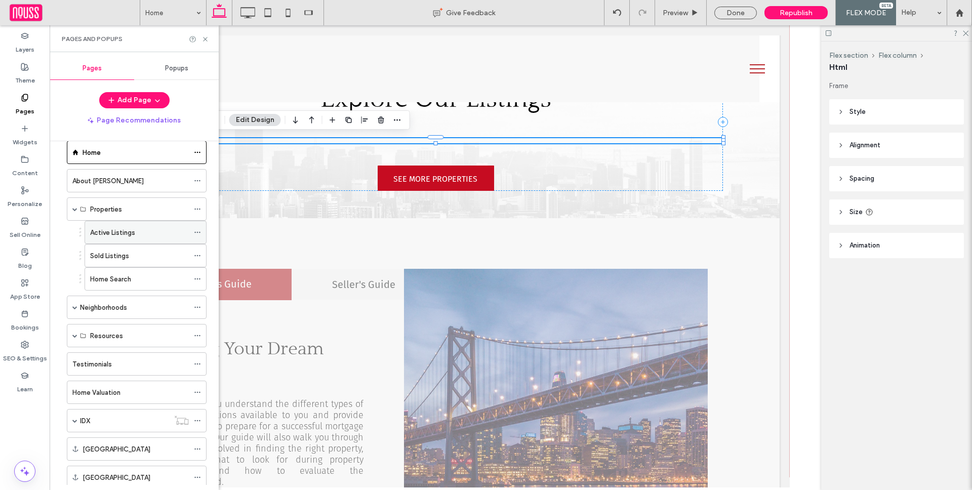
scroll to position [20, 0]
click at [125, 234] on label "Active Listings" at bounding box center [112, 231] width 45 height 18
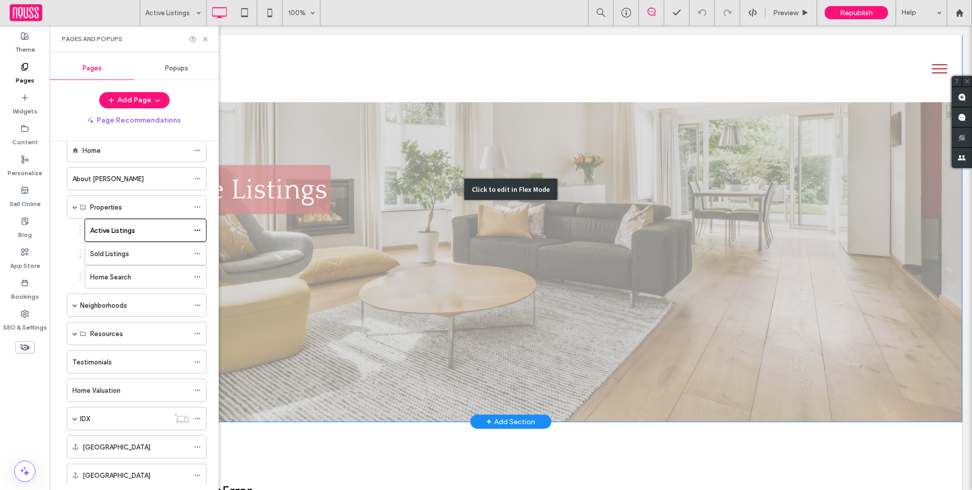
scroll to position [258, 0]
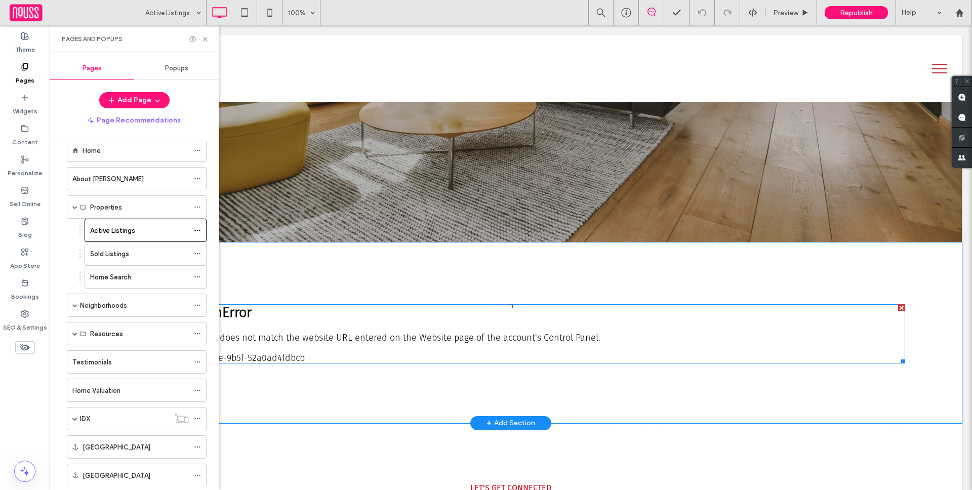
click at [461, 345] on span at bounding box center [510, 333] width 788 height 59
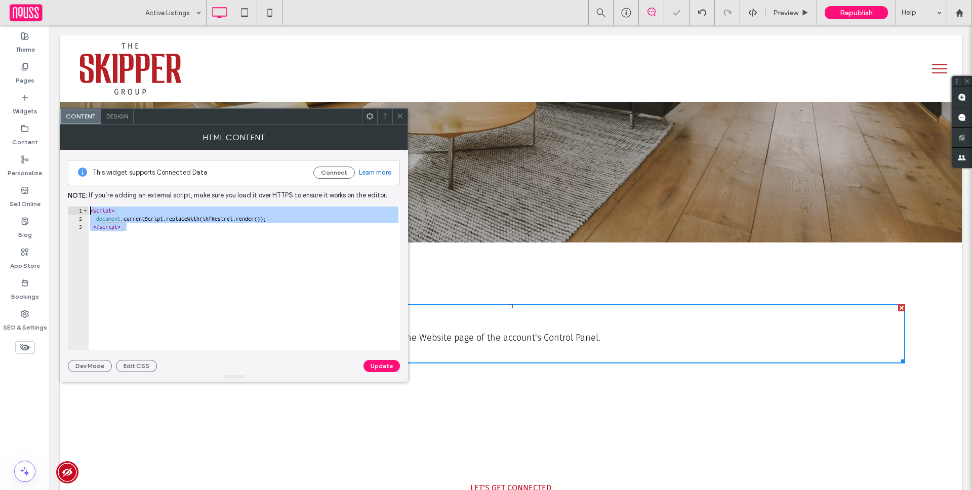
drag, startPoint x: 187, startPoint y: 250, endPoint x: 102, endPoint y: 190, distance: 103.2
click at [62, 168] on div "This widget supports Connected Data Connect Learn more Note: If you’re adding a…" at bounding box center [234, 261] width 348 height 222
paste textarea "**********"
type textarea "**********"
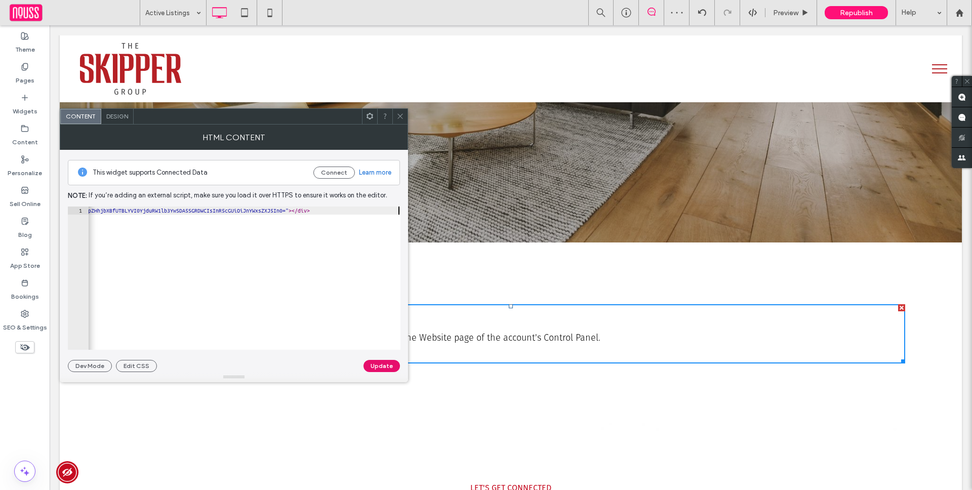
click at [384, 367] on button "Update" at bounding box center [381, 366] width 36 height 12
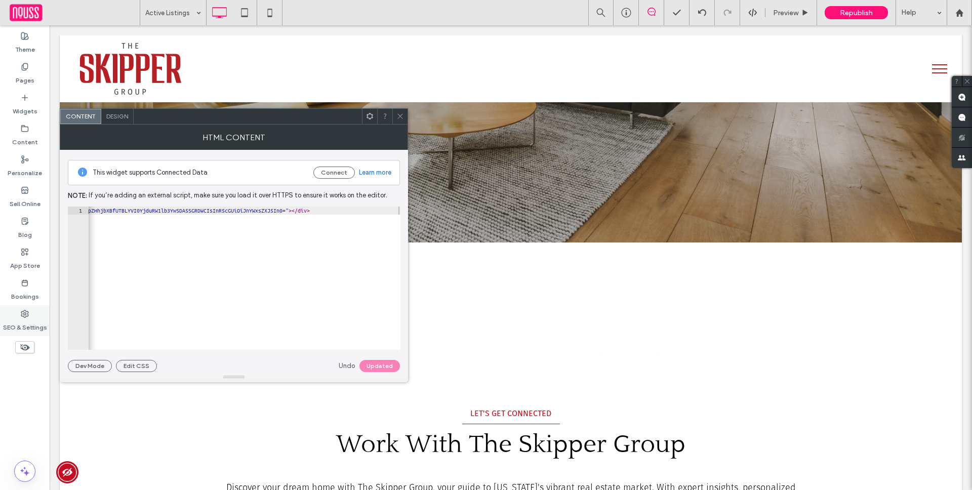
click at [17, 319] on label "SEO & Settings" at bounding box center [25, 325] width 44 height 14
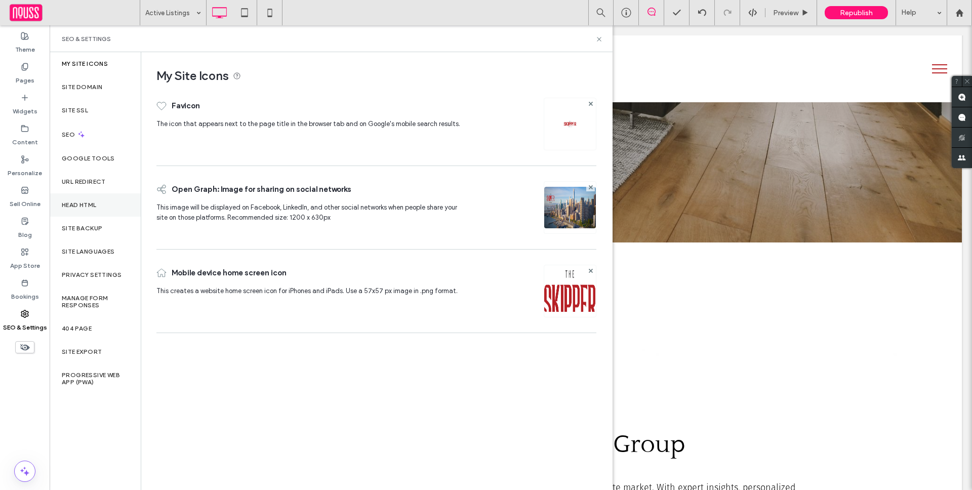
click at [111, 205] on div "Head HTML" at bounding box center [95, 204] width 91 height 23
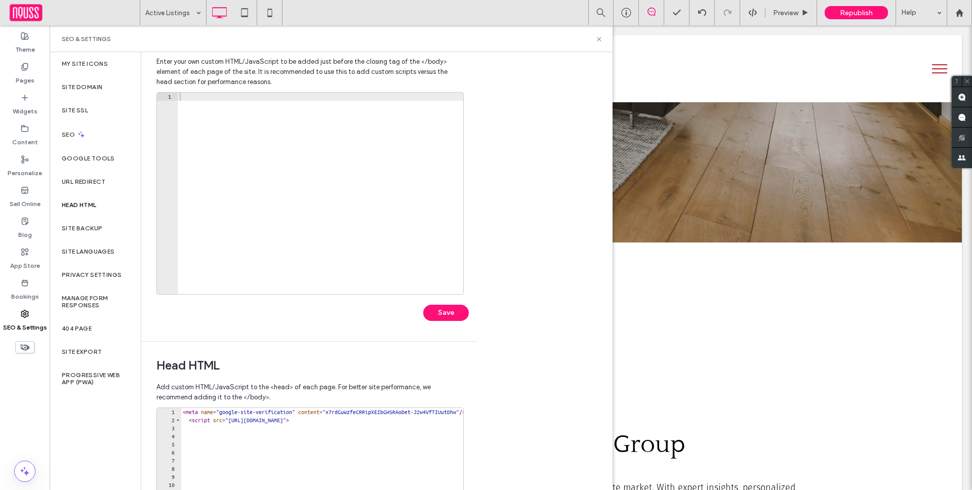
scroll to position [118, 0]
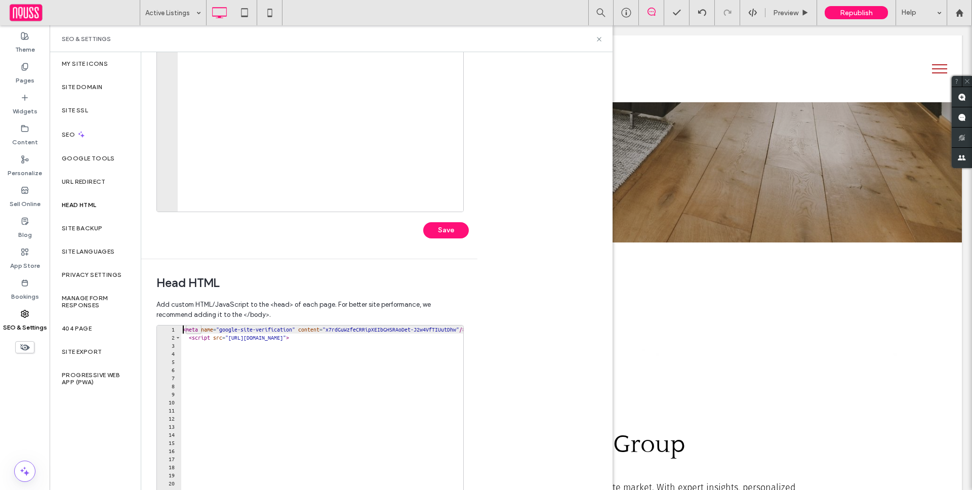
click at [183, 331] on div "< meta name = "google-site-verification" content = "x7rdGuWzfeCRRipXEIbGHSRAoDe…" at bounding box center [378, 434] width 394 height 218
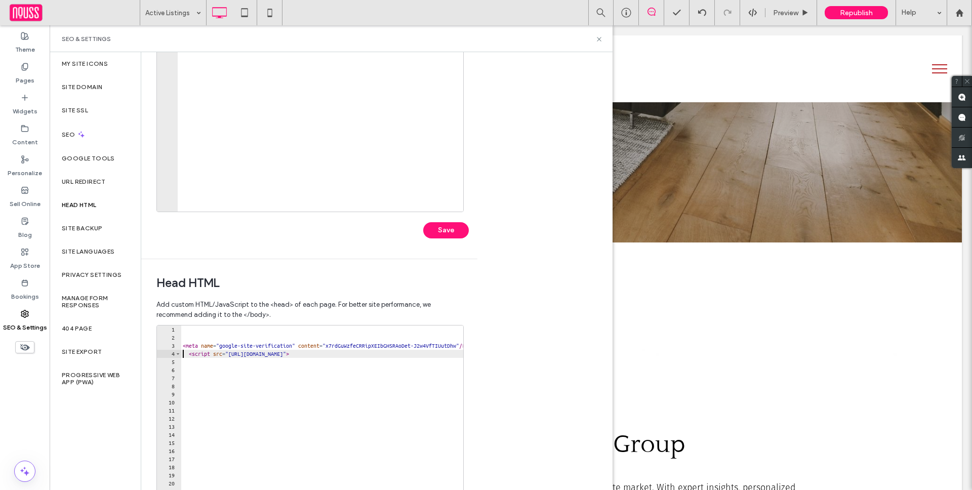
type textarea "**********"
paste textarea "**********"
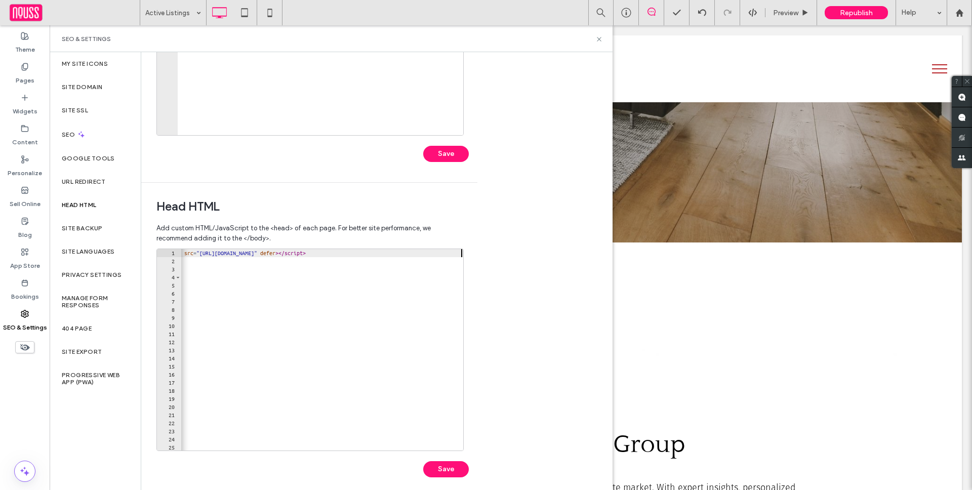
scroll to position [203, 0]
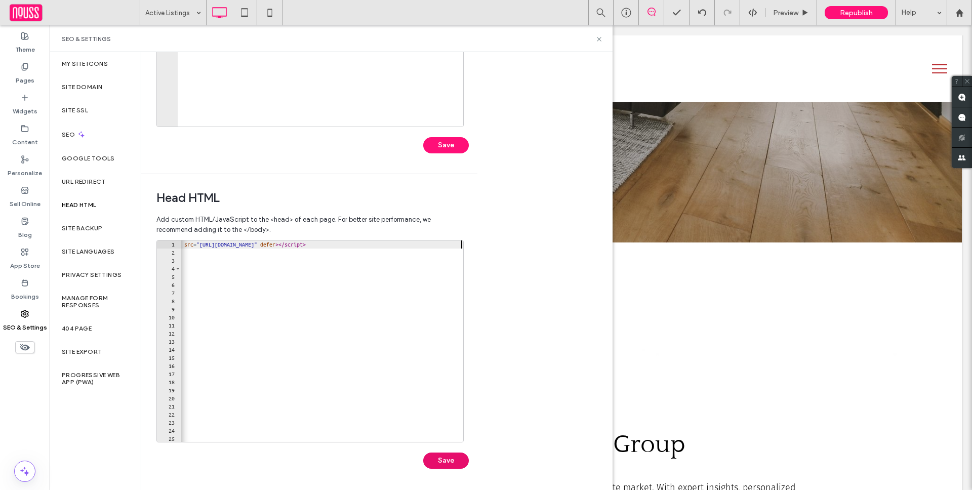
type textarea "**********"
click at [434, 455] on button "Save" at bounding box center [446, 460] width 46 height 16
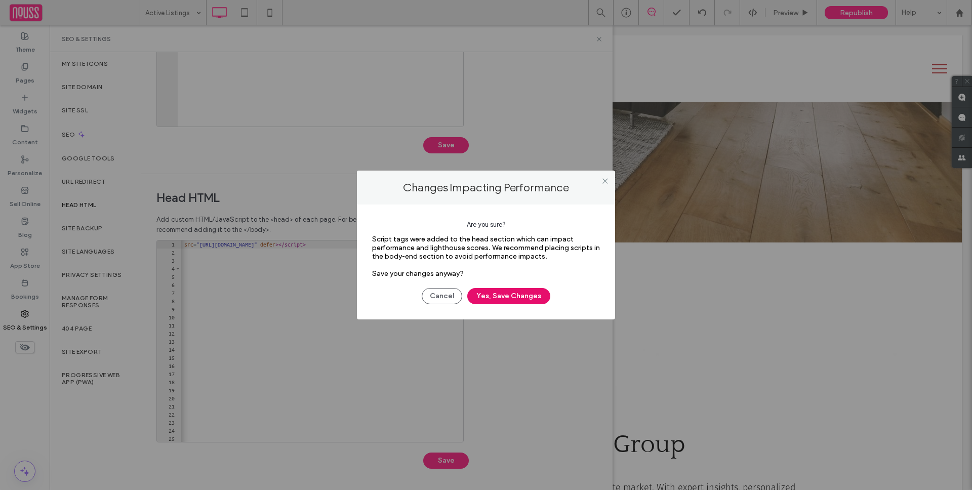
click at [517, 304] on button "Yes, Save Changes" at bounding box center [508, 296] width 83 height 16
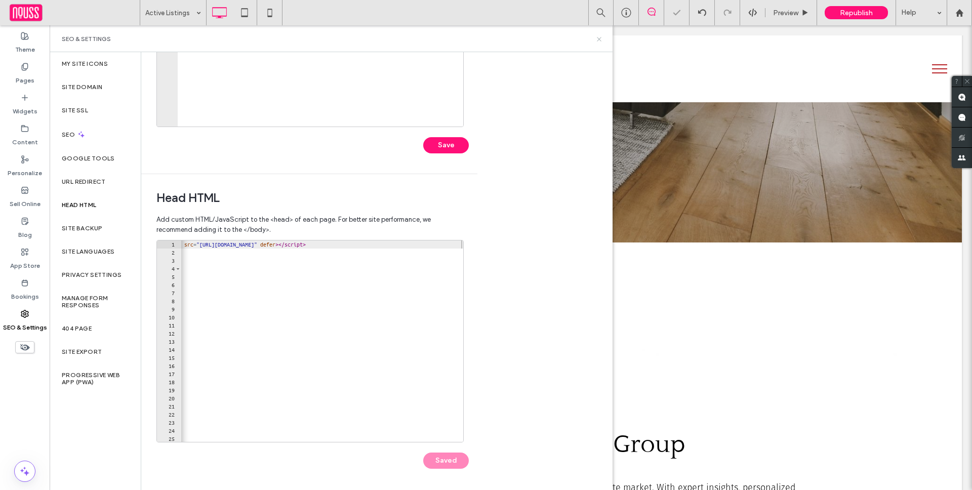
click at [599, 37] on icon at bounding box center [599, 39] width 8 height 8
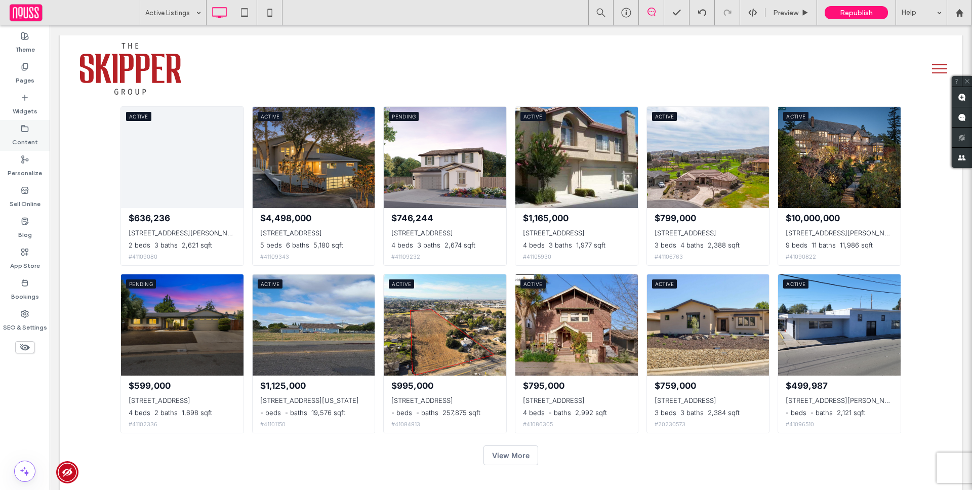
scroll to position [786, 0]
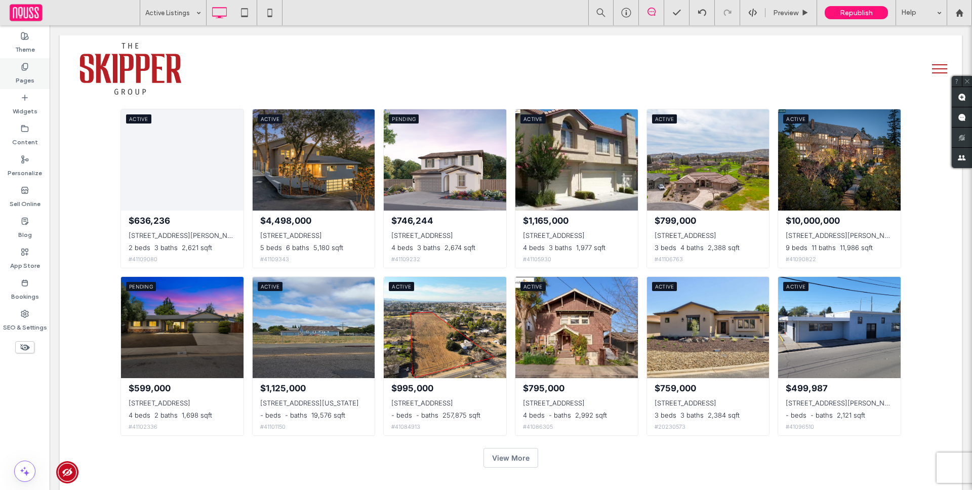
click at [38, 76] on div "Pages" at bounding box center [25, 73] width 50 height 31
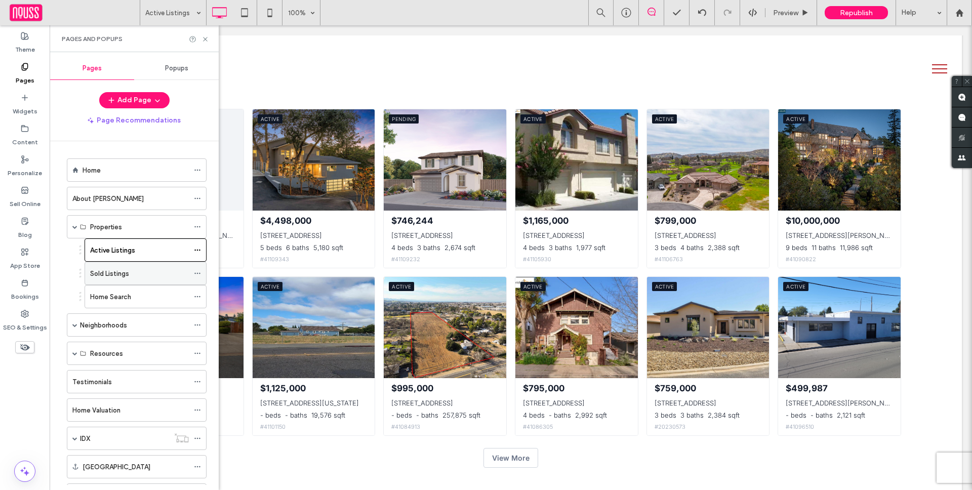
click at [122, 268] on label "Sold Listings" at bounding box center [109, 274] width 39 height 18
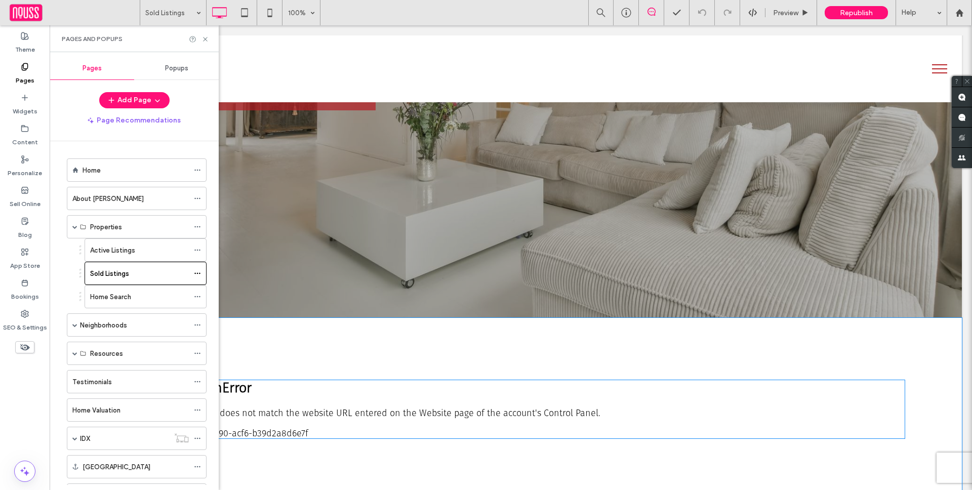
scroll to position [279, 0]
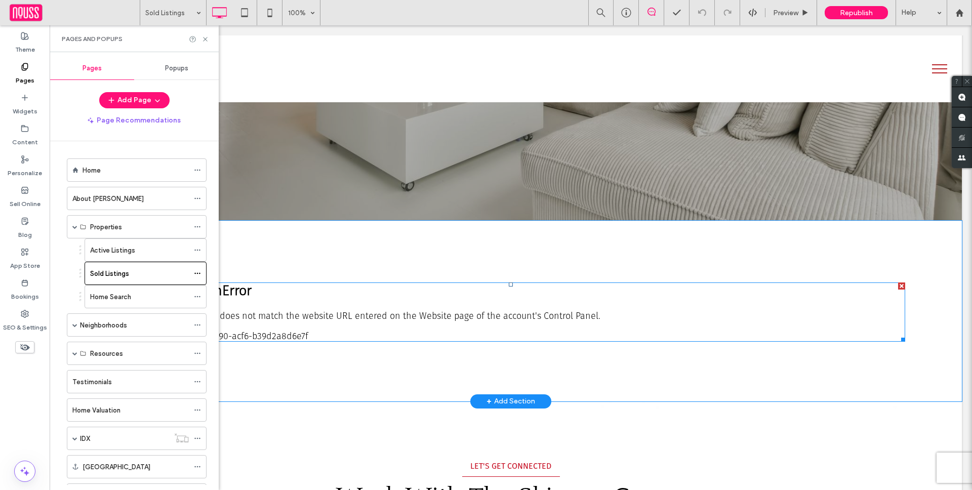
click at [420, 296] on span at bounding box center [510, 311] width 788 height 59
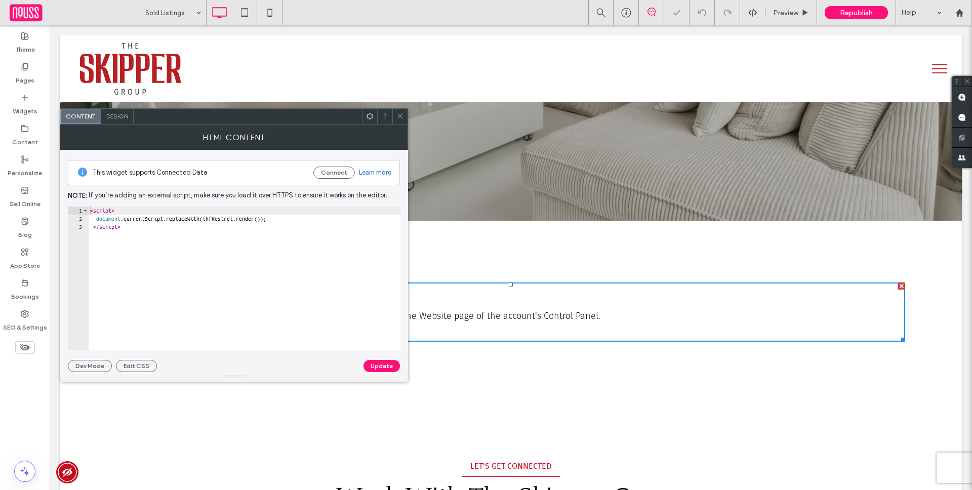
click at [210, 304] on div "< script > document . currentScript . replaceWith ( ihfKestrel . render ( )) ; …" at bounding box center [244, 285] width 312 height 159
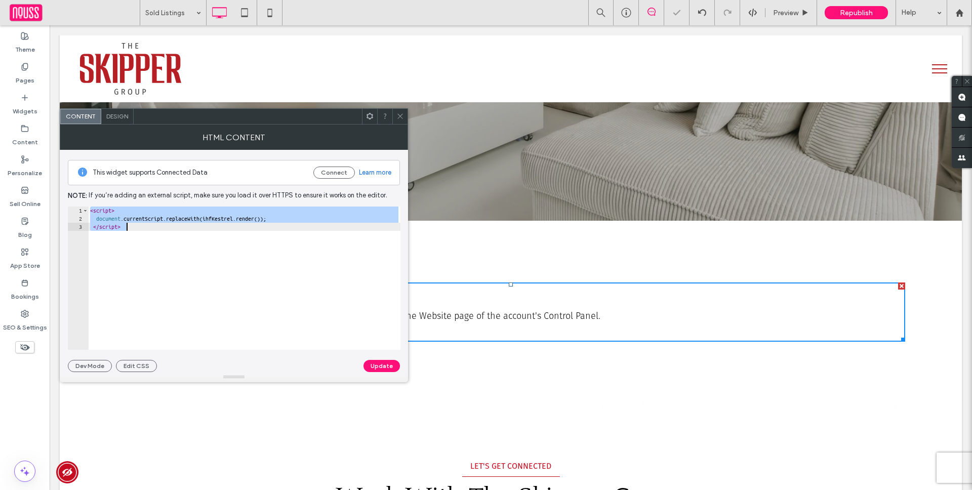
paste textarea "**********"
type textarea "**********"
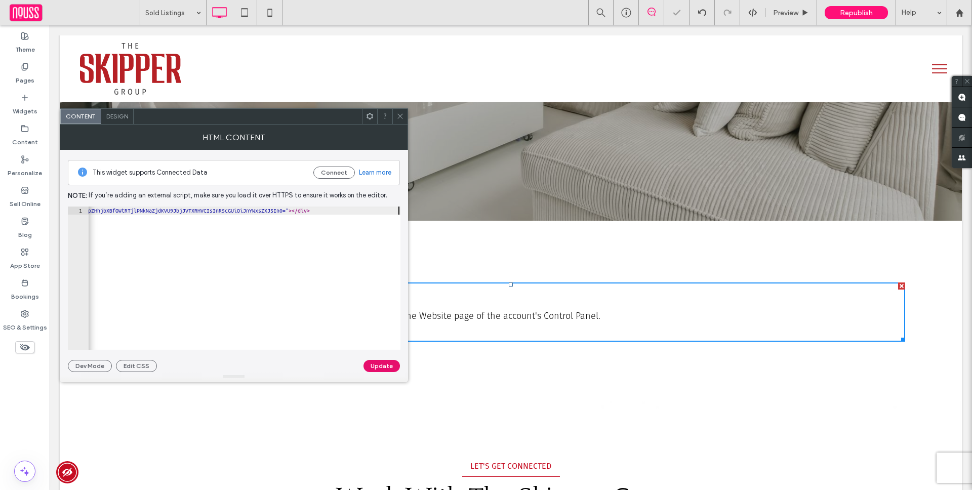
click at [372, 368] on button "Update" at bounding box center [381, 366] width 36 height 12
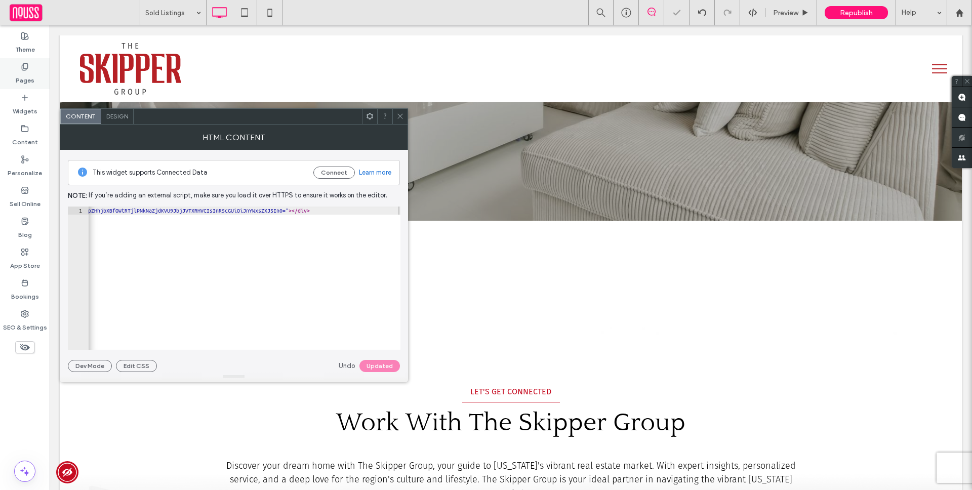
click at [32, 68] on div "Pages" at bounding box center [25, 73] width 50 height 31
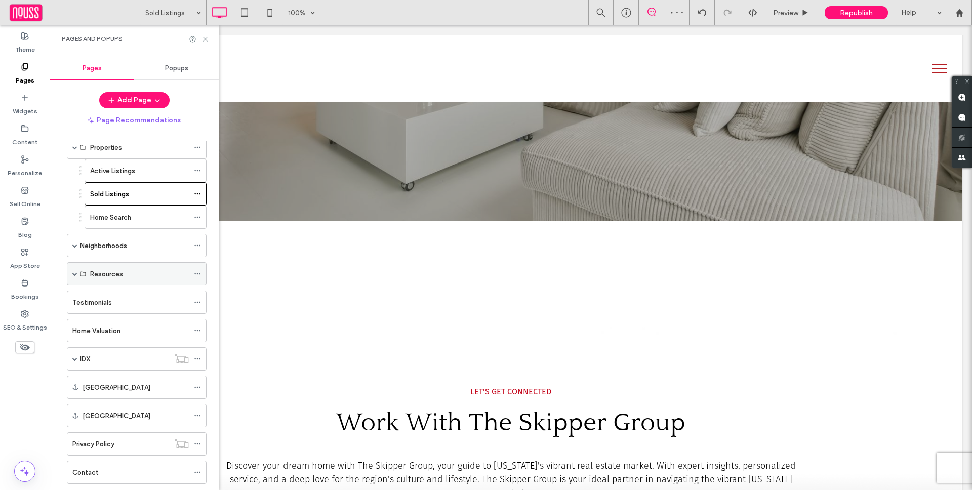
scroll to position [77, 0]
click at [75, 275] on span at bounding box center [74, 275] width 5 height 5
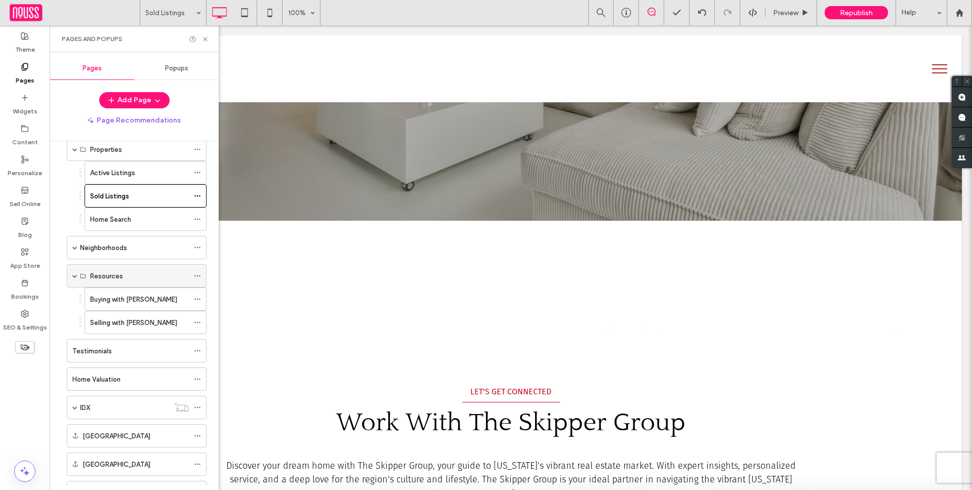
click at [75, 275] on span at bounding box center [74, 275] width 5 height 5
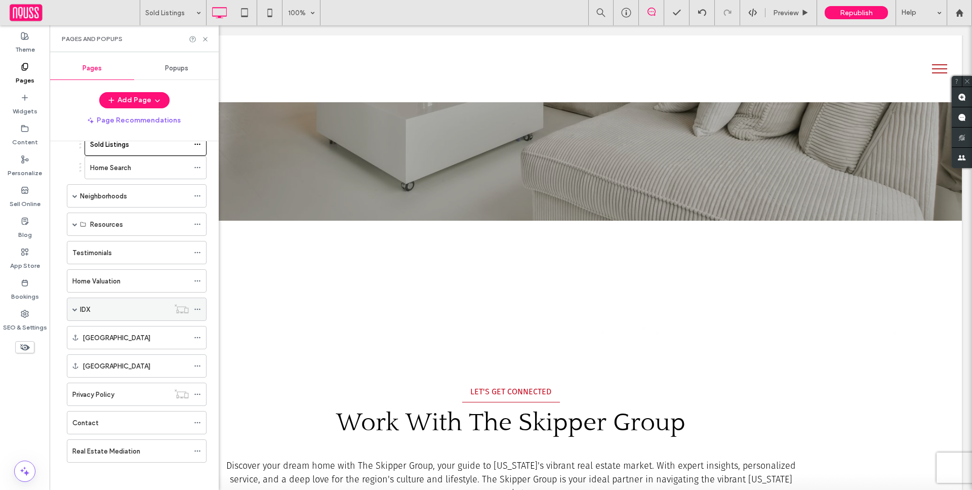
scroll to position [132, 0]
click at [75, 307] on span at bounding box center [74, 306] width 5 height 5
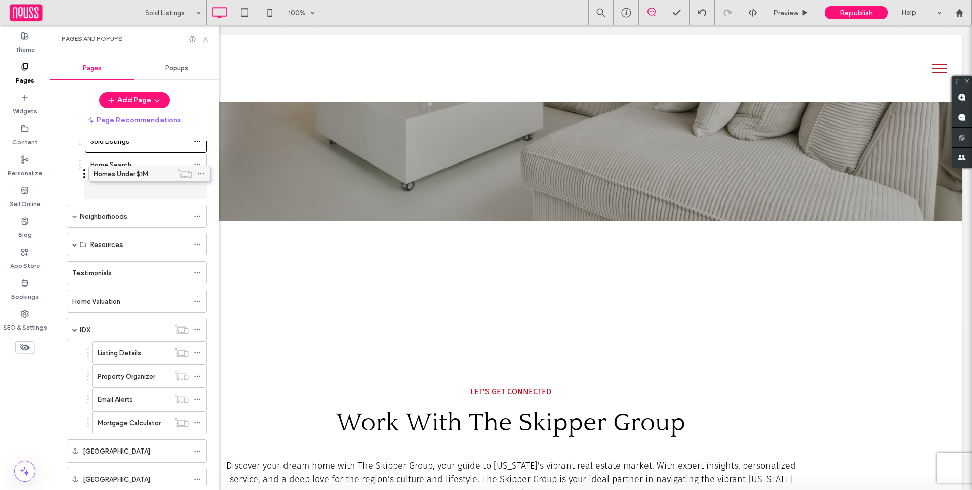
drag, startPoint x: 126, startPoint y: 426, endPoint x: 130, endPoint y: 177, distance: 249.5
click at [133, 188] on label "Homes Under $1M" at bounding box center [117, 188] width 55 height 18
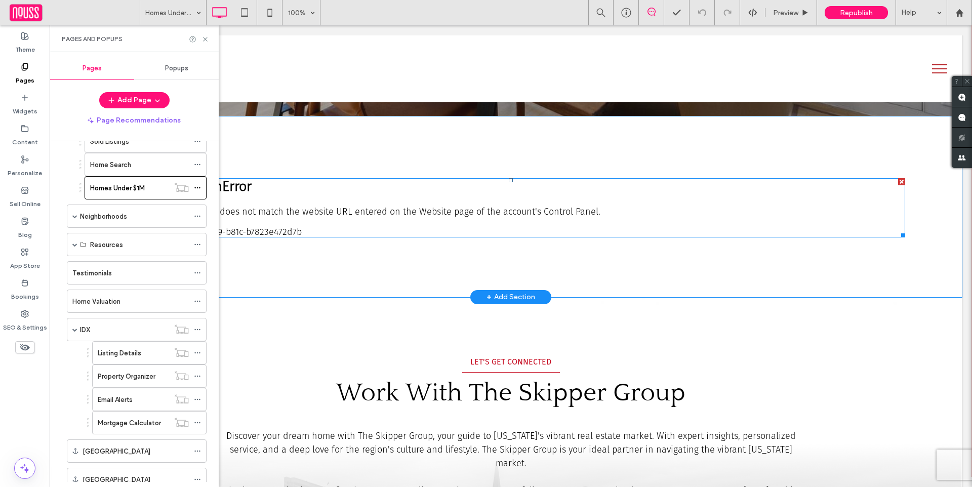
scroll to position [380, 0]
click at [475, 236] on span at bounding box center [510, 208] width 788 height 59
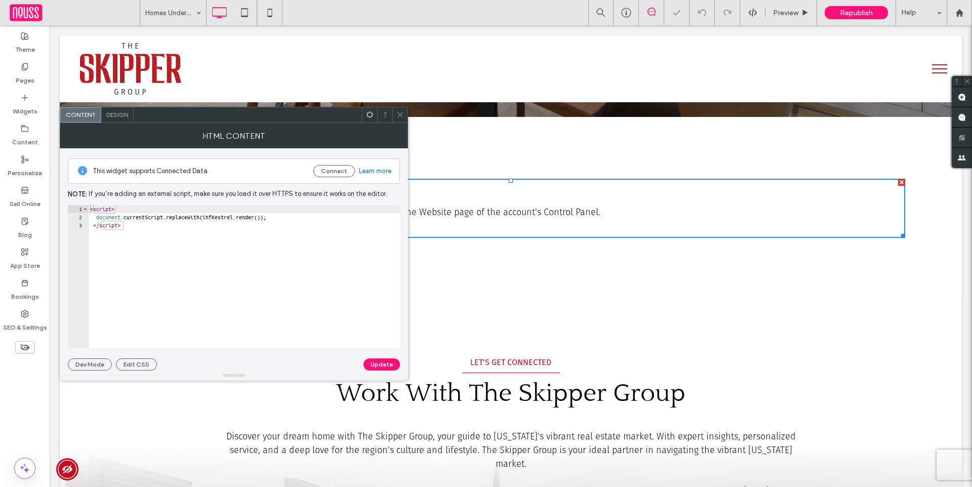
click at [283, 251] on div "< script > document . currentScript . replaceWith ( ihfKestrel . render ( )) ; …" at bounding box center [244, 284] width 312 height 159
paste textarea "**********"
type textarea "**********"
click at [370, 363] on button "Update" at bounding box center [381, 364] width 36 height 12
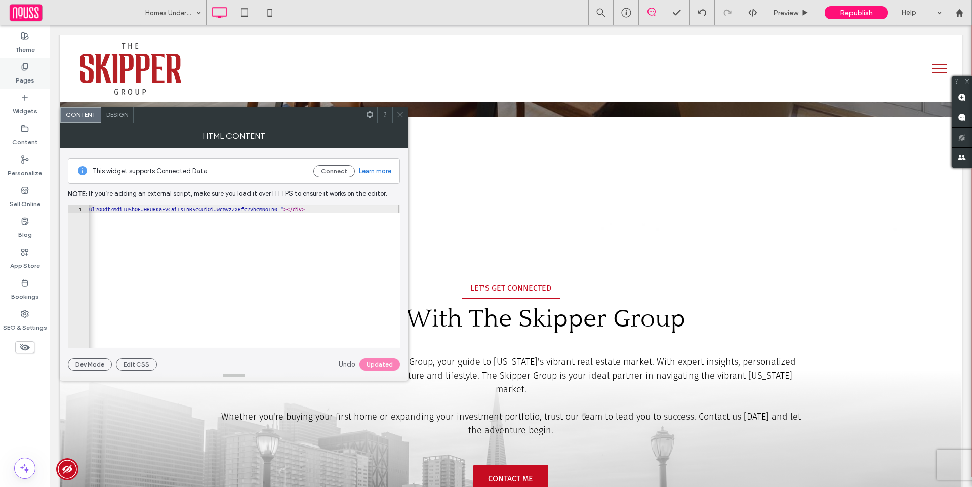
click at [11, 80] on div "Pages" at bounding box center [25, 73] width 50 height 31
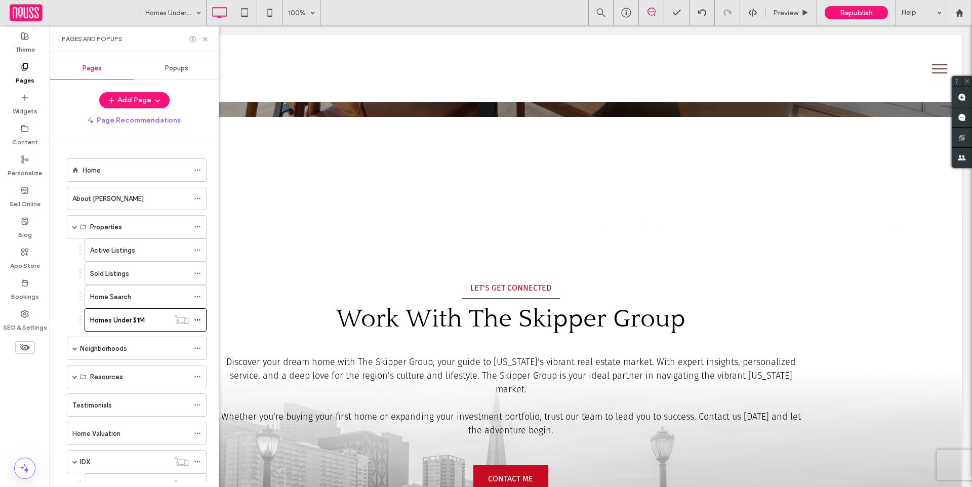
drag, startPoint x: 141, startPoint y: 298, endPoint x: 141, endPoint y: 288, distance: 10.1
click at [142, 298] on div "Home Search" at bounding box center [139, 297] width 99 height 11
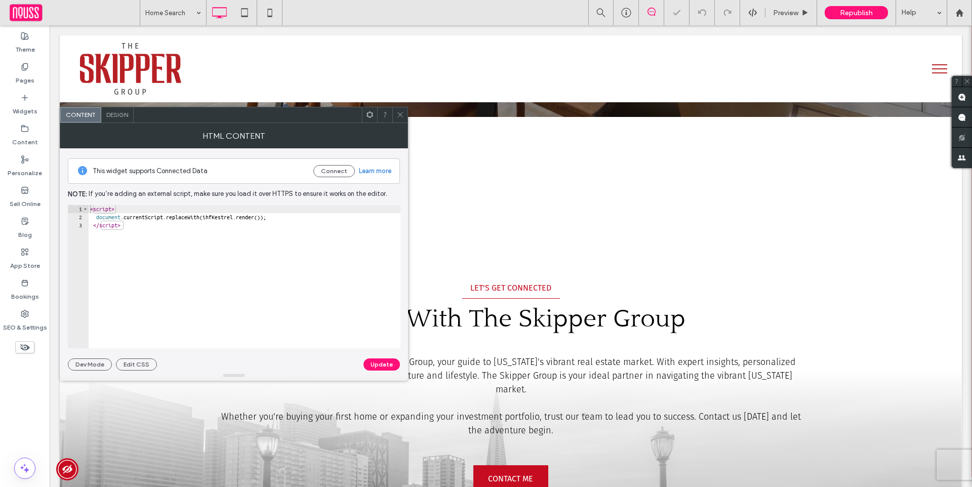
click at [258, 283] on div "< script > document . currentScript . replaceWith ( ihfKestrel . render ( )) ; …" at bounding box center [244, 284] width 312 height 159
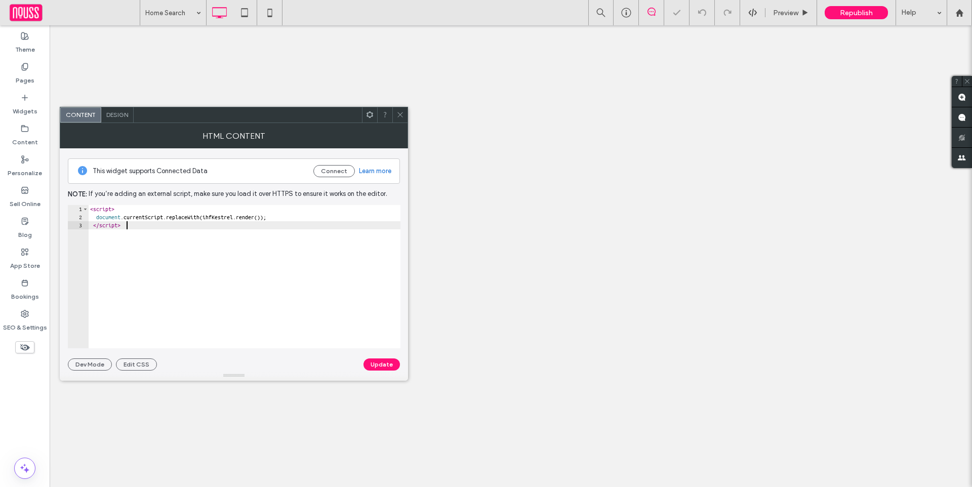
paste textarea "**********"
type textarea "**********"
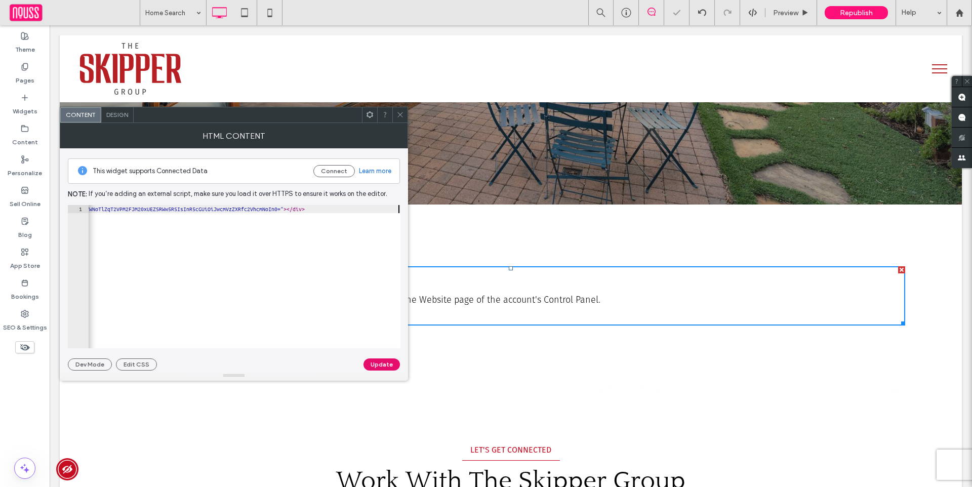
scroll to position [0, 253]
click at [379, 378] on div at bounding box center [234, 375] width 348 height 10
click at [377, 365] on button "Update" at bounding box center [381, 364] width 36 height 12
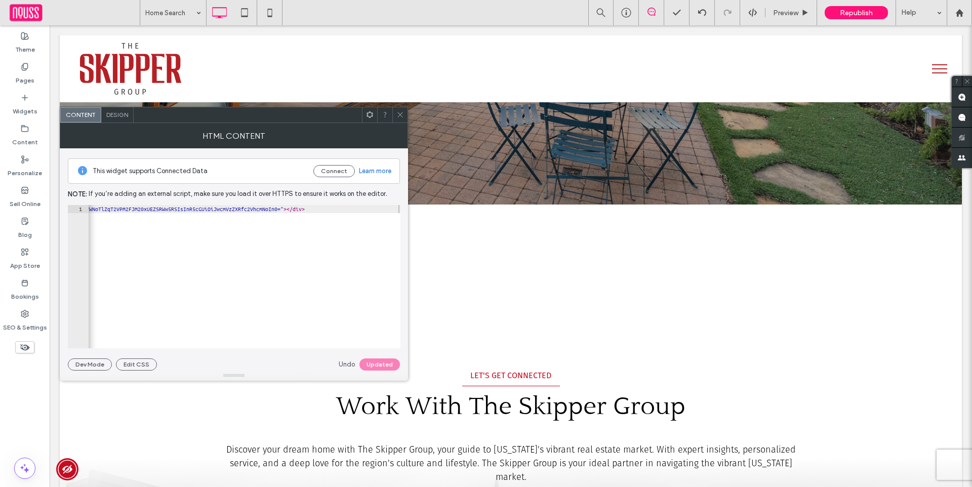
click at [403, 116] on div at bounding box center [399, 114] width 15 height 15
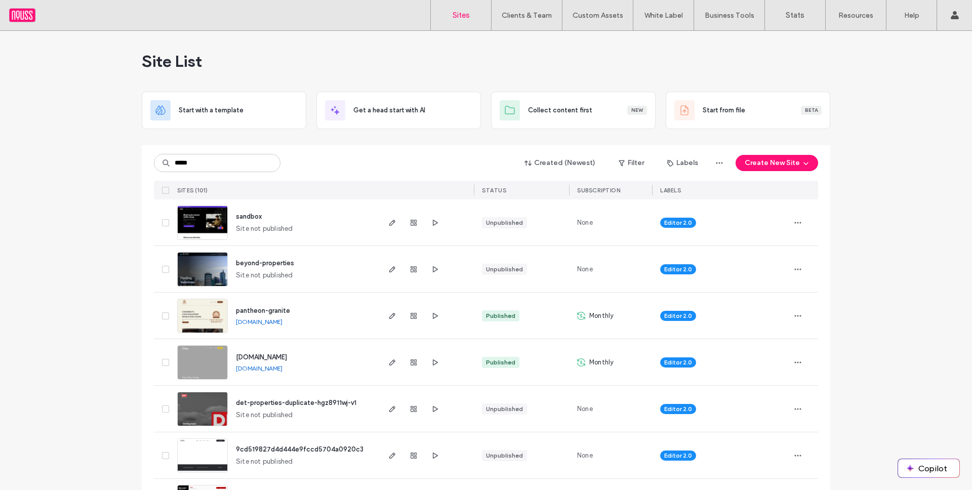
type input "*****"
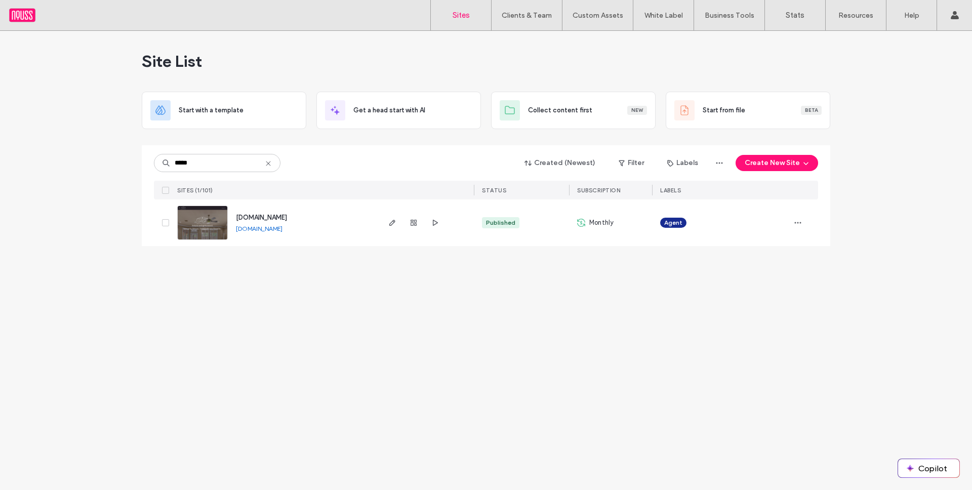
click at [274, 218] on span "[DOMAIN_NAME]" at bounding box center [261, 218] width 51 height 8
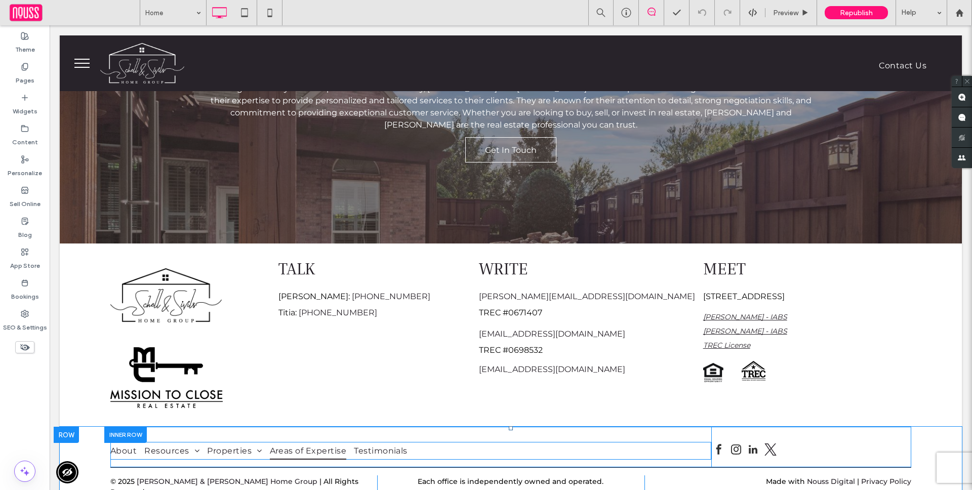
scroll to position [2364, 0]
click at [277, 442] on span "Areas of Expertise" at bounding box center [308, 450] width 77 height 17
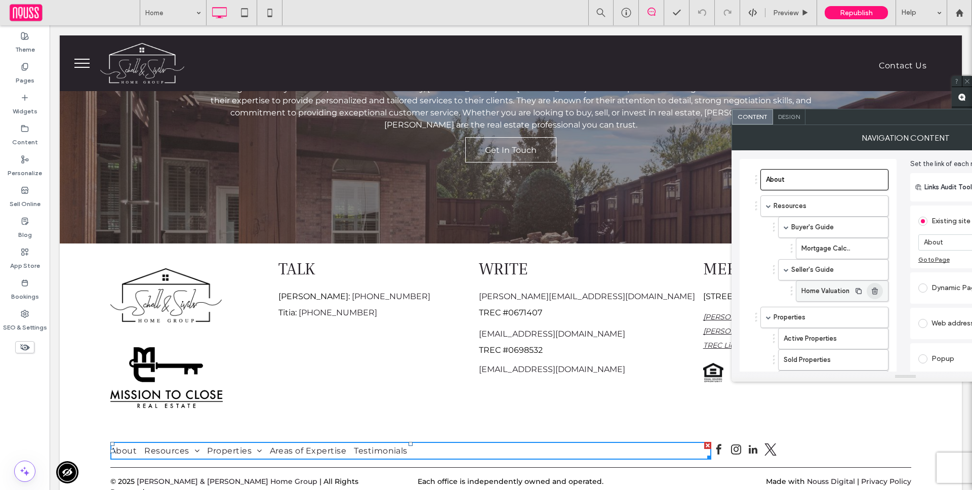
scroll to position [33, 0]
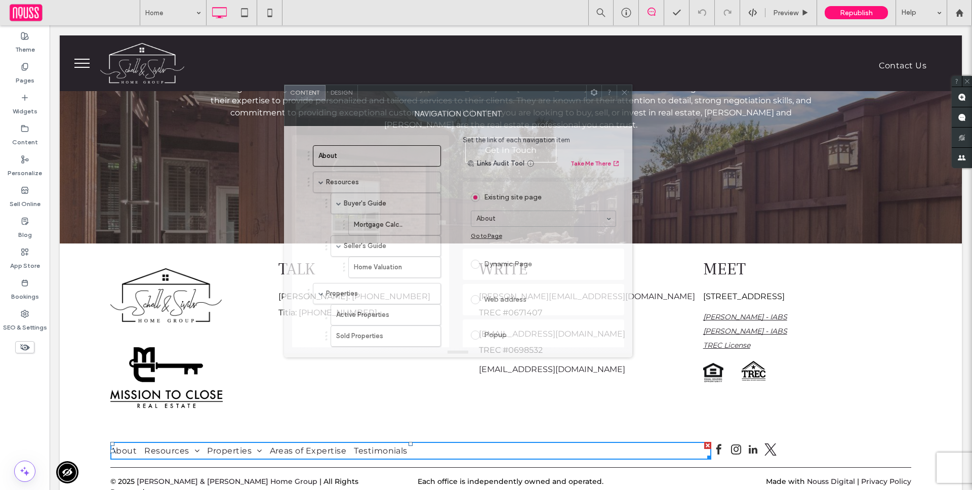
drag, startPoint x: 649, startPoint y: 108, endPoint x: 430, endPoint y: 97, distance: 219.4
click at [430, 97] on div at bounding box center [472, 92] width 228 height 15
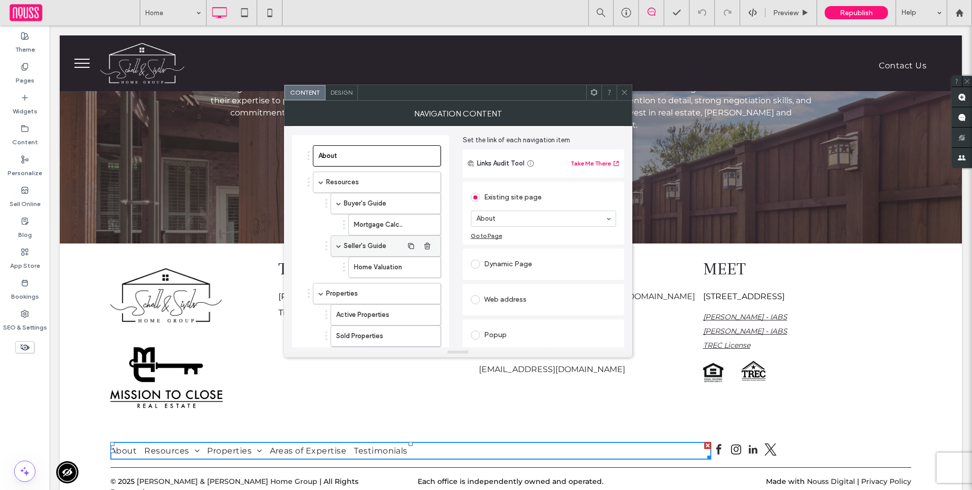
click at [426, 222] on use "button" at bounding box center [427, 224] width 6 height 7
click at [429, 242] on icon "button" at bounding box center [427, 246] width 8 height 8
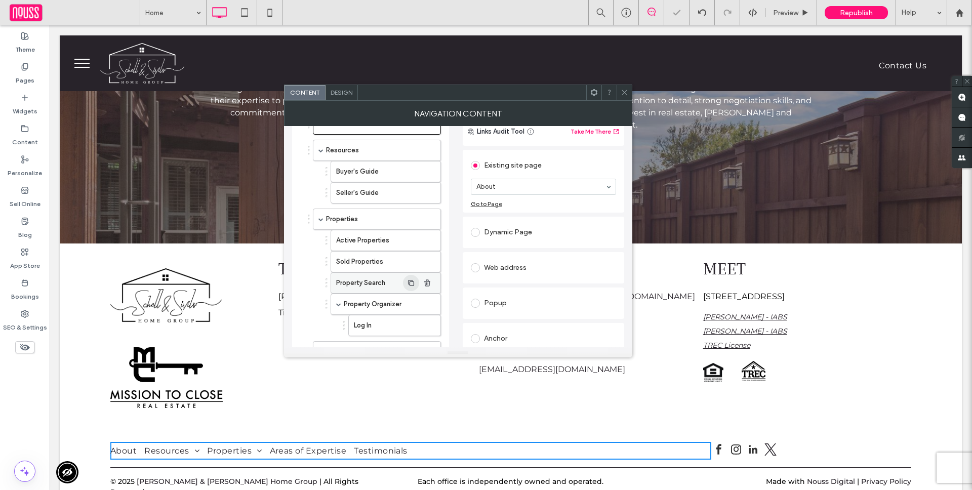
scroll to position [71, 0]
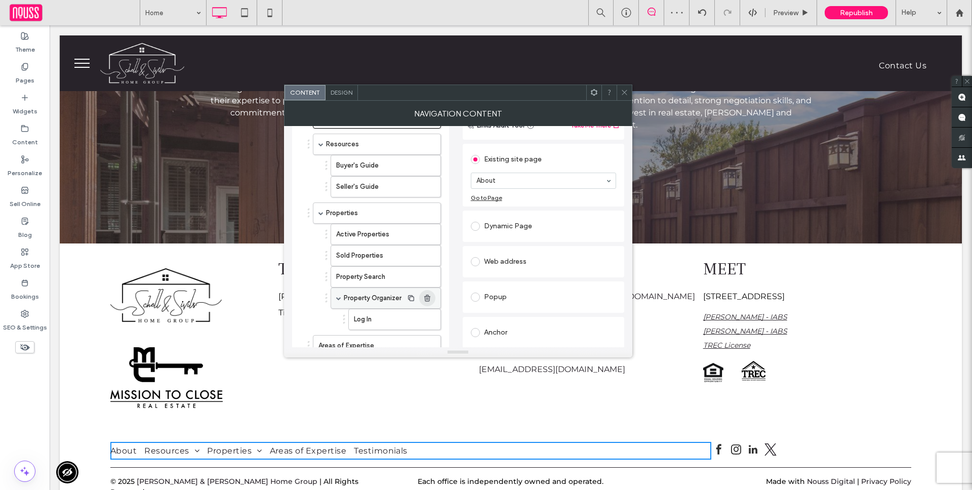
click at [429, 295] on icon "button" at bounding box center [427, 298] width 8 height 8
click at [626, 91] on icon at bounding box center [624, 93] width 8 height 8
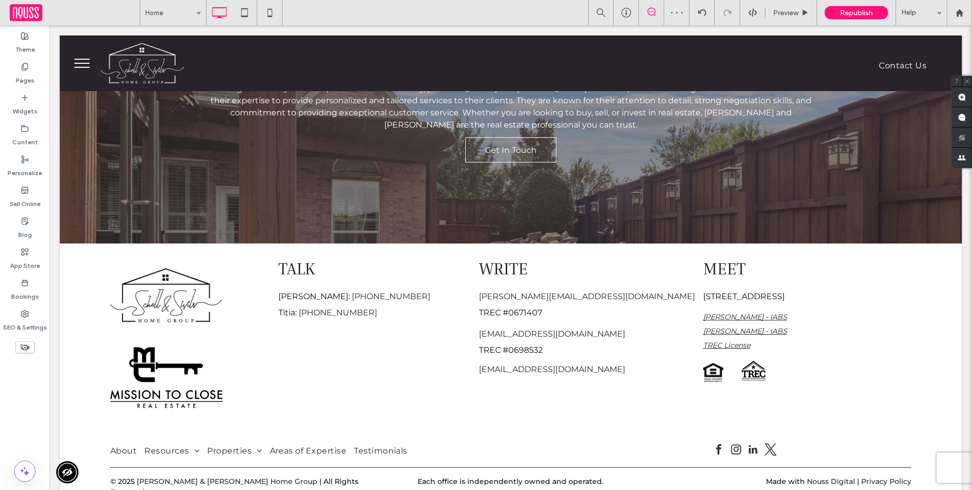
click at [90, 60] on button "menu" at bounding box center [82, 63] width 26 height 26
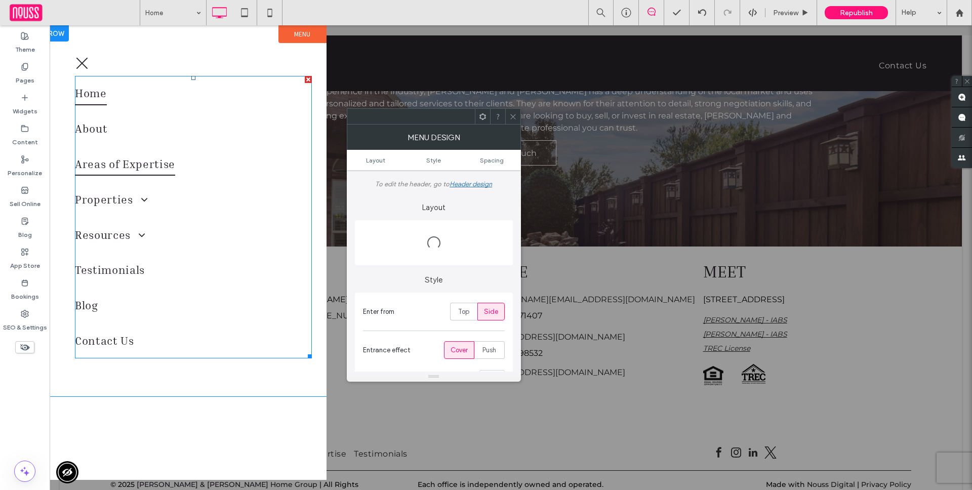
click at [157, 162] on span "Areas of Expertise" at bounding box center [125, 164] width 100 height 23
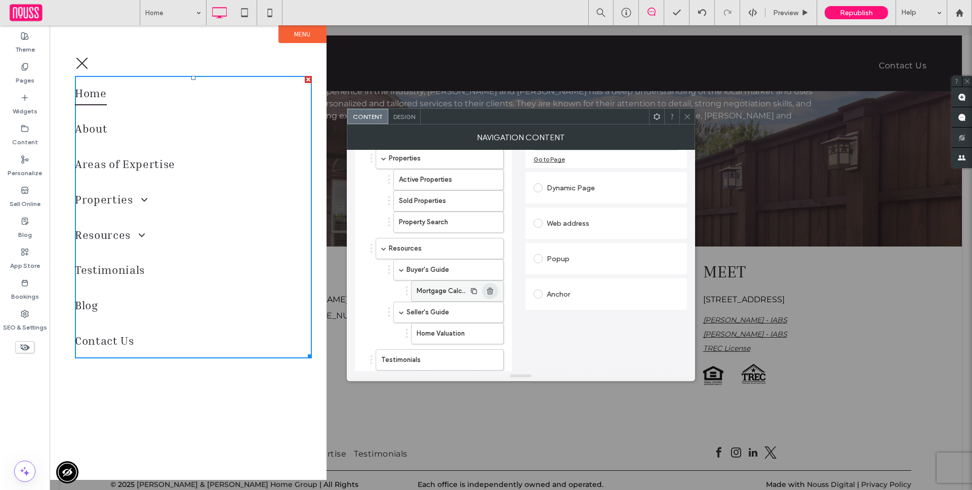
scroll to position [136, 0]
click at [494, 290] on span "button" at bounding box center [490, 289] width 16 height 16
click at [492, 307] on icon "button" at bounding box center [490, 310] width 8 height 8
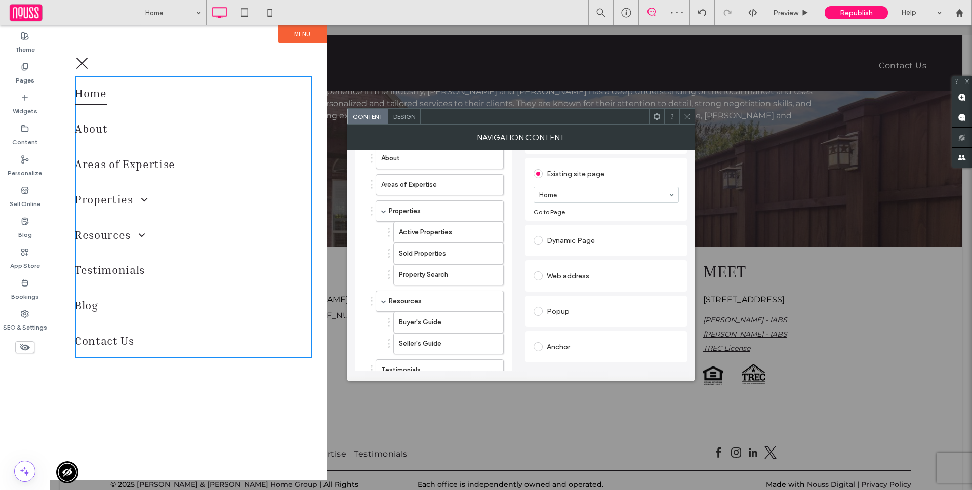
scroll to position [77, 0]
click at [684, 114] on icon at bounding box center [687, 117] width 8 height 8
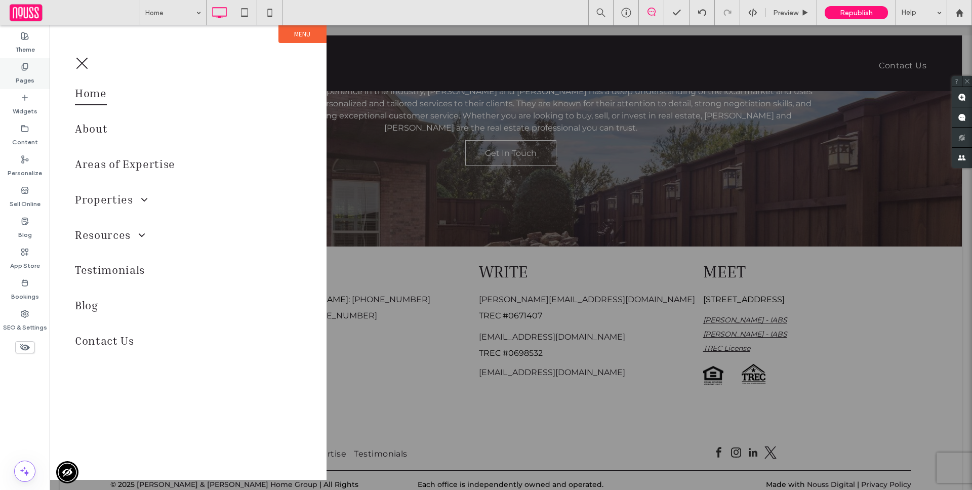
click at [44, 79] on div "Pages" at bounding box center [25, 73] width 50 height 31
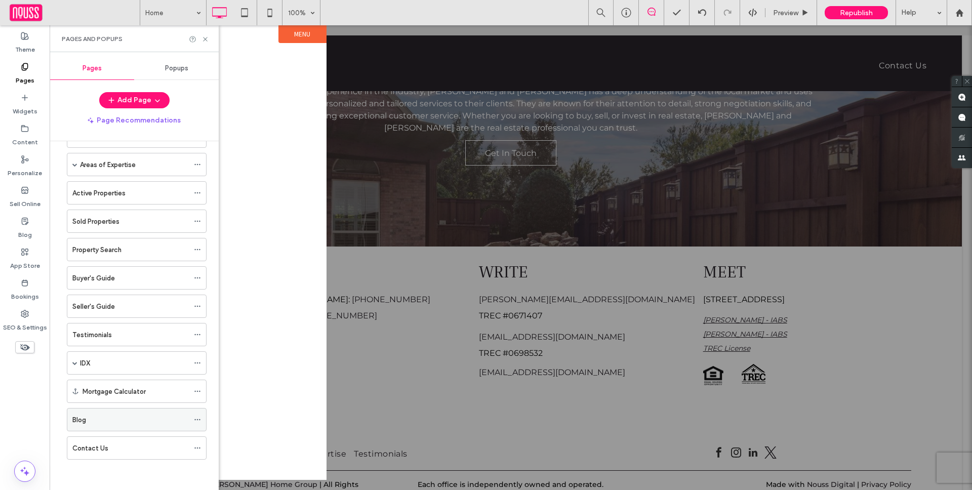
scroll to position [0, 759]
click at [152, 392] on div "Mortgage Calculator" at bounding box center [135, 391] width 106 height 11
click at [206, 36] on icon at bounding box center [205, 39] width 8 height 8
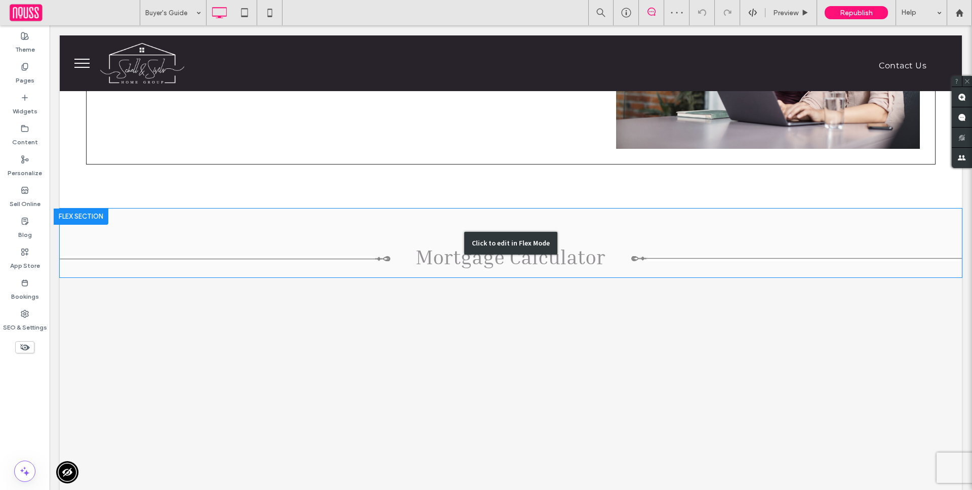
scroll to position [607, 0]
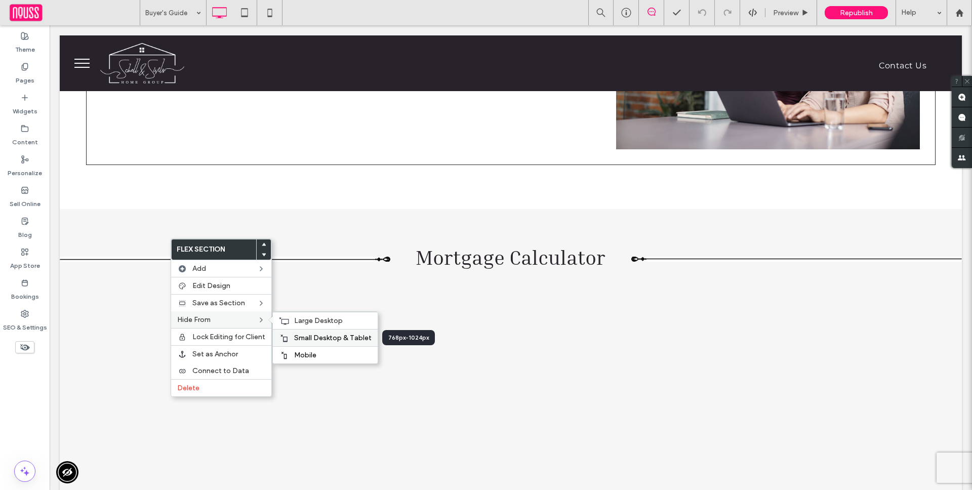
click at [294, 336] on span "Small Desktop & Tablet" at bounding box center [332, 338] width 77 height 9
click at [302, 351] on span "Mobile" at bounding box center [305, 355] width 22 height 9
click at [301, 323] on span "Large Desktop" at bounding box center [318, 320] width 49 height 9
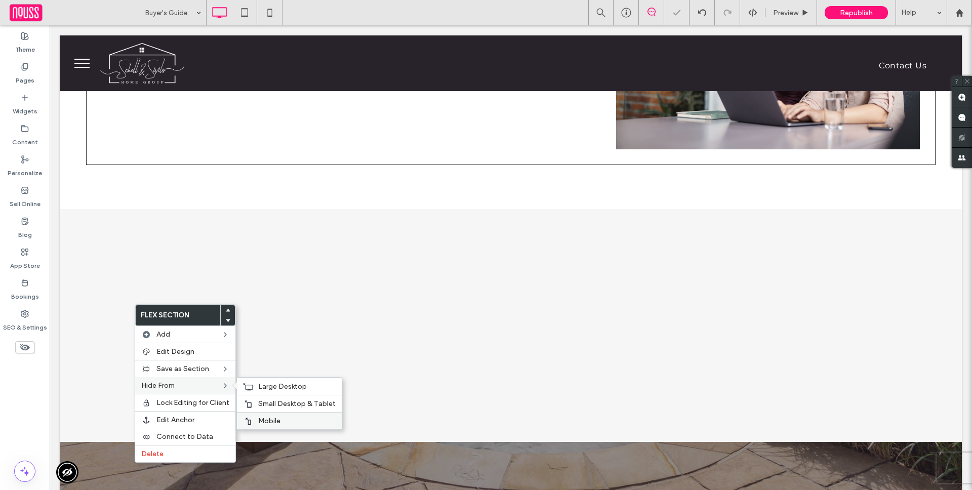
click at [272, 422] on span "Mobile" at bounding box center [269, 421] width 22 height 9
click at [262, 402] on span "Small Desktop & Tablet" at bounding box center [296, 403] width 77 height 9
click at [252, 384] on icon at bounding box center [248, 387] width 10 height 8
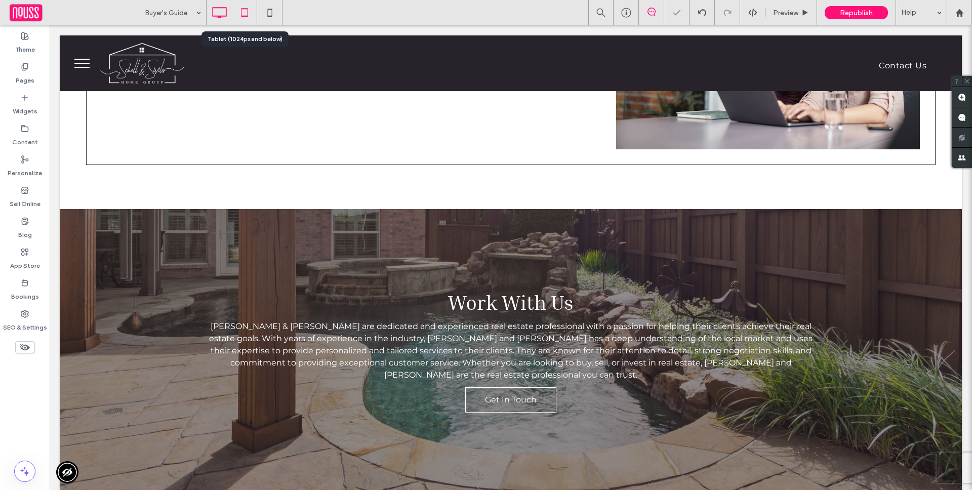
click at [252, 14] on icon at bounding box center [244, 13] width 20 height 20
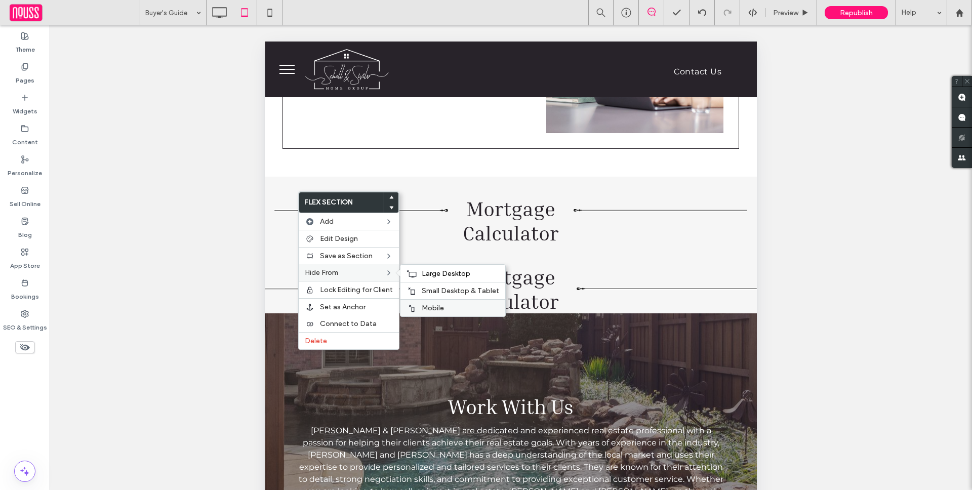
click at [420, 307] on div "Mobile" at bounding box center [452, 307] width 105 height 17
click at [436, 289] on span "Small Desktop & Tablet" at bounding box center [460, 290] width 77 height 9
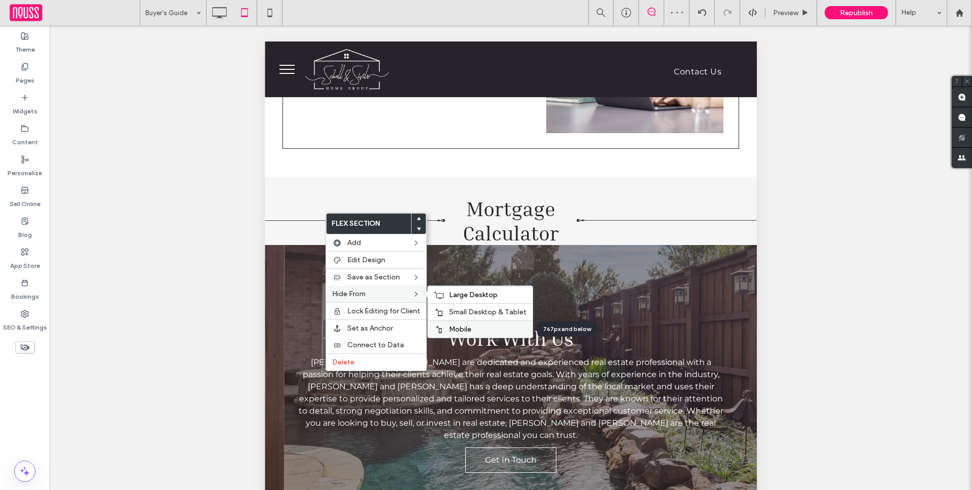
click at [442, 329] on div at bounding box center [439, 329] width 10 height 8
click at [453, 308] on span "Small Desktop & Tablet" at bounding box center [487, 312] width 77 height 9
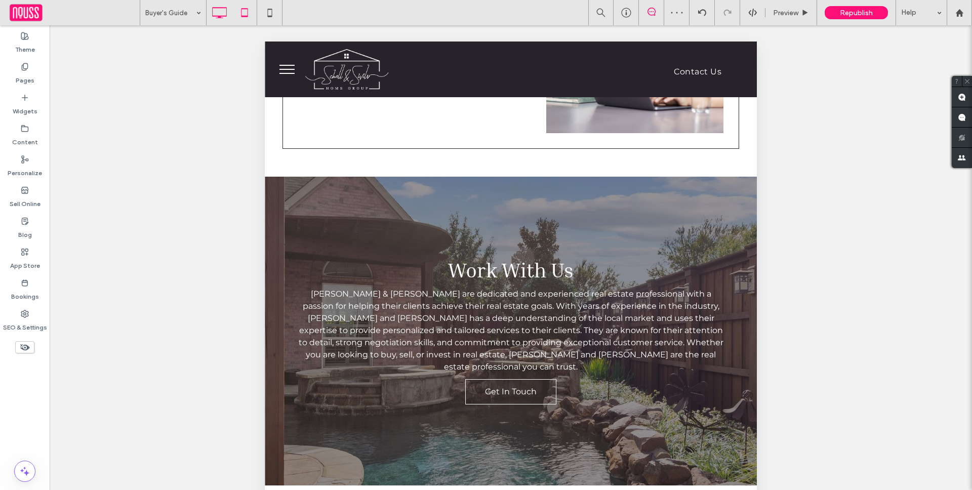
click at [215, 12] on icon at bounding box center [219, 13] width 20 height 20
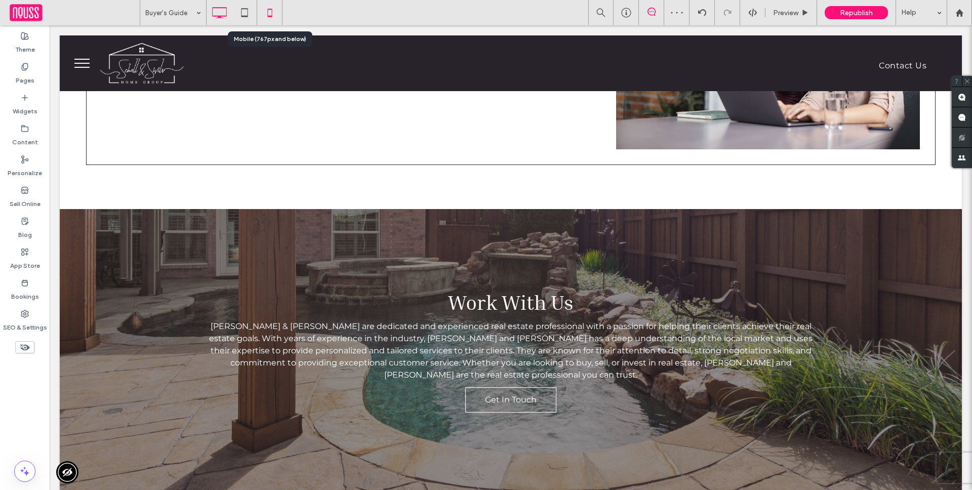
click at [262, 17] on icon at bounding box center [270, 13] width 20 height 20
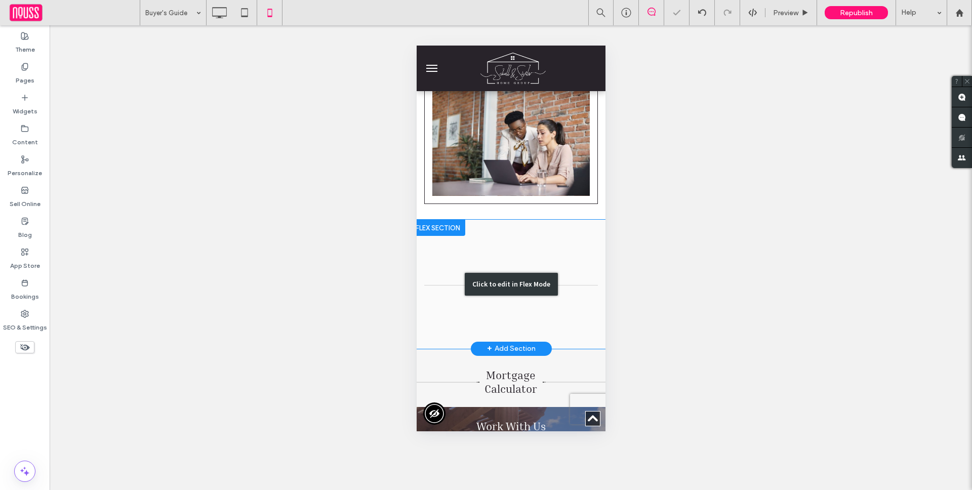
scroll to position [567, 0]
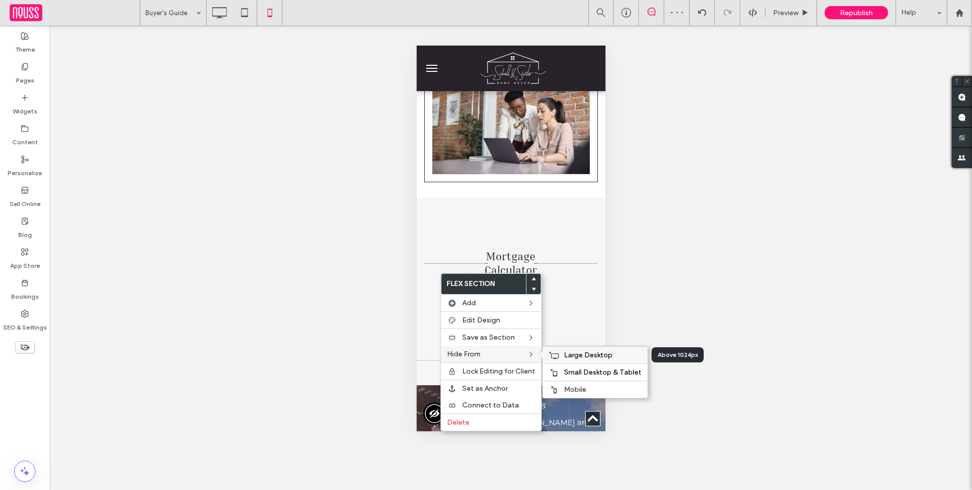
click at [579, 361] on div "Large Desktop" at bounding box center [595, 354] width 105 height 17
click at [565, 370] on span "Small Desktop & Tablet" at bounding box center [602, 372] width 77 height 9
click at [559, 385] on div "Mobile" at bounding box center [595, 389] width 105 height 17
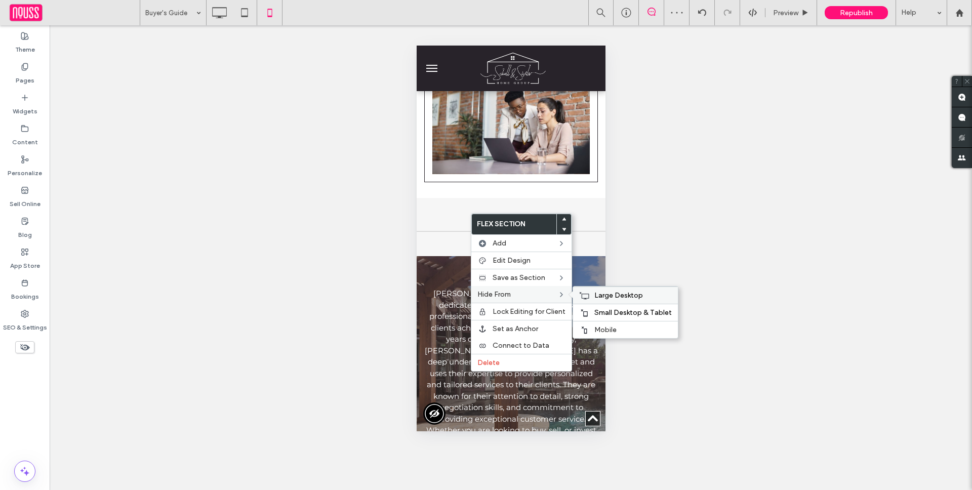
click at [594, 297] on span "Large Desktop" at bounding box center [618, 295] width 49 height 9
click at [600, 309] on span "Small Desktop & Tablet" at bounding box center [632, 312] width 77 height 9
click at [602, 326] on span "Mobile" at bounding box center [605, 329] width 22 height 9
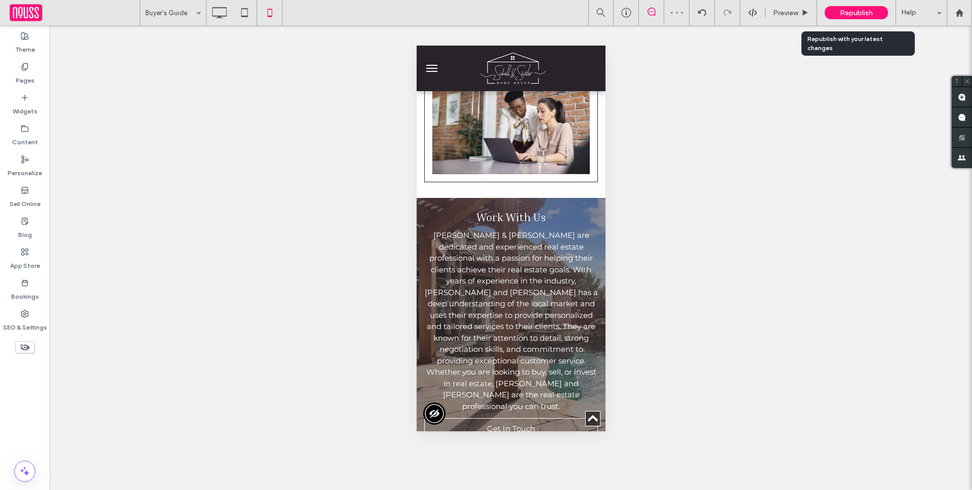
click at [863, 7] on div "Republish" at bounding box center [855, 12] width 63 height 13
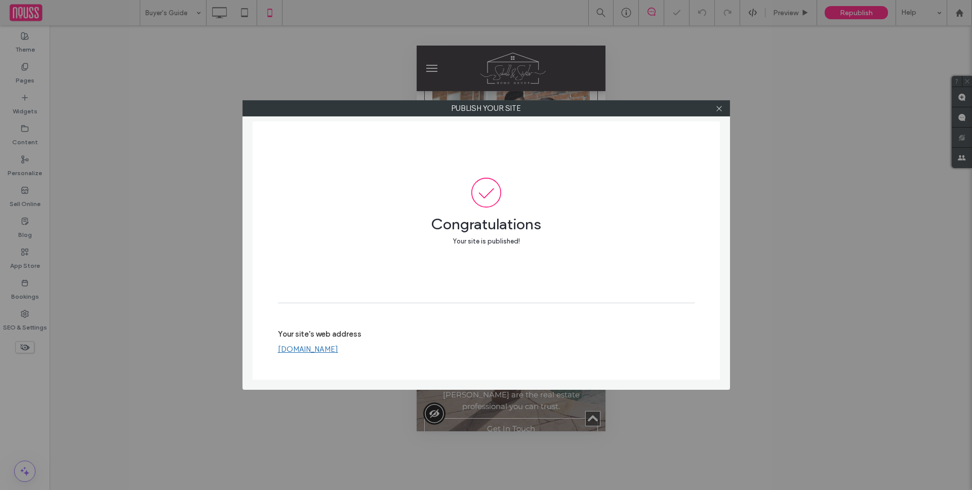
click at [26, 77] on div "Publish your site Congratulations Your site is published! Your site's web addre…" at bounding box center [486, 245] width 972 height 490
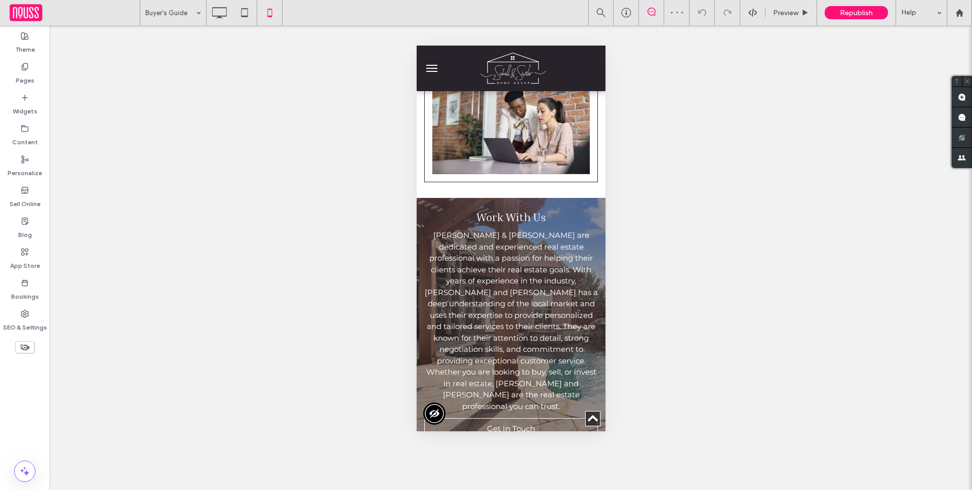
click at [26, 77] on label "Pages" at bounding box center [25, 78] width 19 height 14
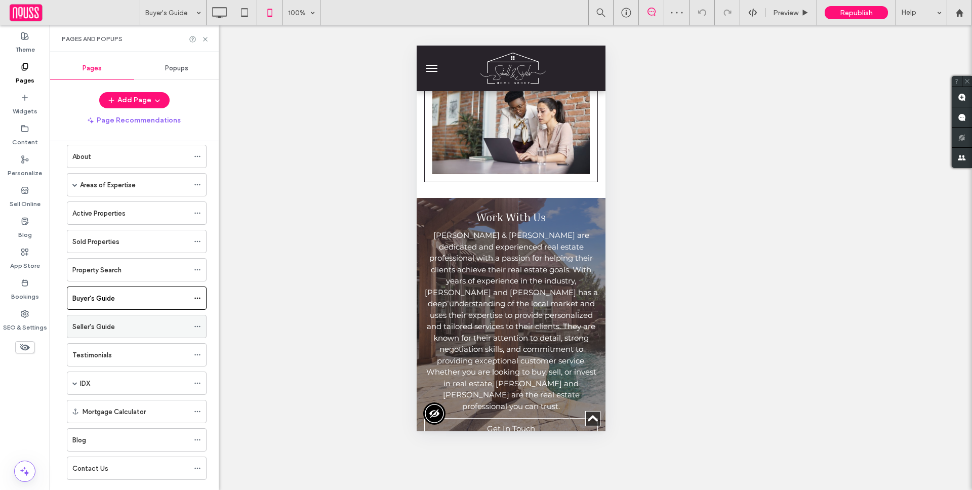
scroll to position [62, 0]
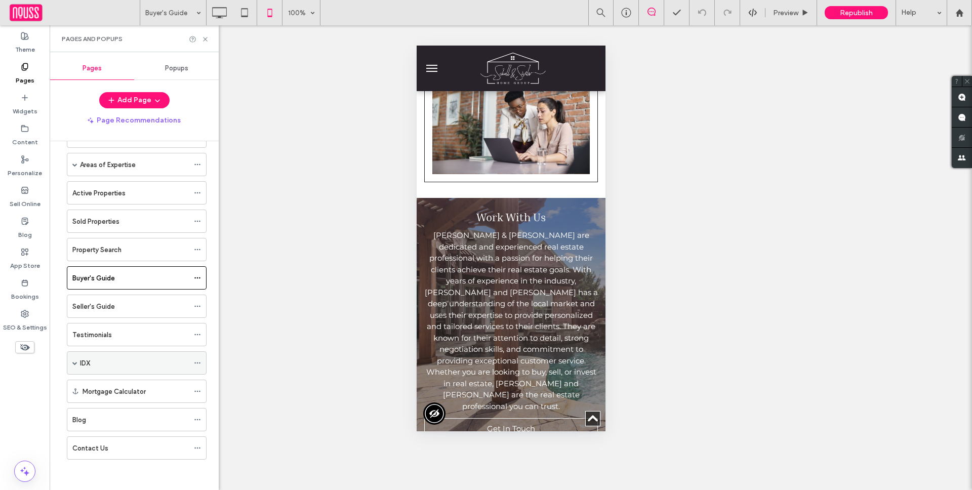
click at [73, 361] on span at bounding box center [74, 362] width 5 height 5
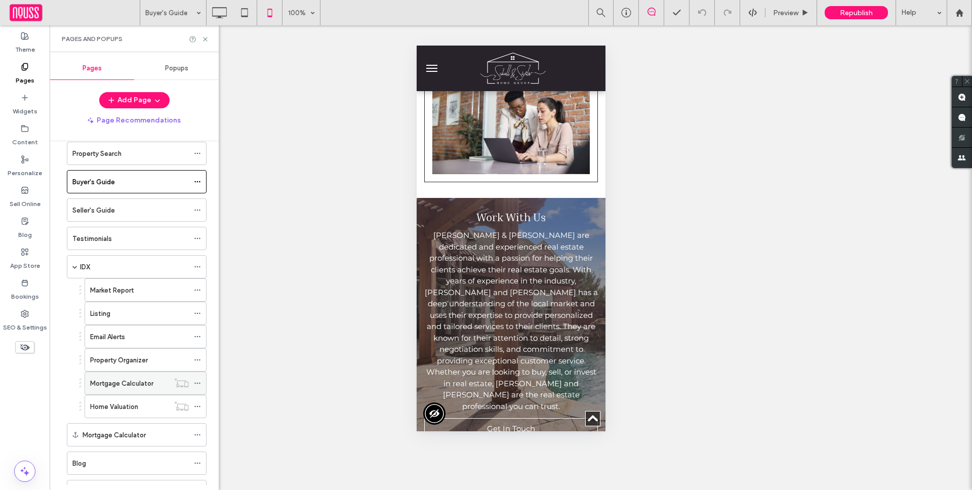
scroll to position [202, 0]
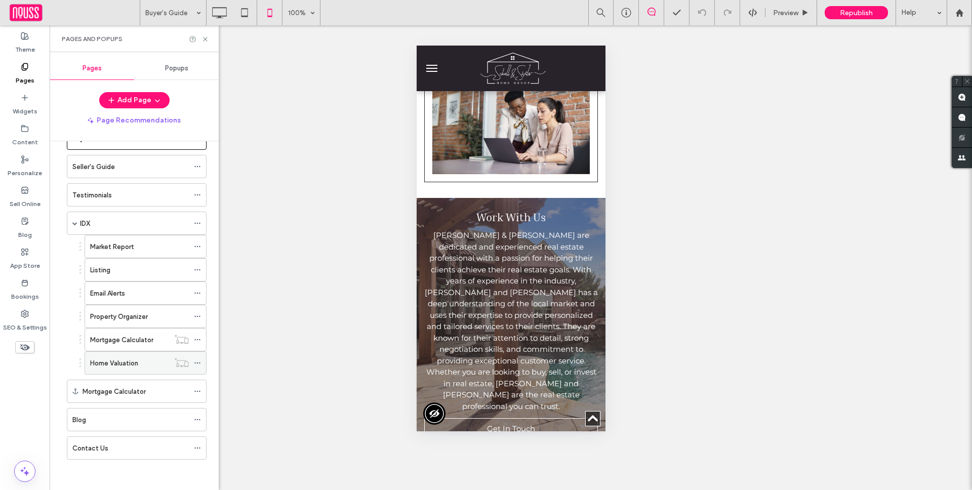
click at [194, 362] on icon at bounding box center [197, 362] width 7 height 7
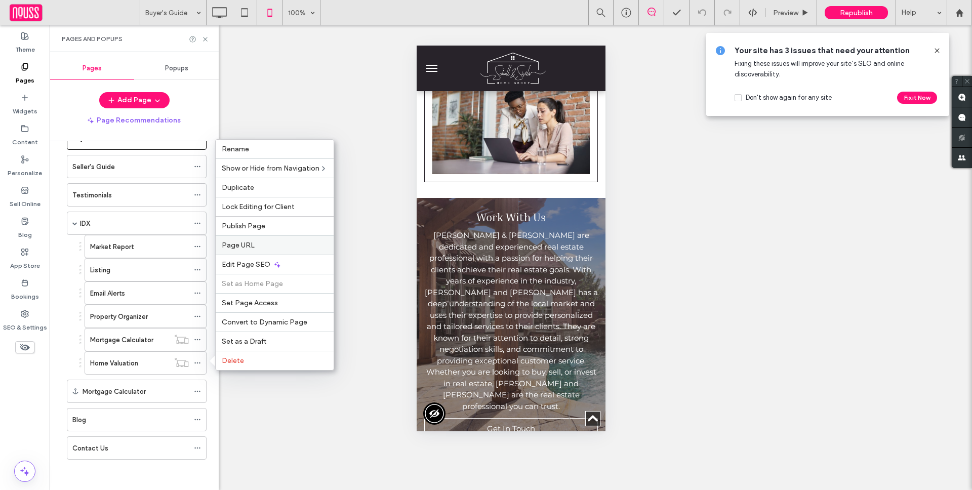
click at [257, 242] on label "Page URL" at bounding box center [275, 245] width 106 height 9
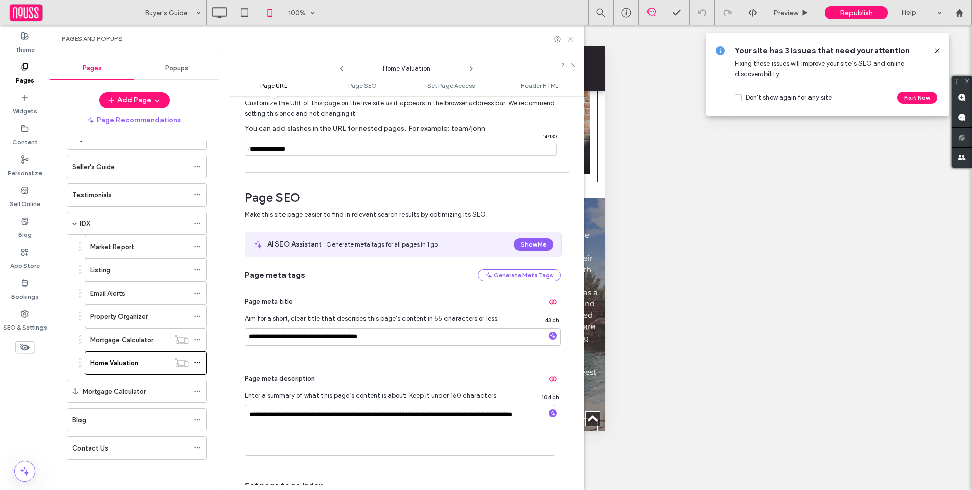
scroll to position [218, 0]
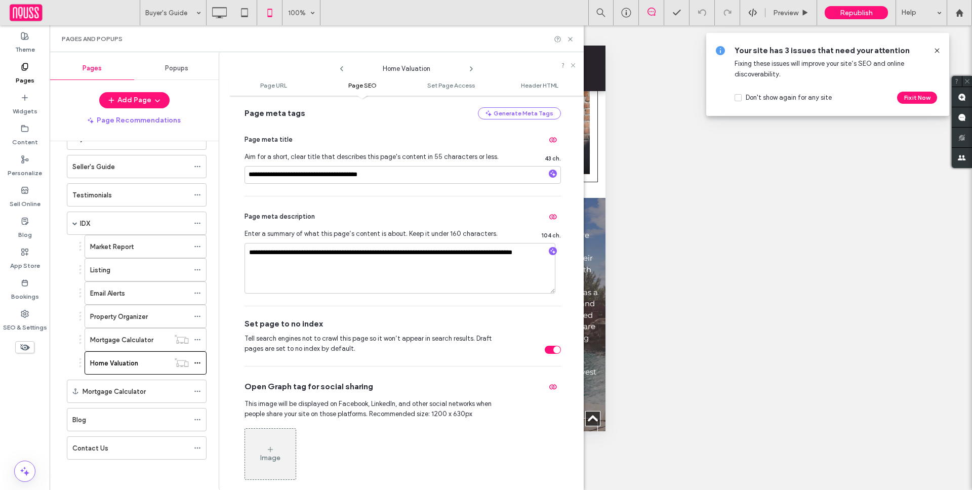
click at [342, 68] on icon at bounding box center [342, 69] width 8 height 8
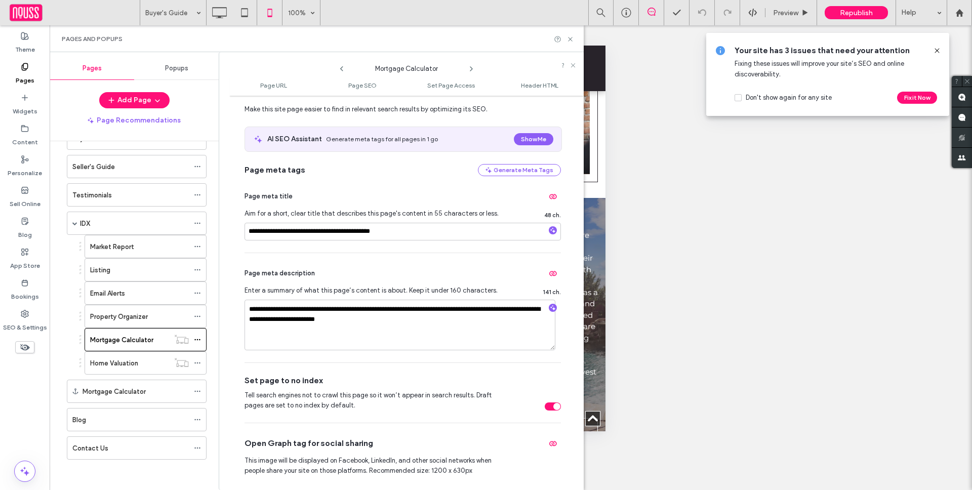
scroll to position [398, 0]
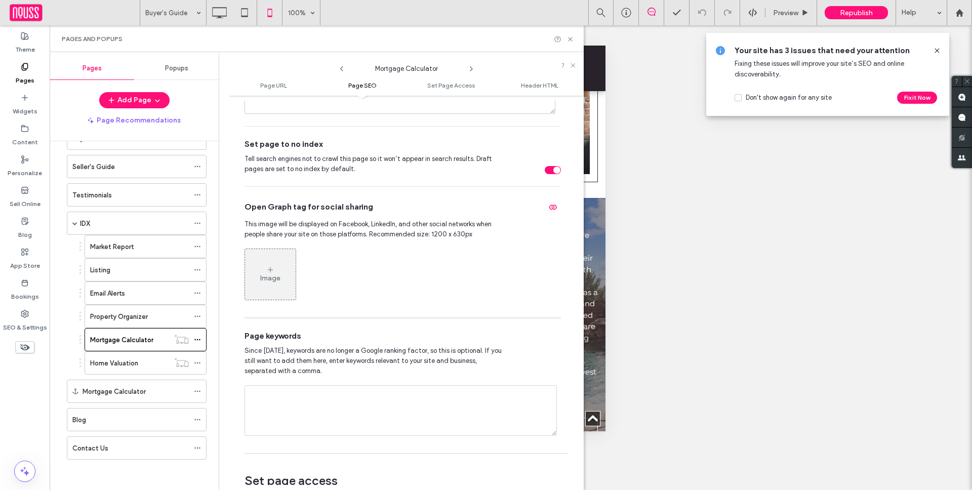
click at [340, 68] on icon at bounding box center [342, 69] width 8 height 8
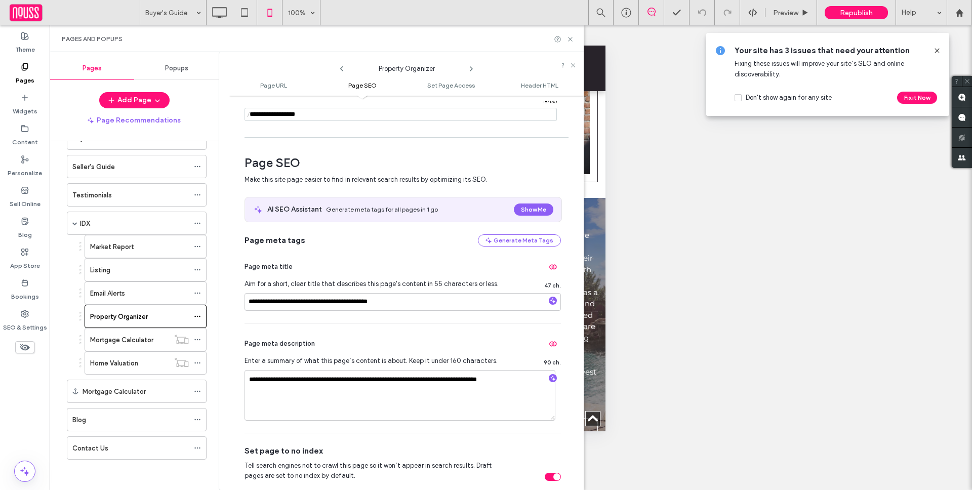
scroll to position [228, 0]
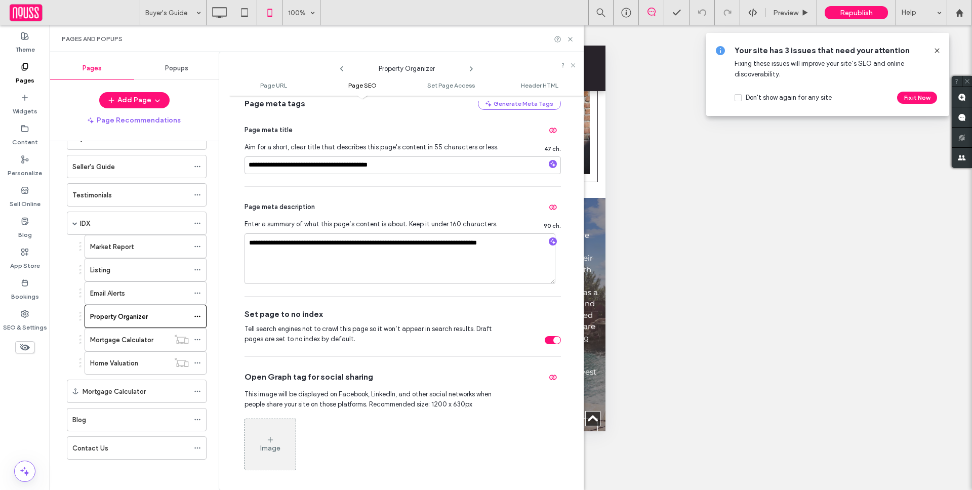
click at [342, 71] on icon at bounding box center [342, 69] width 8 height 8
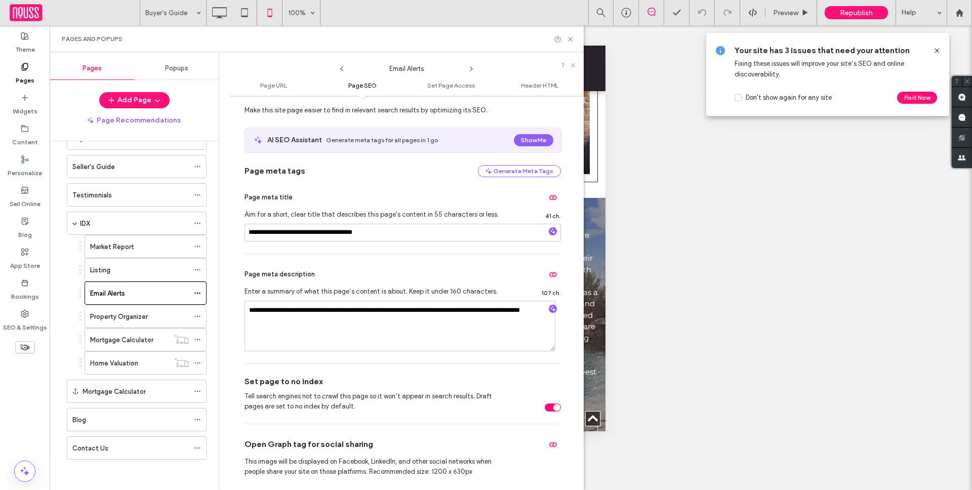
scroll to position [303, 0]
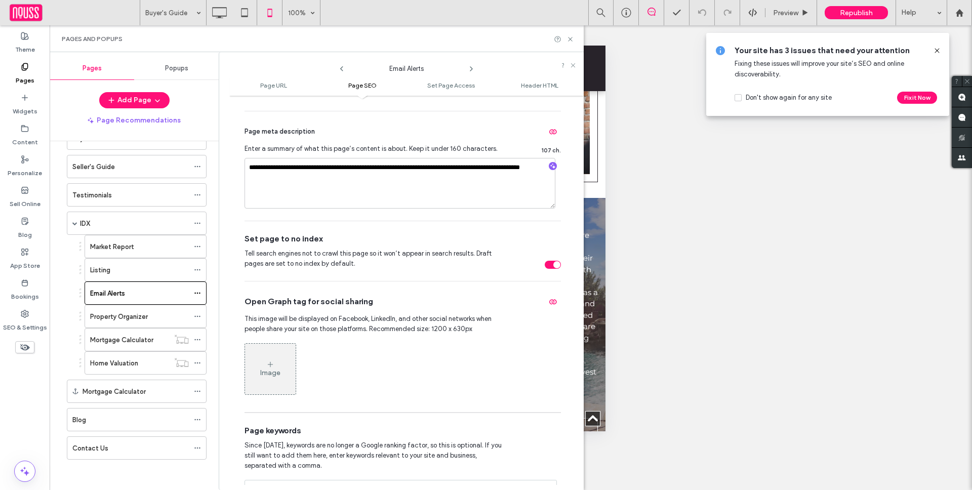
click at [341, 68] on use at bounding box center [341, 68] width 3 height 5
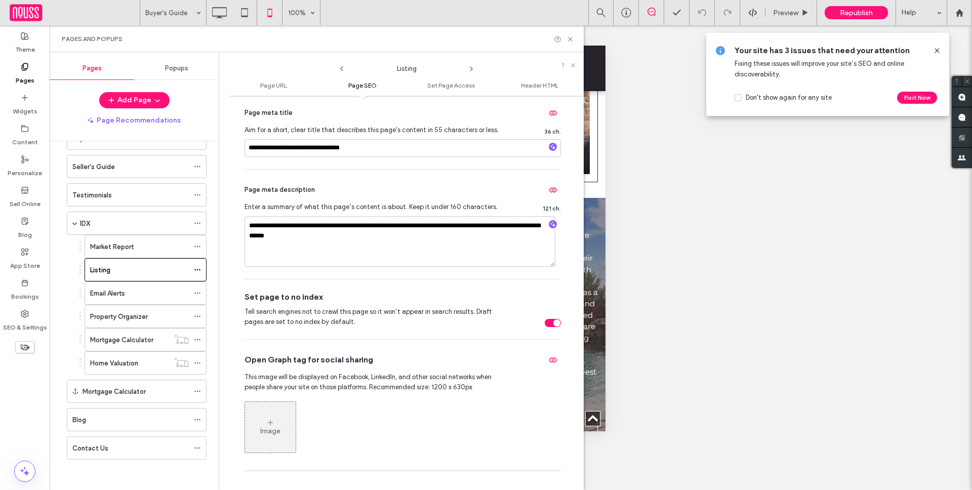
scroll to position [272, 0]
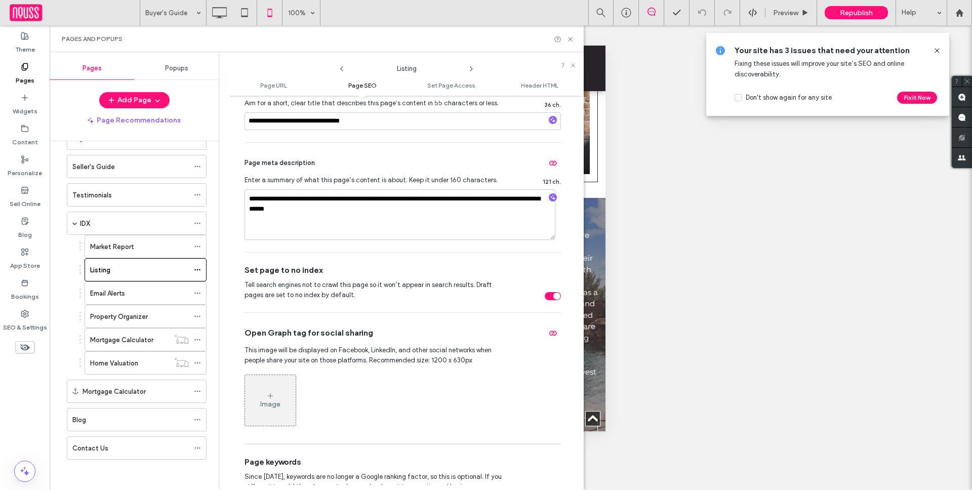
click at [341, 66] on icon at bounding box center [342, 69] width 8 height 8
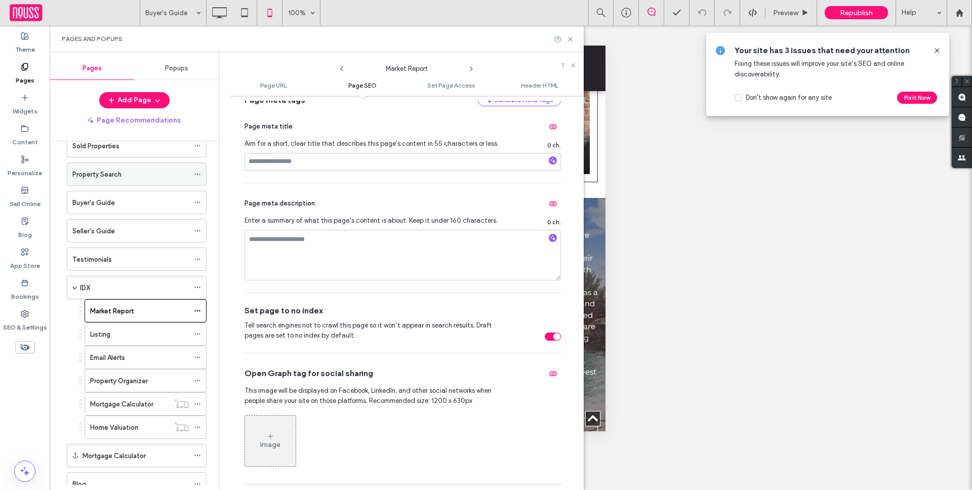
scroll to position [28, 0]
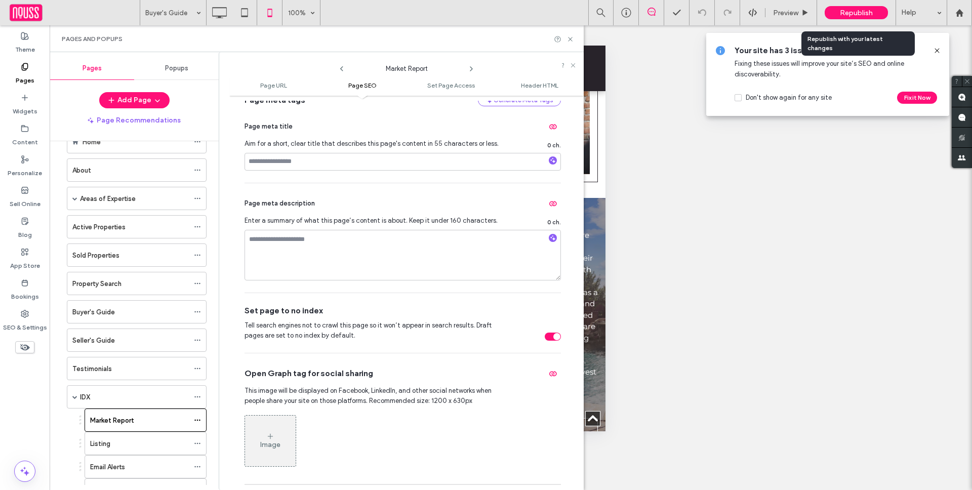
click at [859, 11] on span "Republish" at bounding box center [856, 13] width 33 height 9
click at [571, 44] on div "Pages and Popups" at bounding box center [317, 38] width 534 height 27
click at [571, 40] on icon at bounding box center [570, 39] width 8 height 8
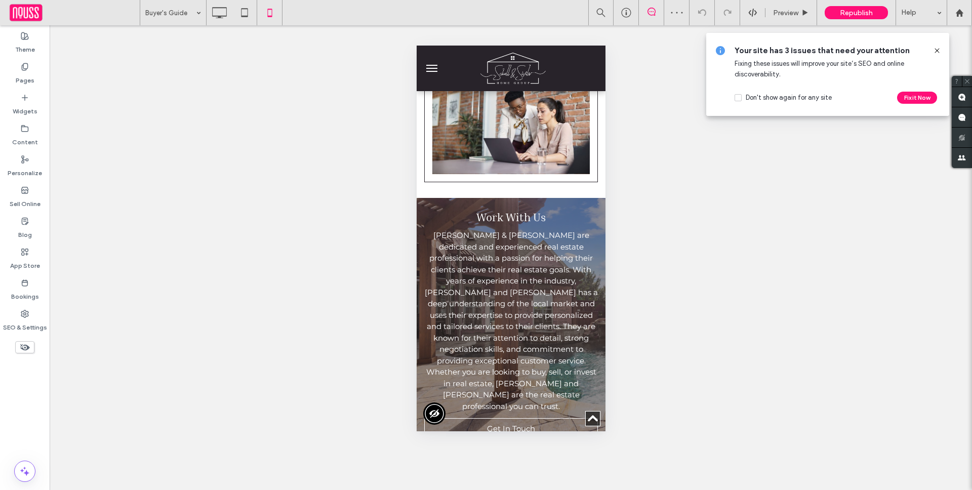
click at [434, 70] on button "menu" at bounding box center [431, 68] width 20 height 20
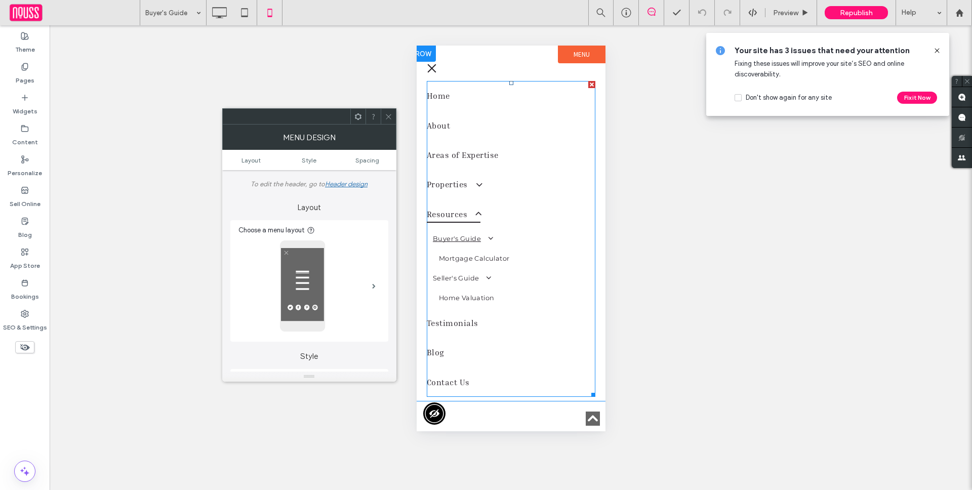
click at [507, 200] on link "Resources" at bounding box center [510, 213] width 169 height 29
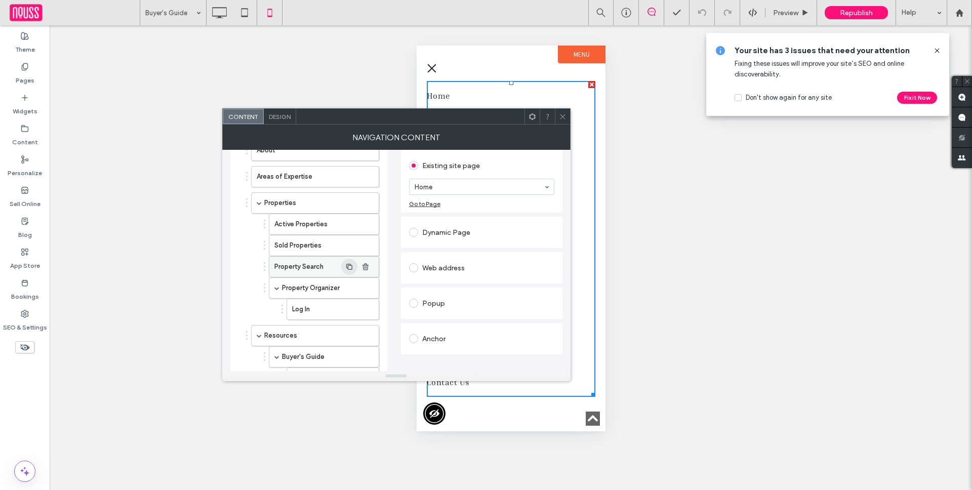
scroll to position [127, 0]
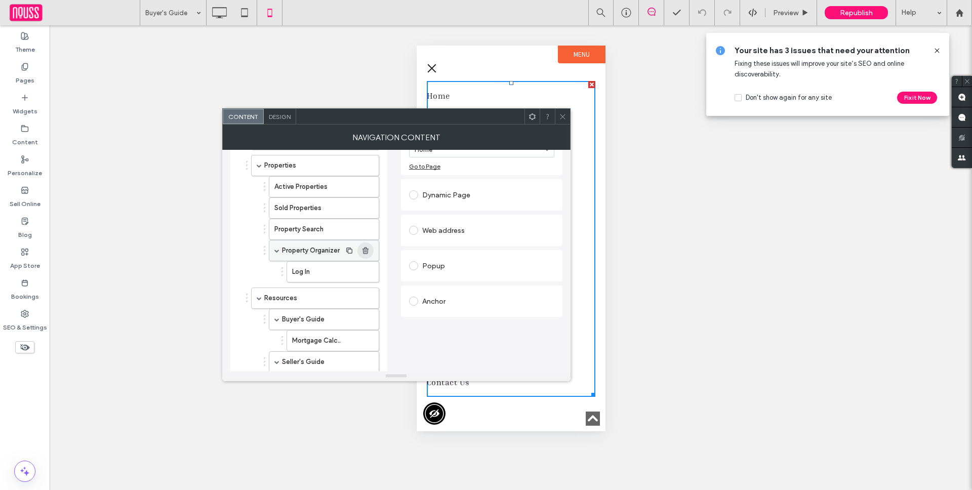
click at [367, 250] on use "button" at bounding box center [365, 250] width 6 height 7
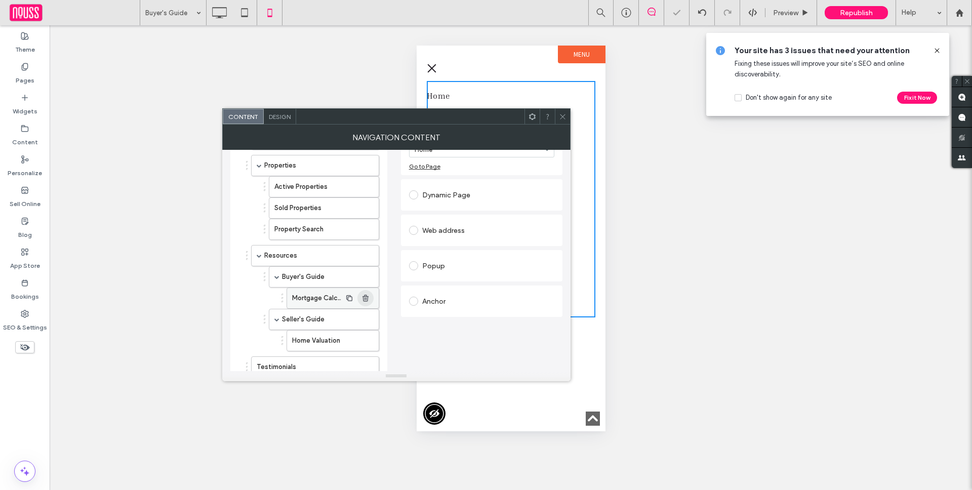
click at [368, 300] on icon "button" at bounding box center [365, 298] width 8 height 8
click at [369, 318] on span "button" at bounding box center [365, 319] width 16 height 16
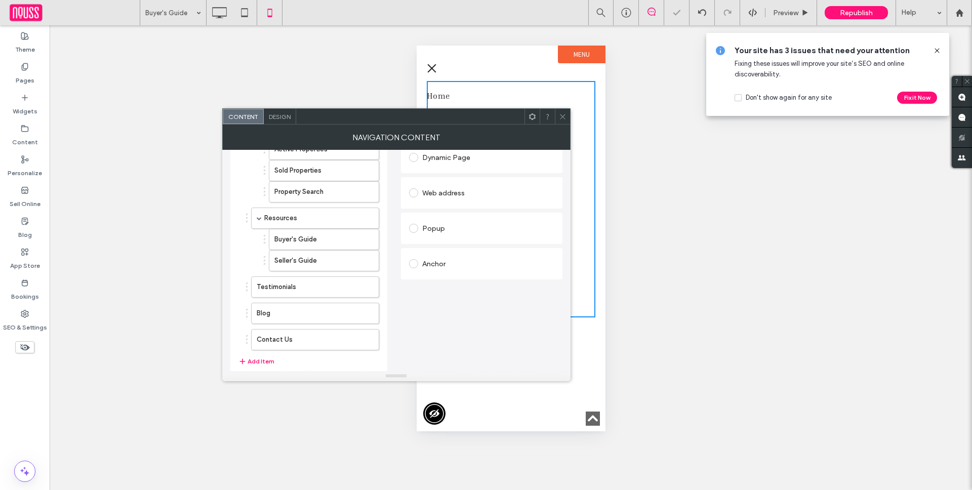
scroll to position [201, 0]
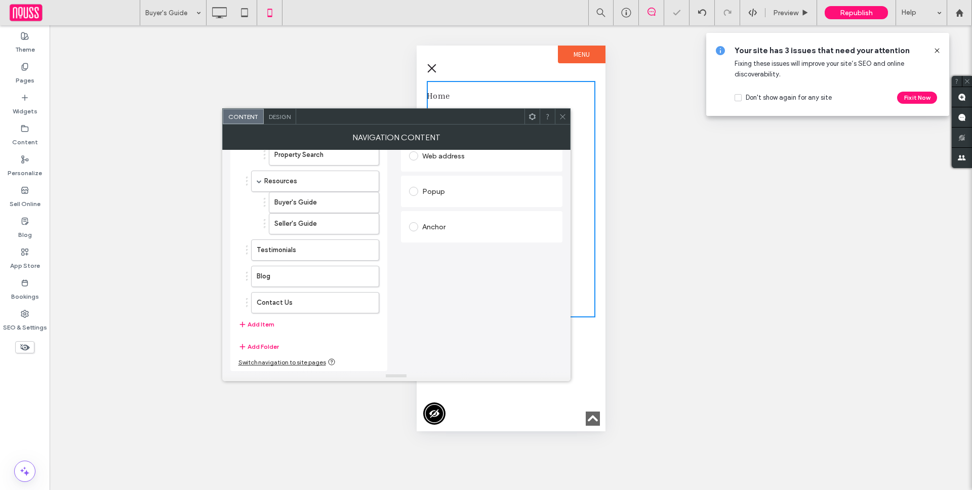
click at [562, 118] on icon at bounding box center [563, 117] width 8 height 8
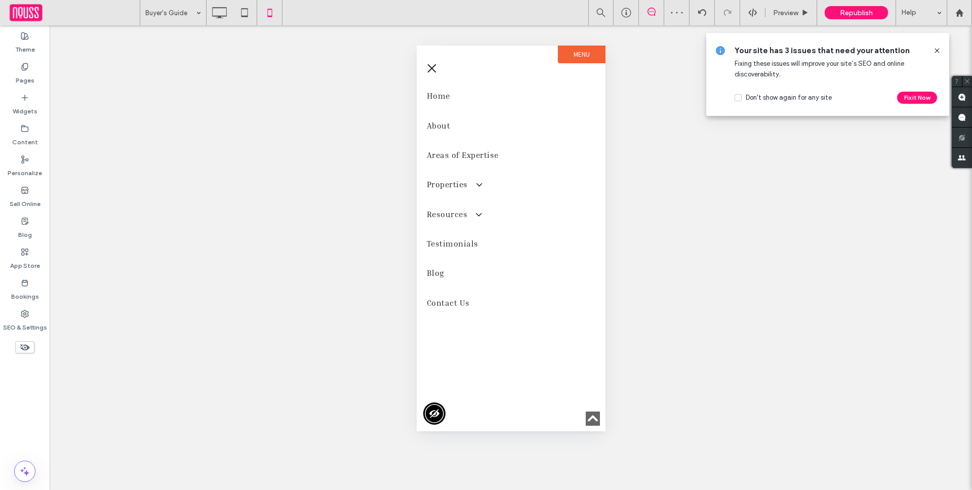
click at [431, 66] on button "menu" at bounding box center [431, 68] width 20 height 20
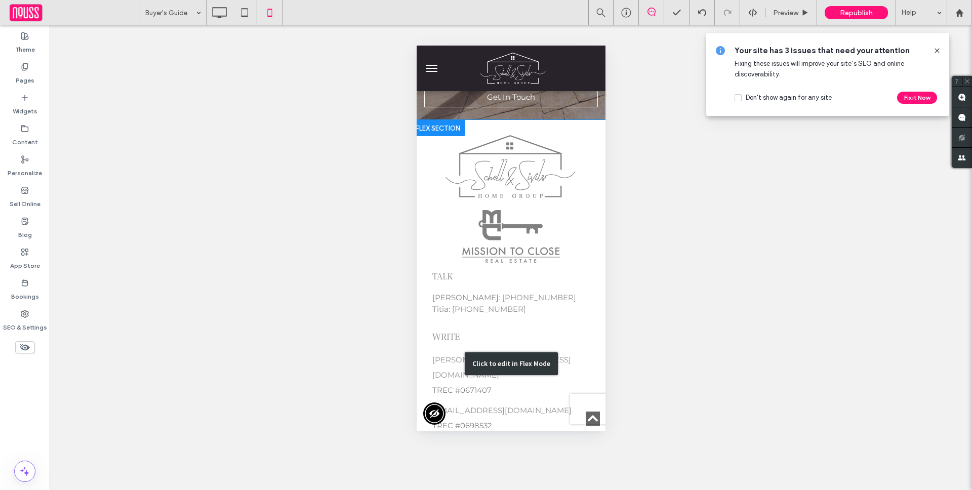
scroll to position [1073, 0]
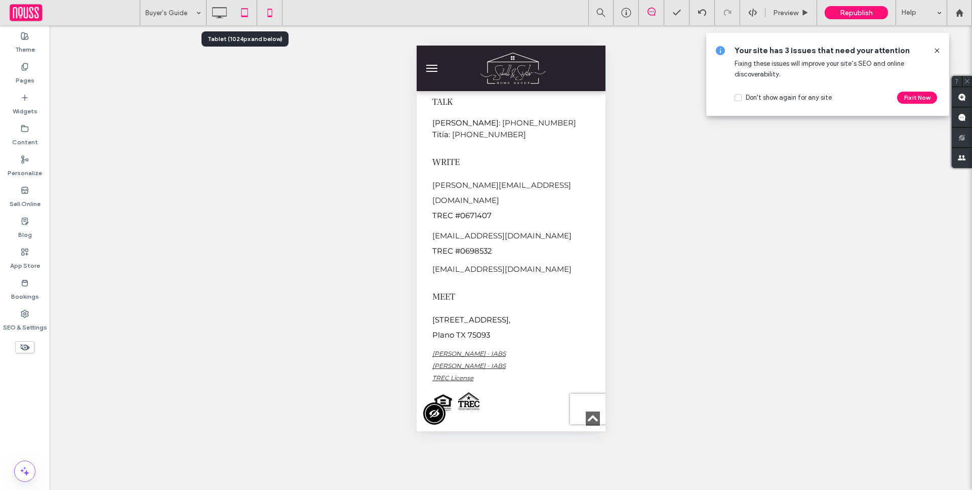
click at [240, 14] on icon at bounding box center [244, 13] width 20 height 20
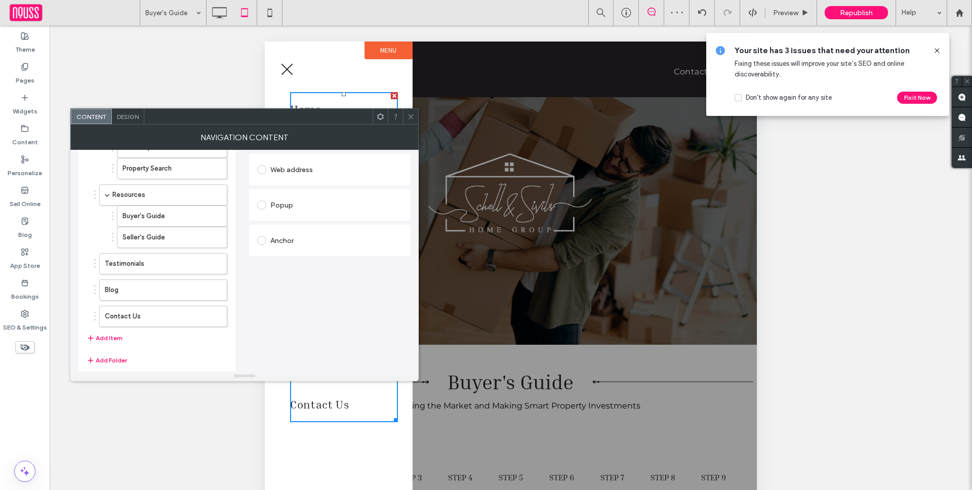
scroll to position [201, 0]
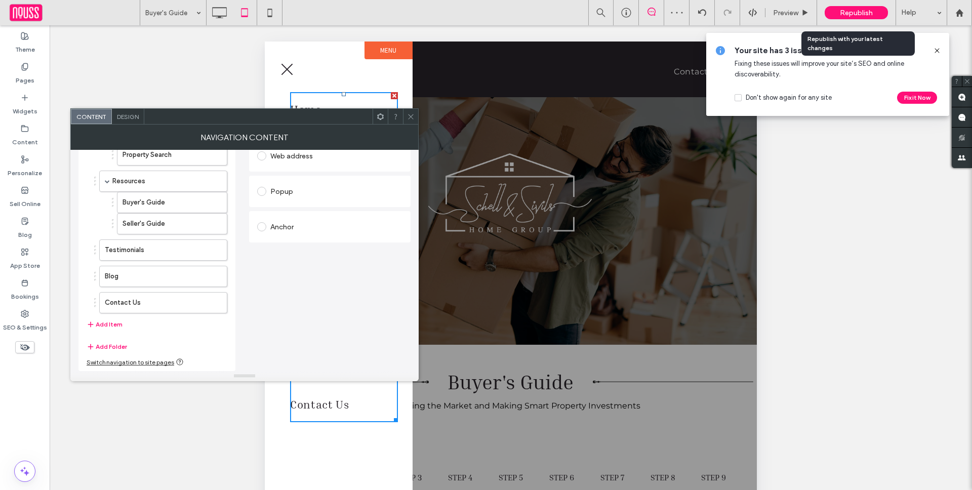
click at [856, 11] on span "Republish" at bounding box center [856, 13] width 33 height 9
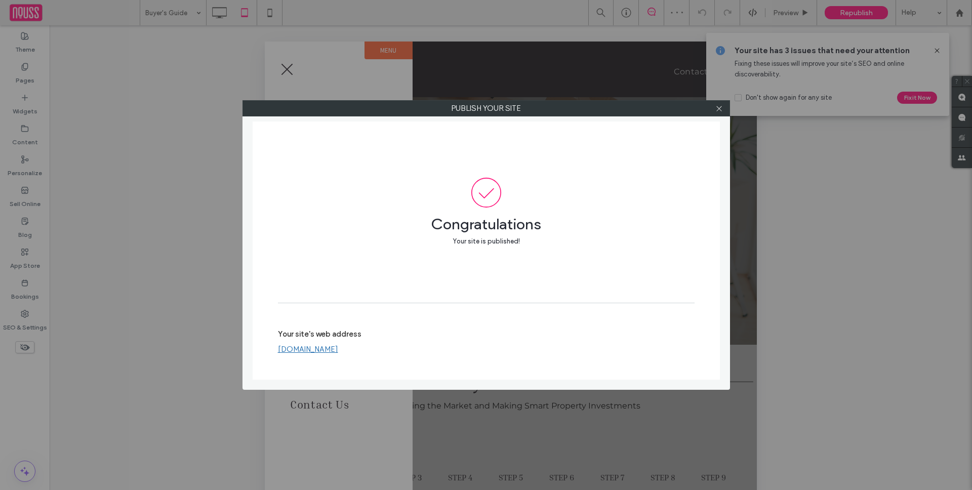
click at [305, 380] on div "Congratulations Your site is published! Your site's web address www.schellandsi…" at bounding box center [486, 252] width 467 height 263
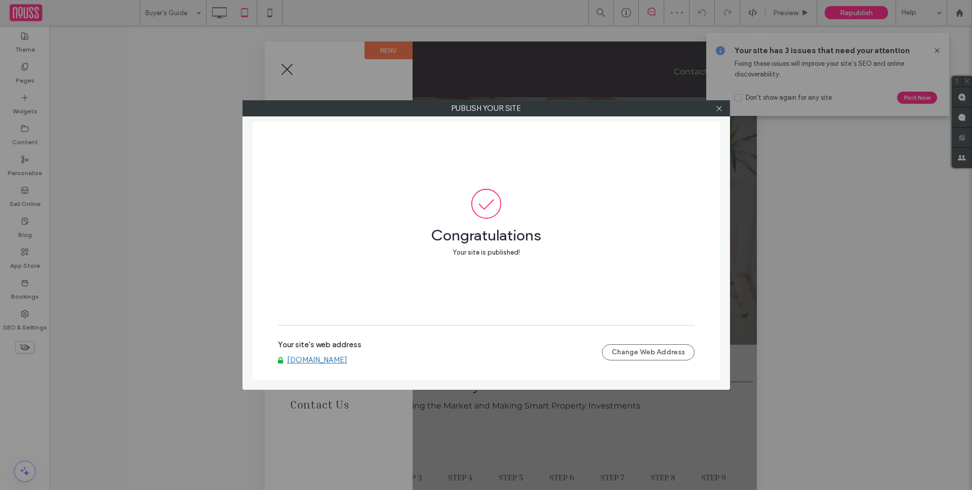
click at [325, 353] on label "Your site's web address" at bounding box center [320, 347] width 84 height 15
click at [327, 363] on link "[DOMAIN_NAME]" at bounding box center [317, 359] width 60 height 9
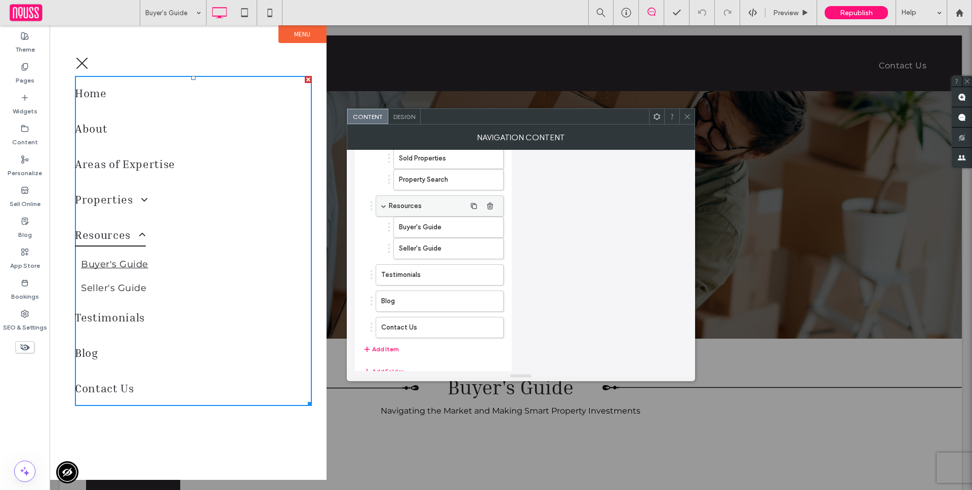
click at [428, 203] on label "Resources" at bounding box center [427, 206] width 77 height 20
click at [406, 119] on span "Design" at bounding box center [404, 117] width 22 height 8
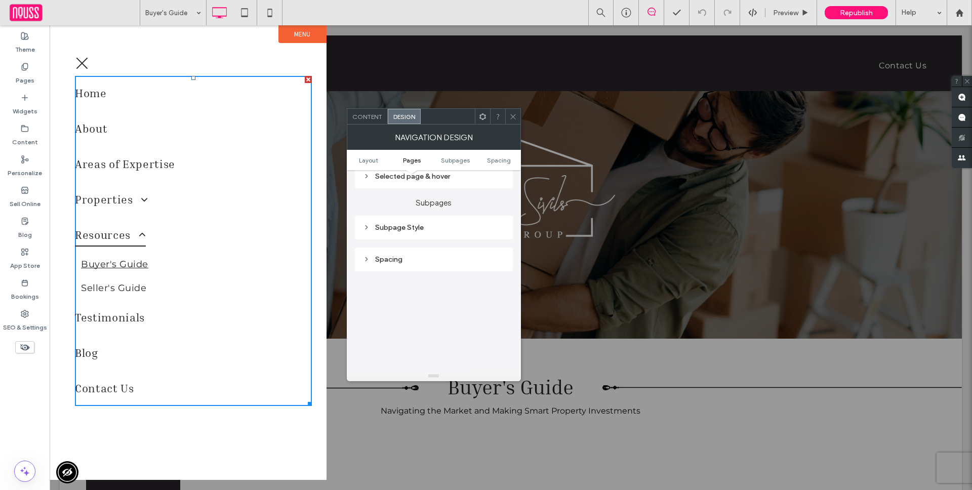
scroll to position [273, 0]
click at [444, 227] on div "Subpage Style" at bounding box center [434, 228] width 142 height 9
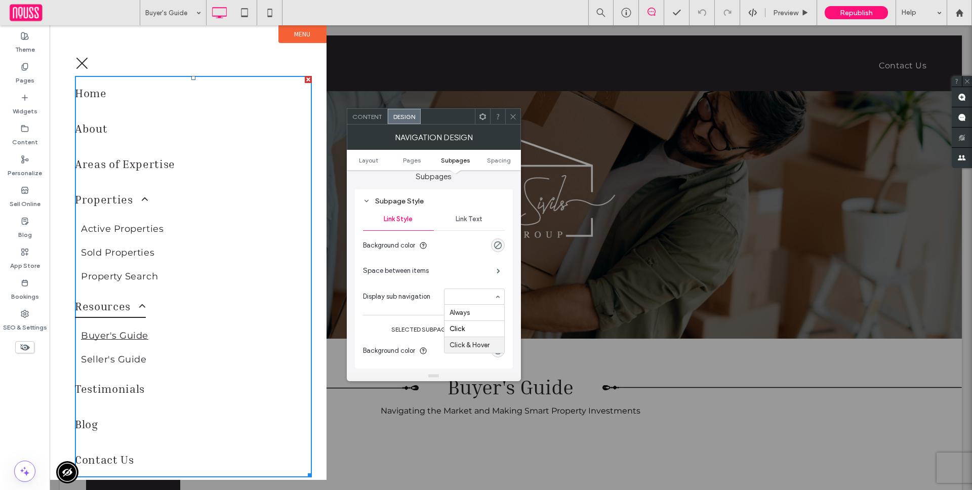
scroll to position [303, 0]
click at [509, 120] on icon at bounding box center [513, 117] width 8 height 8
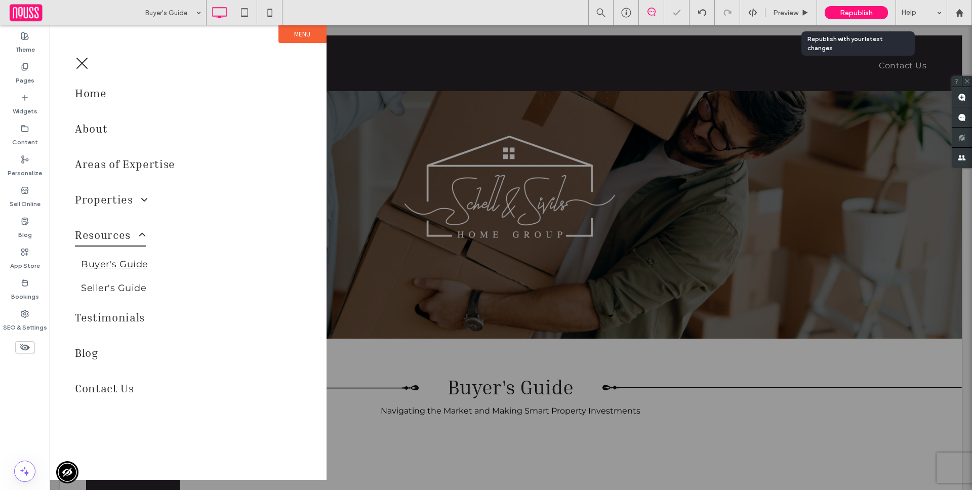
click at [858, 13] on span "Republish" at bounding box center [856, 13] width 33 height 9
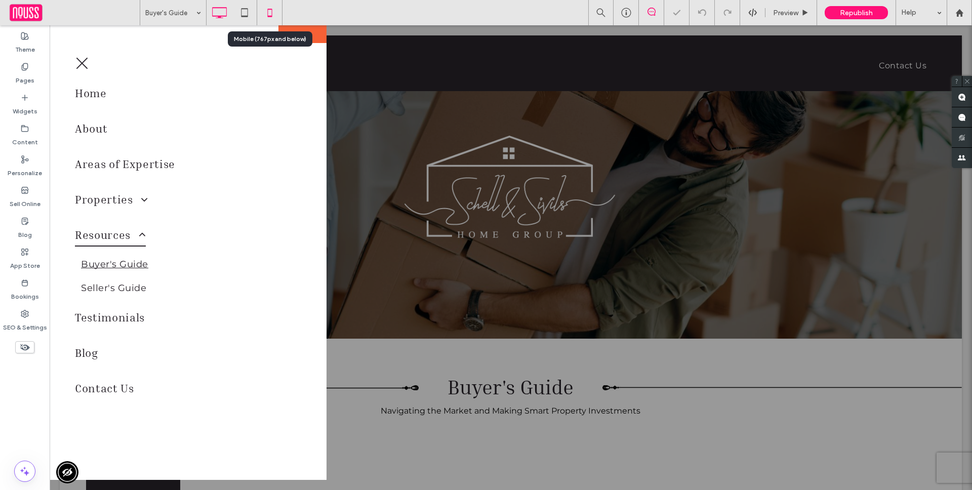
click at [262, 12] on icon at bounding box center [270, 13] width 20 height 20
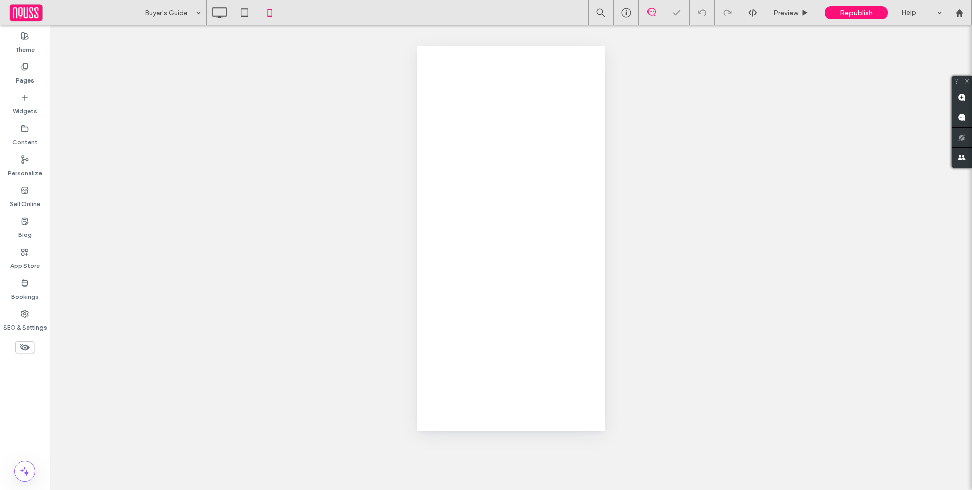
click at [243, 14] on div at bounding box center [486, 245] width 972 height 490
click at [244, 14] on div at bounding box center [486, 245] width 972 height 490
click at [245, 14] on div at bounding box center [486, 245] width 972 height 490
click at [245, 15] on div "Buyer's Guide Preview Republish Help Site Comments Team & Clients Automate new …" at bounding box center [486, 245] width 972 height 490
click at [245, 15] on icon at bounding box center [244, 13] width 20 height 20
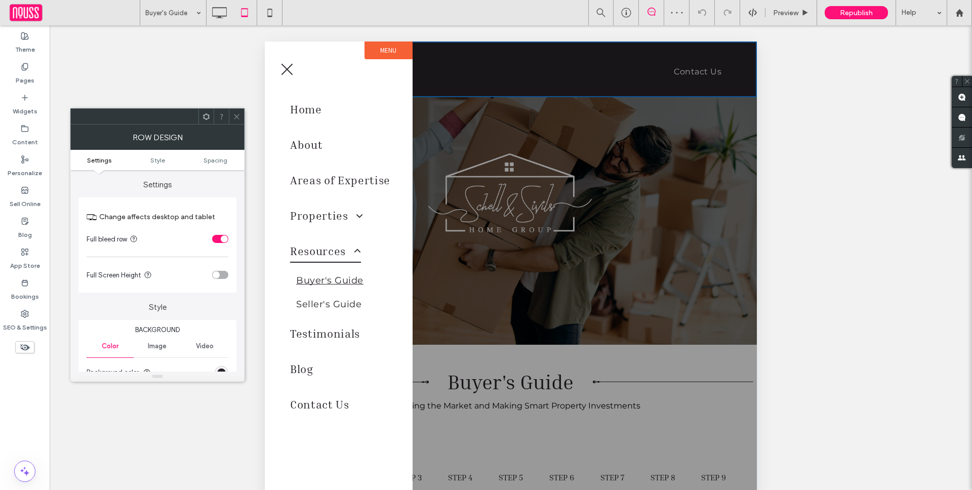
scroll to position [0, 0]
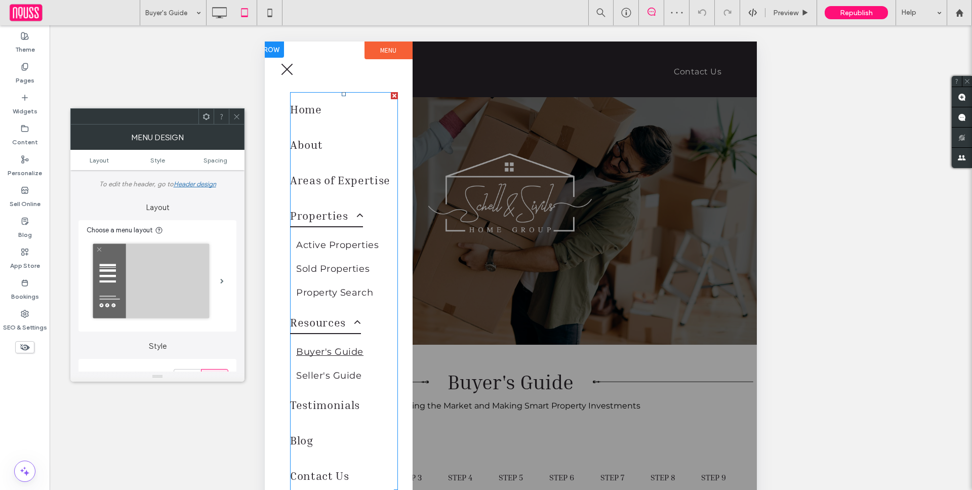
click at [342, 223] on span "Properties" at bounding box center [326, 215] width 73 height 23
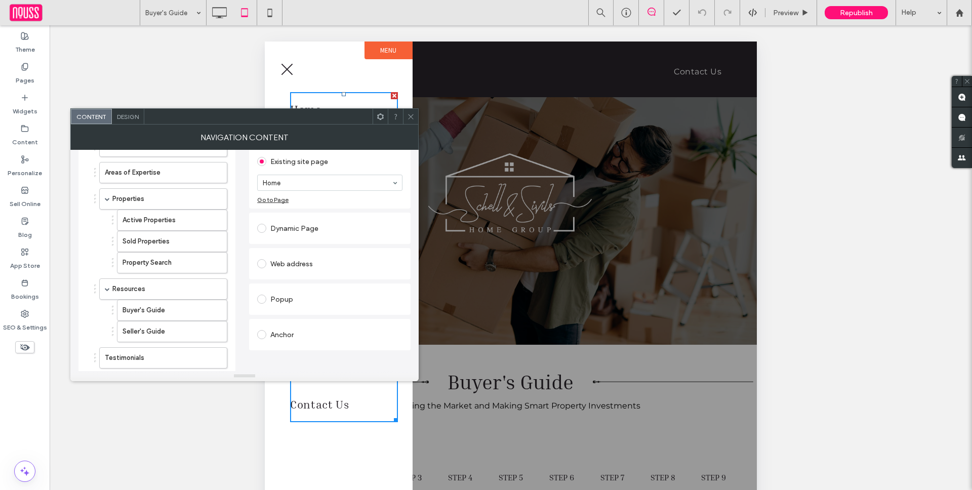
scroll to position [101, 0]
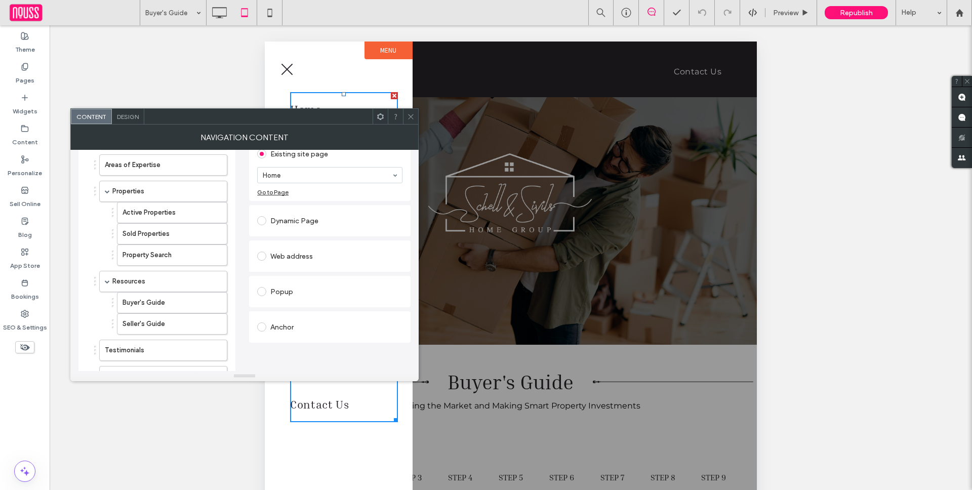
click at [119, 121] on div "Design" at bounding box center [128, 116] width 32 height 15
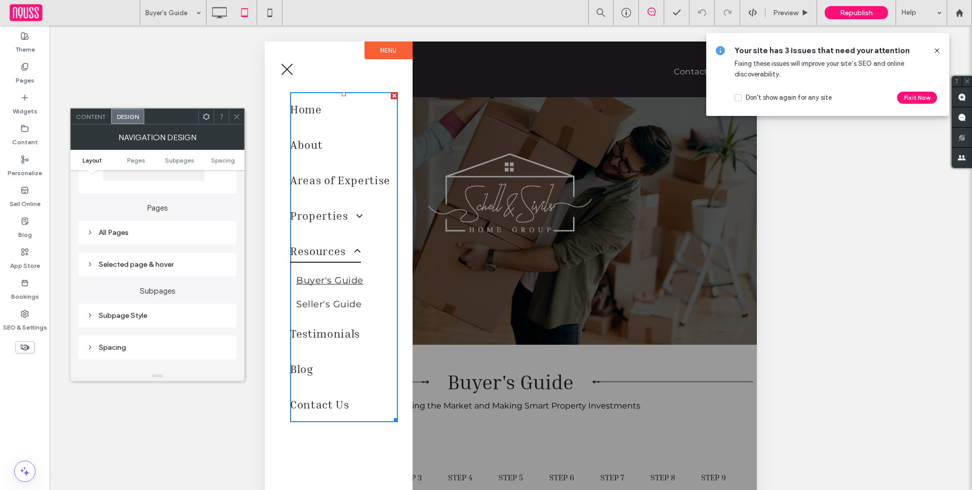
click at [181, 313] on div "Subpage Style" at bounding box center [158, 315] width 142 height 9
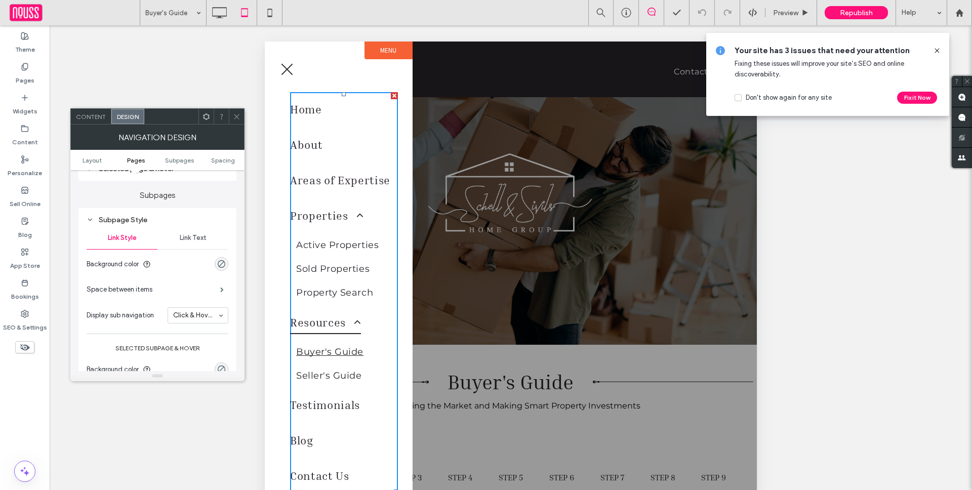
scroll to position [289, 0]
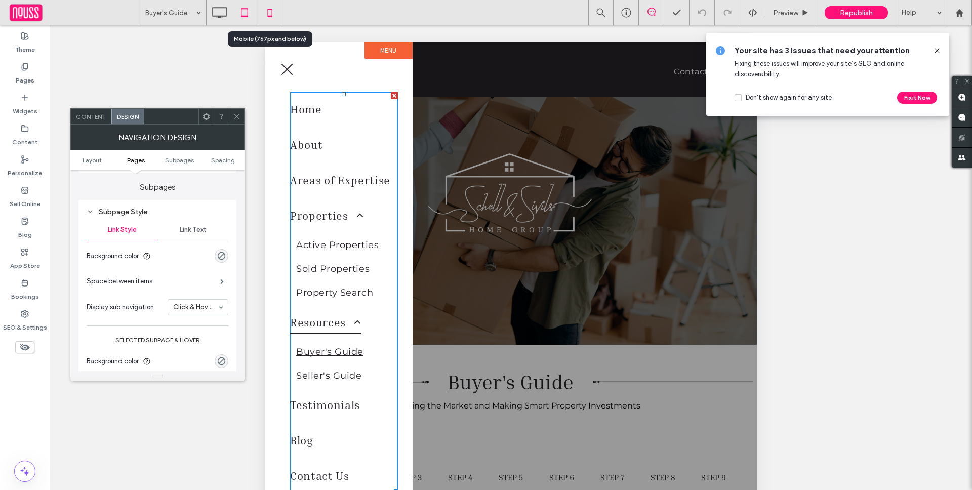
click at [274, 3] on icon at bounding box center [270, 13] width 20 height 20
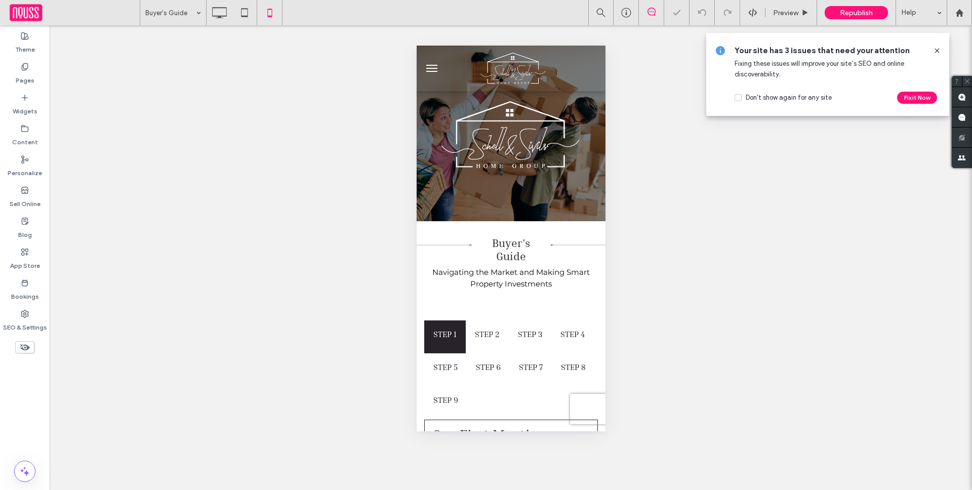
scroll to position [0, 0]
click at [432, 69] on button "menu" at bounding box center [431, 68] width 20 height 20
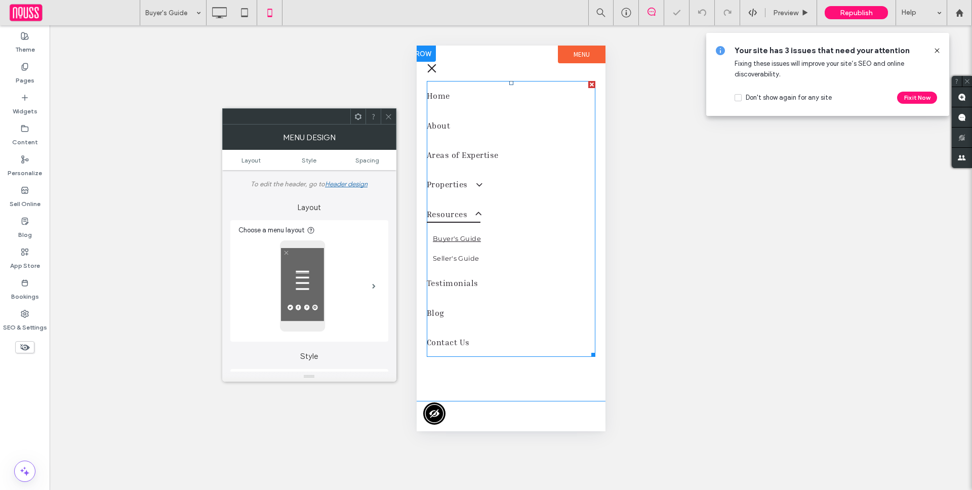
click at [518, 237] on link "Buyer's Guide" at bounding box center [510, 239] width 169 height 20
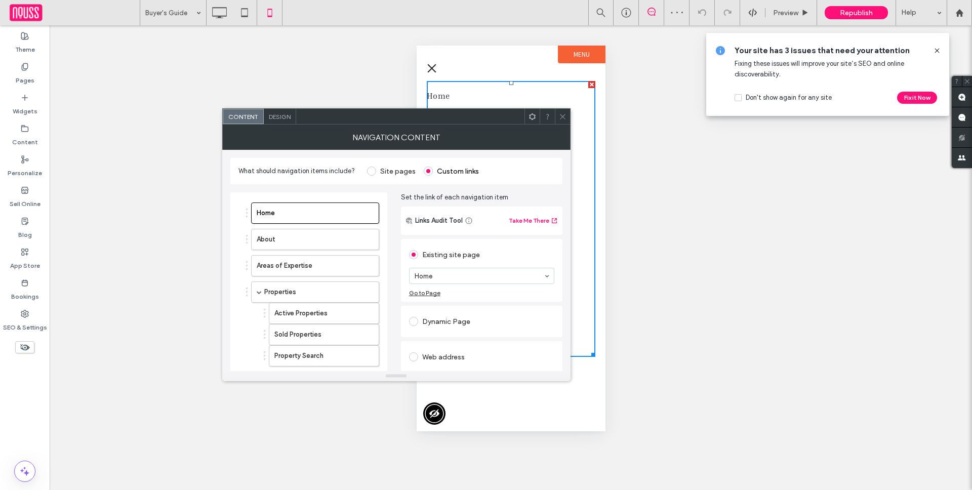
scroll to position [201, 0]
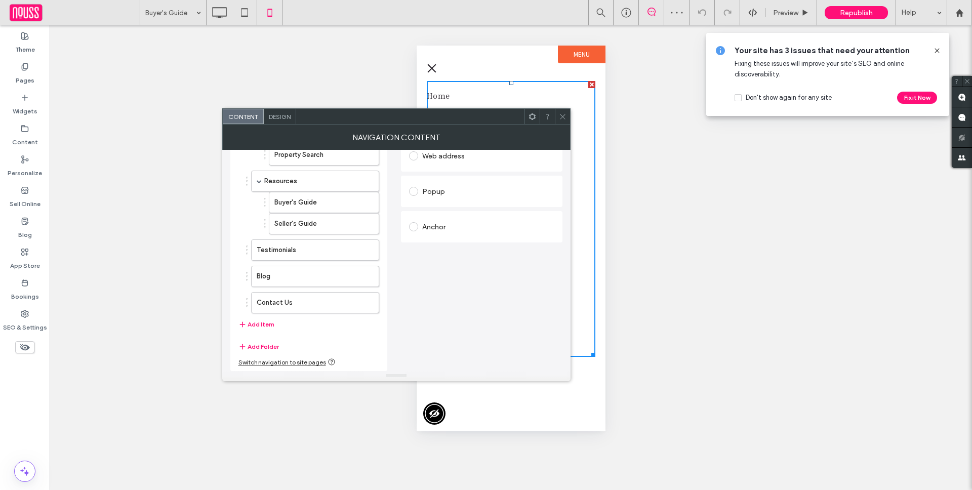
click at [290, 121] on div "Design" at bounding box center [280, 116] width 32 height 15
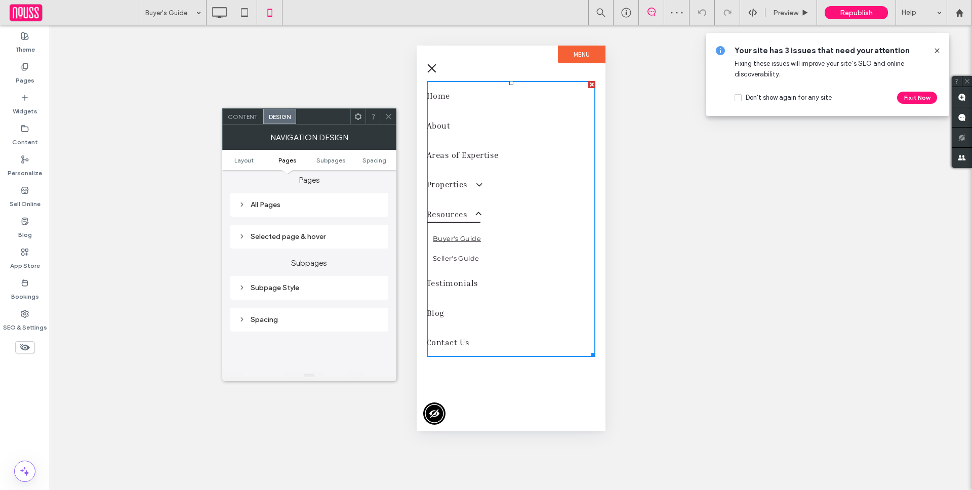
click at [324, 286] on div "Subpage Style" at bounding box center [309, 287] width 142 height 9
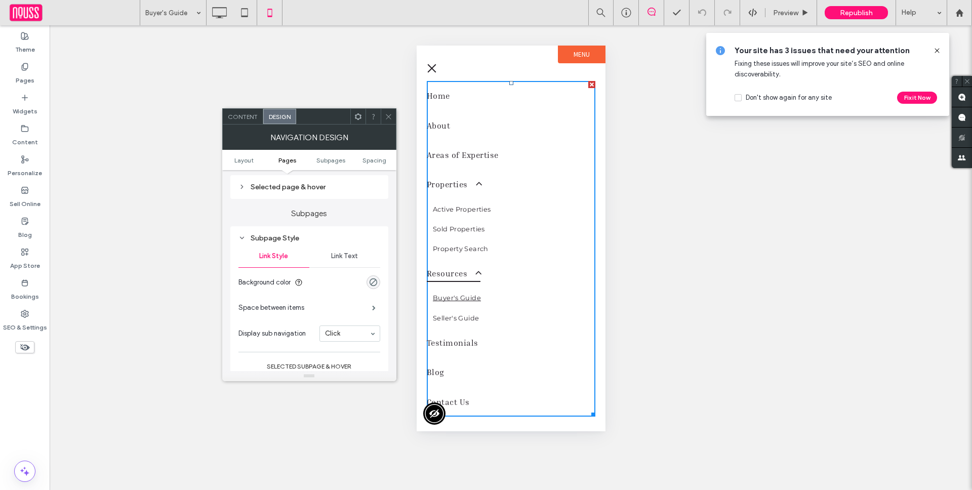
scroll to position [338, 0]
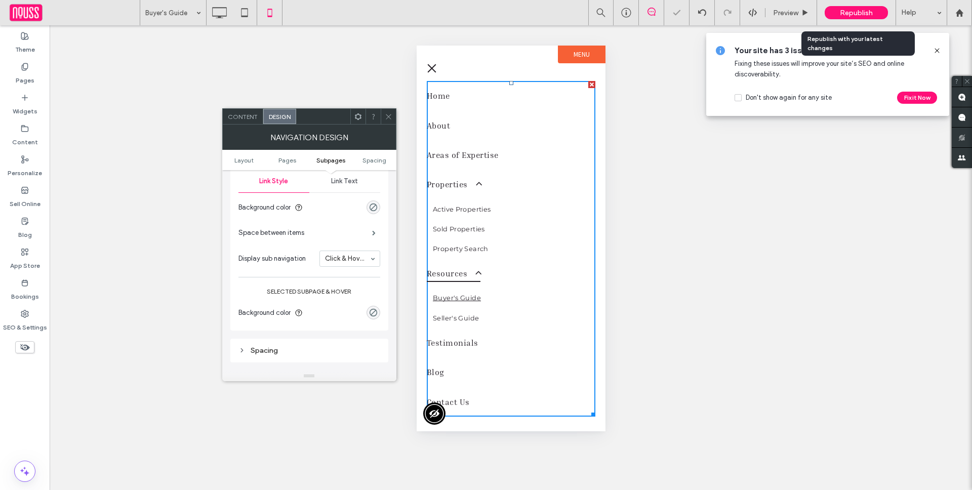
click at [847, 14] on span "Republish" at bounding box center [856, 13] width 33 height 9
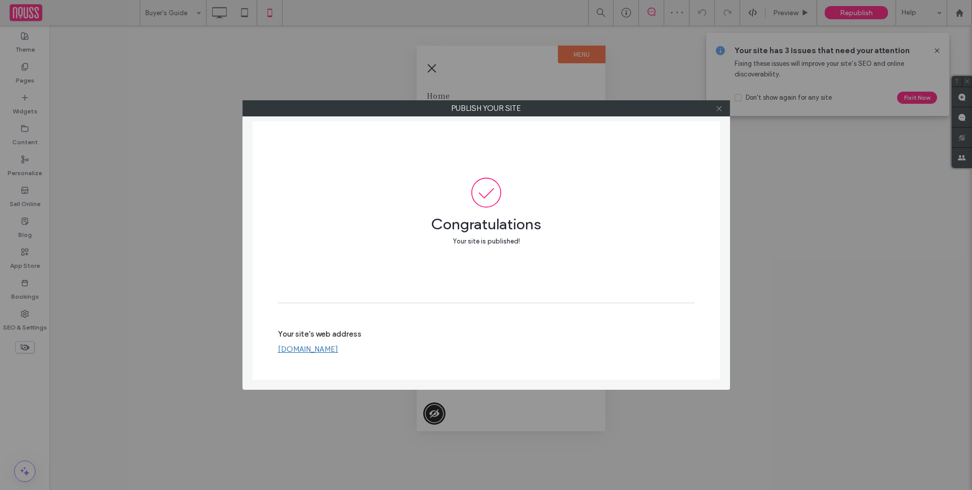
click at [722, 111] on icon at bounding box center [719, 109] width 8 height 8
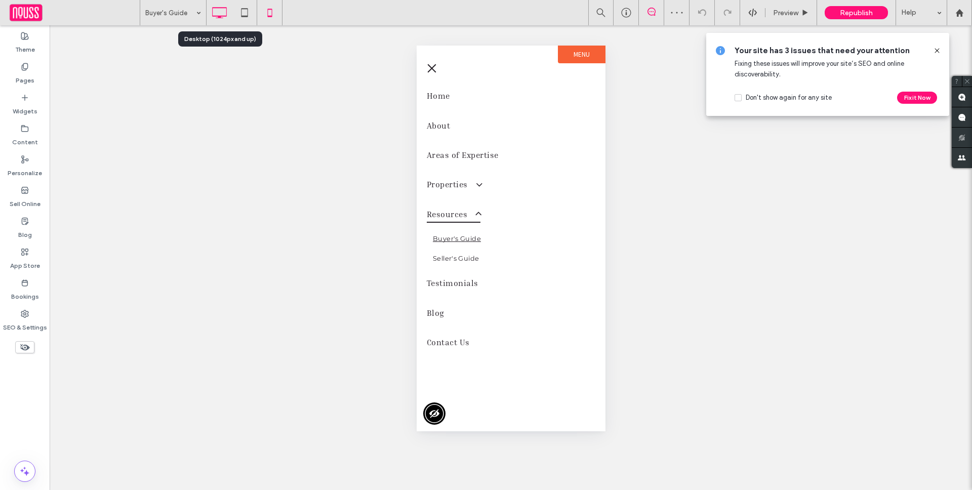
click at [220, 9] on icon at bounding box center [219, 13] width 20 height 20
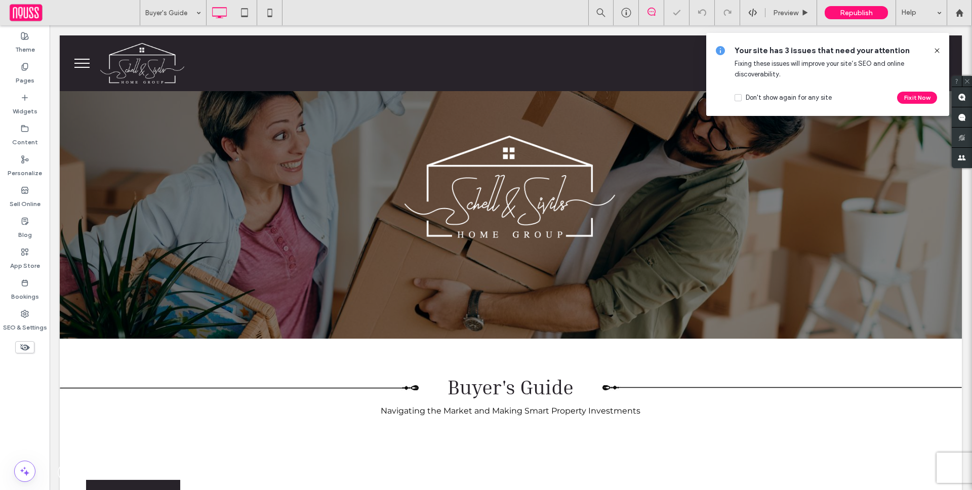
scroll to position [994, 0]
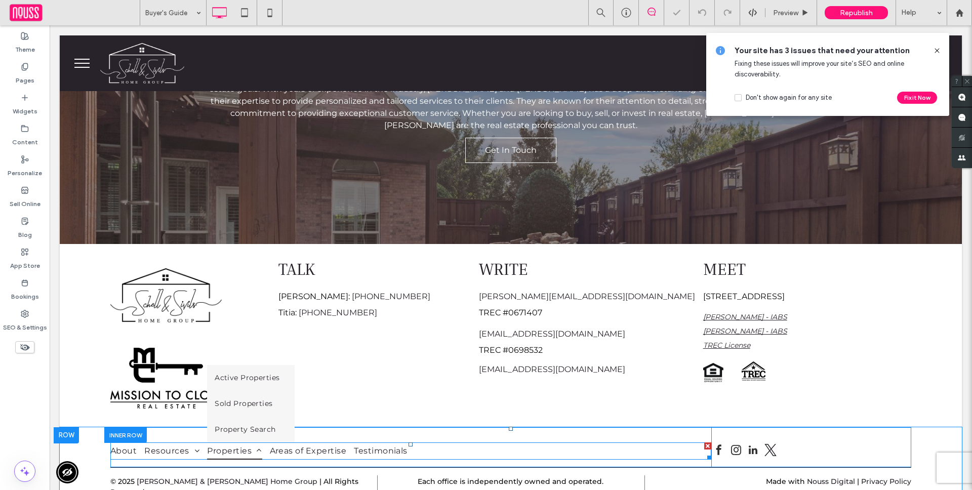
click at [254, 446] on span at bounding box center [257, 450] width 10 height 8
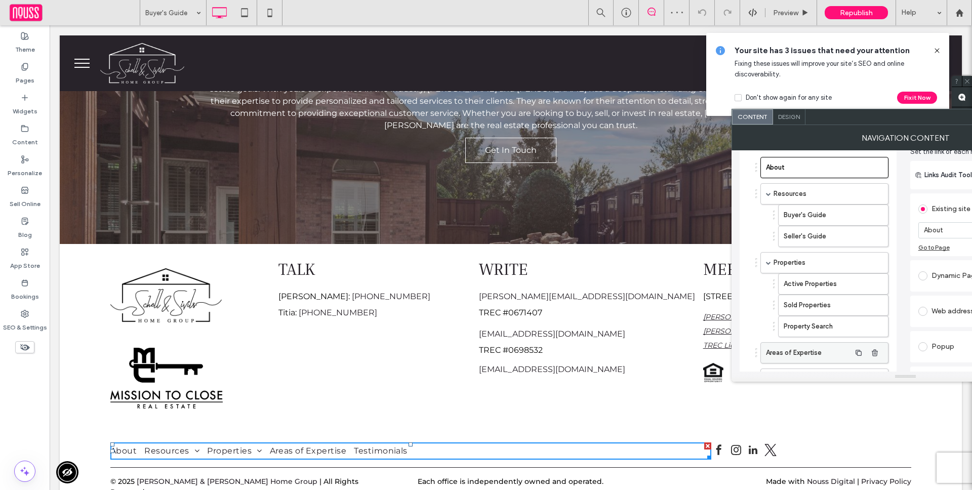
scroll to position [122, 0]
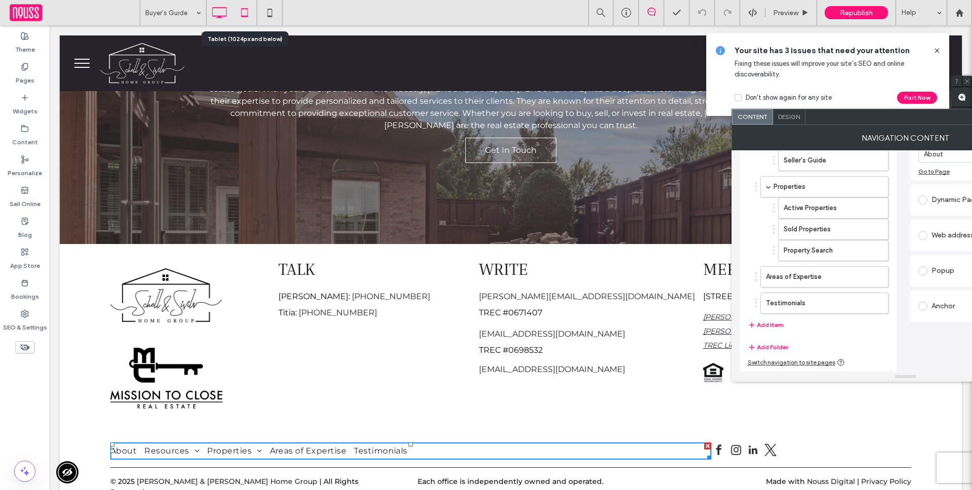
click at [242, 13] on icon at bounding box center [244, 13] width 20 height 20
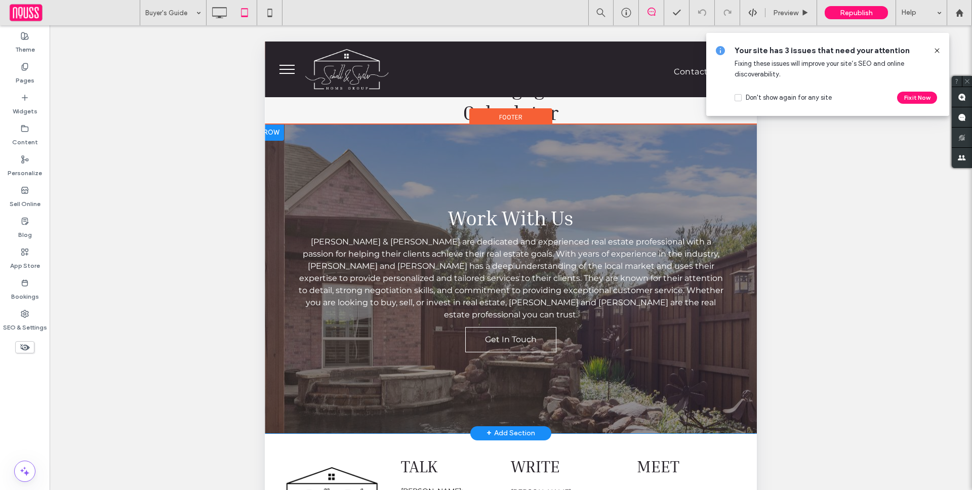
scroll to position [216, 0]
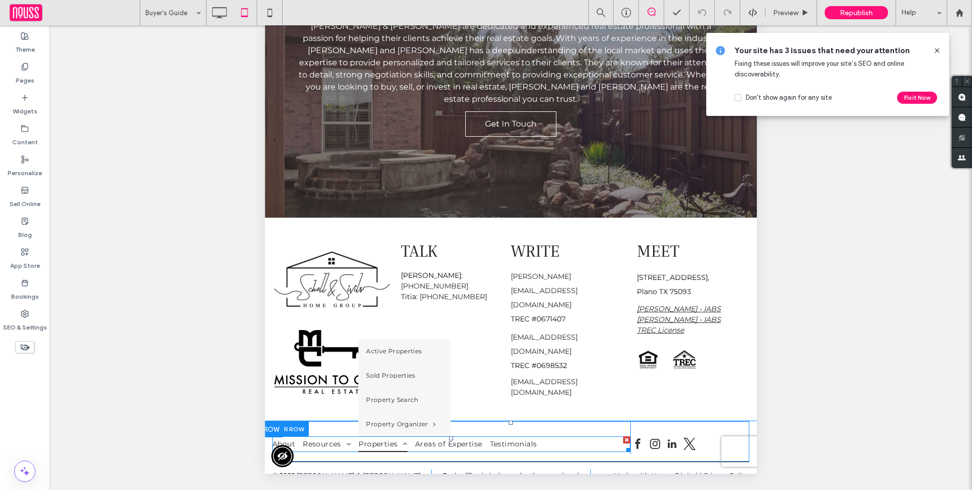
click at [412, 436] on link "Properties" at bounding box center [386, 444] width 57 height 16
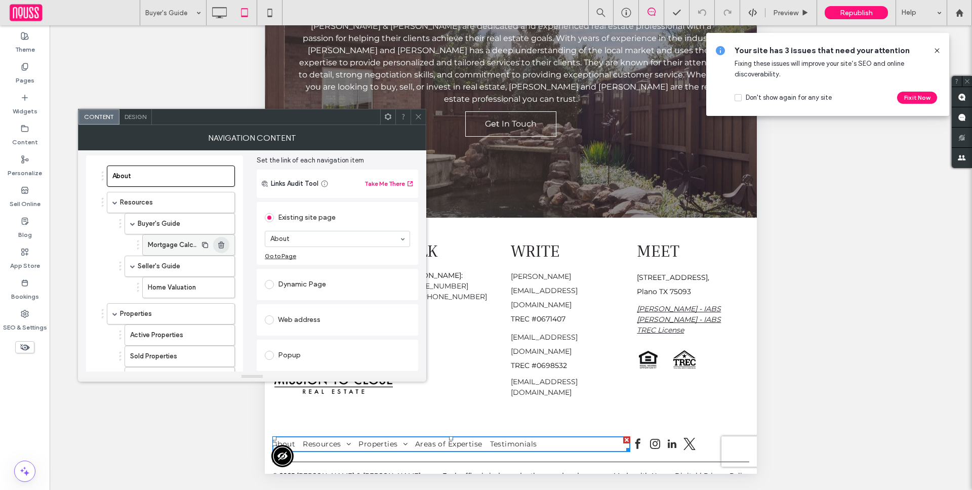
scroll to position [44, 0]
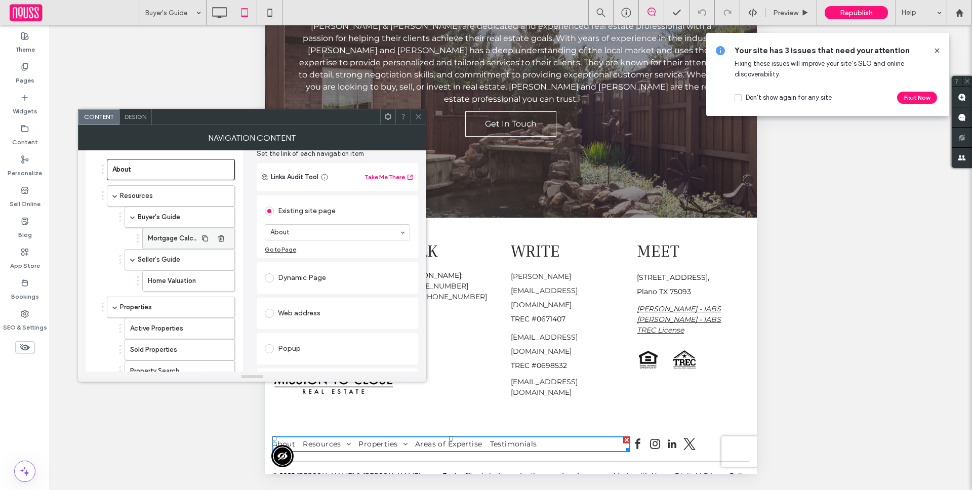
click at [230, 237] on div at bounding box center [215, 238] width 37 height 16
click at [222, 239] on icon "button" at bounding box center [221, 238] width 8 height 8
click at [225, 257] on icon "button" at bounding box center [221, 260] width 8 height 8
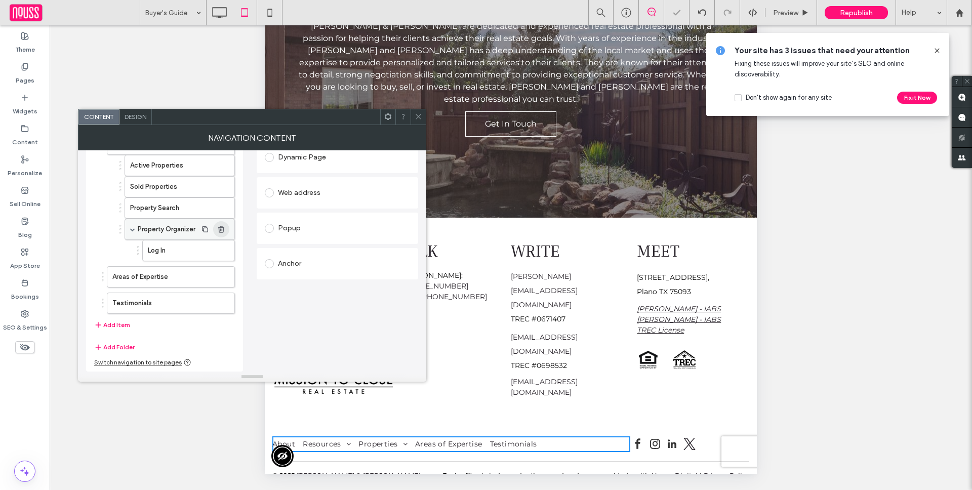
click at [222, 227] on use "button" at bounding box center [221, 229] width 6 height 7
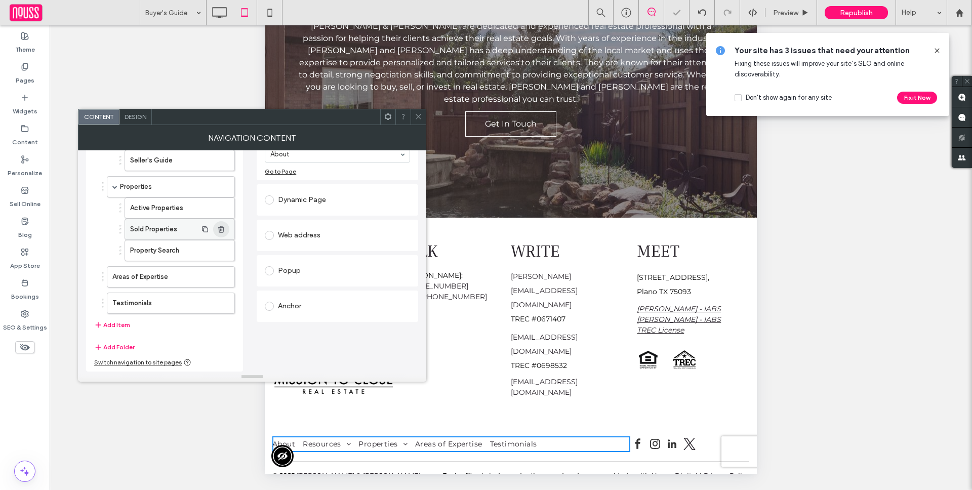
scroll to position [122, 0]
click at [844, 10] on span "Republish" at bounding box center [856, 13] width 33 height 9
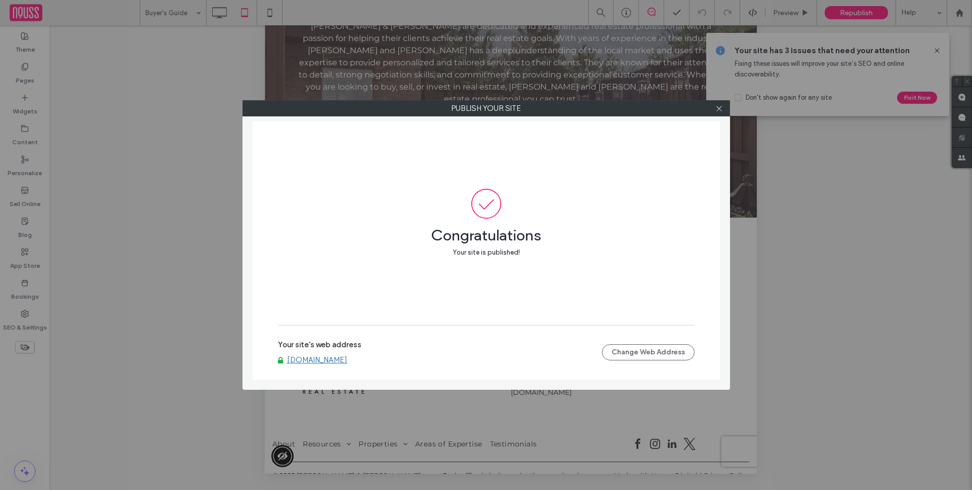
click at [512, 212] on span at bounding box center [486, 204] width 417 height 30
click at [539, 238] on span "Congratulations" at bounding box center [486, 230] width 417 height 23
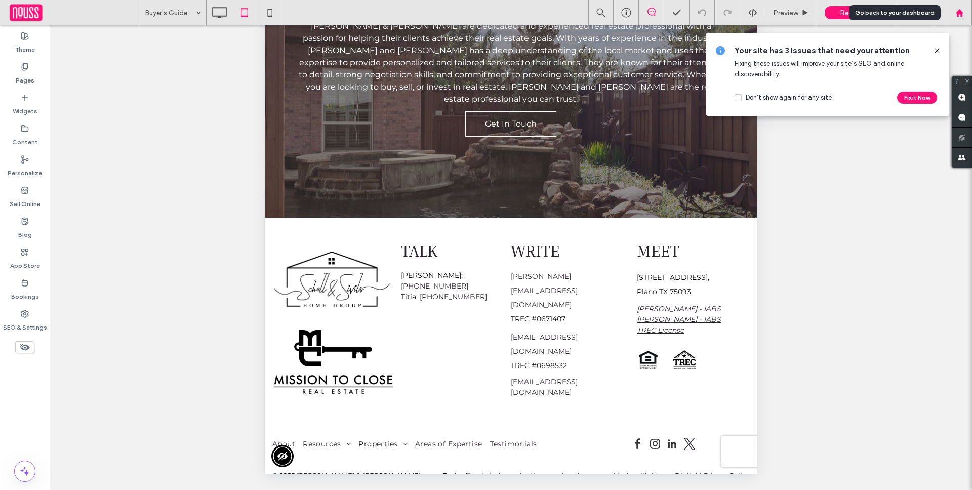
click at [967, 7] on div at bounding box center [958, 12] width 25 height 25
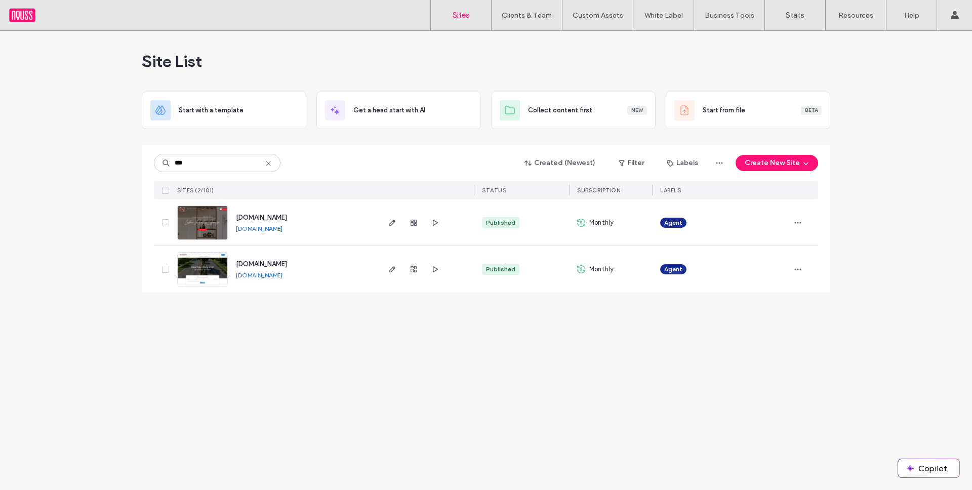
type input "***"
click at [285, 262] on span "[DOMAIN_NAME]" at bounding box center [261, 264] width 51 height 8
click at [233, 162] on input "***" at bounding box center [217, 163] width 127 height 18
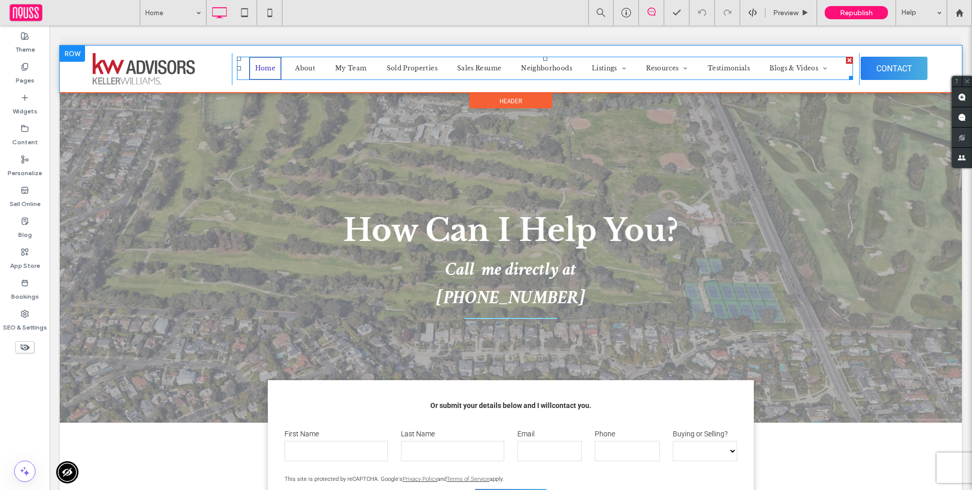
drag, startPoint x: 629, startPoint y: 66, endPoint x: 513, endPoint y: 84, distance: 117.8
click at [629, 66] on link "Listings" at bounding box center [609, 68] width 47 height 23
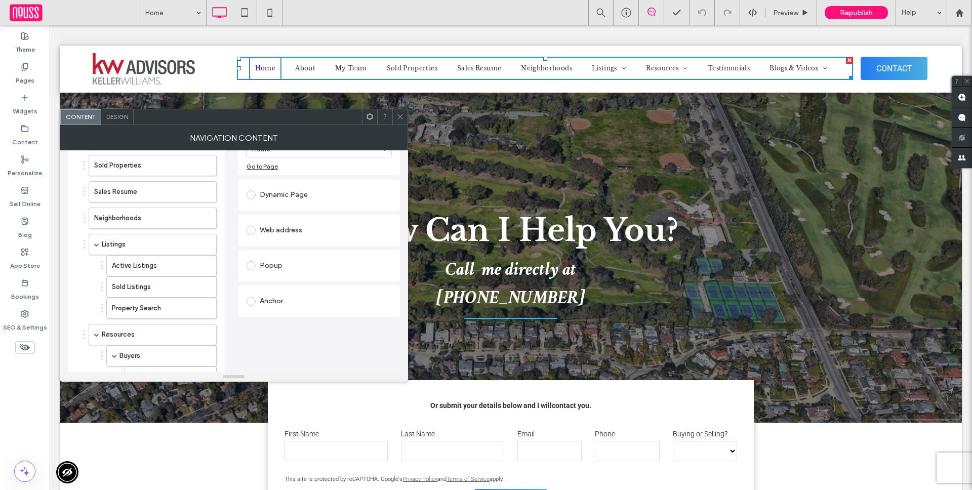
scroll to position [171, 0]
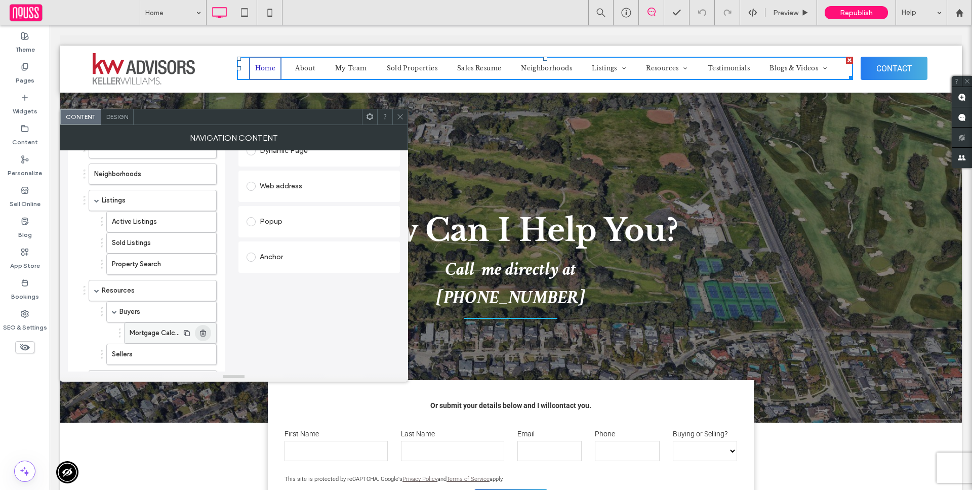
click at [204, 331] on icon "button" at bounding box center [203, 333] width 8 height 8
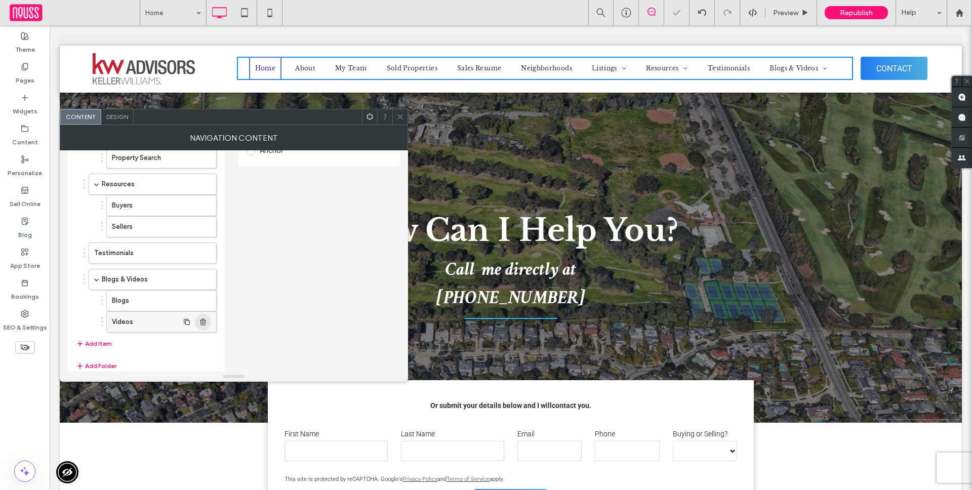
scroll to position [296, 0]
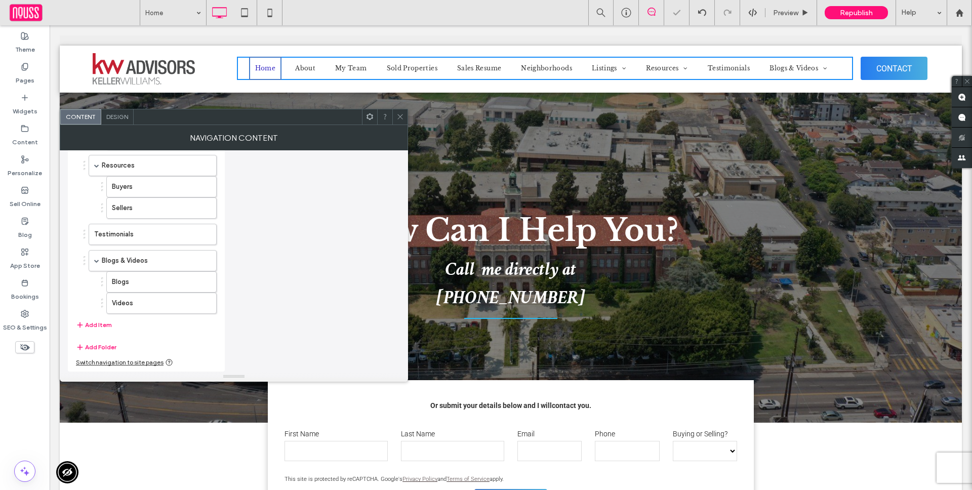
click at [397, 117] on icon at bounding box center [400, 117] width 8 height 8
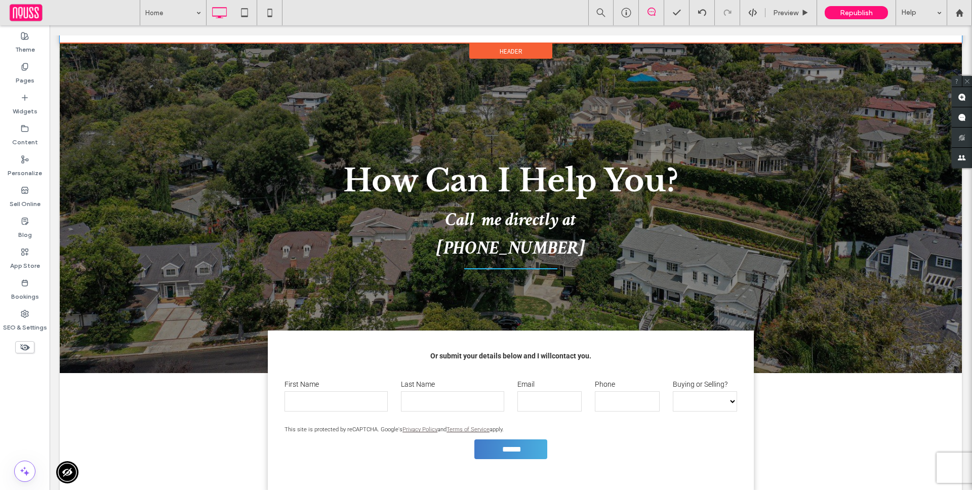
scroll to position [0, 0]
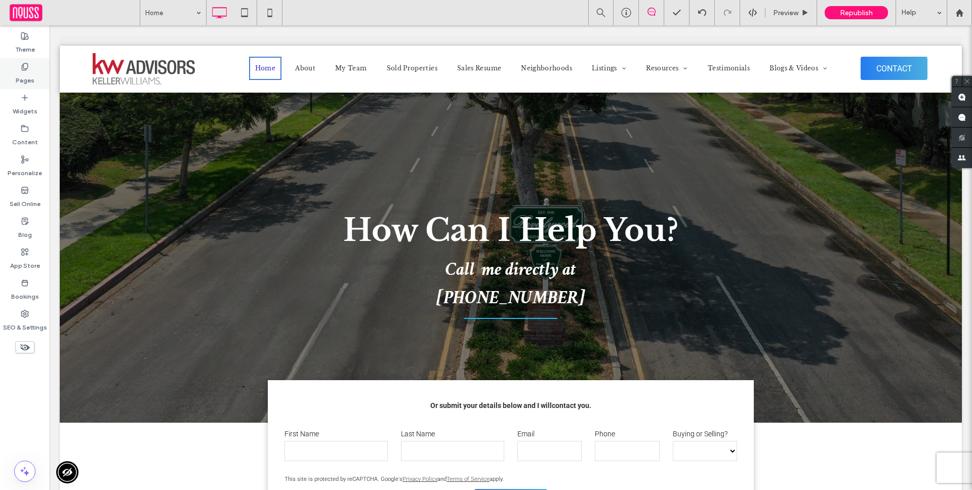
click at [25, 74] on label "Pages" at bounding box center [25, 78] width 19 height 14
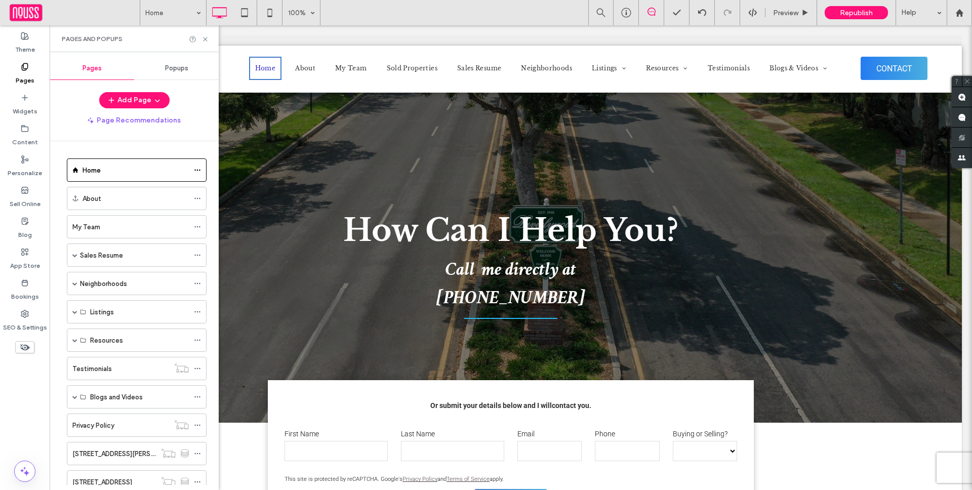
scroll to position [119, 0]
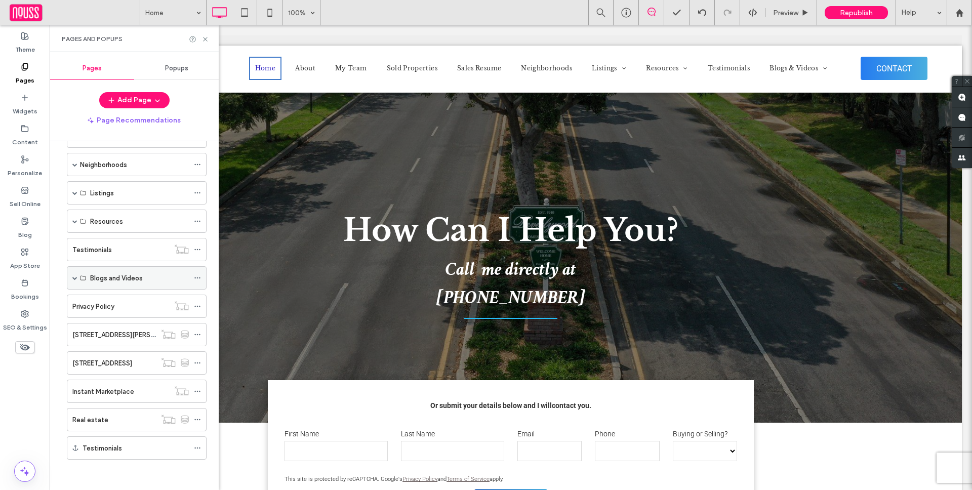
click at [75, 277] on span at bounding box center [74, 277] width 5 height 5
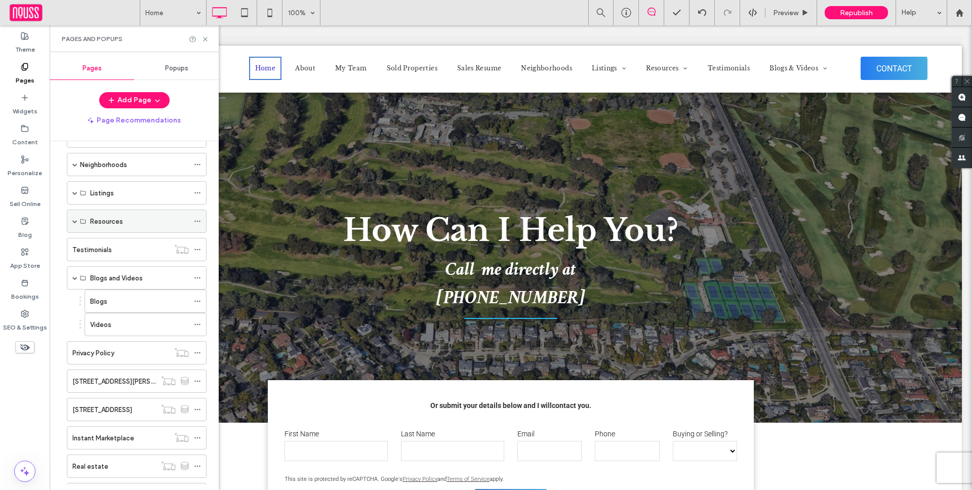
click at [76, 222] on span at bounding box center [74, 221] width 5 height 5
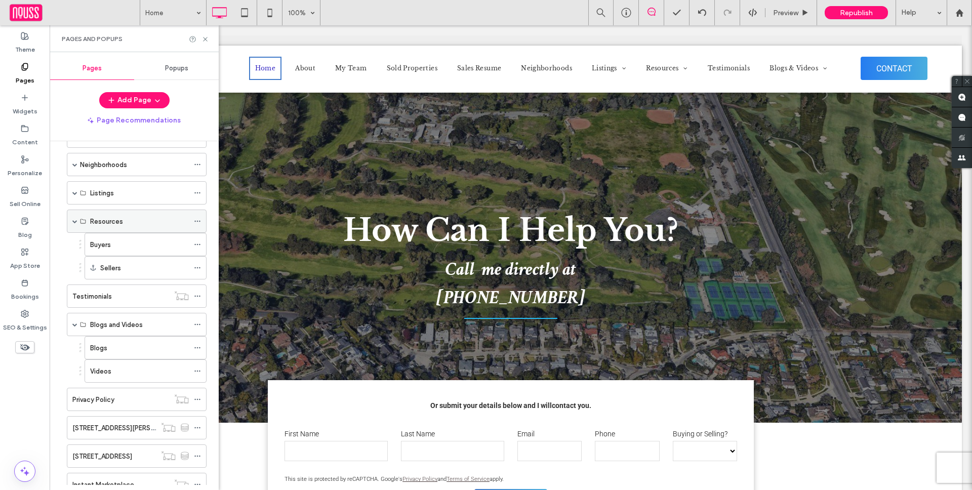
click at [74, 221] on span at bounding box center [74, 221] width 5 height 5
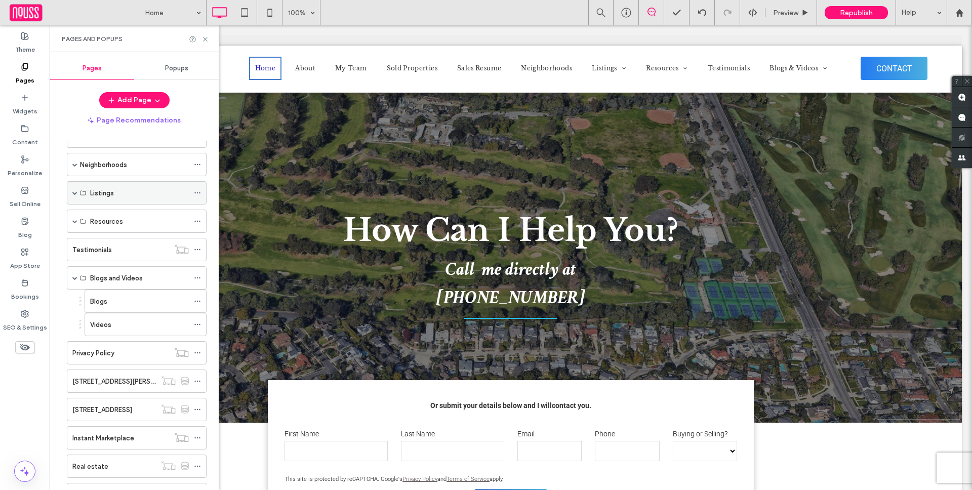
click at [75, 196] on span at bounding box center [74, 193] width 5 height 22
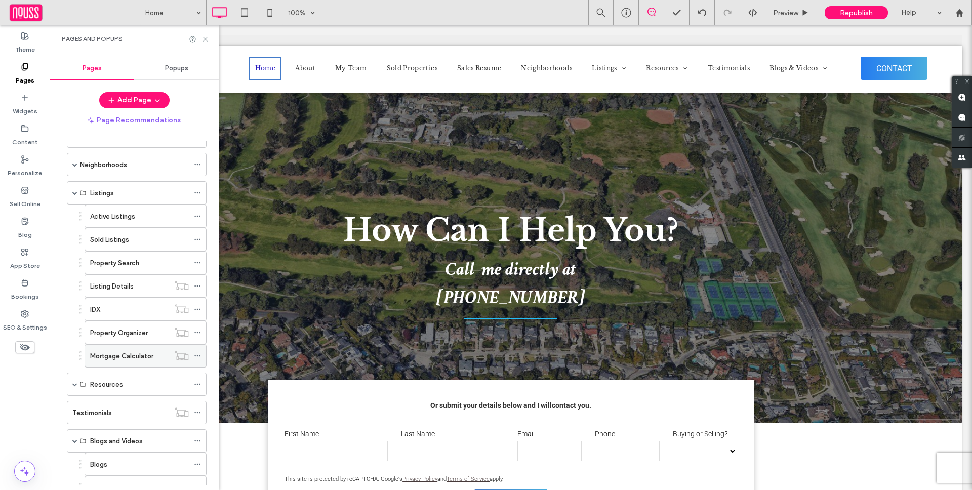
click at [198, 354] on icon at bounding box center [197, 355] width 7 height 7
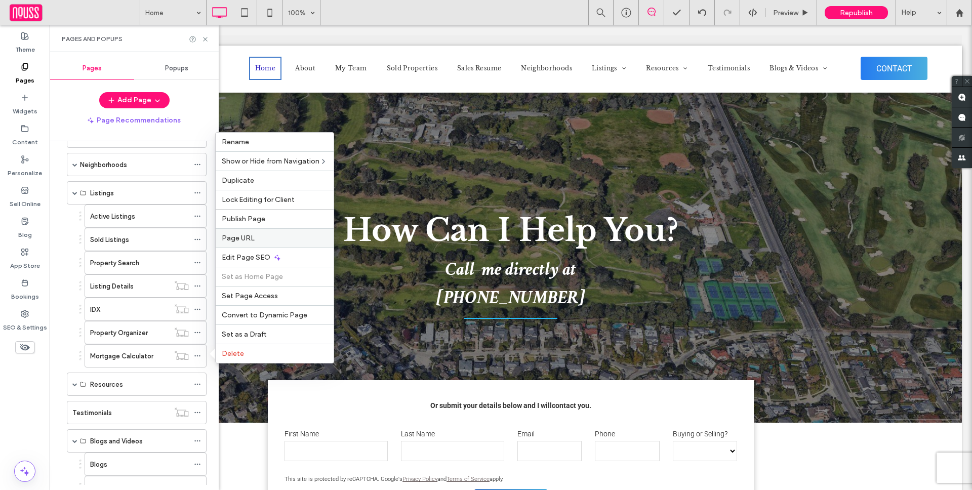
click at [267, 241] on label "Page URL" at bounding box center [275, 238] width 106 height 9
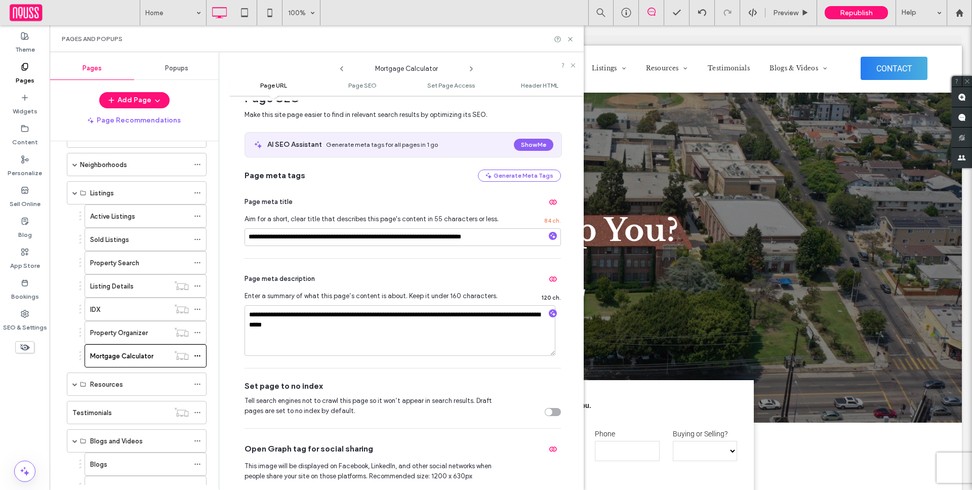
scroll to position [174, 0]
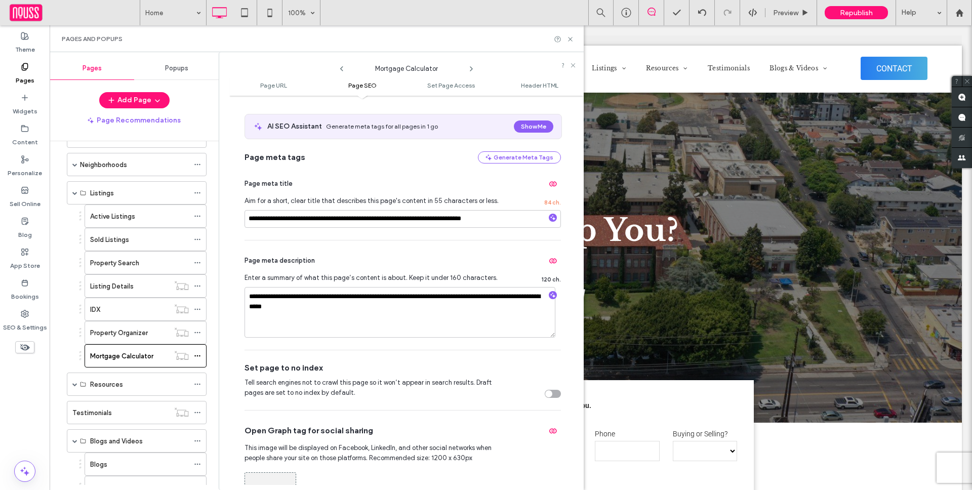
click at [546, 393] on div "toggle" at bounding box center [548, 393] width 7 height 7
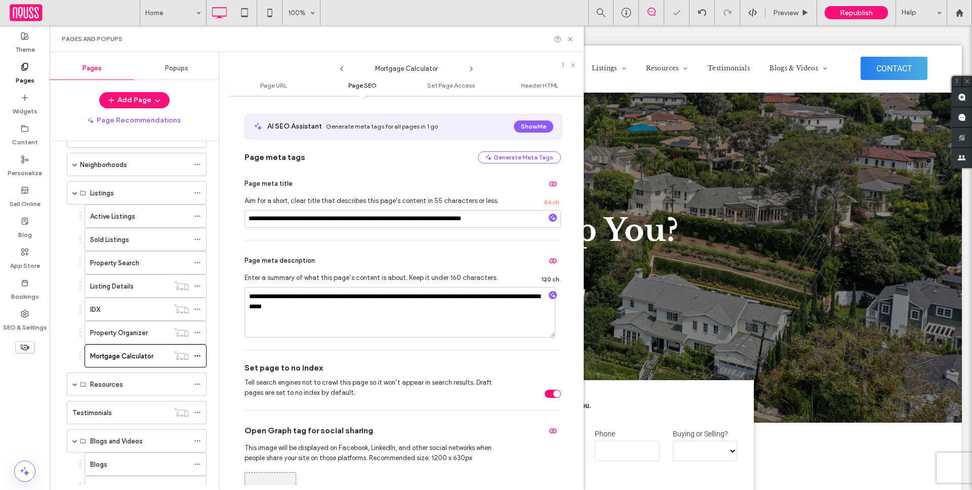
click at [340, 67] on icon at bounding box center [342, 69] width 8 height 8
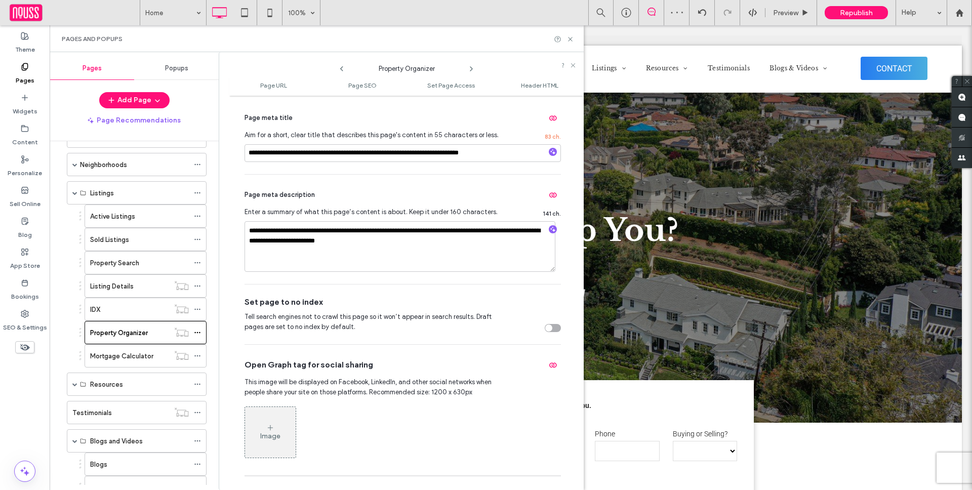
scroll to position [260, 0]
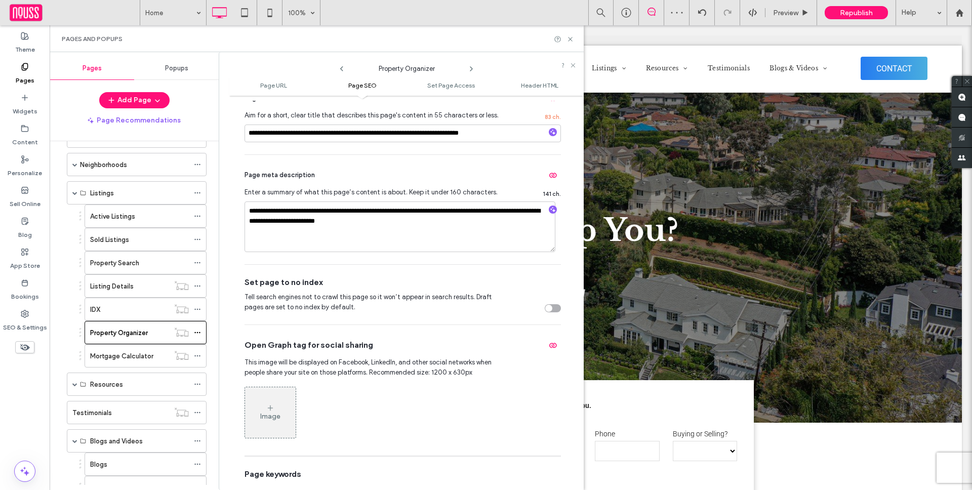
click at [550, 309] on div "toggle" at bounding box center [553, 308] width 16 height 8
click at [343, 65] on icon at bounding box center [342, 69] width 8 height 8
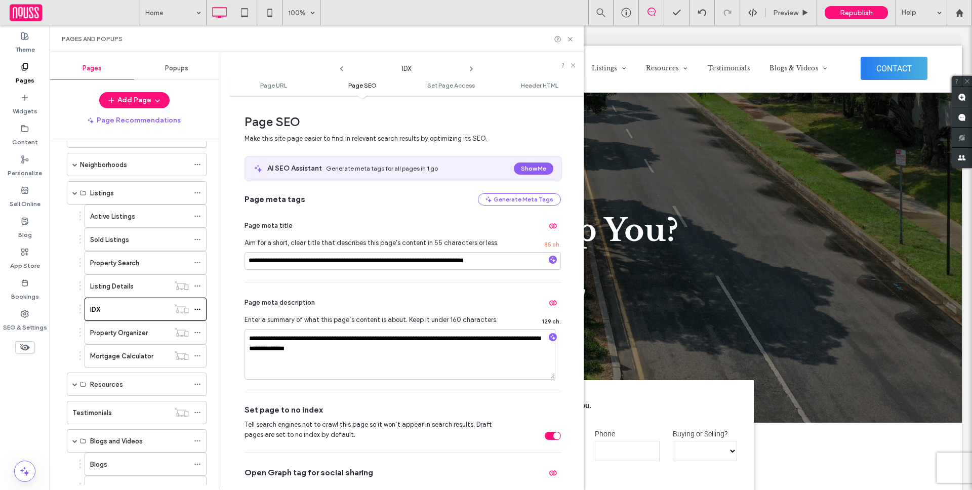
scroll to position [376, 0]
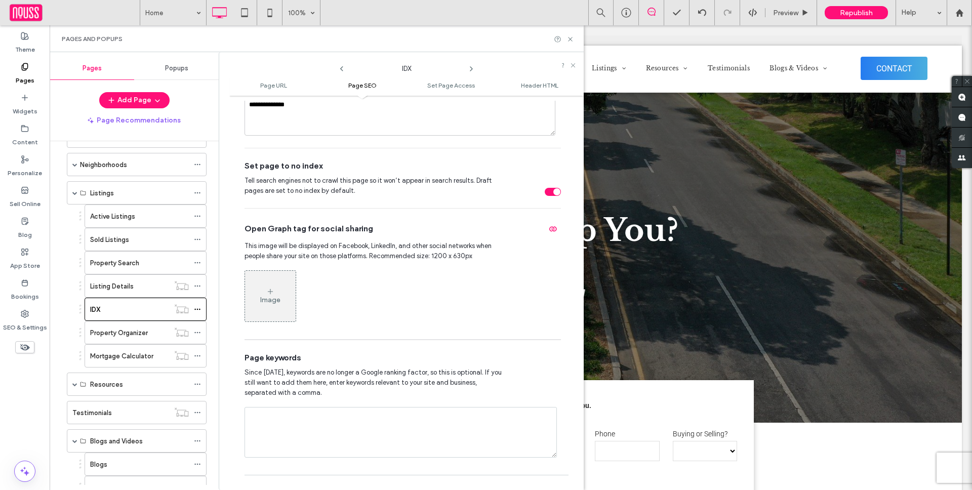
click at [341, 69] on icon at bounding box center [342, 69] width 8 height 8
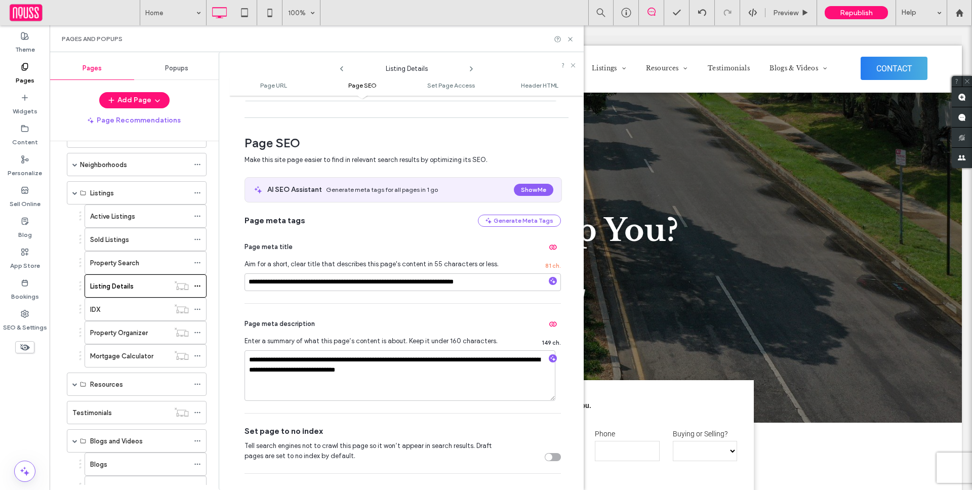
scroll to position [297, 0]
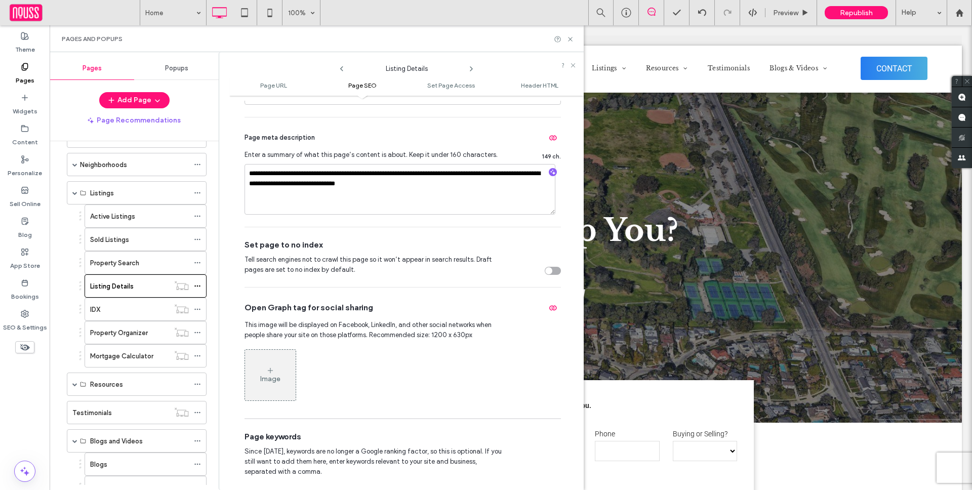
click at [552, 267] on div "Tell search engines not to crawl this page so it won’t appear in search results…" at bounding box center [402, 265] width 316 height 20
click at [550, 269] on div "toggle" at bounding box center [553, 271] width 16 height 8
click at [341, 69] on use at bounding box center [341, 68] width 3 height 5
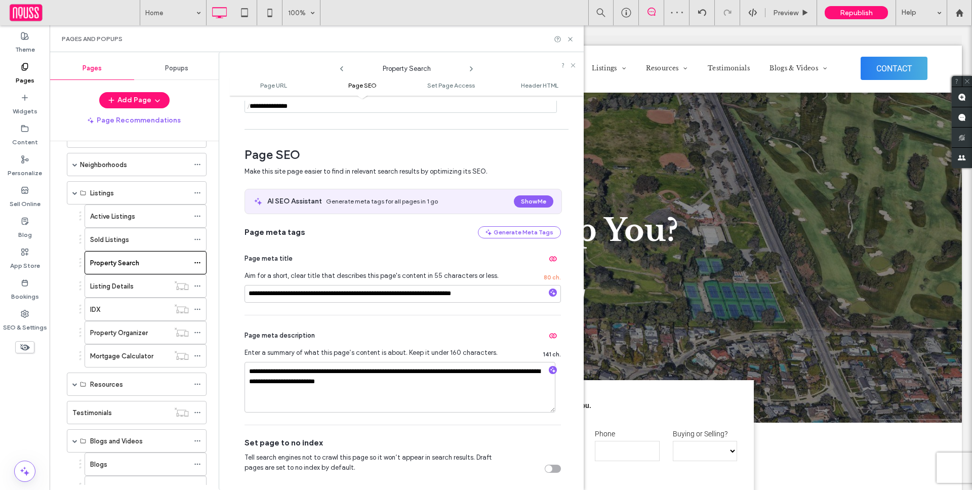
scroll to position [227, 0]
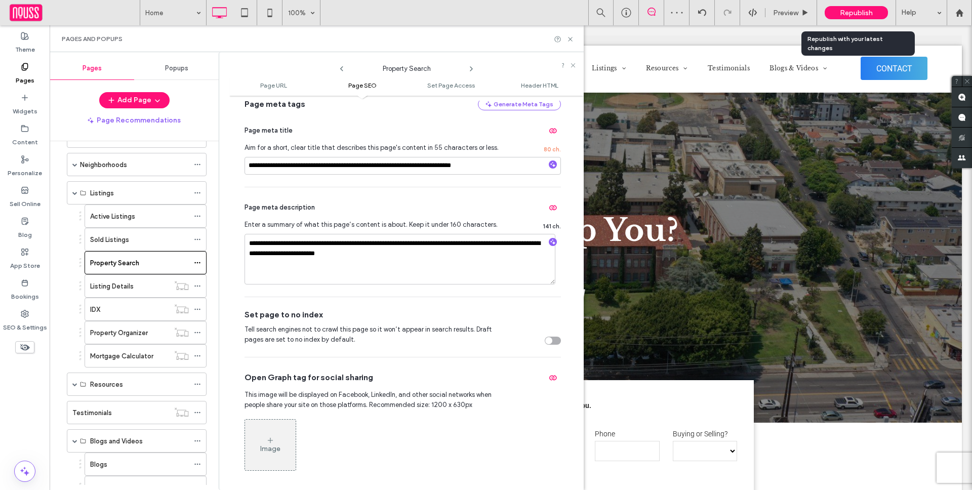
click at [845, 12] on span "Republish" at bounding box center [856, 13] width 33 height 9
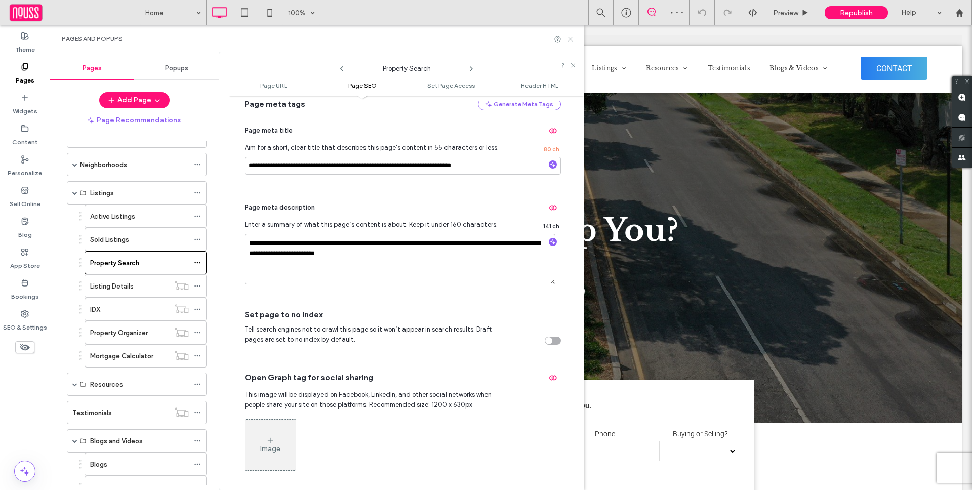
click at [570, 40] on icon at bounding box center [570, 39] width 8 height 8
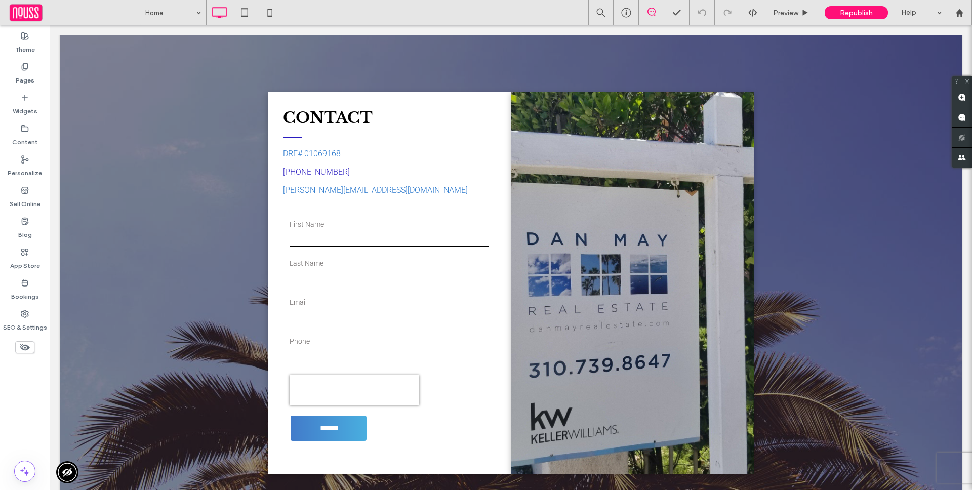
scroll to position [3378, 0]
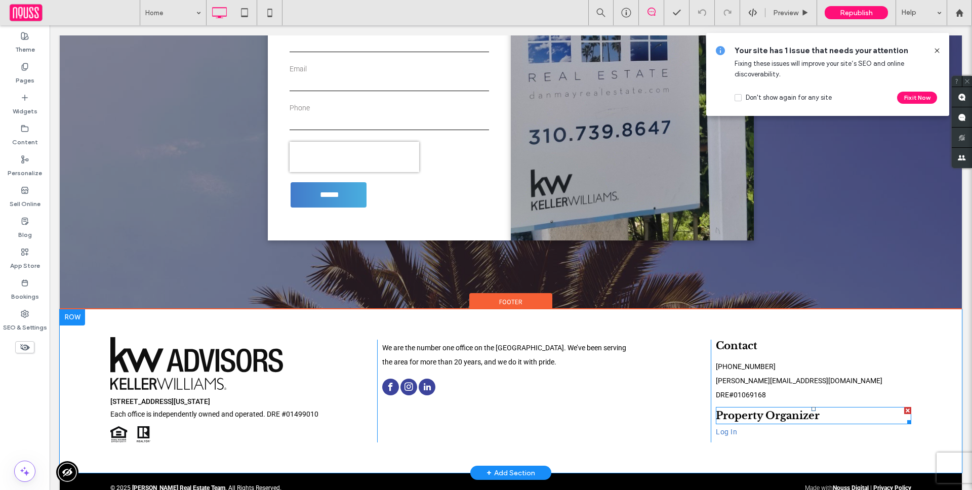
click at [907, 407] on div at bounding box center [907, 410] width 7 height 7
click at [906, 403] on div at bounding box center [907, 406] width 7 height 7
click at [417, 379] on link "instagram" at bounding box center [408, 388] width 17 height 19
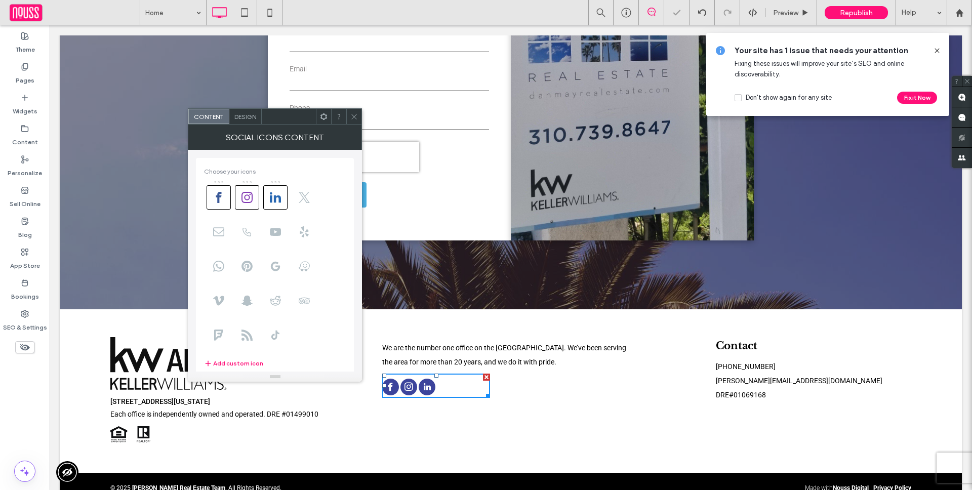
click at [243, 118] on span "Design" at bounding box center [245, 117] width 22 height 8
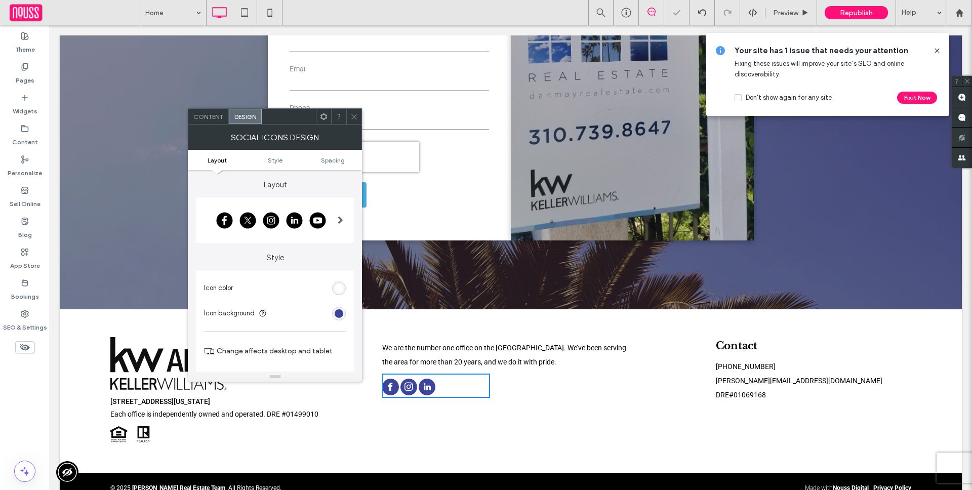
scroll to position [108, 0]
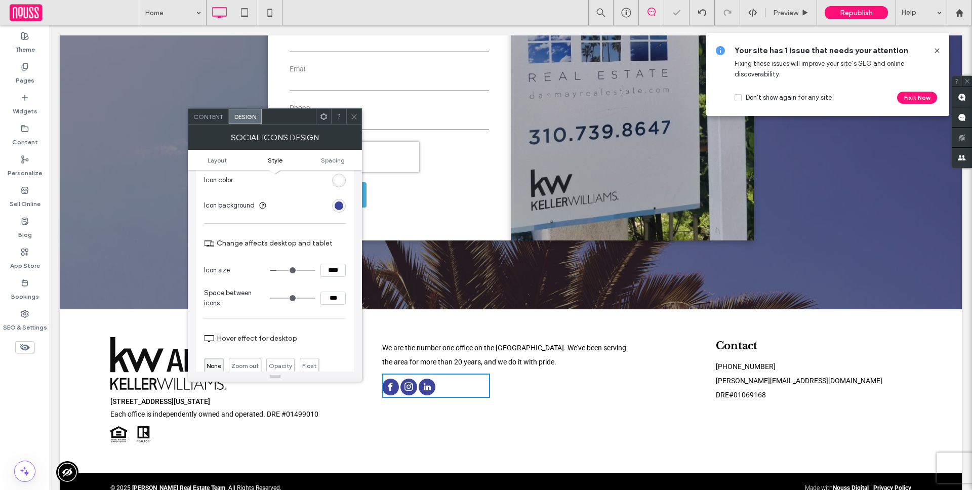
click at [333, 213] on section "Icon background" at bounding box center [275, 205] width 142 height 25
click at [334, 209] on div "rgb(60, 68, 156)" at bounding box center [339, 206] width 14 height 14
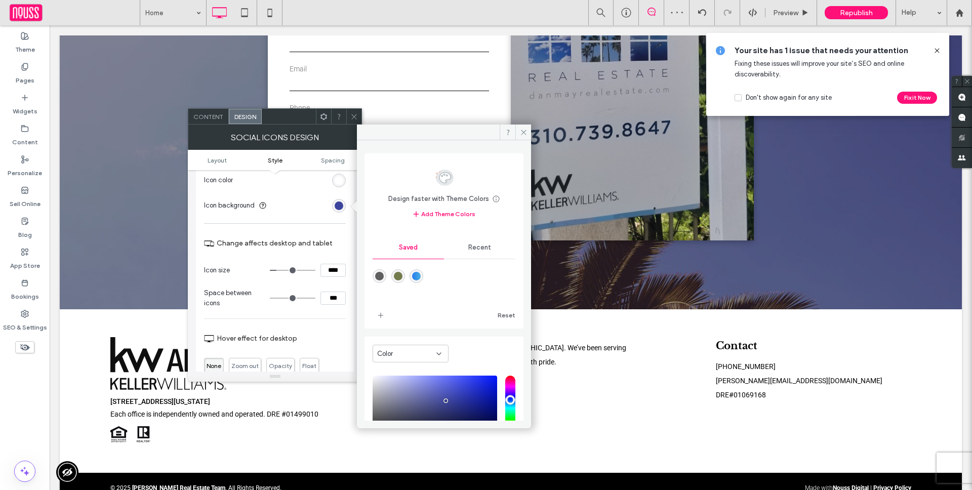
click at [421, 275] on div "linear-gradient(90deg,rgba(37,124,240,1) 0%,rgba(73,174,223,1) 100%)" at bounding box center [416, 276] width 9 height 9
type input "*******"
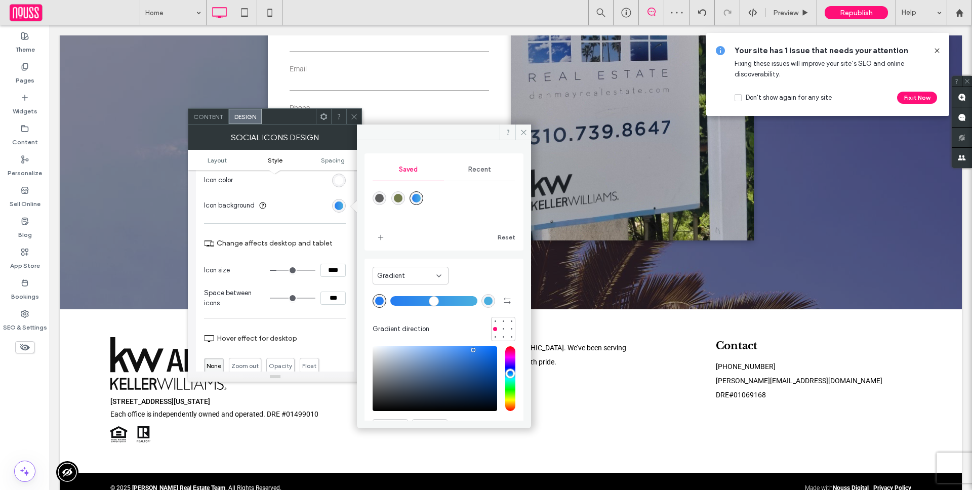
click at [352, 116] on icon at bounding box center [354, 117] width 8 height 8
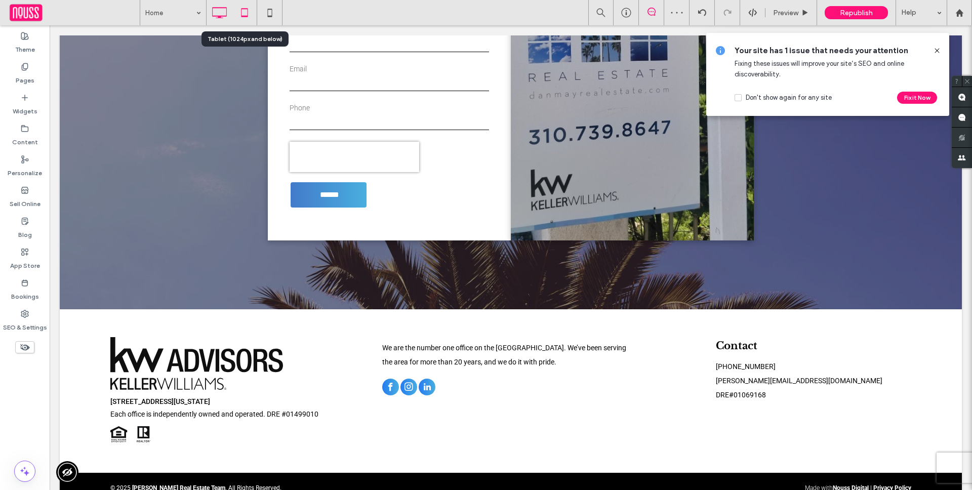
drag, startPoint x: 241, startPoint y: 13, endPoint x: 138, endPoint y: 195, distance: 209.4
click at [241, 13] on icon at bounding box center [244, 13] width 20 height 20
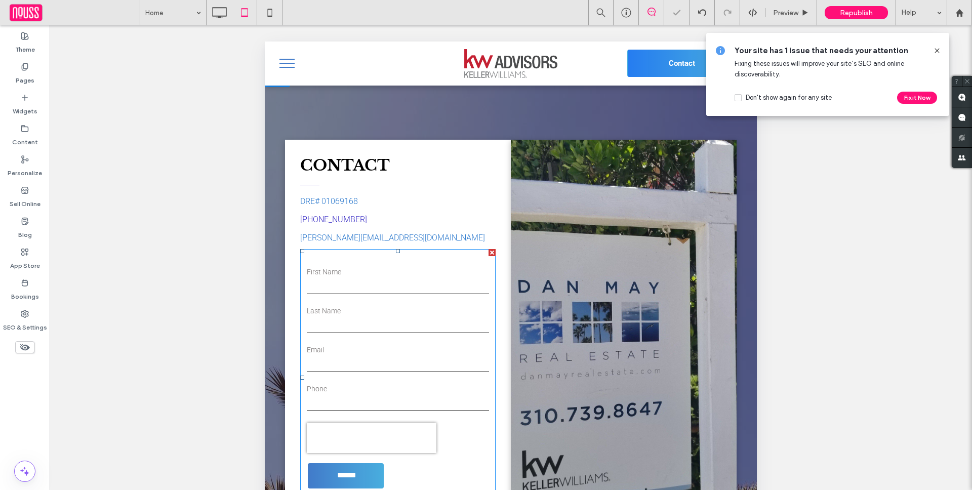
scroll to position [216, 0]
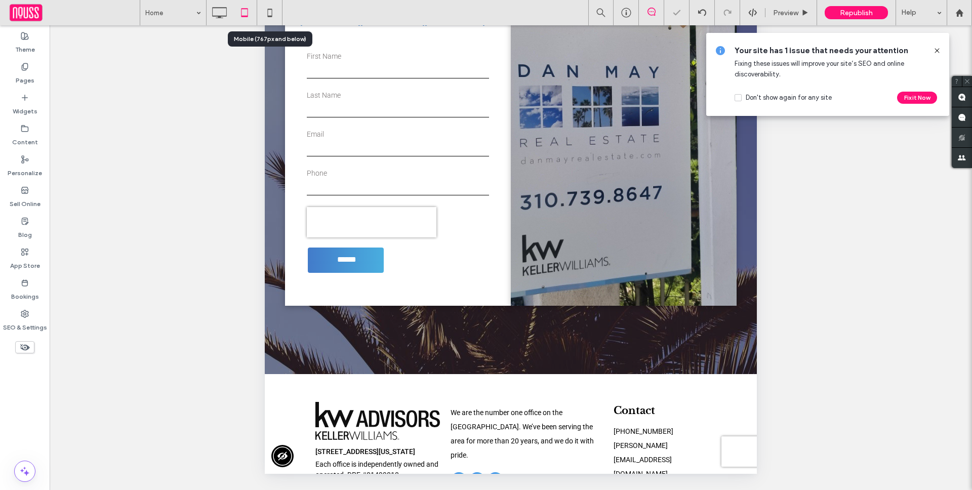
click at [271, 12] on icon at bounding box center [270, 13] width 20 height 20
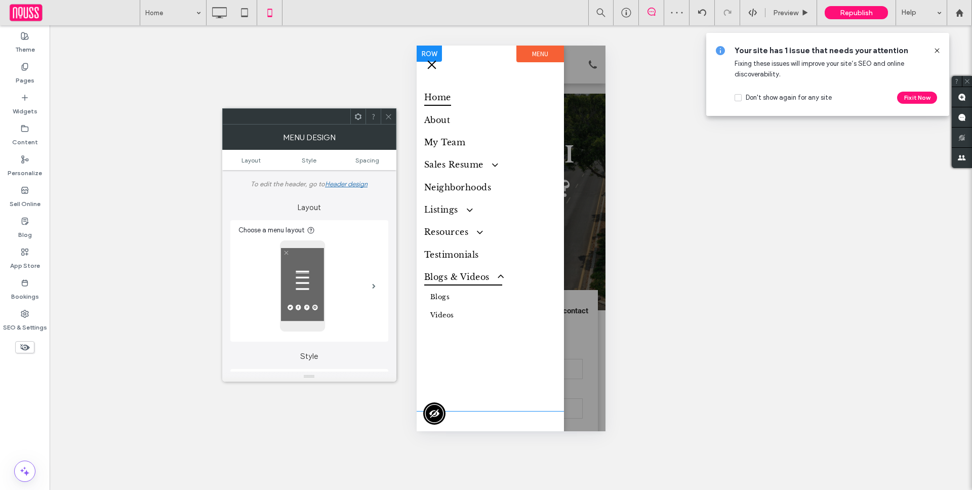
scroll to position [0, 0]
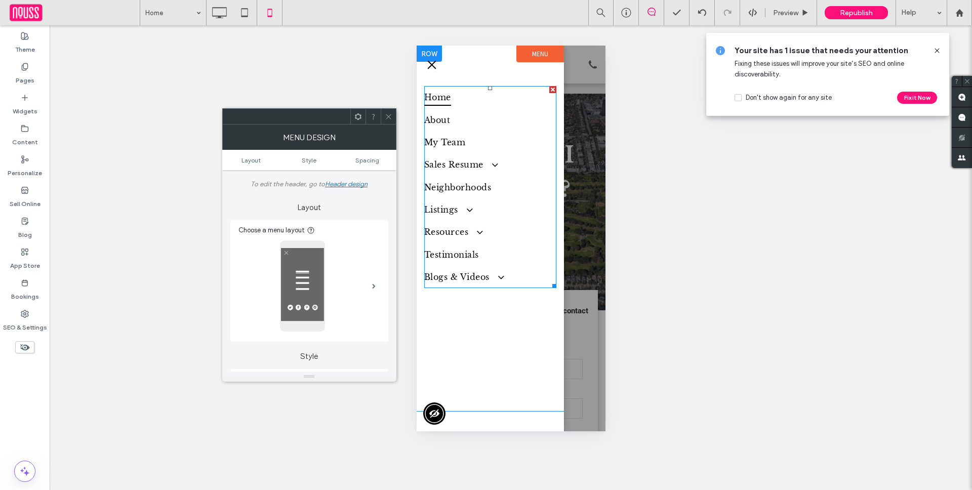
click at [559, 239] on div "Home About My Team Sales Resume Sold Properties Neighborhoods Listings Active L…" at bounding box center [489, 228] width 147 height 365
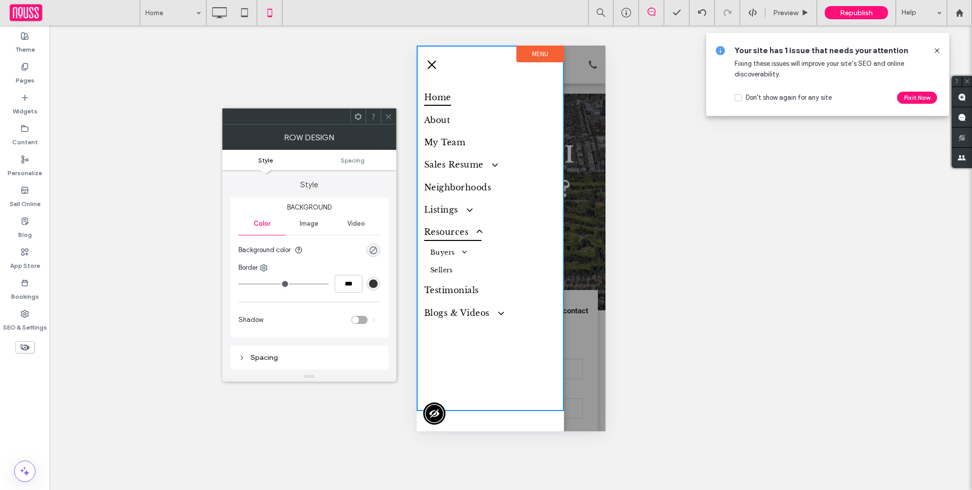
click at [529, 239] on link "Resources" at bounding box center [490, 232] width 132 height 22
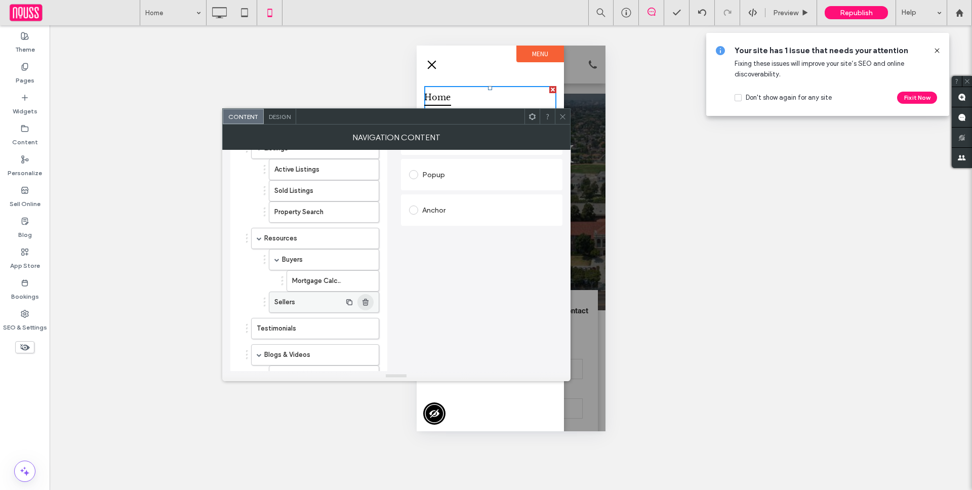
scroll to position [223, 0]
click at [369, 274] on span "button" at bounding box center [365, 275] width 16 height 16
click at [564, 116] on icon at bounding box center [563, 117] width 8 height 8
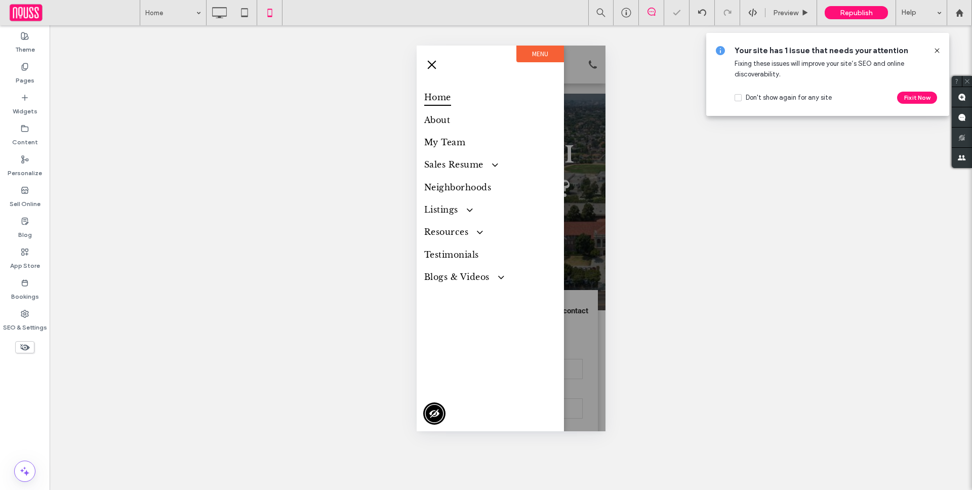
click at [580, 126] on div at bounding box center [510, 239] width 189 height 386
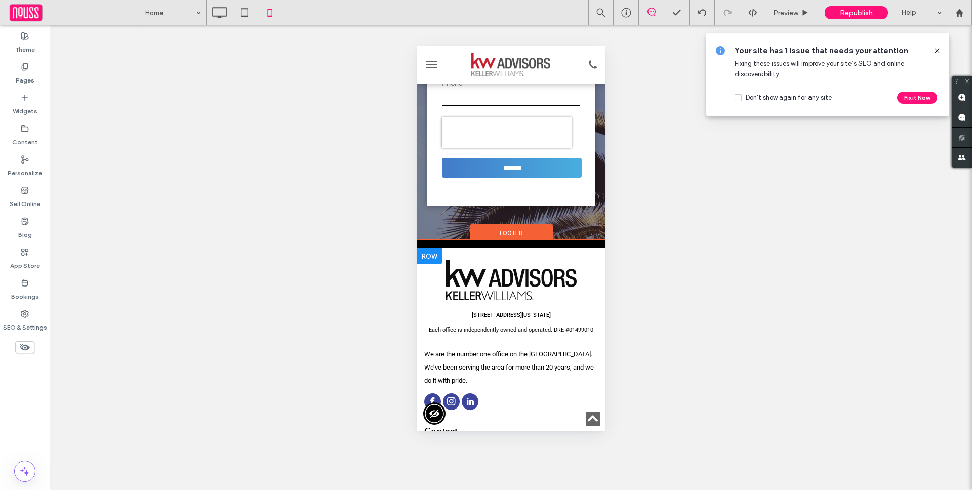
scroll to position [5338, 0]
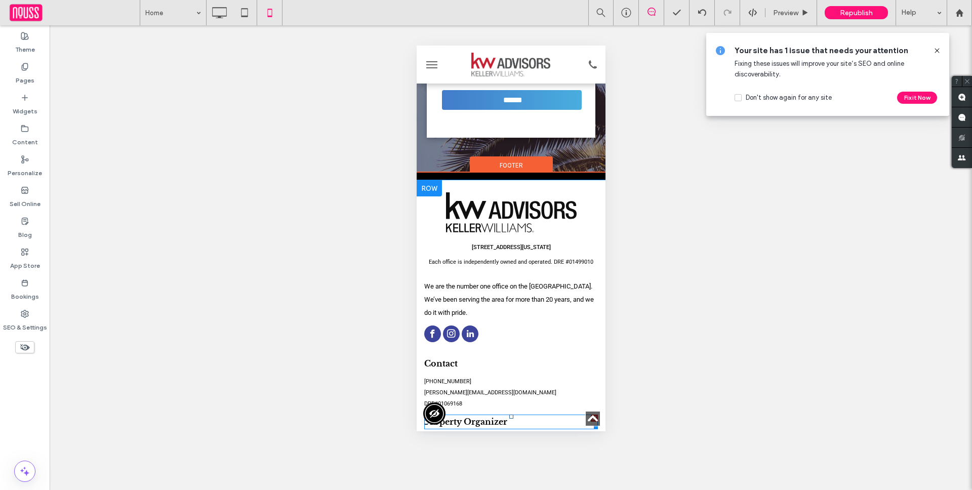
click at [593, 414] on div at bounding box center [593, 417] width 7 height 7
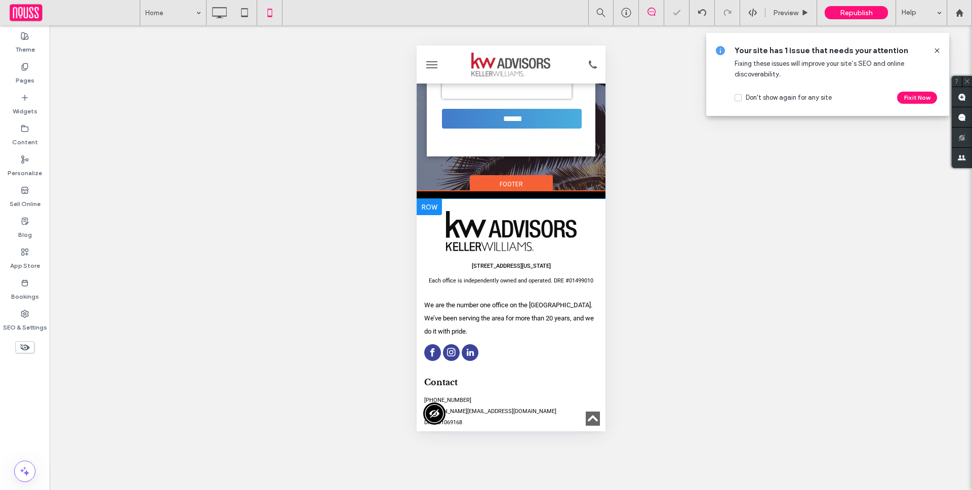
click at [594, 433] on div at bounding box center [593, 436] width 7 height 7
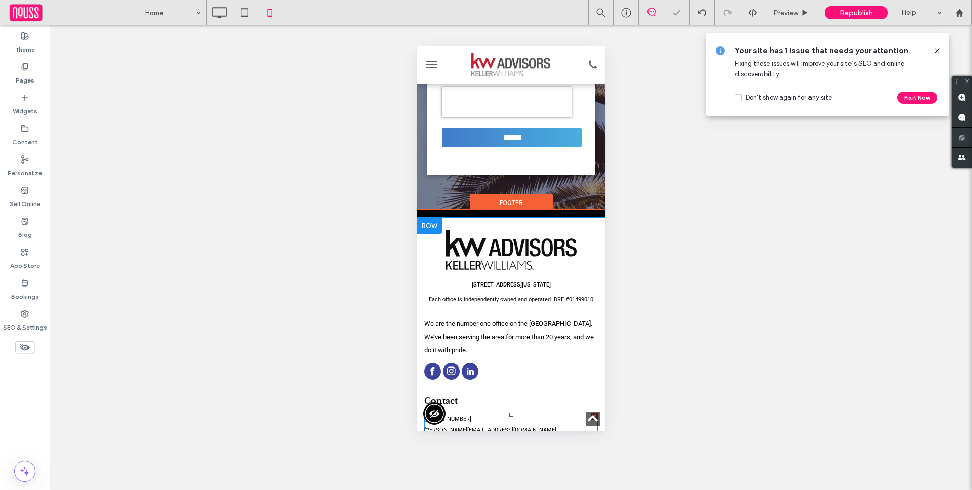
click at [466, 425] on p "dan@danmayrealestateteam.com" at bounding box center [511, 430] width 174 height 11
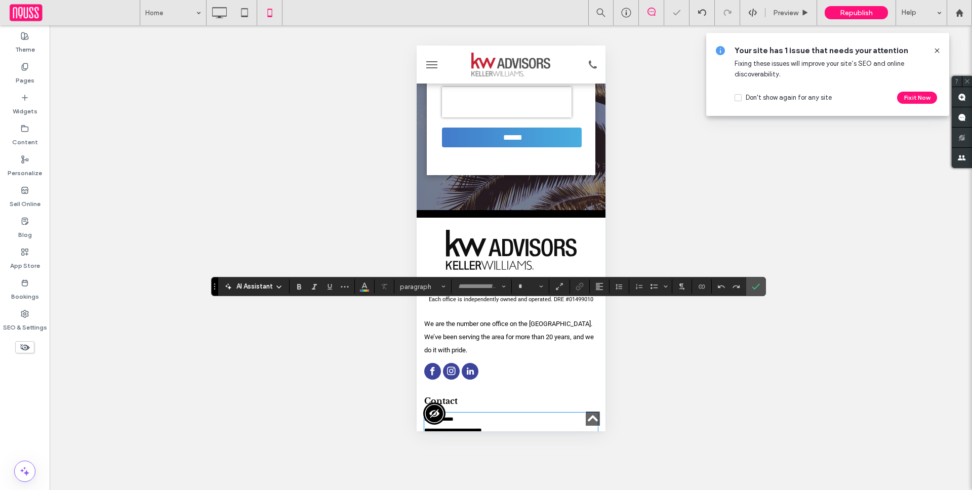
type input "******"
type input "**"
click at [524, 286] on input "**" at bounding box center [527, 286] width 20 height 8
type input "**"
click at [752, 287] on icon "Confirm" at bounding box center [756, 286] width 8 height 8
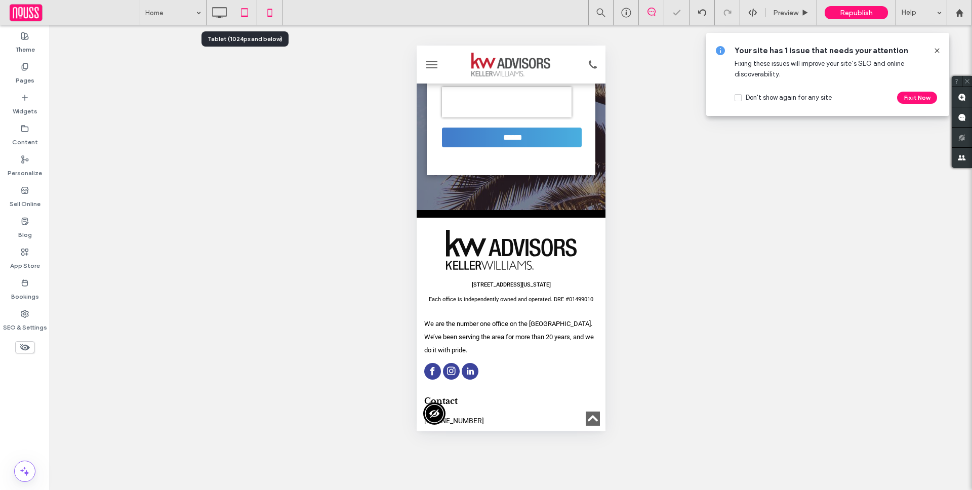
click at [251, 16] on icon at bounding box center [244, 13] width 20 height 20
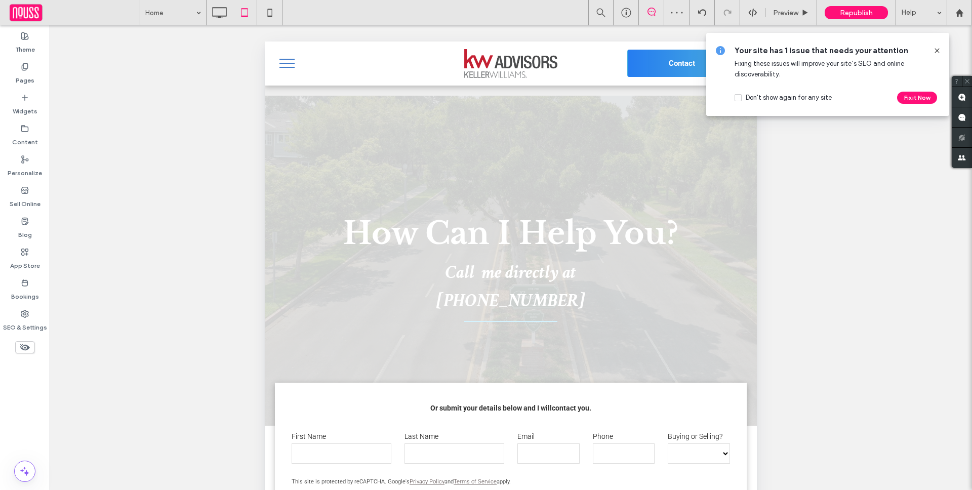
scroll to position [0, 0]
drag, startPoint x: 781, startPoint y: 331, endPoint x: 291, endPoint y: 66, distance: 556.8
click at [290, 66] on button "menu" at bounding box center [287, 63] width 26 height 26
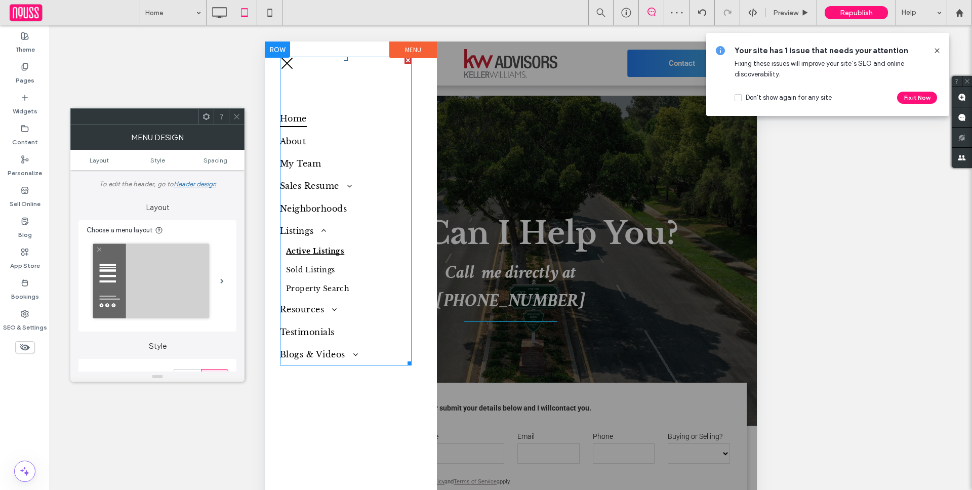
click at [379, 259] on link "Active Listings" at bounding box center [346, 251] width 132 height 19
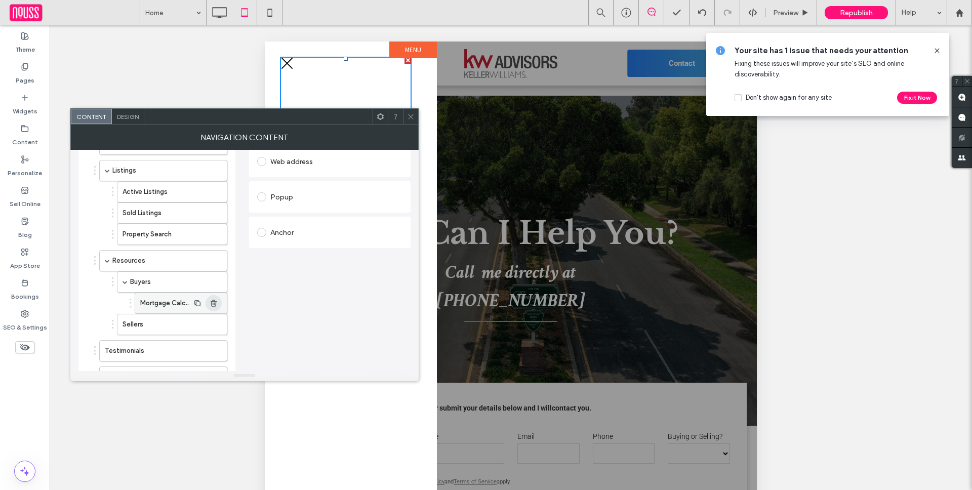
scroll to position [197, 0]
click at [218, 298] on span "button" at bounding box center [213, 301] width 16 height 16
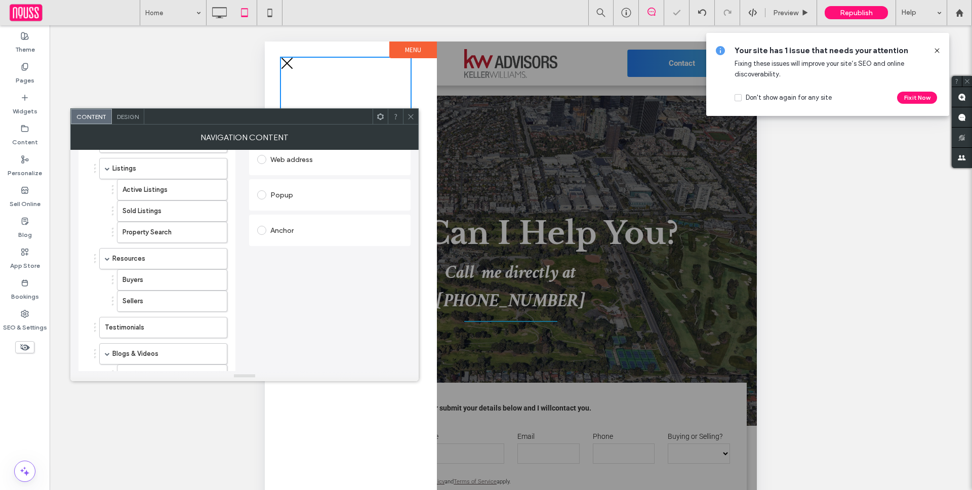
click at [409, 117] on icon at bounding box center [411, 117] width 8 height 8
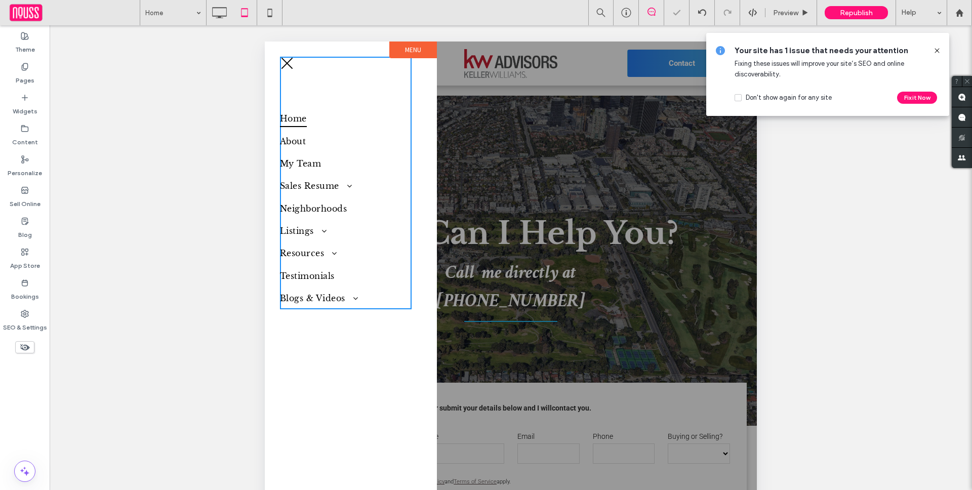
click at [450, 190] on div at bounding box center [511, 365] width 492 height 648
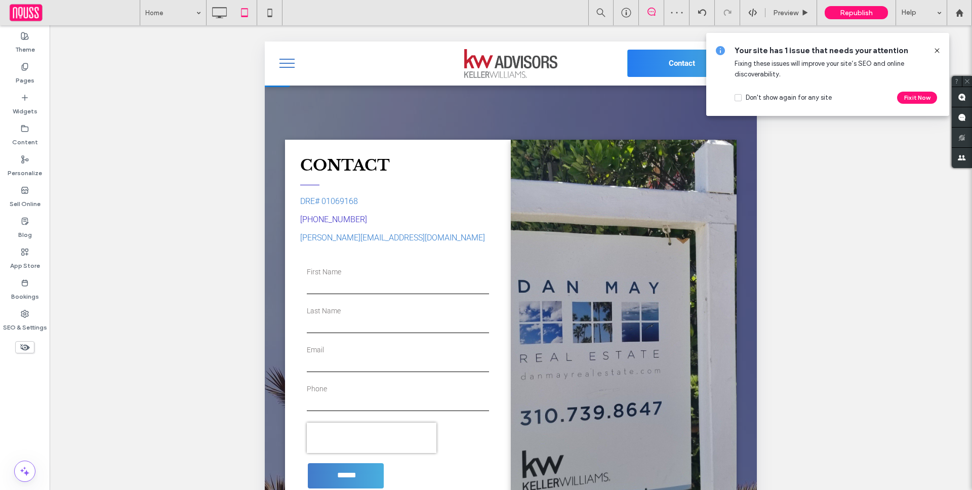
scroll to position [216, 0]
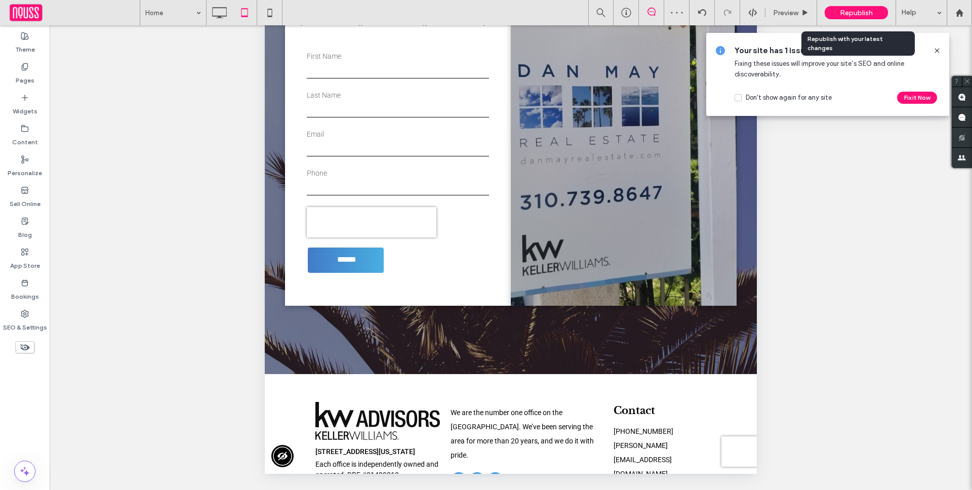
click at [855, 11] on span "Republish" at bounding box center [856, 13] width 33 height 9
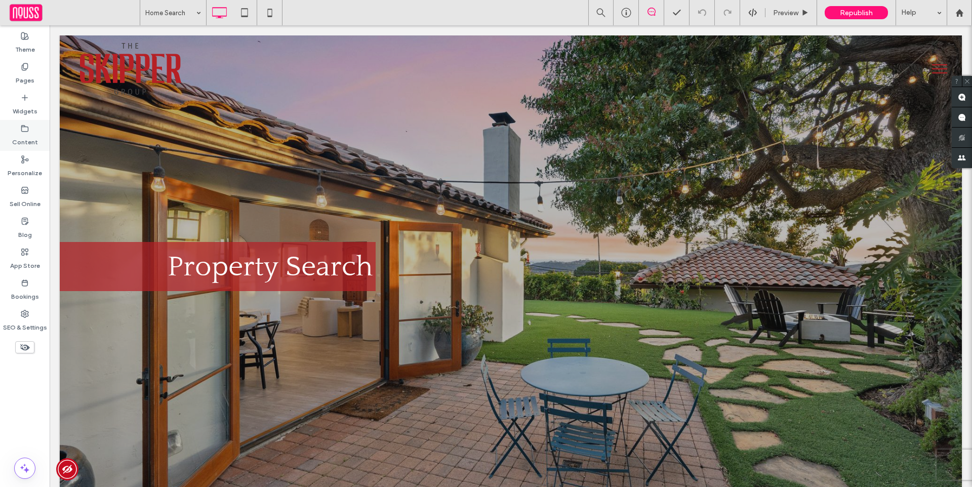
click at [37, 127] on div "Content" at bounding box center [25, 135] width 50 height 31
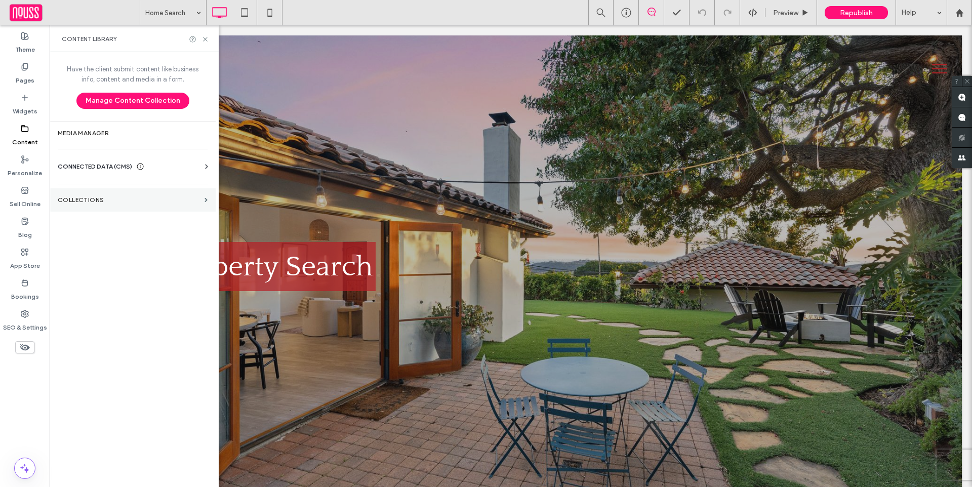
click at [123, 205] on section "Collections" at bounding box center [133, 199] width 166 height 23
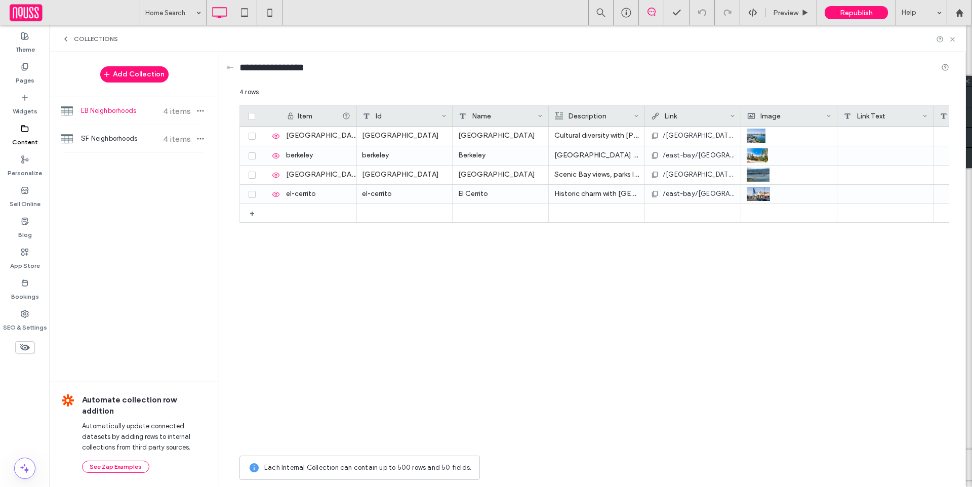
click at [956, 42] on div "Collections" at bounding box center [508, 38] width 916 height 27
click at [953, 41] on icon at bounding box center [952, 39] width 8 height 8
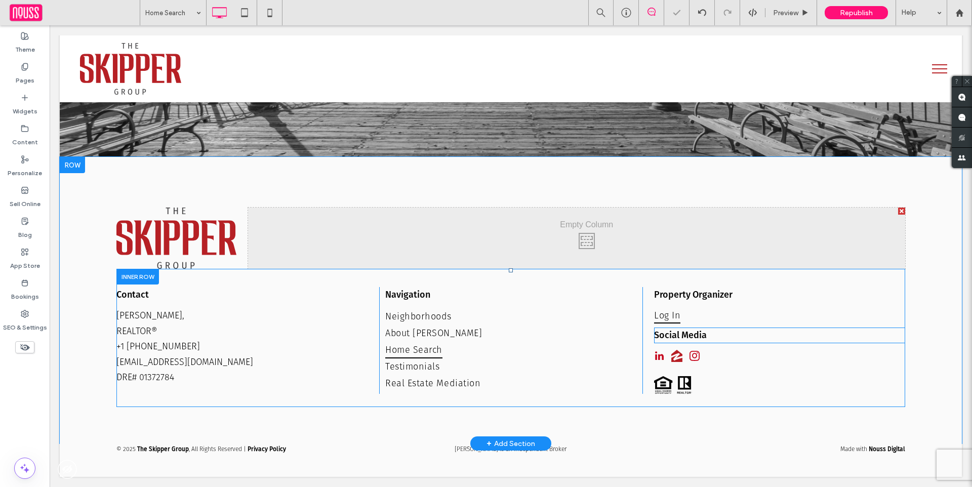
scroll to position [1375, 0]
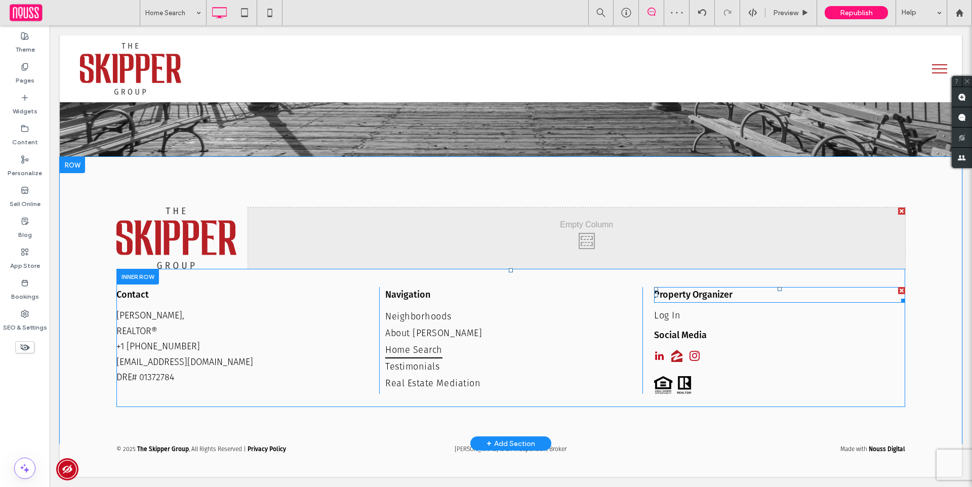
click at [902, 290] on div at bounding box center [901, 290] width 7 height 7
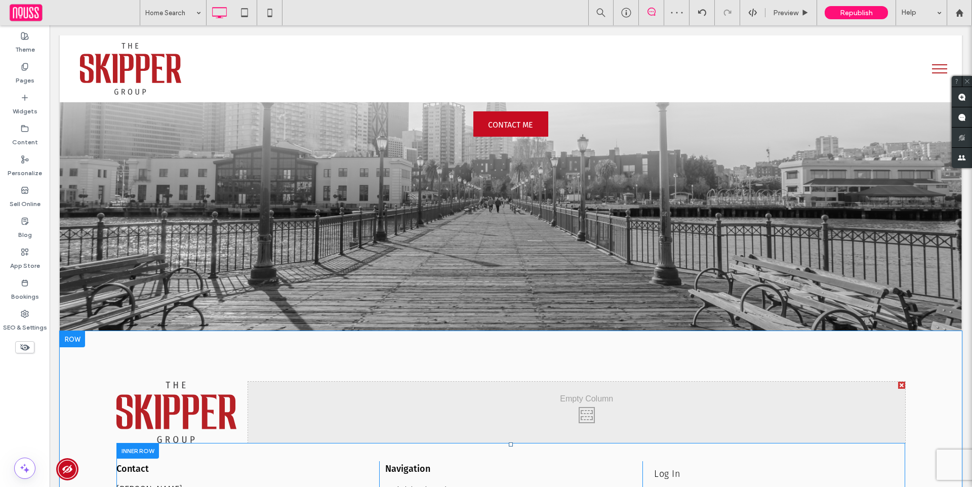
scroll to position [1547, 0]
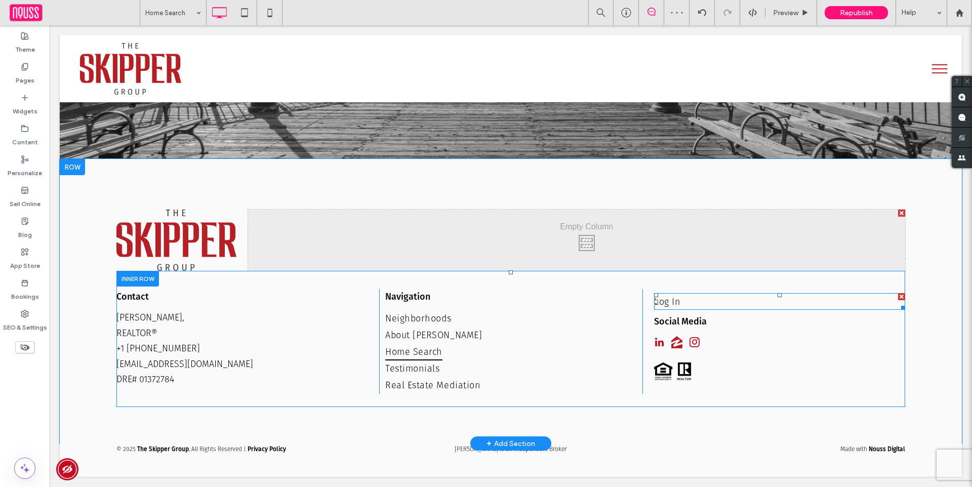
click at [902, 294] on div at bounding box center [901, 296] width 7 height 7
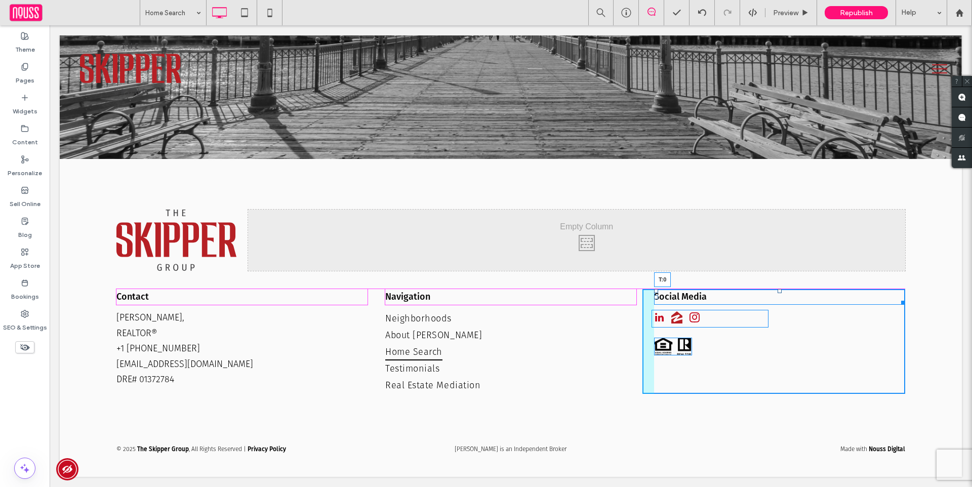
drag, startPoint x: 778, startPoint y: 293, endPoint x: 781, endPoint y: 287, distance: 6.8
click at [781, 287] on div "Contact [PERSON_NAME], REALTOR® +1 [PHONE_NUMBER] [EMAIL_ADDRESS][DOMAIN_NAME] …" at bounding box center [510, 339] width 788 height 136
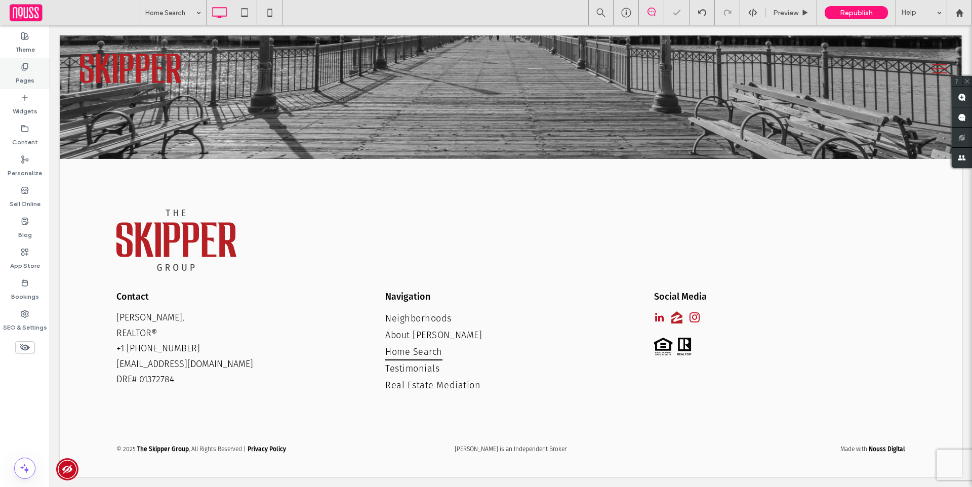
click at [44, 74] on div "Pages" at bounding box center [25, 73] width 50 height 31
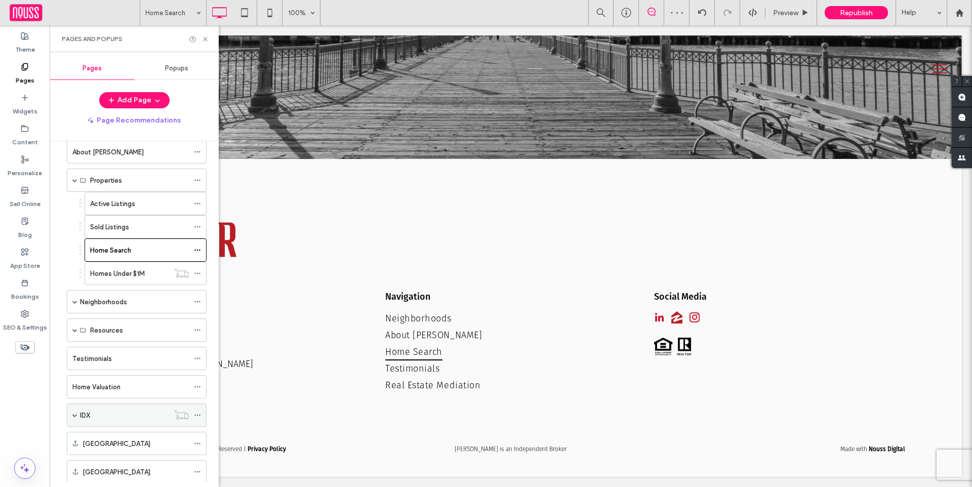
scroll to position [115, 0]
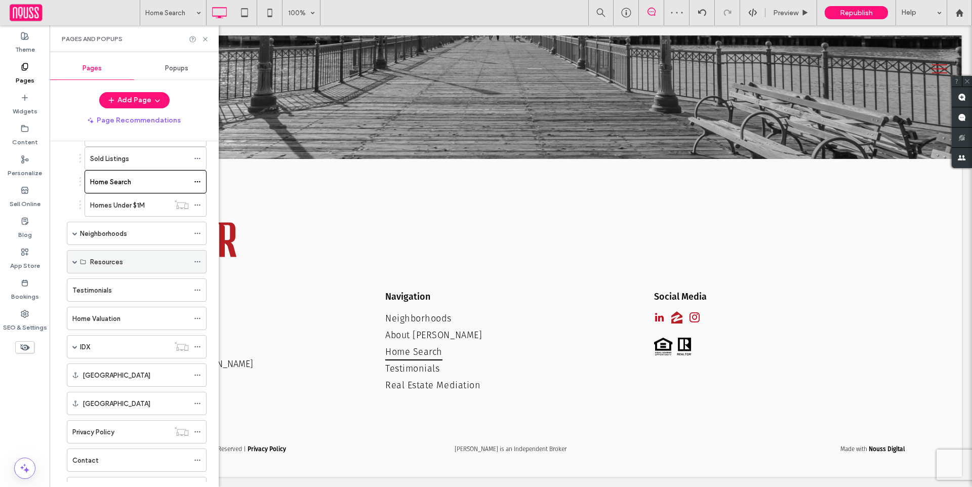
click at [77, 266] on span at bounding box center [74, 262] width 5 height 22
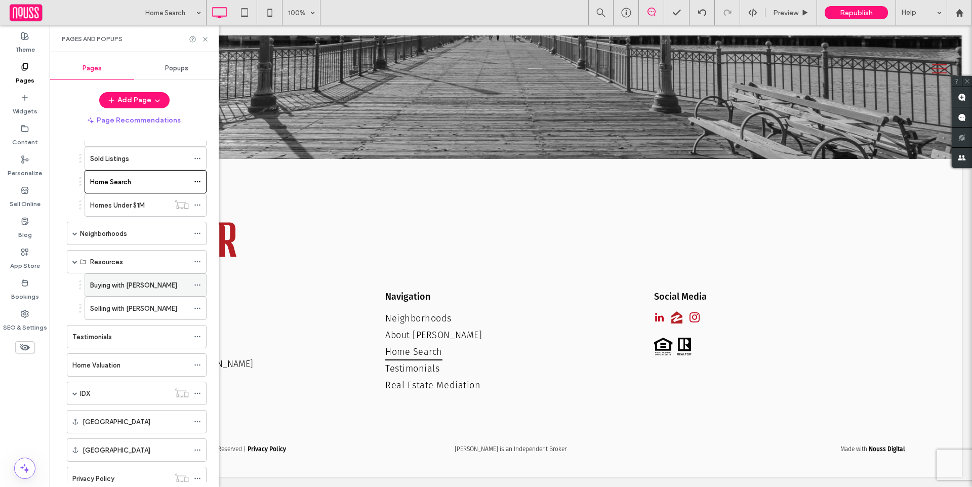
click at [112, 281] on label "Buying with [PERSON_NAME]" at bounding box center [133, 285] width 87 height 18
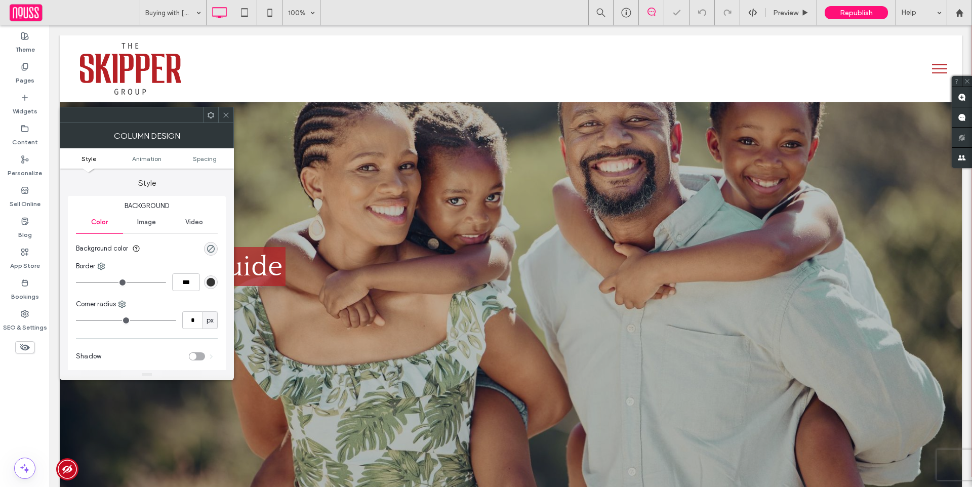
scroll to position [545, 0]
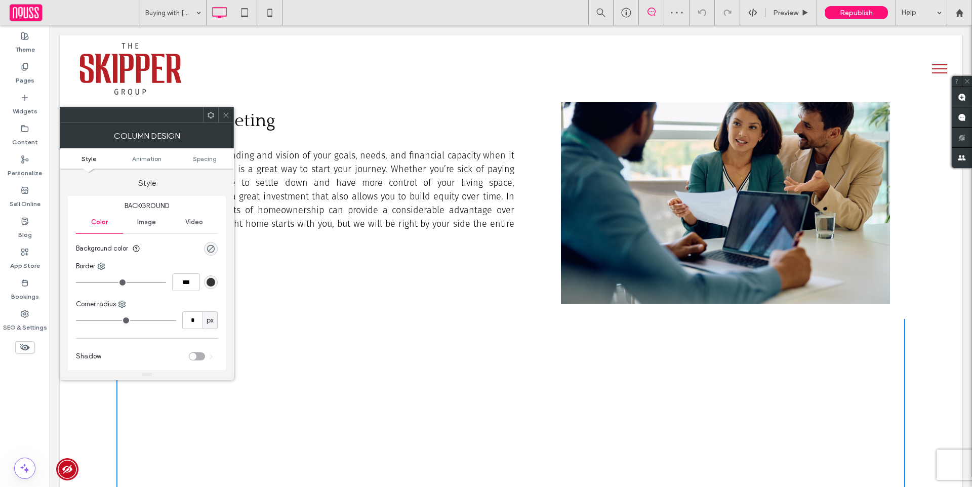
click at [227, 119] on span at bounding box center [226, 114] width 8 height 15
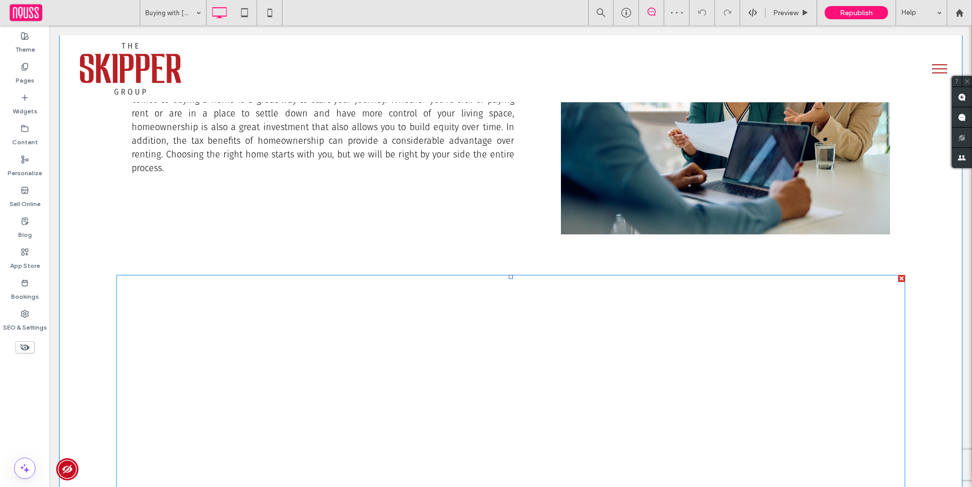
scroll to position [733, 0]
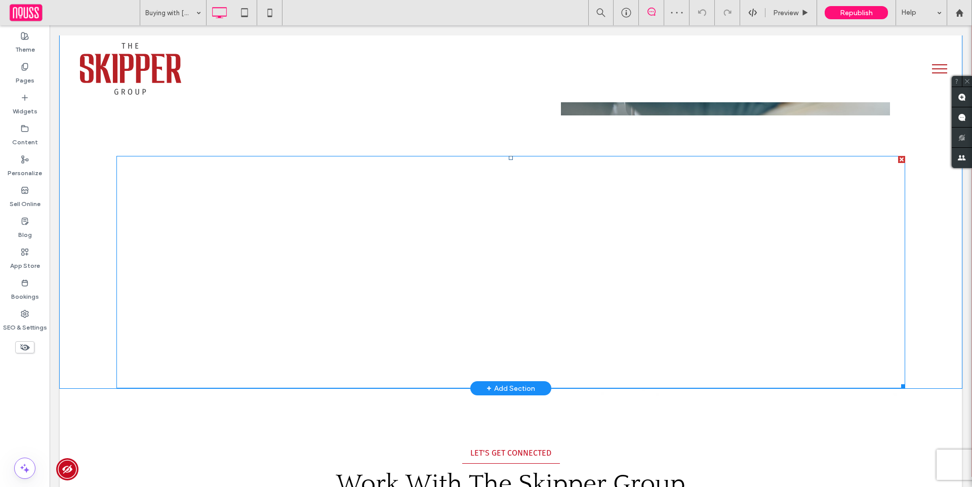
click at [314, 200] on span at bounding box center [510, 272] width 788 height 232
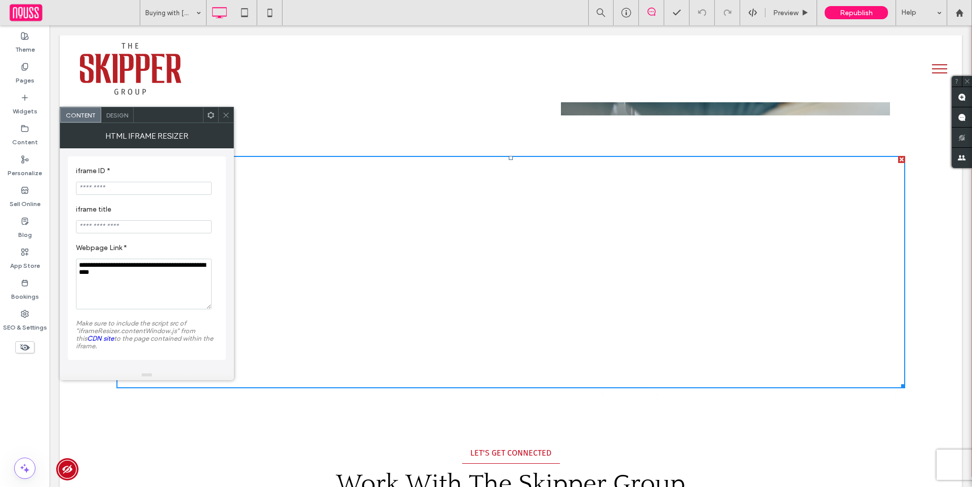
click at [226, 110] on span at bounding box center [226, 114] width 8 height 15
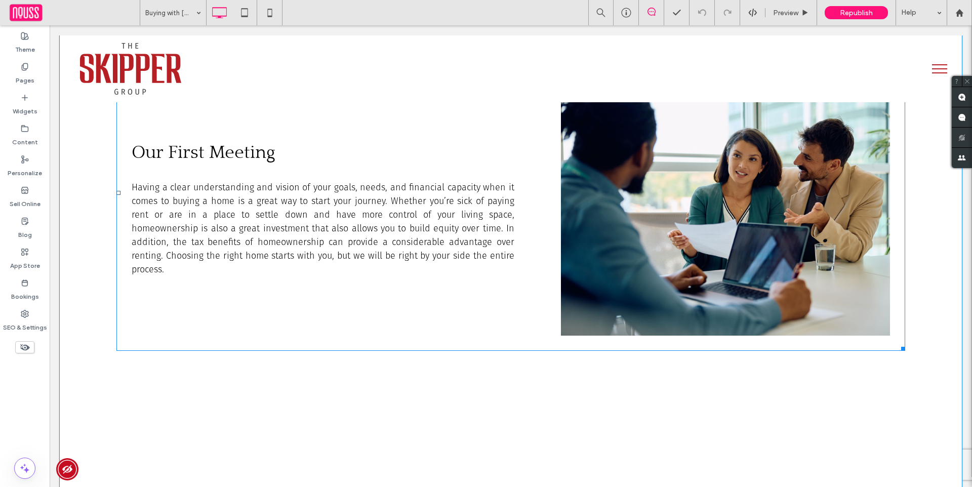
scroll to position [516, 0]
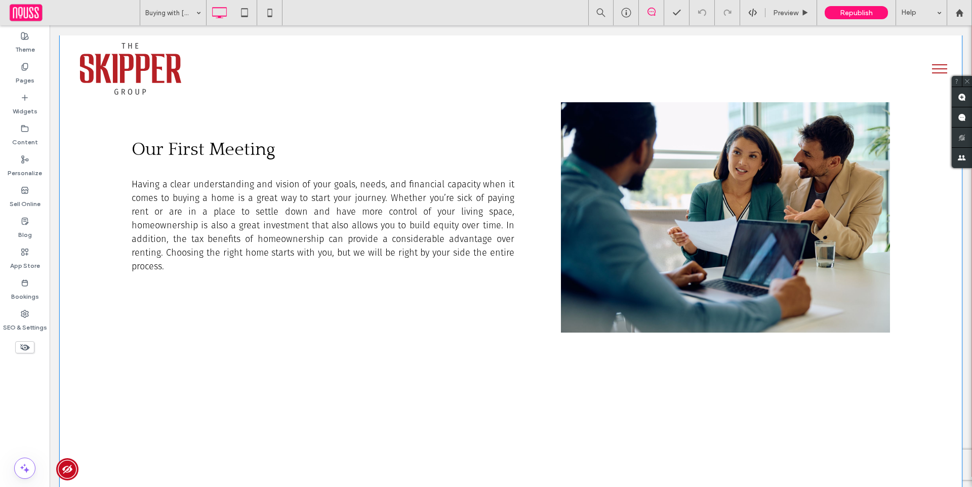
click at [363, 342] on span at bounding box center [510, 190] width 788 height 316
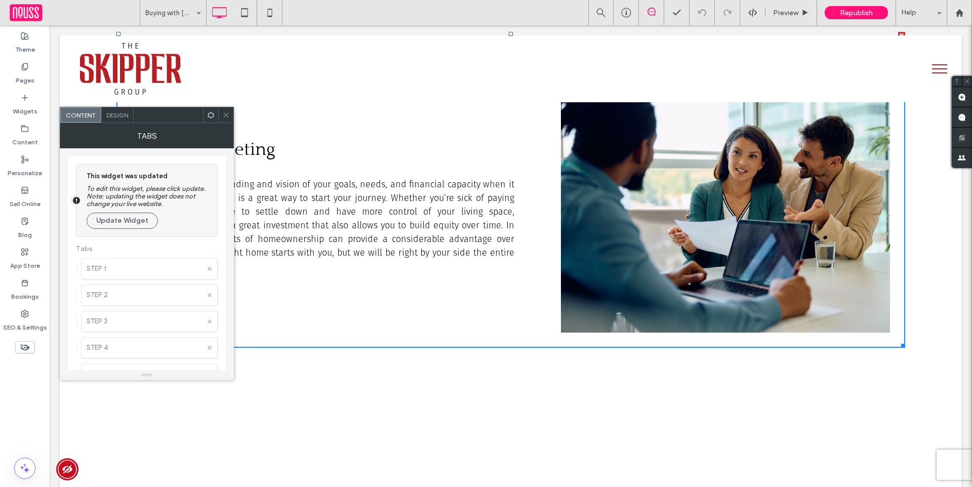
click at [228, 119] on span at bounding box center [226, 114] width 8 height 15
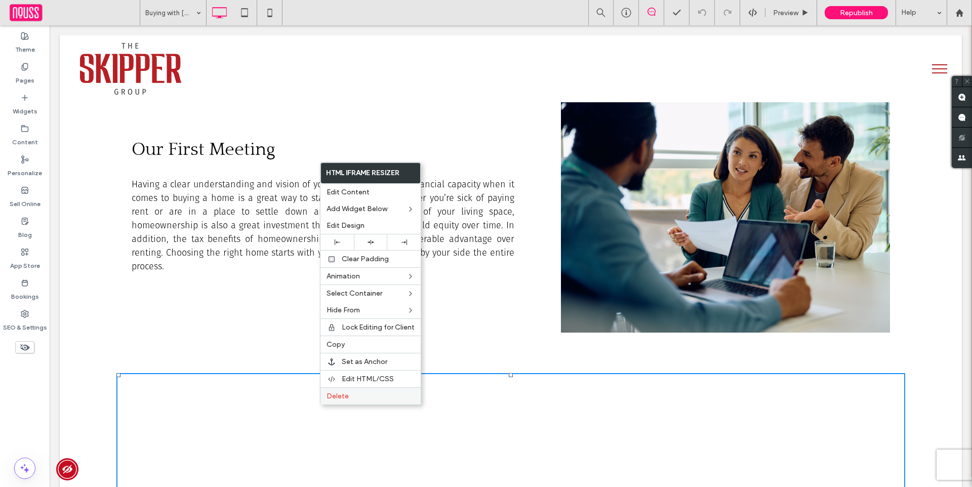
click at [336, 396] on span "Delete" at bounding box center [337, 396] width 22 height 9
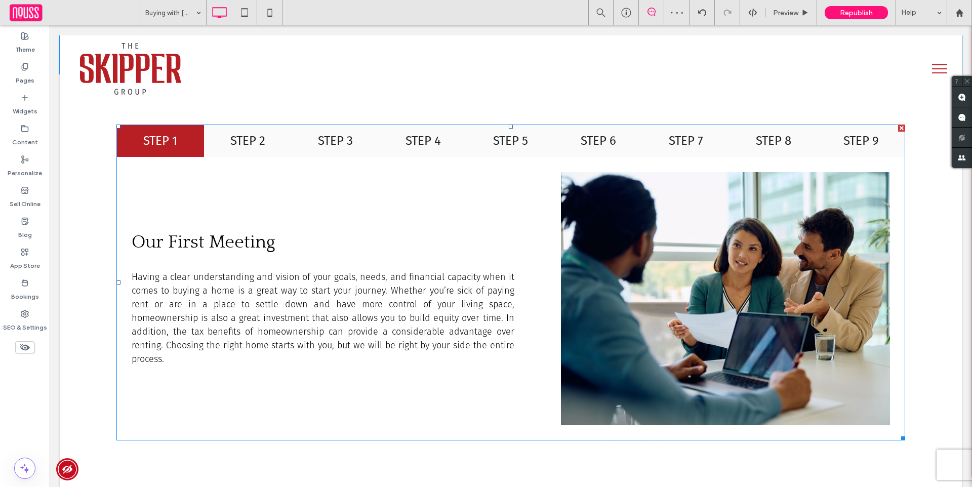
scroll to position [202, 0]
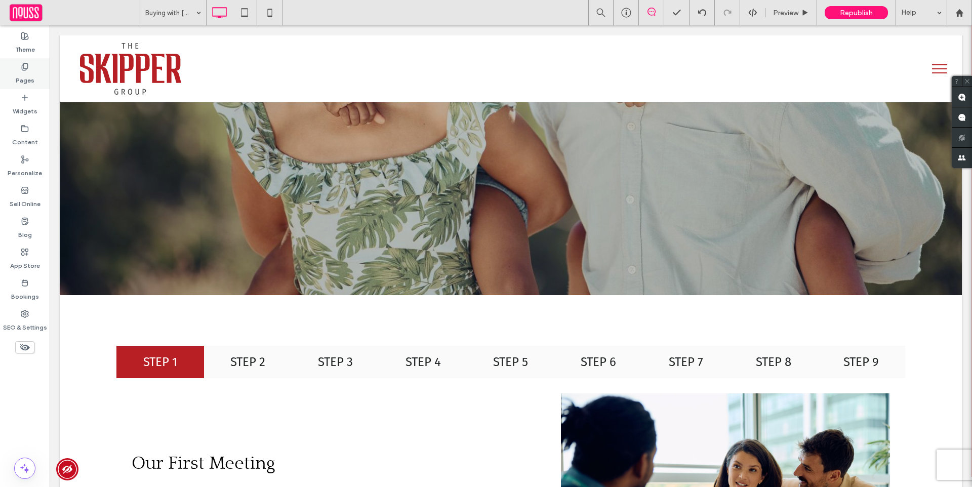
click at [32, 79] on label "Pages" at bounding box center [25, 78] width 19 height 14
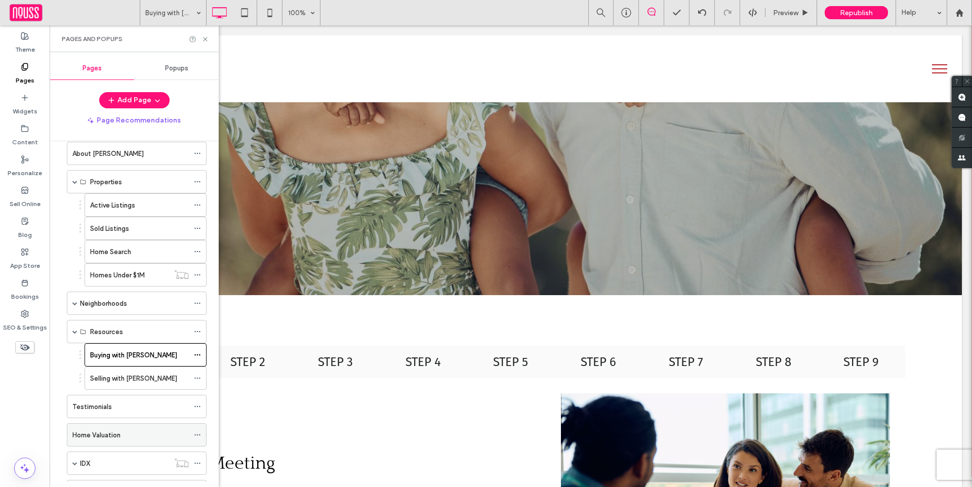
scroll to position [149, 0]
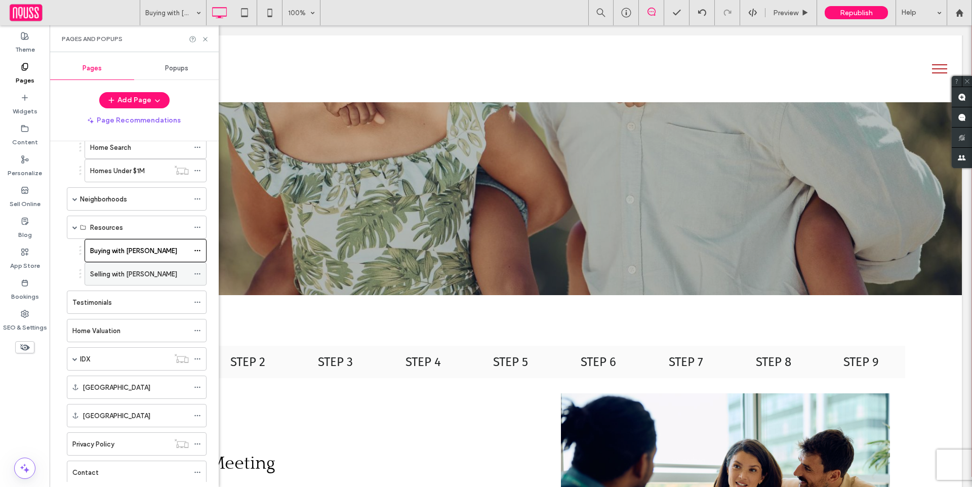
click at [129, 274] on label "Selling with [PERSON_NAME]" at bounding box center [133, 274] width 87 height 18
click at [205, 37] on icon at bounding box center [205, 39] width 8 height 8
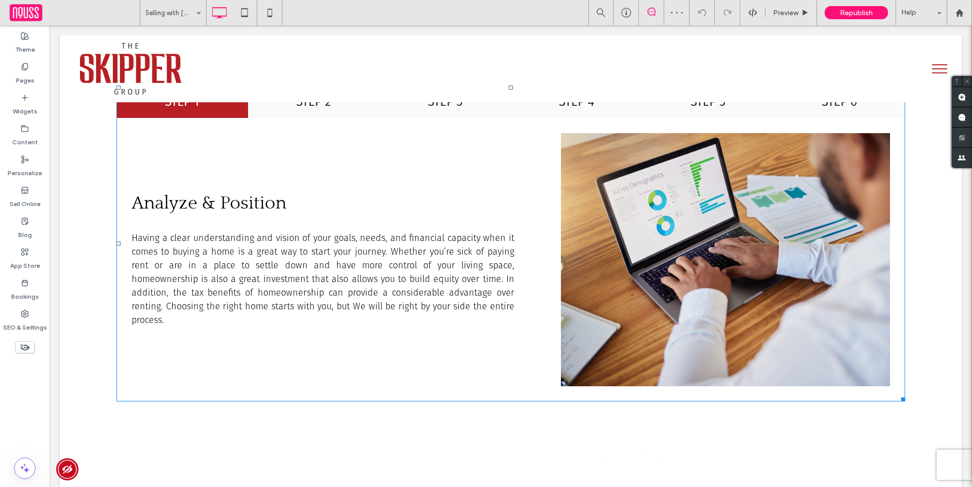
scroll to position [221, 0]
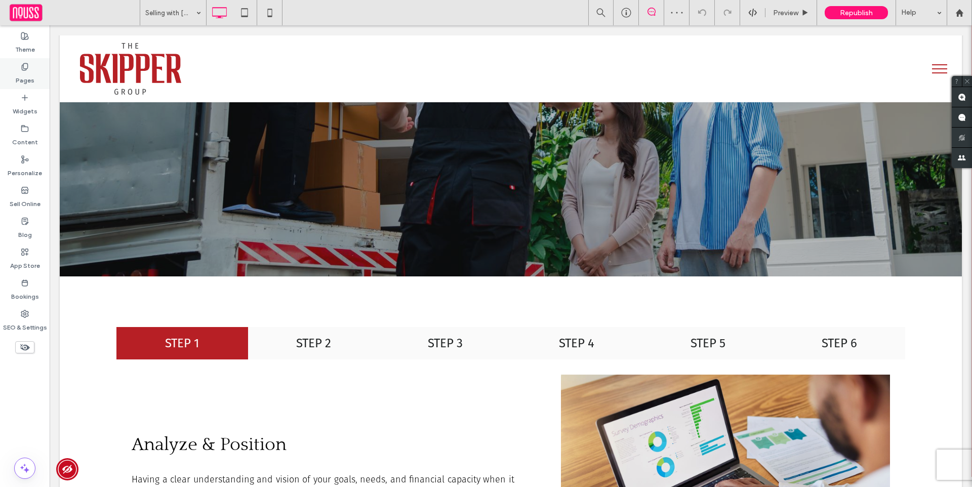
click at [21, 82] on label "Pages" at bounding box center [25, 78] width 19 height 14
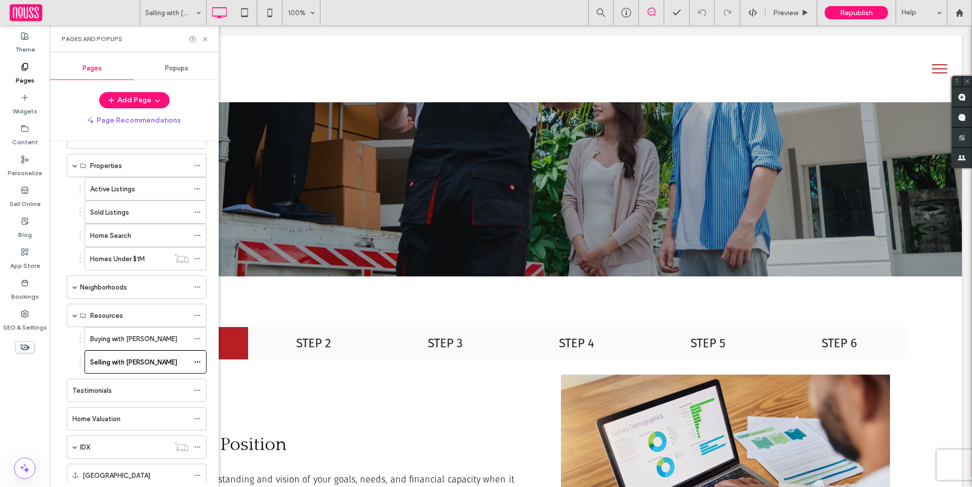
scroll to position [165, 0]
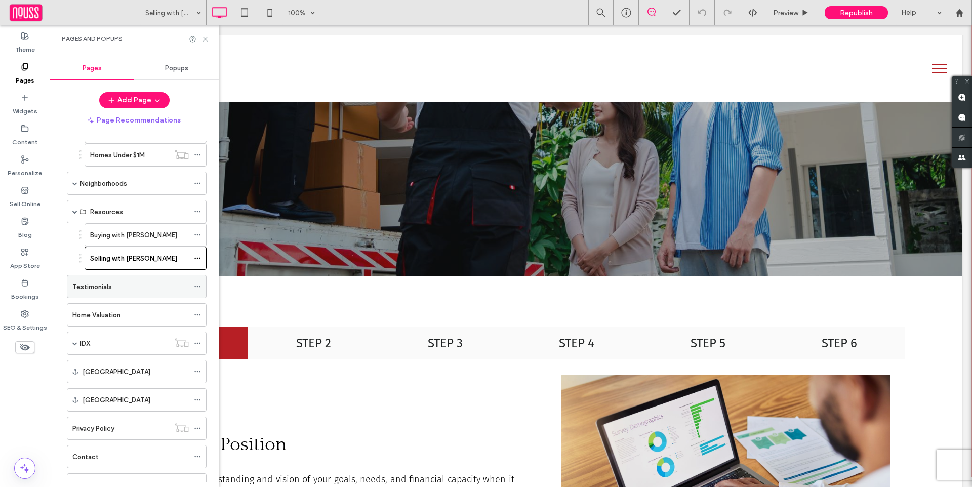
click at [140, 276] on div "Testimonials" at bounding box center [130, 286] width 116 height 22
click at [132, 312] on div "Home Valuation" at bounding box center [130, 315] width 116 height 11
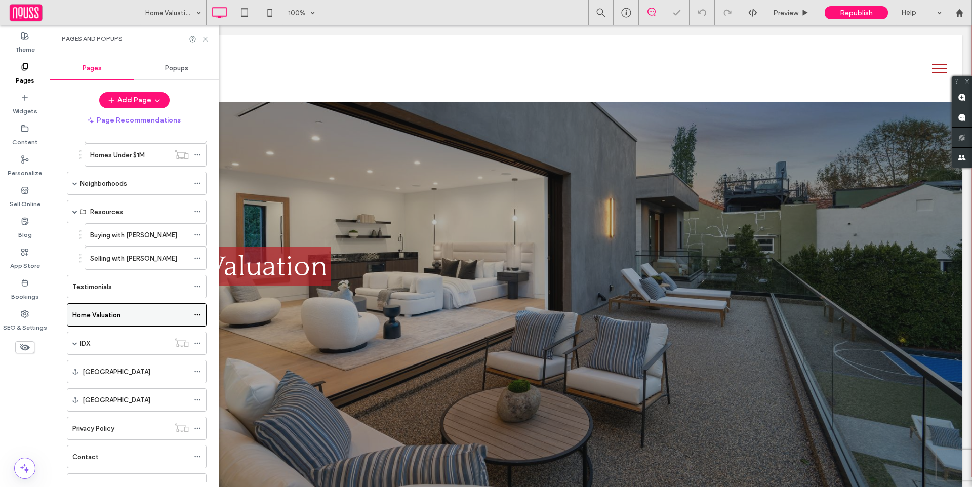
scroll to position [327, 0]
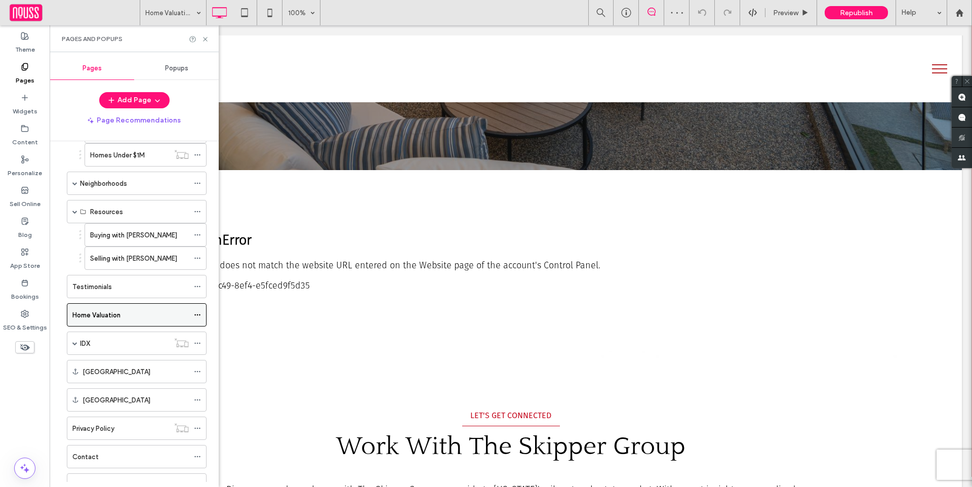
click at [197, 311] on icon at bounding box center [197, 314] width 7 height 7
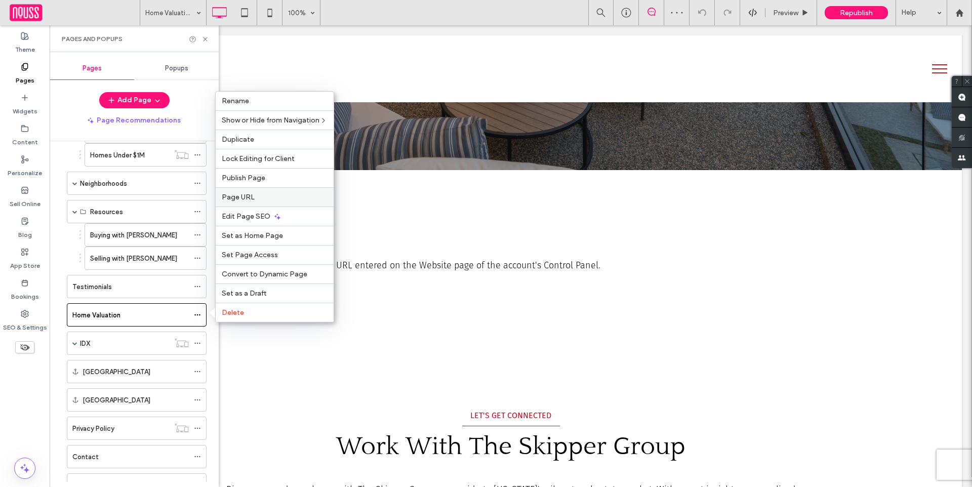
click at [253, 194] on label "Page URL" at bounding box center [275, 197] width 106 height 9
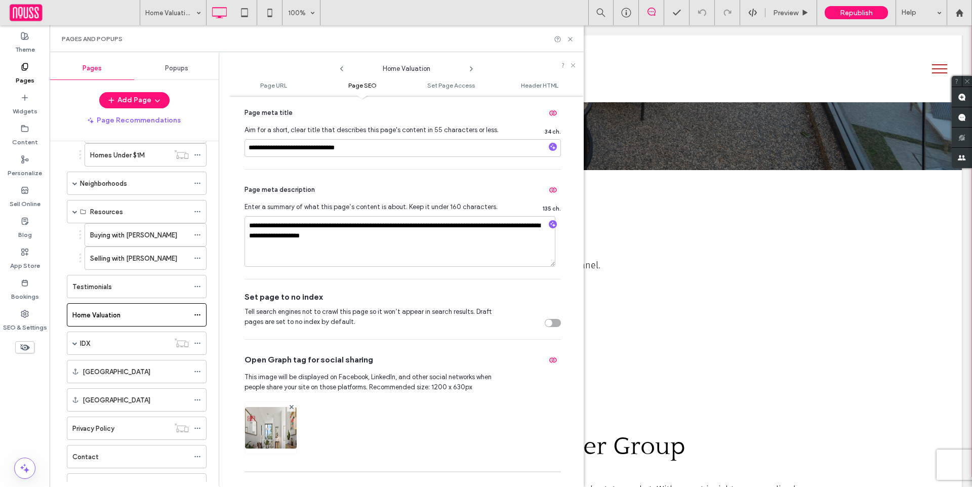
scroll to position [272, 0]
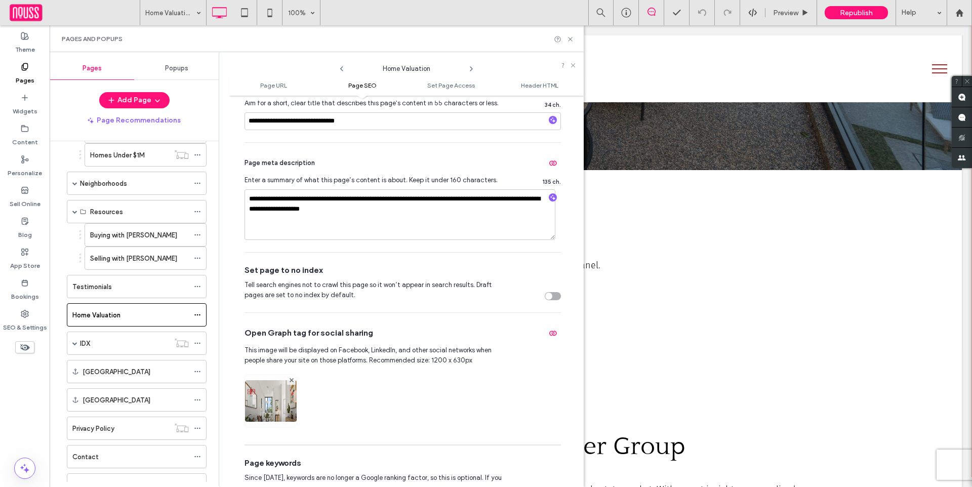
click at [551, 297] on div "toggle" at bounding box center [553, 296] width 16 height 8
click at [570, 39] on use at bounding box center [570, 39] width 4 height 4
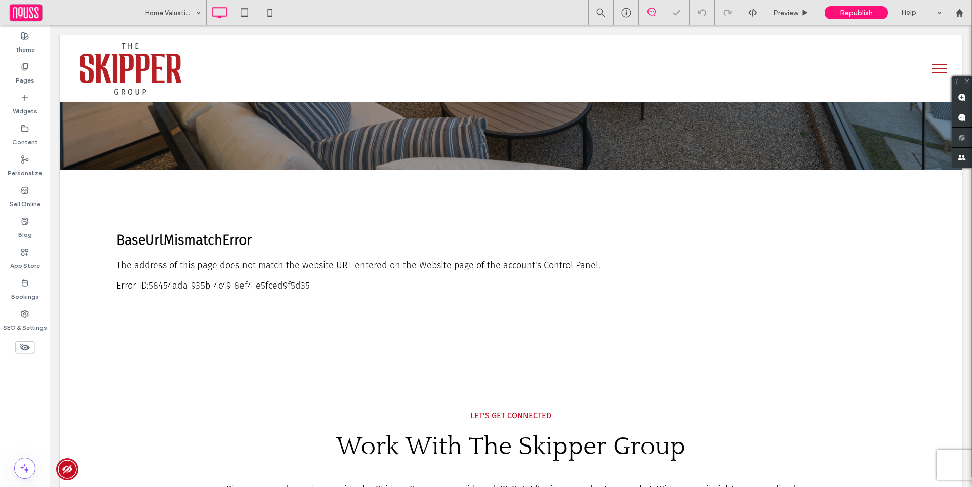
click at [940, 70] on button "menu" at bounding box center [939, 69] width 26 height 26
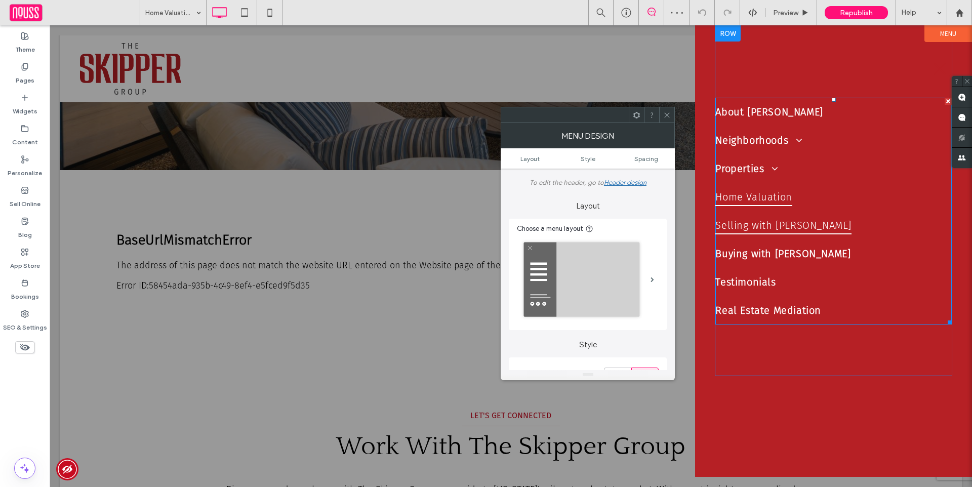
click at [817, 228] on link "Selling with [PERSON_NAME]" at bounding box center [833, 225] width 236 height 28
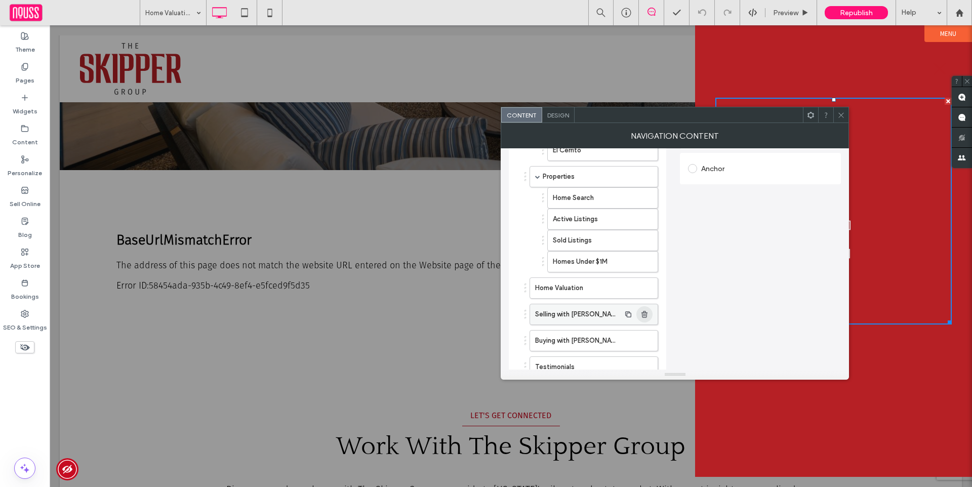
scroll to position [276, 0]
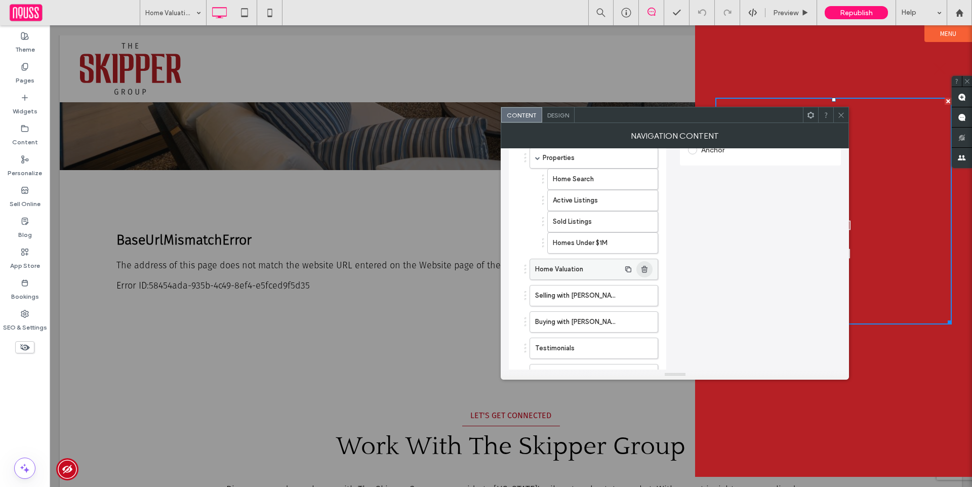
click at [647, 272] on icon "button" at bounding box center [644, 269] width 8 height 8
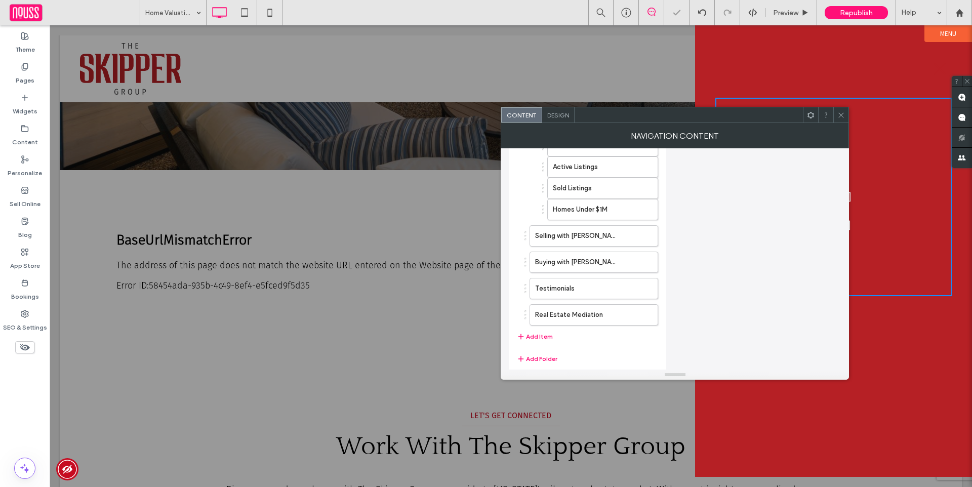
click at [286, 221] on div at bounding box center [511, 256] width 922 height 462
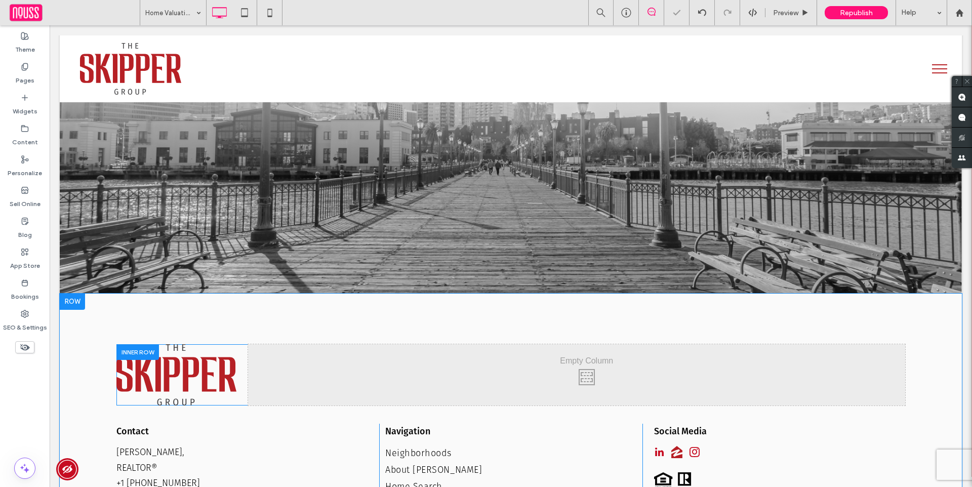
scroll to position [994, 0]
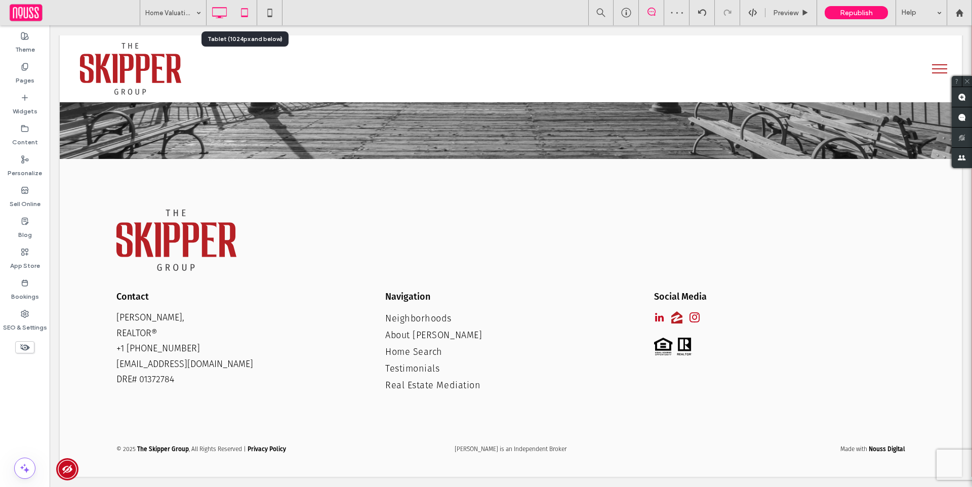
click at [250, 16] on icon at bounding box center [244, 13] width 20 height 20
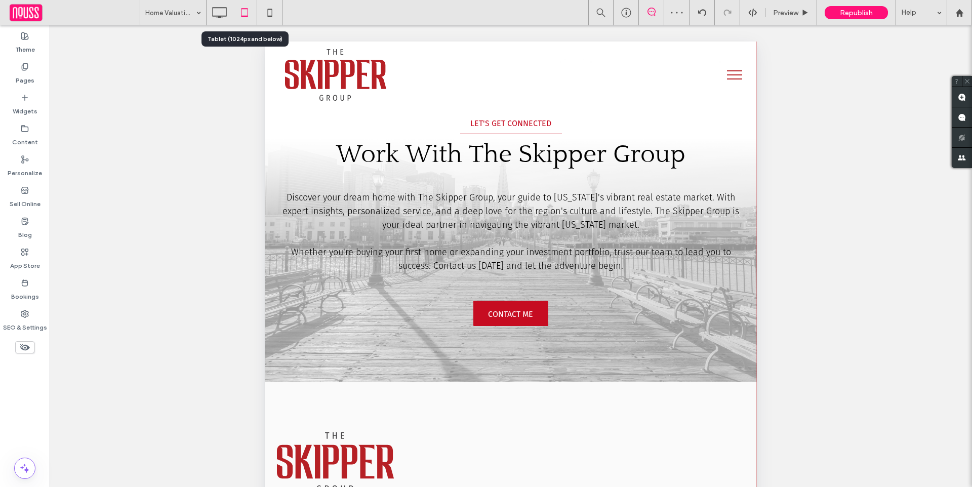
scroll to position [642, 0]
click at [731, 71] on span "menu" at bounding box center [734, 70] width 15 height 1
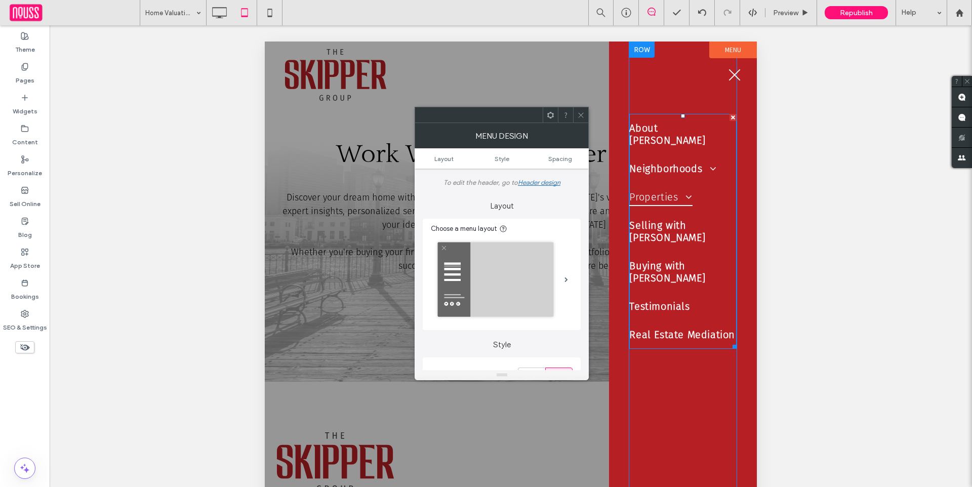
click at [682, 192] on span at bounding box center [685, 197] width 15 height 10
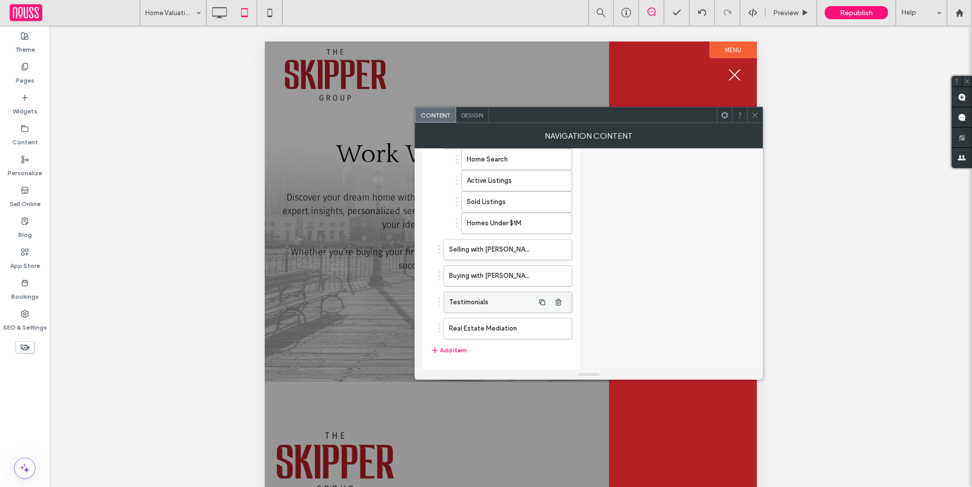
scroll to position [323, 0]
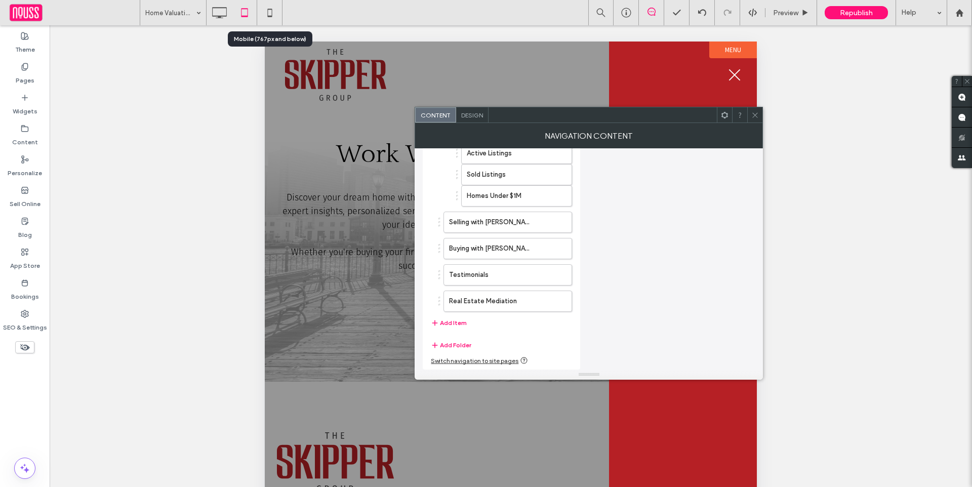
click at [273, 3] on icon at bounding box center [270, 13] width 20 height 20
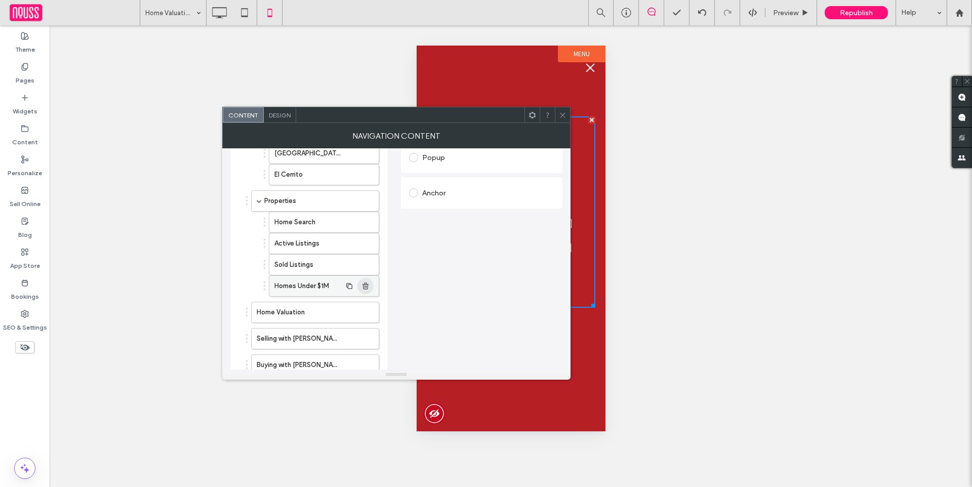
scroll to position [316, 0]
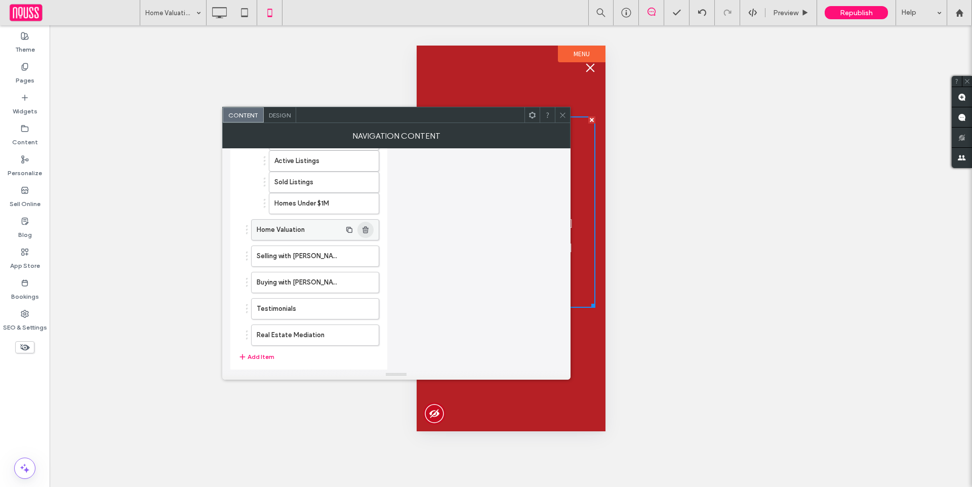
click at [369, 226] on span "button" at bounding box center [365, 230] width 16 height 16
click at [556, 116] on div at bounding box center [562, 114] width 15 height 15
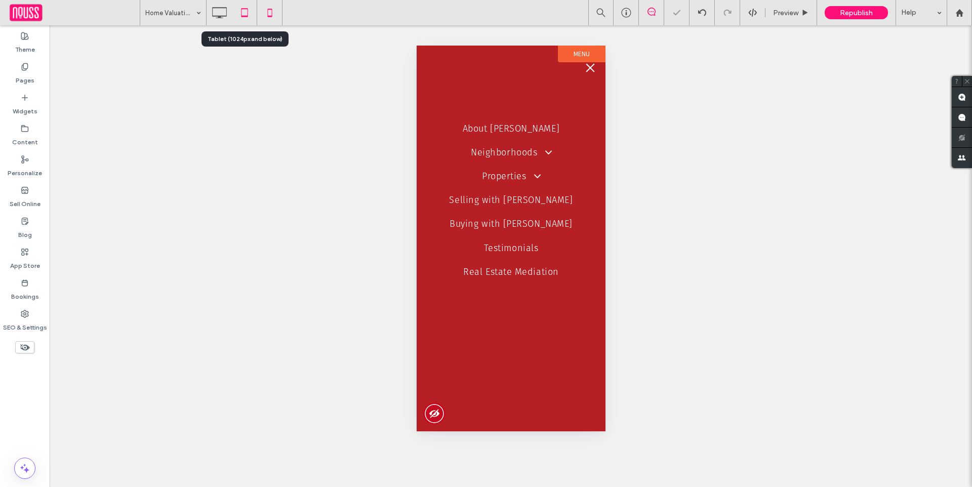
click at [233, 16] on div at bounding box center [244, 13] width 25 height 20
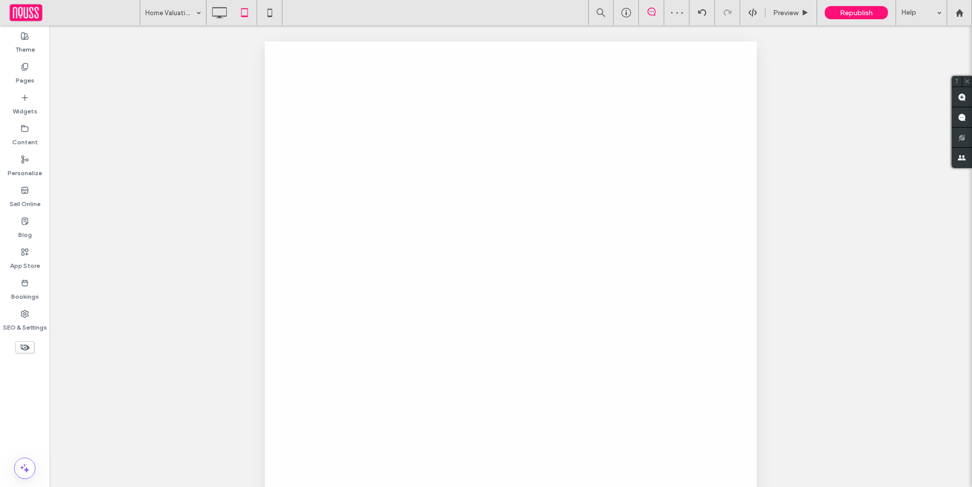
click at [218, 17] on use at bounding box center [220, 12] width 15 height 11
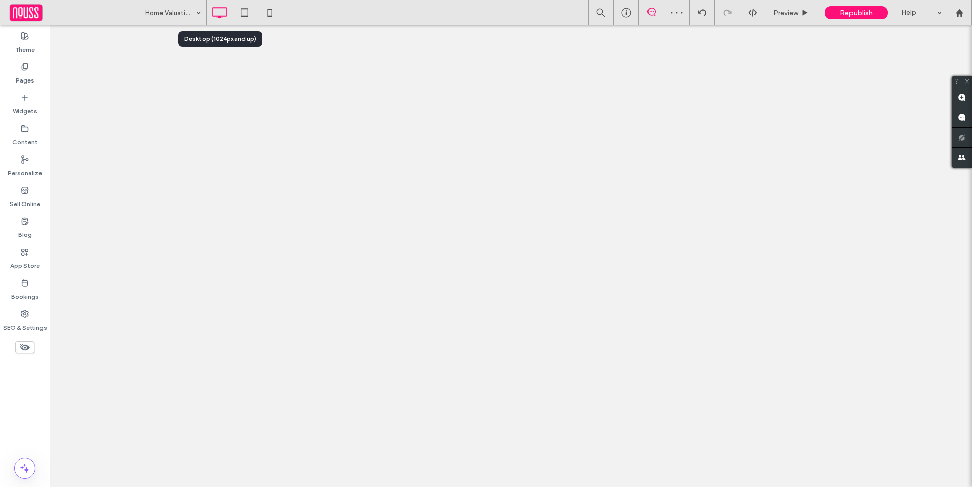
click at [218, 18] on use at bounding box center [220, 12] width 15 height 11
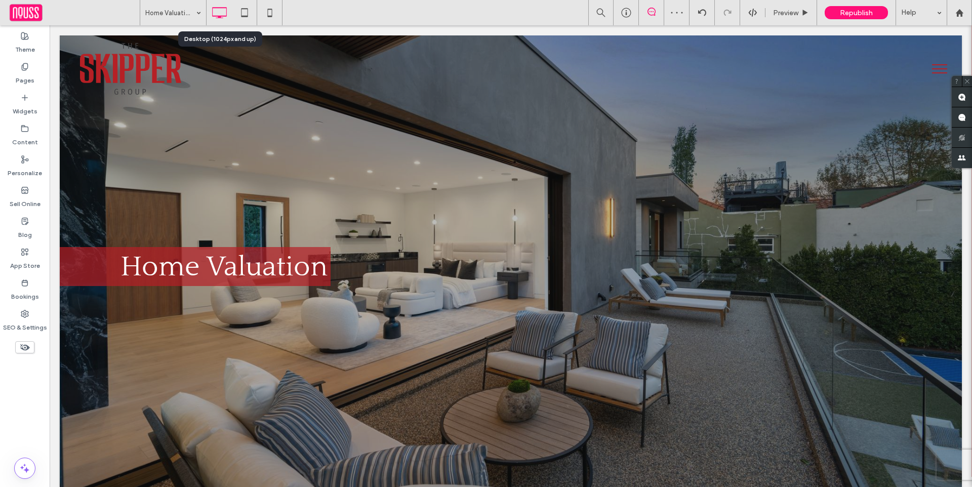
scroll to position [0, 0]
click at [27, 65] on icon at bounding box center [25, 67] width 8 height 8
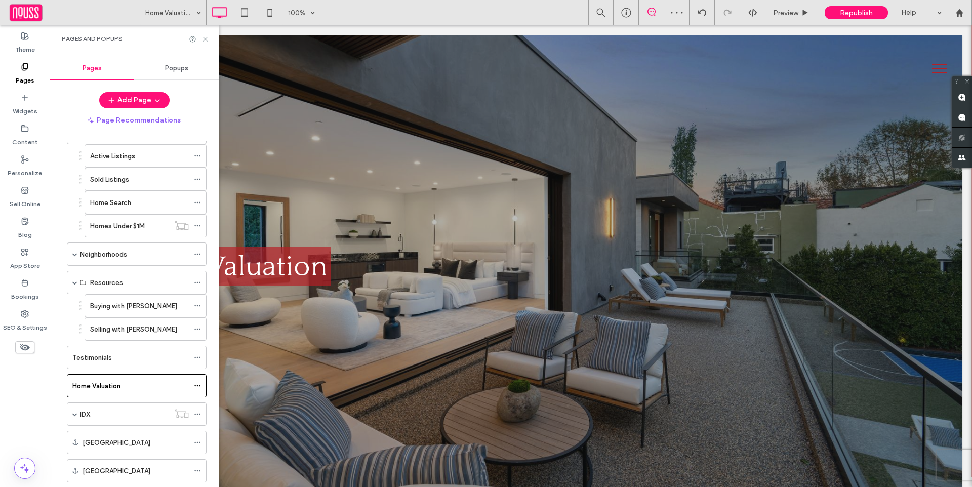
scroll to position [205, 0]
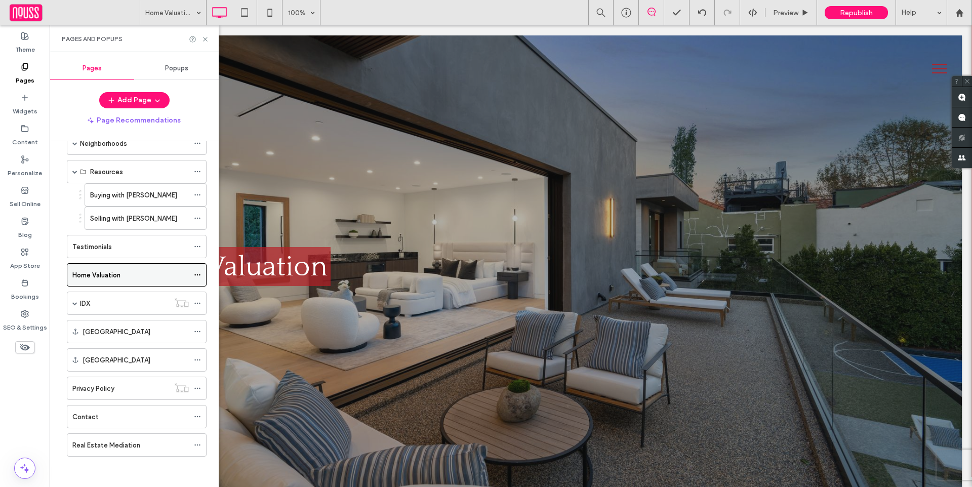
click at [196, 274] on icon at bounding box center [197, 274] width 7 height 7
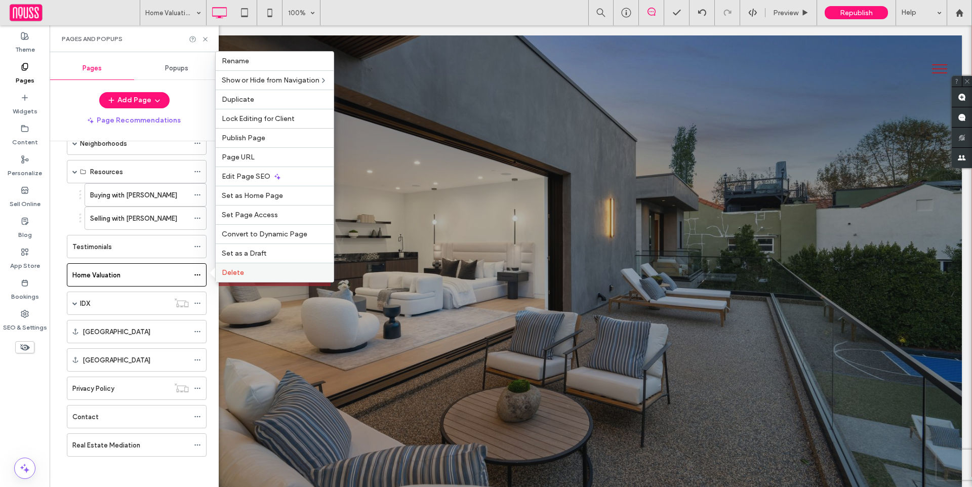
click at [274, 275] on label "Delete" at bounding box center [275, 272] width 106 height 9
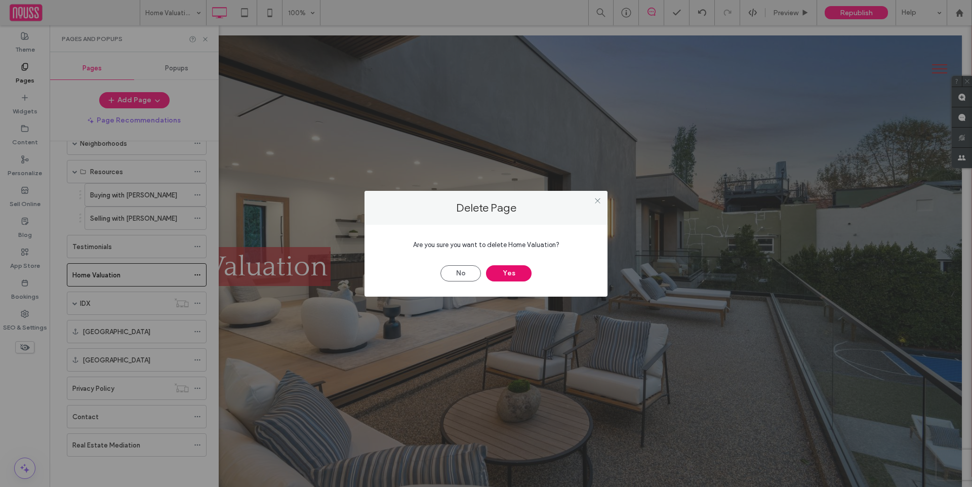
click at [521, 272] on button "Yes" at bounding box center [509, 273] width 46 height 16
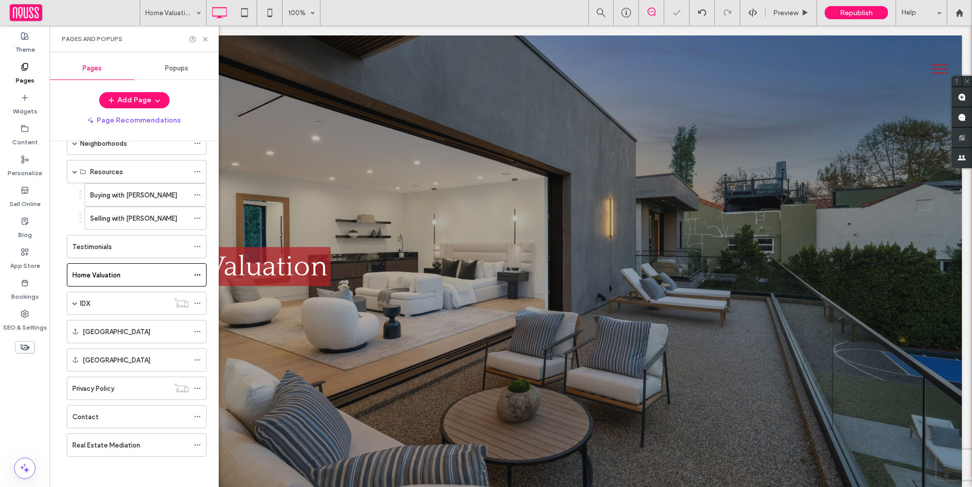
scroll to position [177, 0]
click at [24, 134] on div at bounding box center [486, 243] width 972 height 487
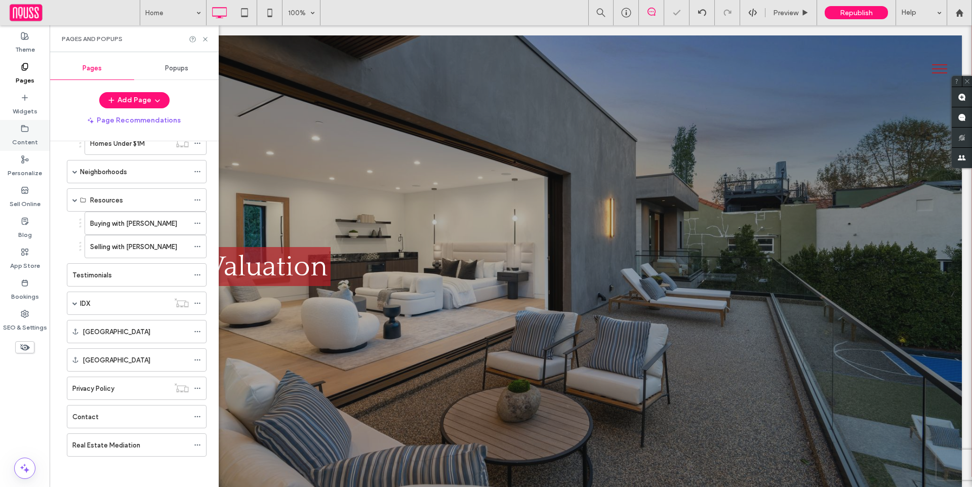
click at [27, 132] on icon at bounding box center [25, 128] width 8 height 8
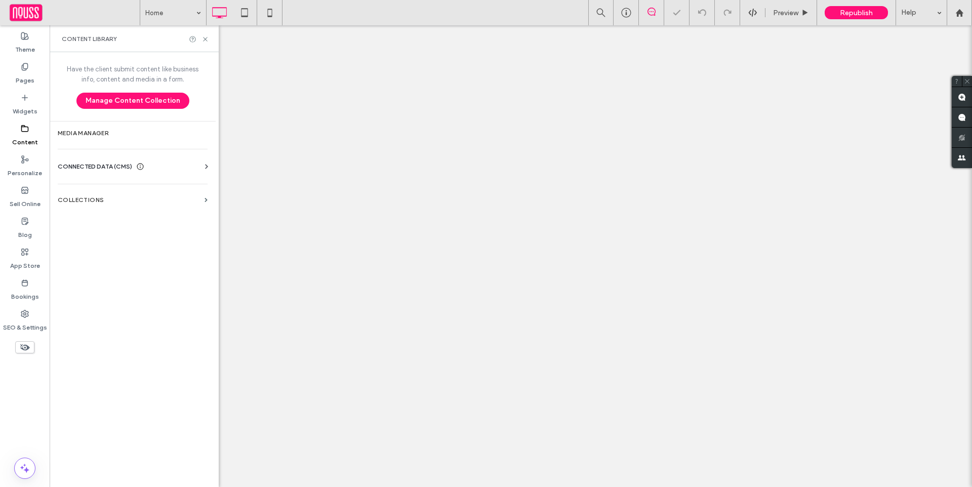
click at [109, 200] on label "Collections" at bounding box center [129, 199] width 143 height 7
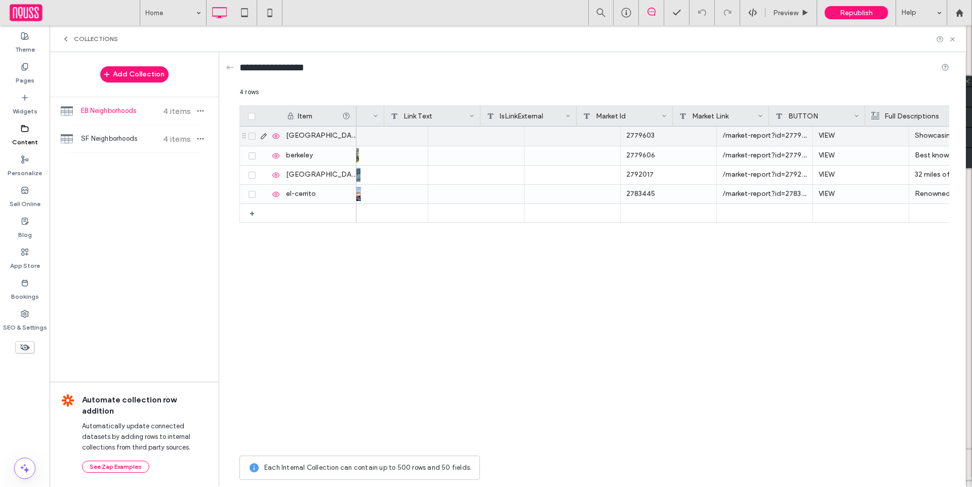
scroll to position [0, 597]
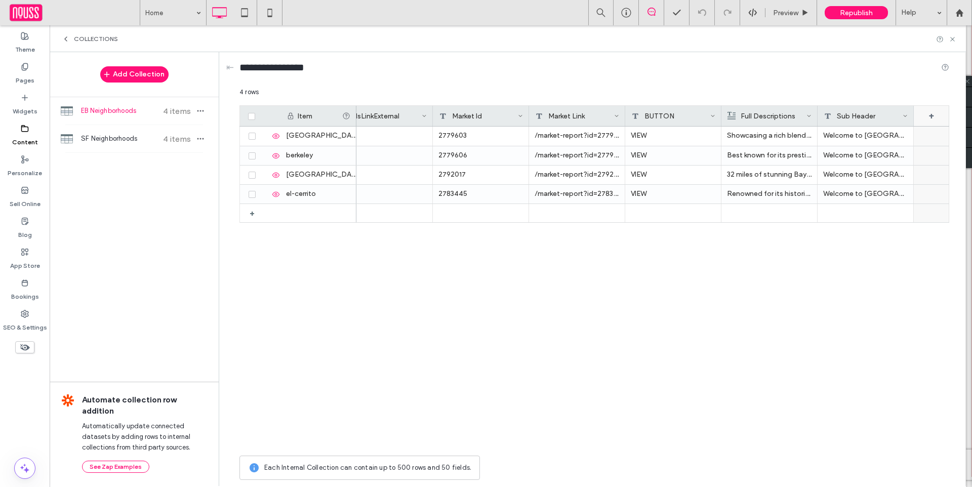
click at [929, 116] on div "+" at bounding box center [930, 116] width 35 height 20
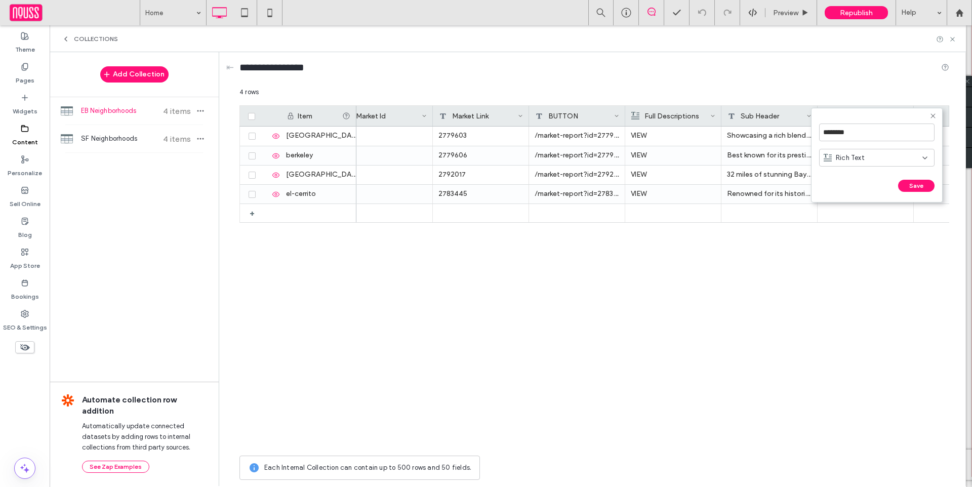
scroll to position [0, 693]
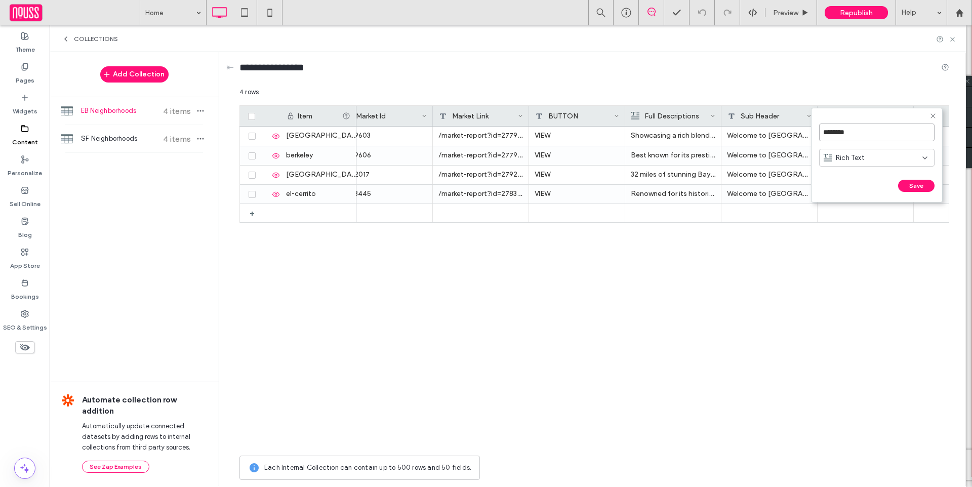
click at [903, 137] on input "********" at bounding box center [876, 132] width 115 height 18
type input "**********"
click at [935, 194] on form "**********" at bounding box center [877, 155] width 132 height 95
click at [933, 193] on form "**********" at bounding box center [877, 155] width 132 height 95
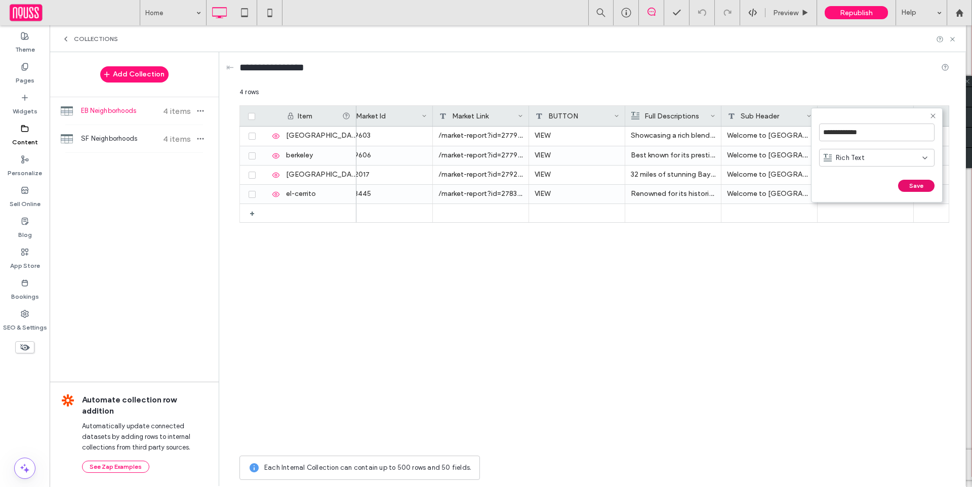
click at [924, 187] on button "Save" at bounding box center [916, 186] width 36 height 12
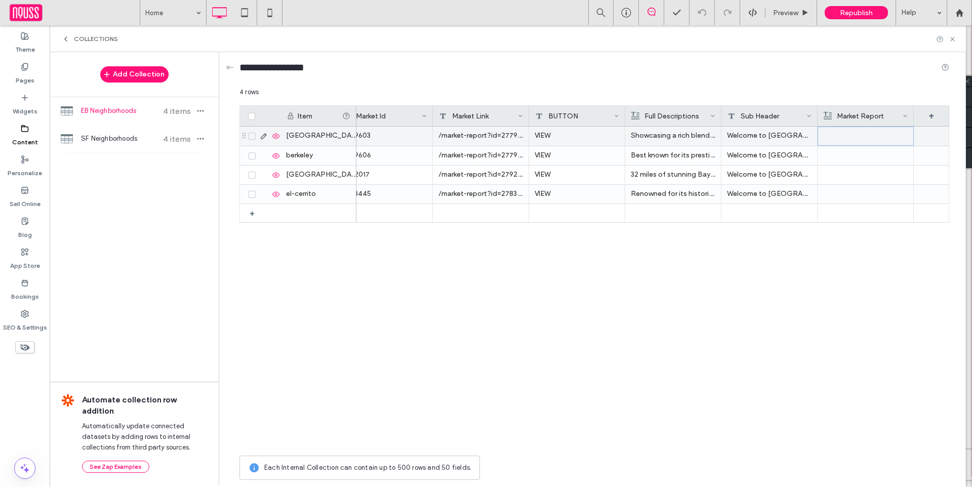
click at [852, 135] on div at bounding box center [865, 136] width 84 height 18
click at [852, 135] on div "Rich Text Editor" at bounding box center [872, 136] width 107 height 25
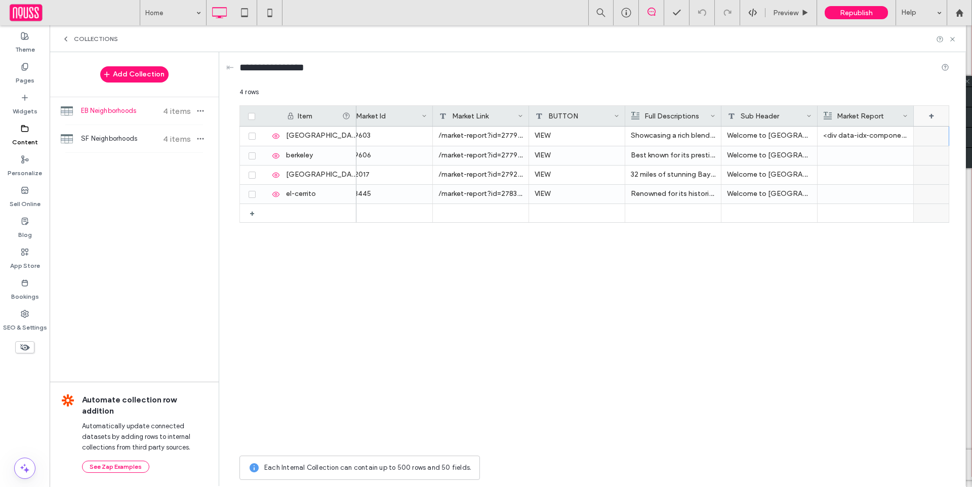
click at [916, 119] on div "+" at bounding box center [930, 116] width 35 height 20
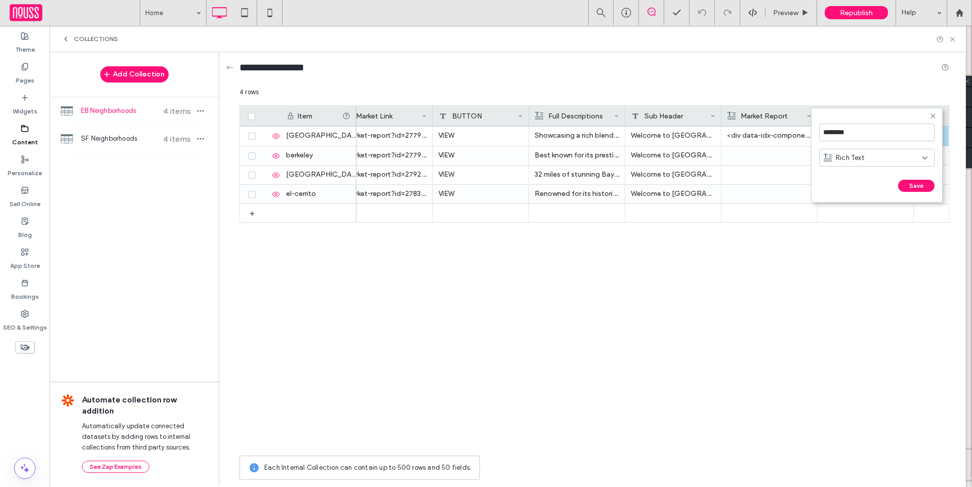
click at [932, 112] on icon at bounding box center [933, 116] width 8 height 8
click at [931, 112] on div "+" at bounding box center [930, 116] width 35 height 20
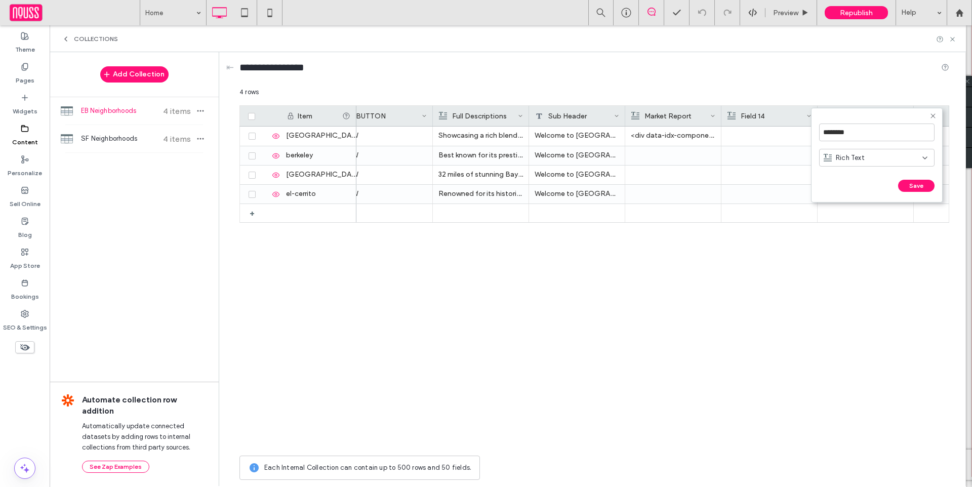
drag, startPoint x: 894, startPoint y: 112, endPoint x: 843, endPoint y: 111, distance: 50.6
click at [843, 111] on form "******** Rich Text Save ******" at bounding box center [877, 155] width 132 height 95
click at [787, 111] on div "Field 14" at bounding box center [766, 116] width 79 height 20
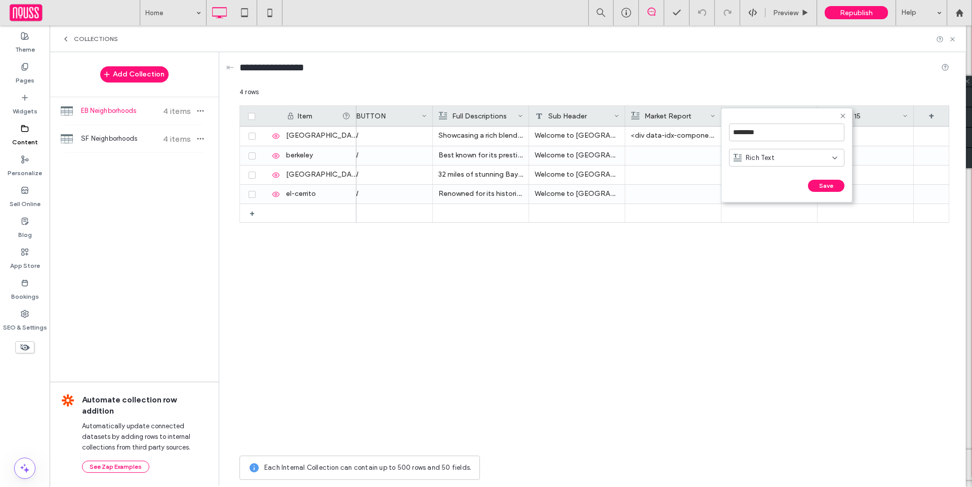
scroll to position [0, 1183]
click at [789, 145] on div "********" at bounding box center [786, 132] width 115 height 28
click at [791, 135] on input "********" at bounding box center [786, 132] width 115 height 18
type input "**********"
click input "******" at bounding box center [740, 196] width 22 height 9
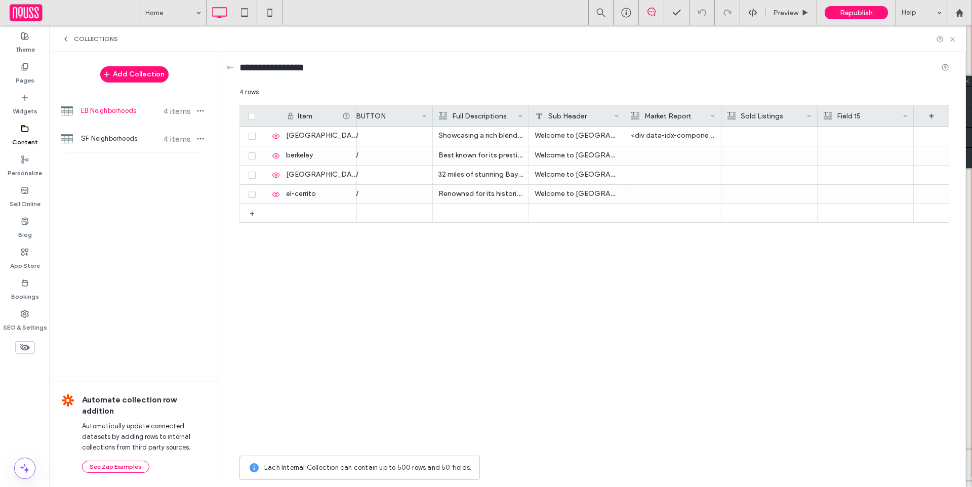
click at [863, 118] on div "Field 15" at bounding box center [862, 116] width 79 height 20
click at [860, 133] on input "********" at bounding box center [882, 132] width 115 height 18
type input "**********"
click input "******" at bounding box center [836, 196] width 22 height 9
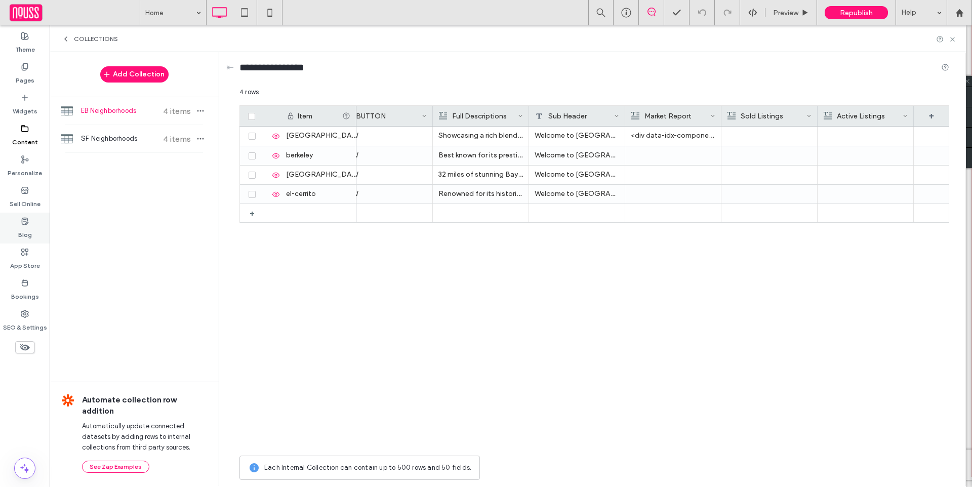
scroll to position [0, 2103]
click at [670, 156] on div at bounding box center [673, 155] width 85 height 19
click at [671, 156] on div at bounding box center [673, 155] width 85 height 19
click at [673, 155] on div "Rich Text Editor" at bounding box center [680, 156] width 107 height 25
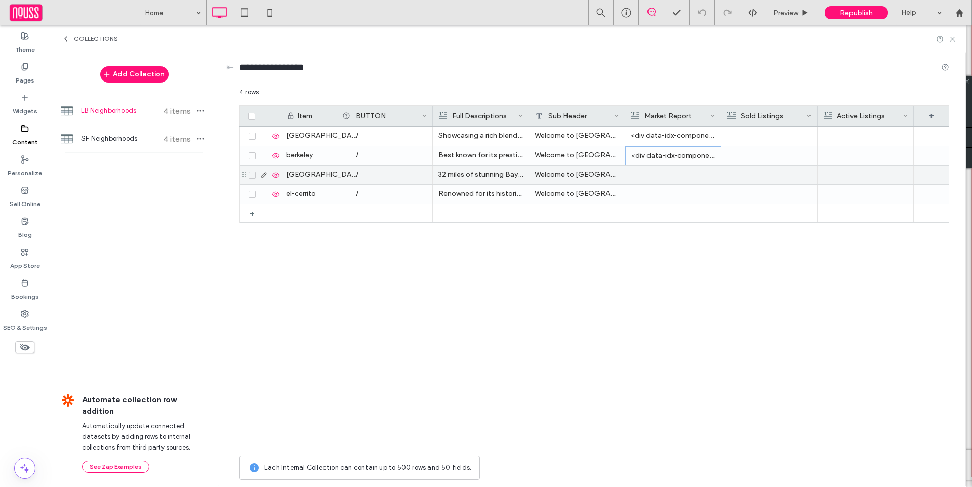
click at [638, 176] on div at bounding box center [673, 174] width 85 height 19
drag, startPoint x: 638, startPoint y: 176, endPoint x: 645, endPoint y: 172, distance: 7.7
click at [645, 172] on div "Rich Text Editor" at bounding box center [680, 175] width 107 height 25
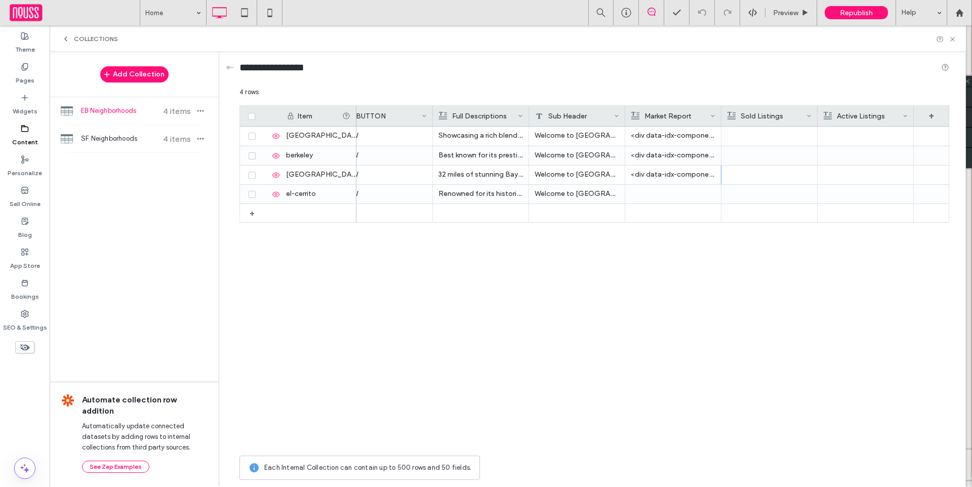
scroll to position [0, 3285]
click at [651, 198] on div at bounding box center [673, 194] width 85 height 19
click at [650, 194] on div "Rich Text Editor" at bounding box center [680, 195] width 107 height 25
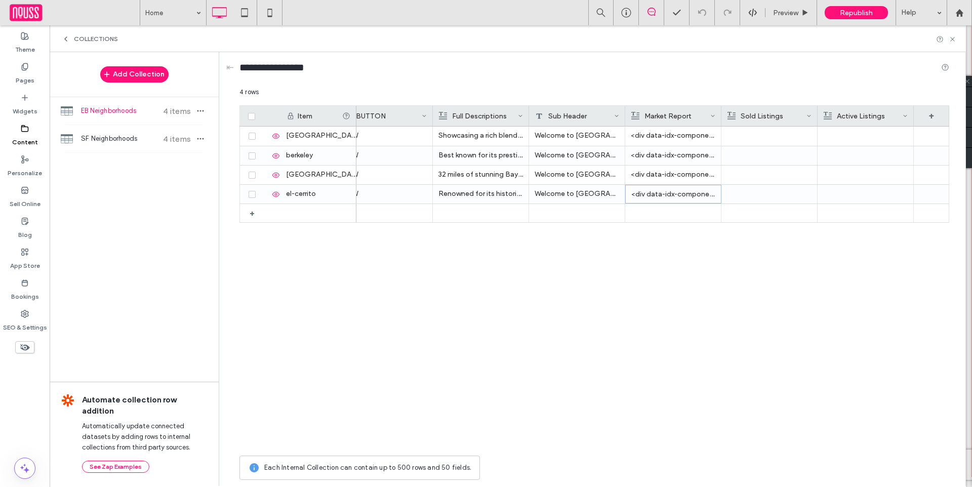
click at [752, 130] on div at bounding box center [769, 136] width 85 height 19
click at [748, 137] on div "Rich Text Editor" at bounding box center [776, 136] width 107 height 25
click at [751, 154] on div at bounding box center [769, 155] width 85 height 19
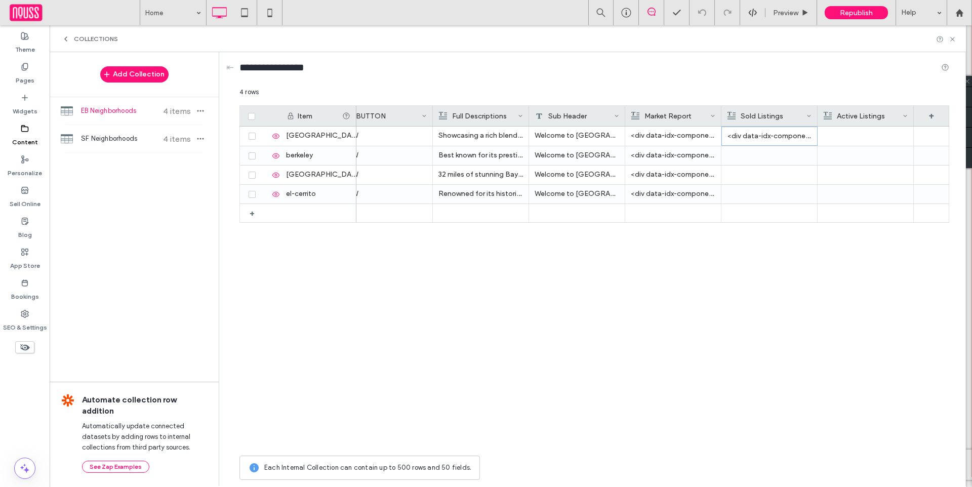
click at [752, 154] on div at bounding box center [769, 155] width 85 height 19
click at [751, 153] on div "Rich Text Editor" at bounding box center [776, 156] width 107 height 25
click at [730, 177] on div at bounding box center [769, 174] width 85 height 19
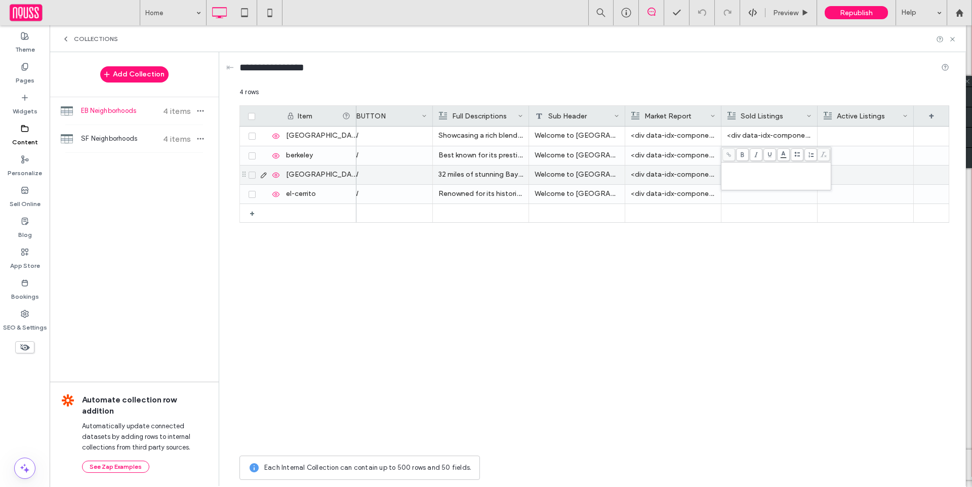
click at [741, 169] on div "Rich Text Editor" at bounding box center [776, 166] width 107 height 7
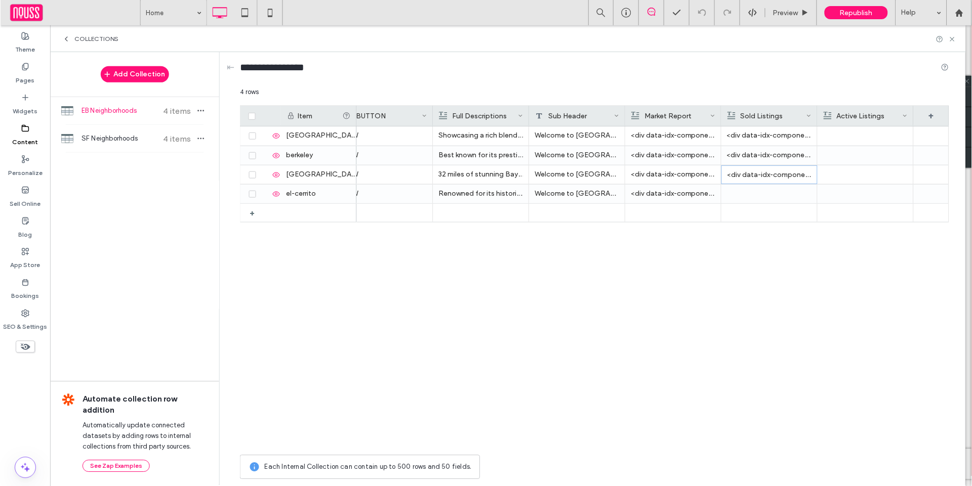
scroll to position [0, 788]
